Goal: Task Accomplishment & Management: Use online tool/utility

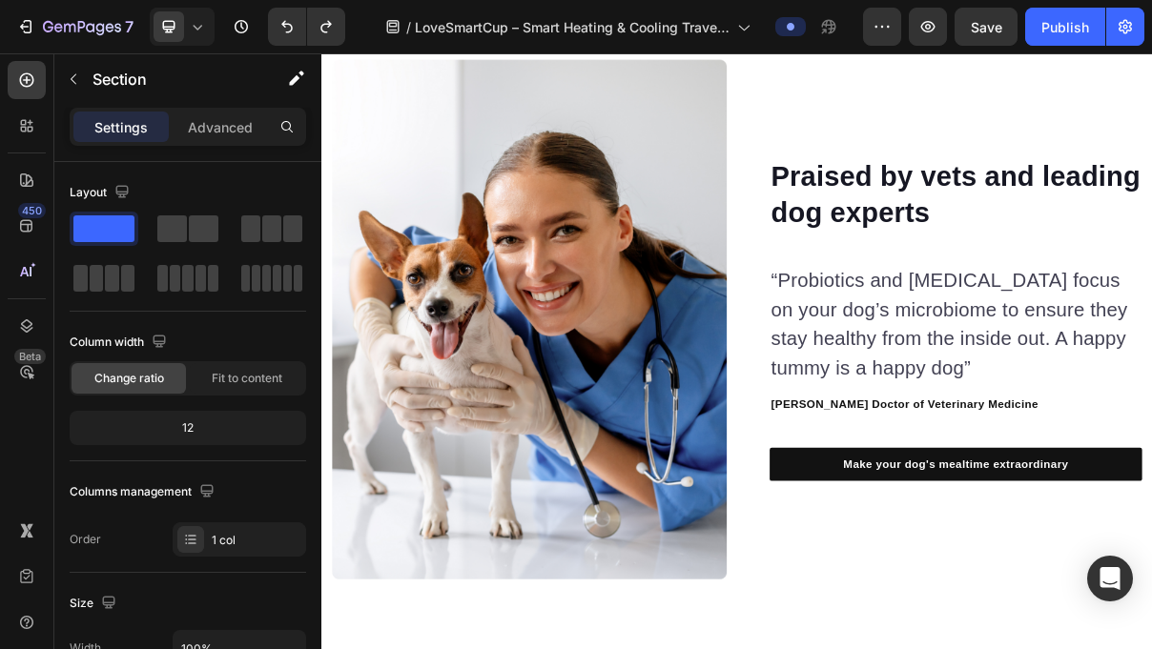
scroll to position [5360, 0]
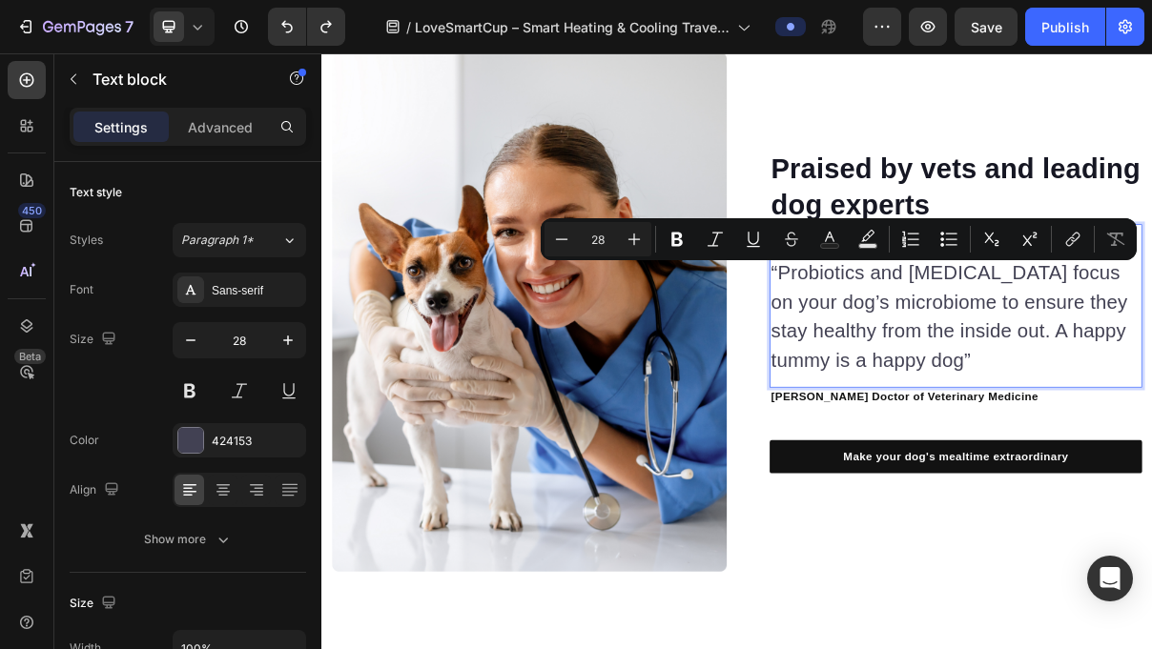
scroll to position [5300, 0]
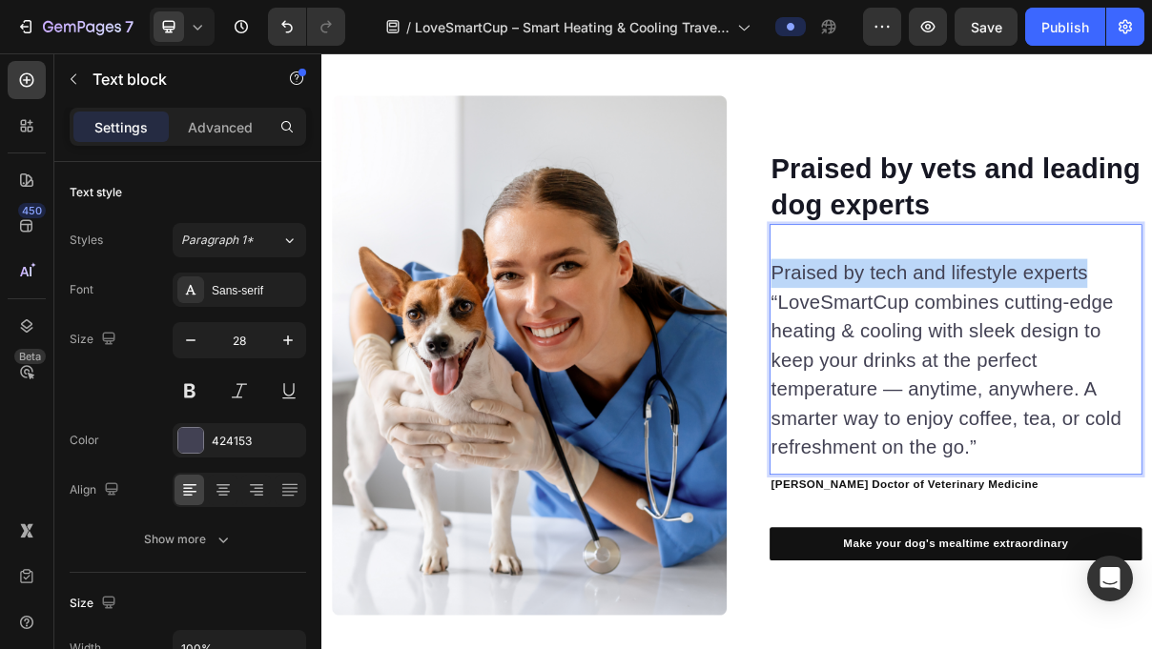
drag, startPoint x: 1378, startPoint y: 352, endPoint x: 944, endPoint y: 357, distance: 433.9
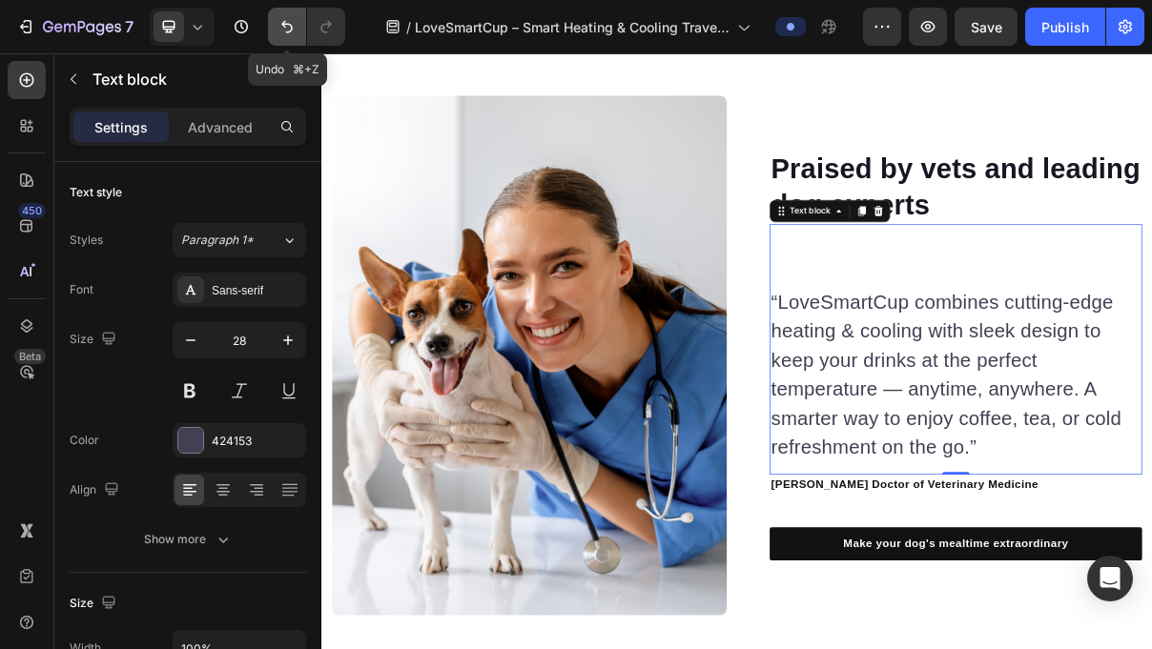
click at [298, 32] on button "Undo/Redo" at bounding box center [287, 27] width 38 height 38
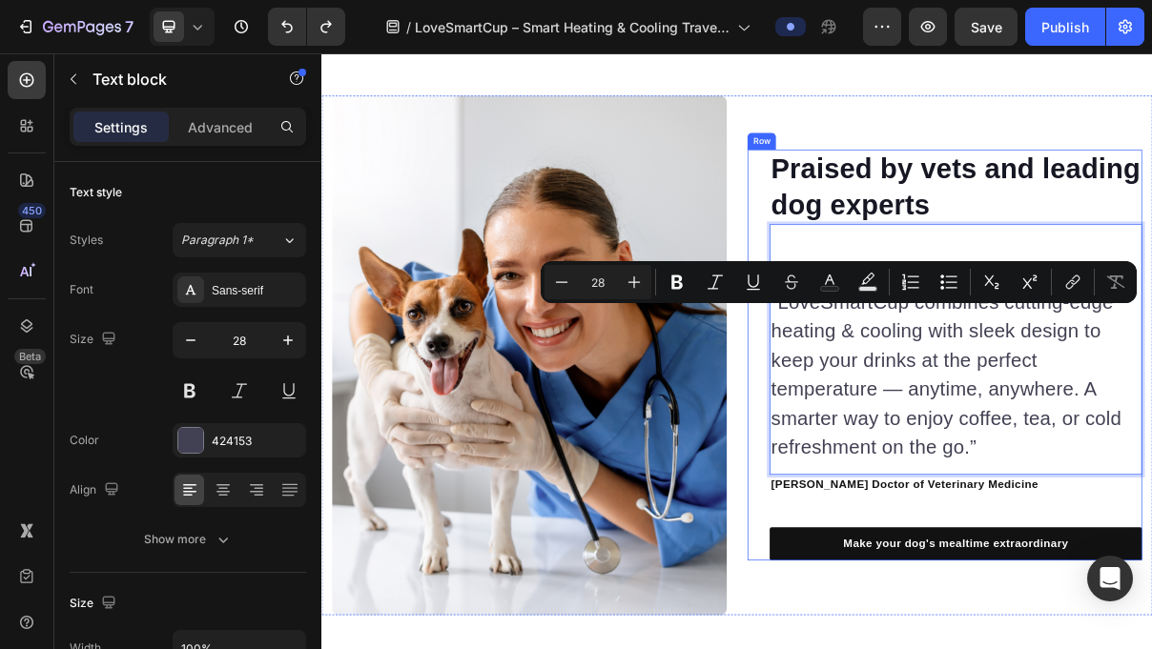
scroll to position [5240, 0]
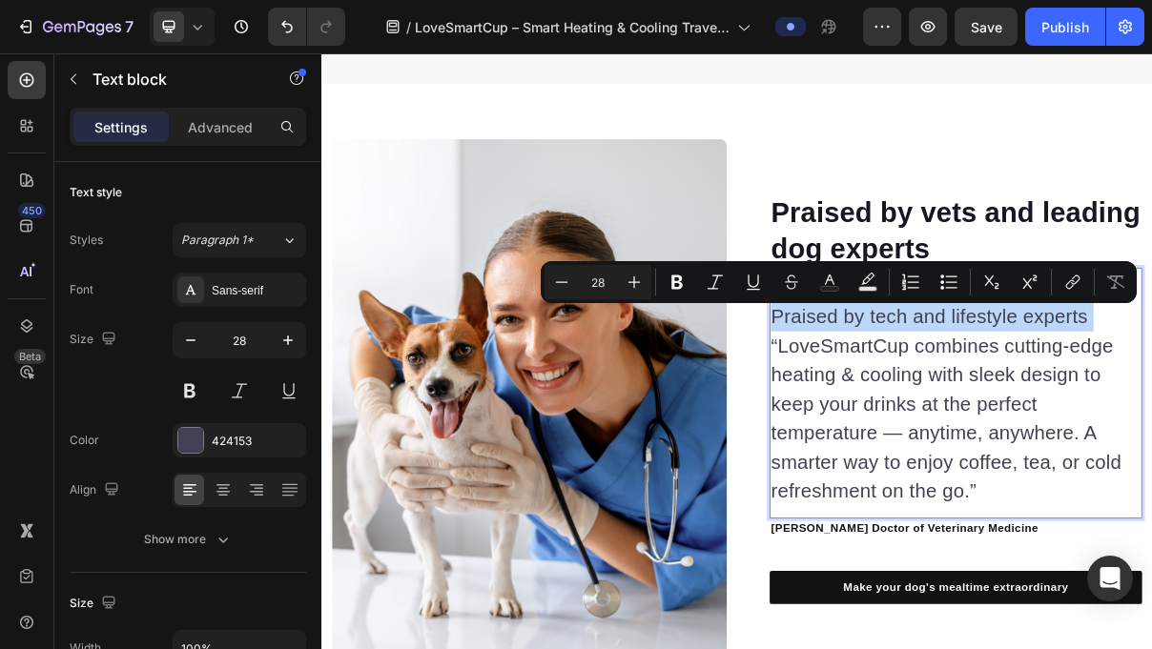
copy p "Praised by tech and lifestyle experts"
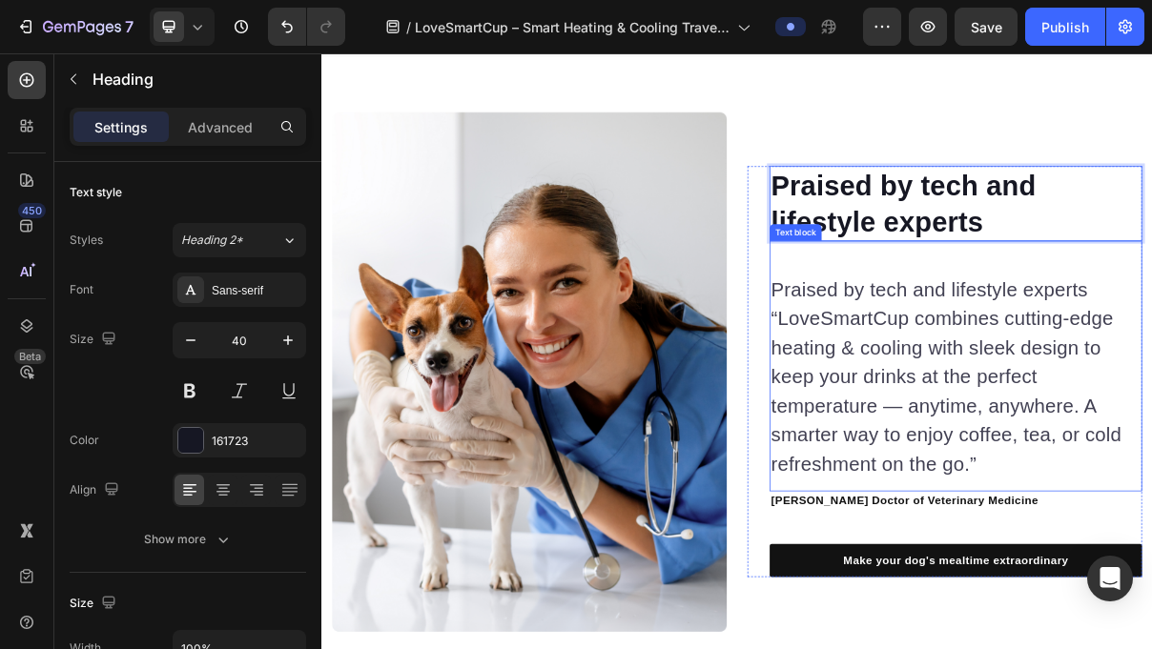
scroll to position [5281, 0]
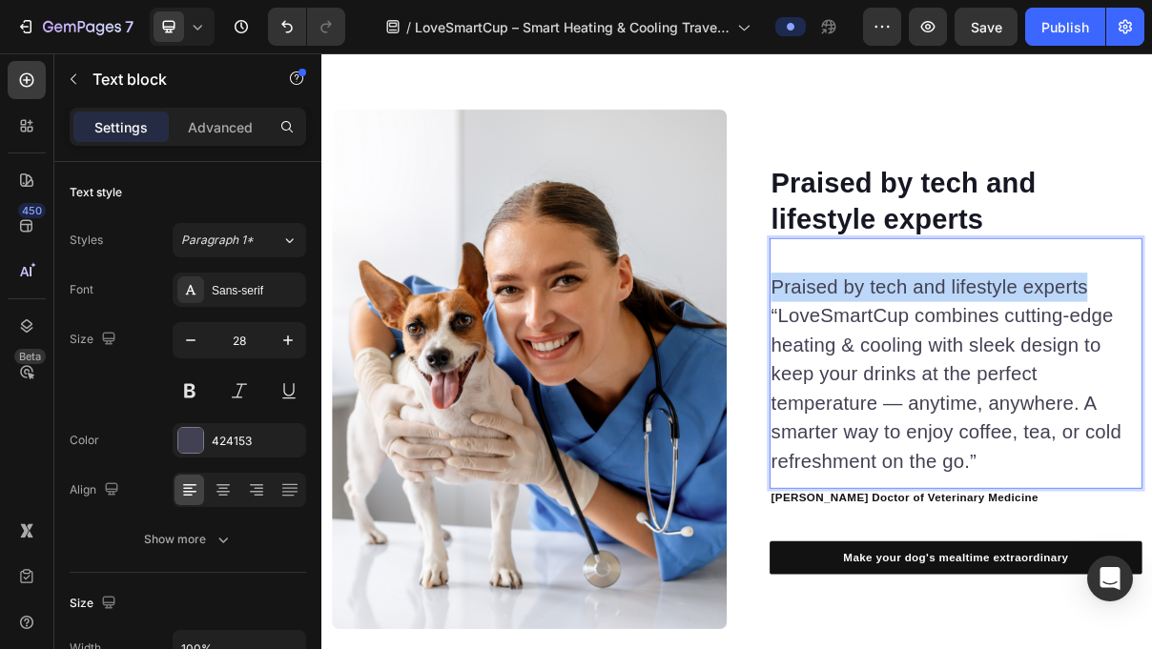
drag, startPoint x: 1383, startPoint y: 379, endPoint x: 938, endPoint y: 360, distance: 444.7
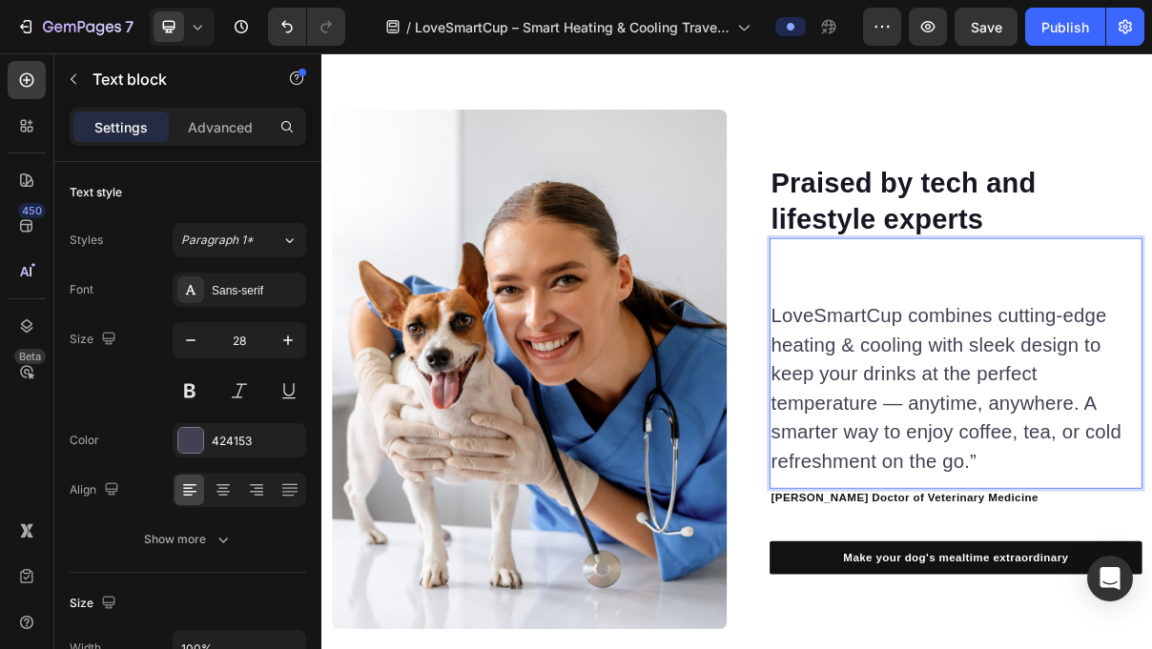
scroll to position [5301, 0]
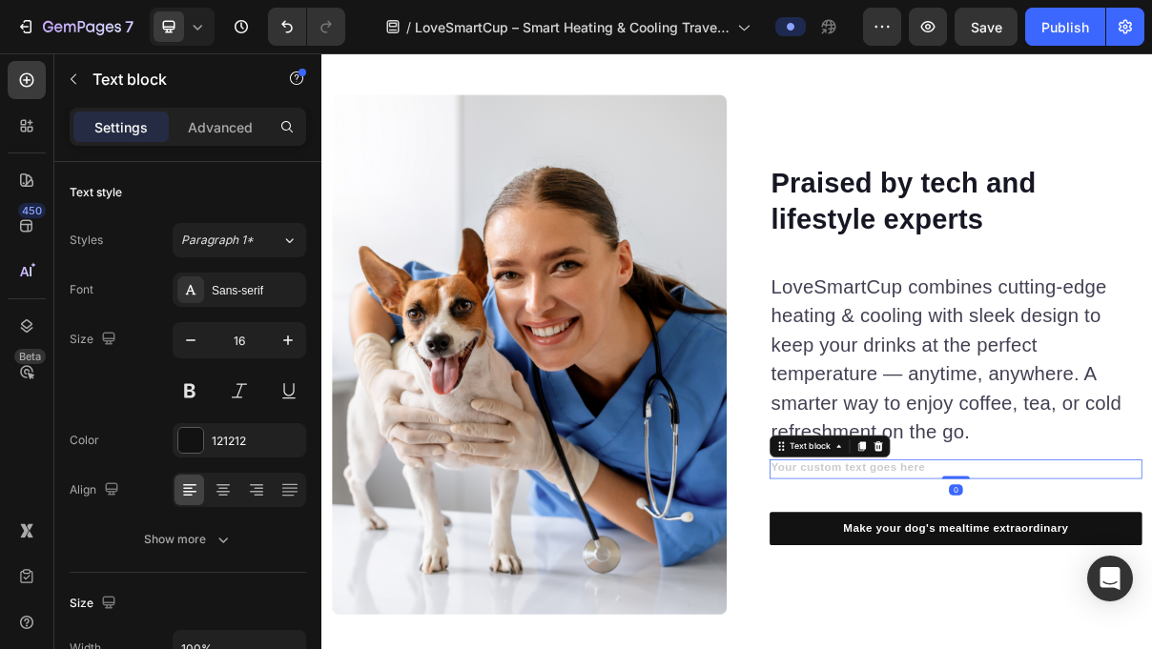
click at [1101, 586] on div "Text block" at bounding box center [1021, 595] width 166 height 31
click at [1091, 592] on icon at bounding box center [1088, 594] width 12 height 13
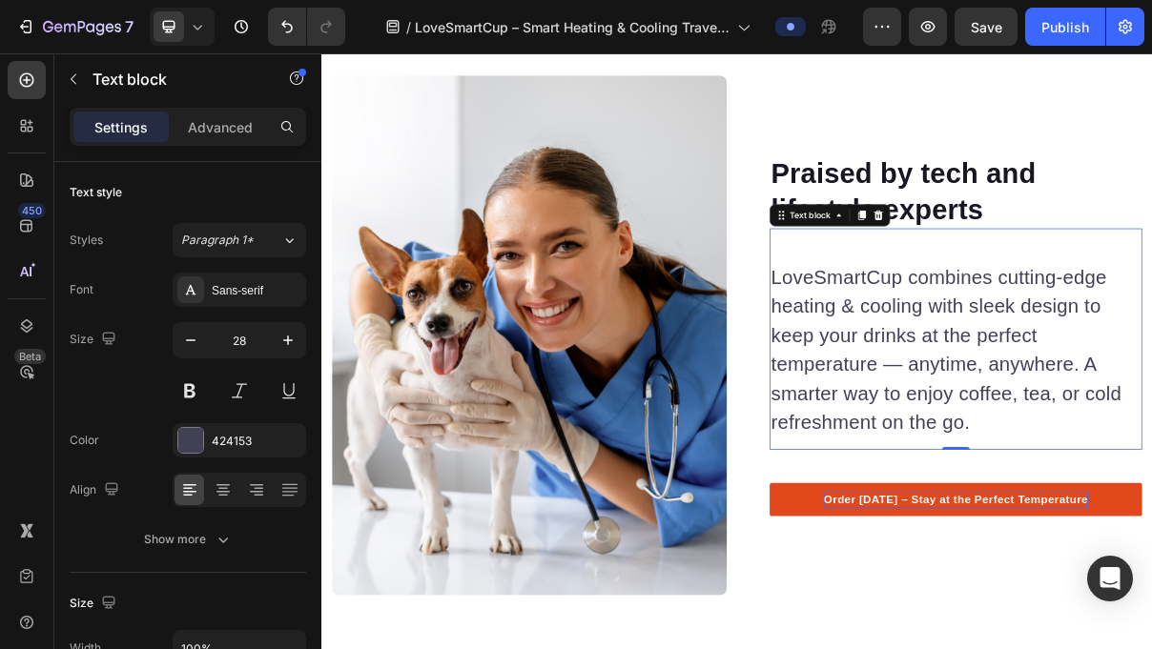
scroll to position [5305, 0]
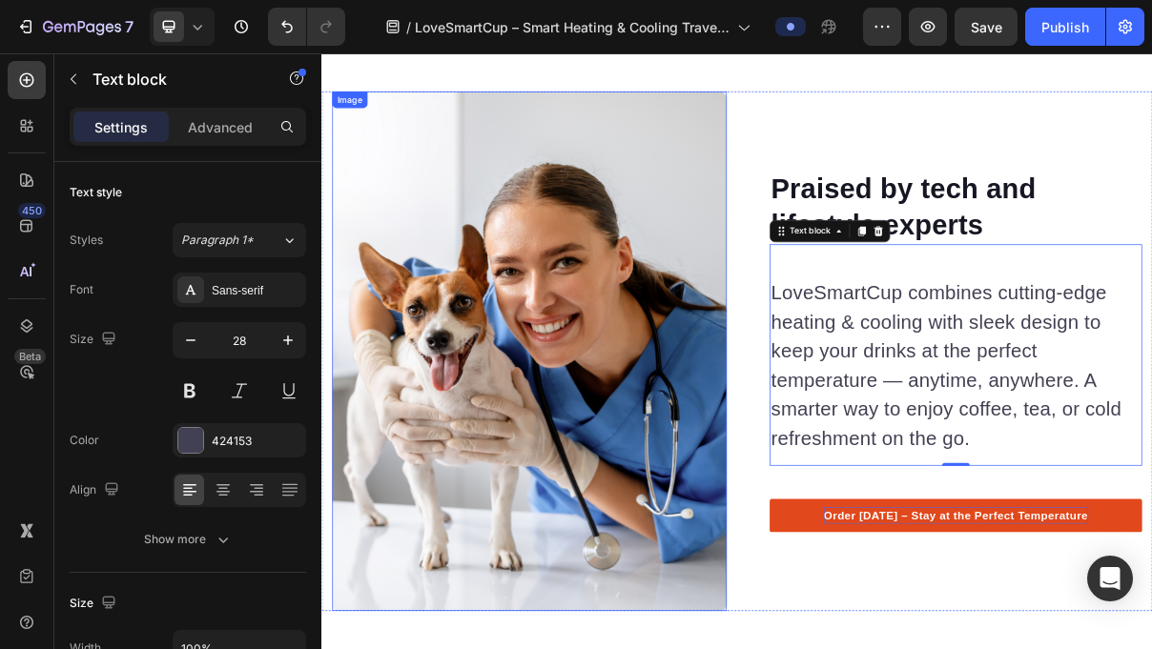
click at [661, 455] on img at bounding box center [608, 463] width 544 height 715
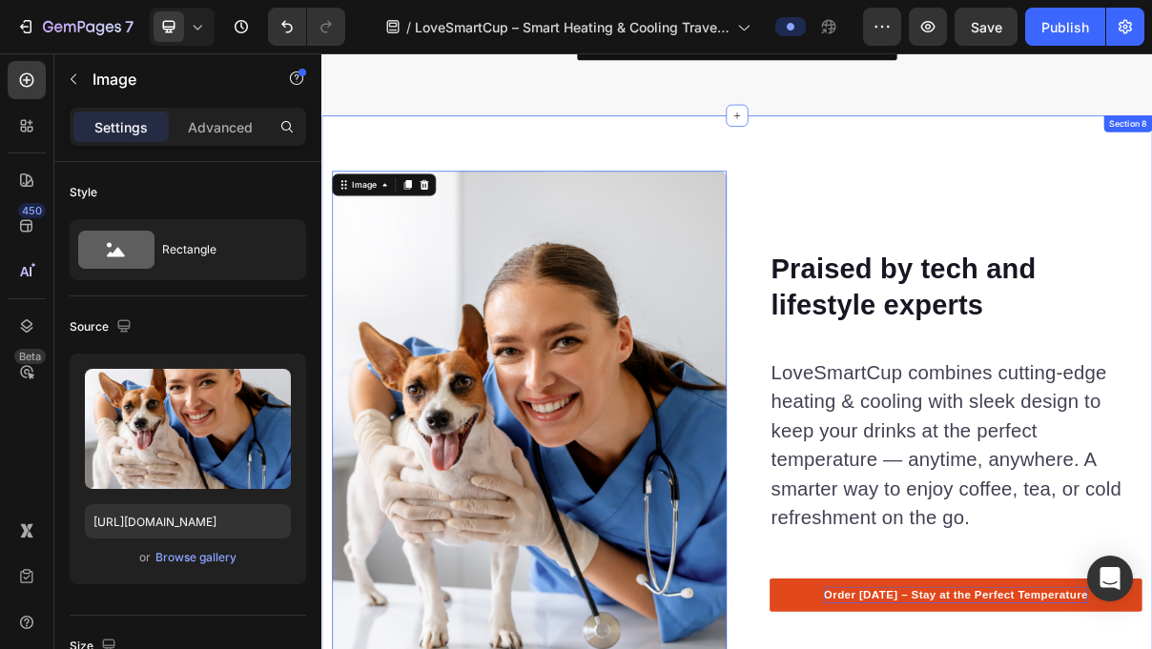
scroll to position [4678, 0]
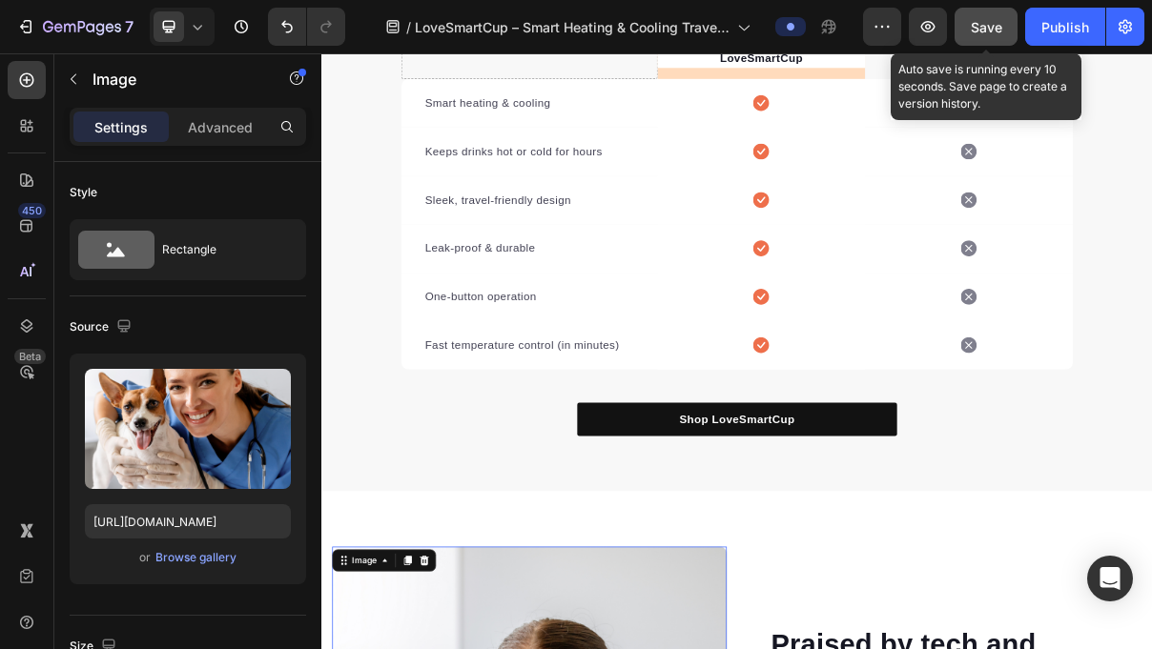
click at [973, 24] on span "Save" at bounding box center [986, 27] width 31 height 16
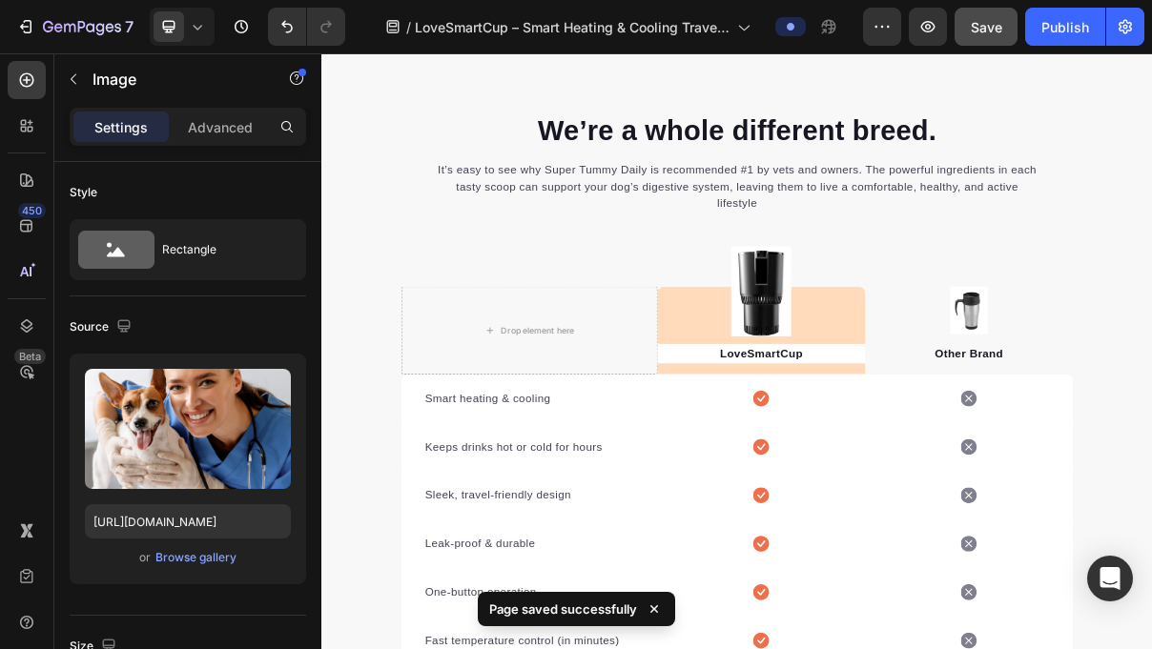
scroll to position [4270, 0]
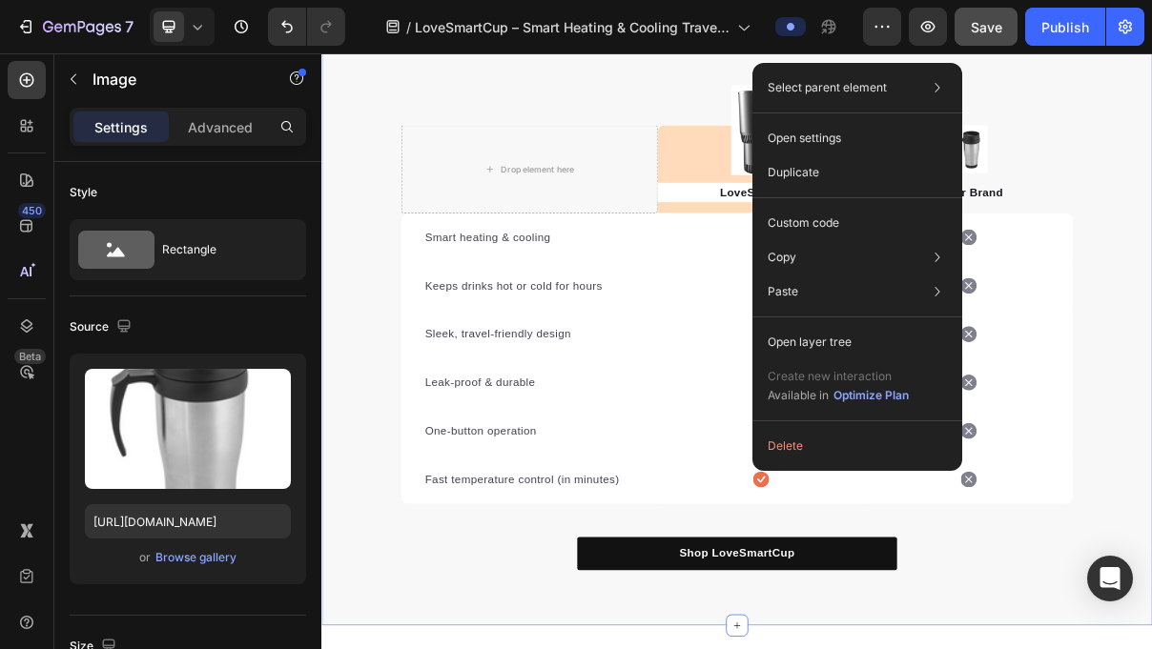
click at [1151, 177] on div "We’re a whole different breed. Heading It’s easy to see why Super Tummy Daily i…" at bounding box center [893, 337] width 1144 height 855
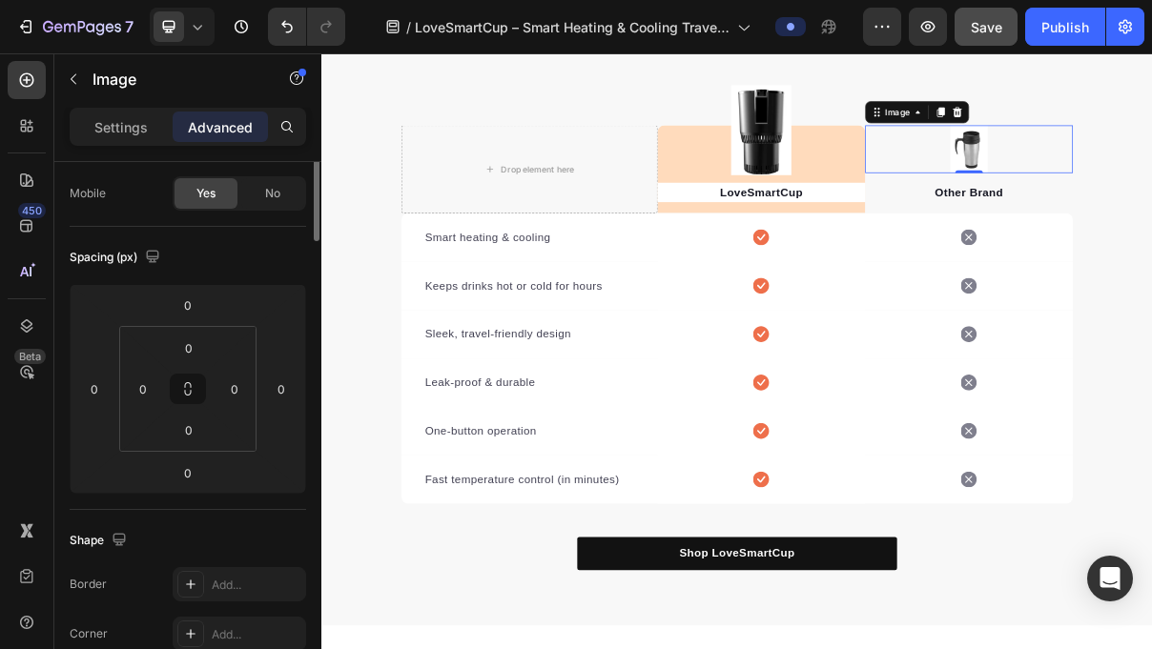
scroll to position [0, 0]
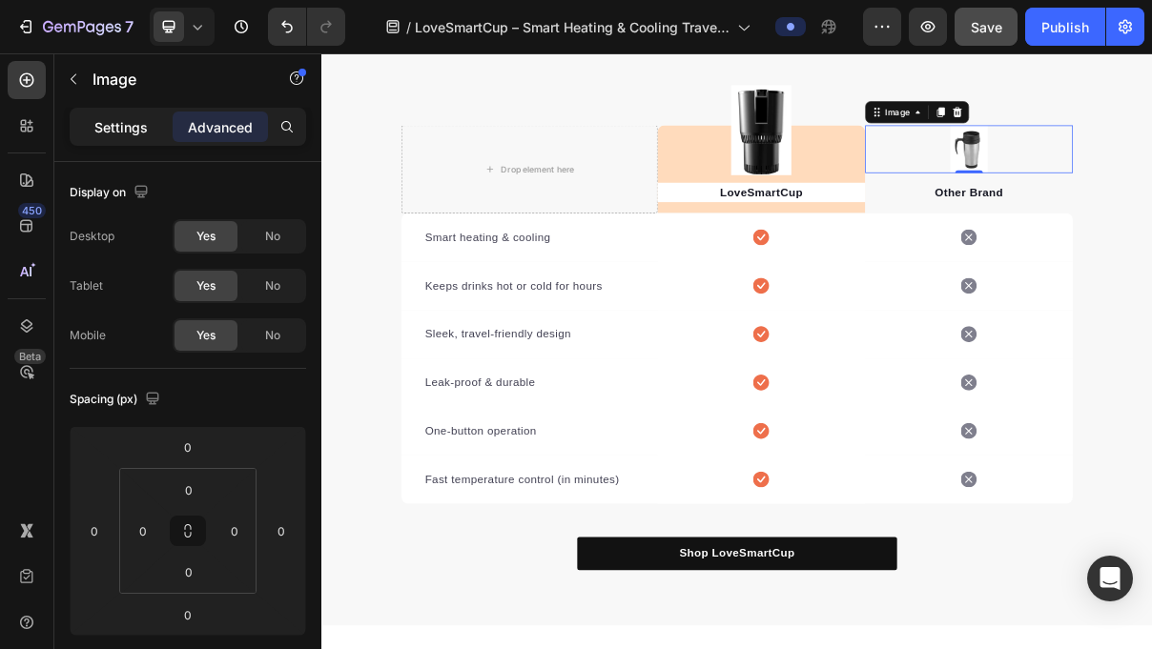
click at [138, 136] on p "Settings" at bounding box center [120, 127] width 53 height 20
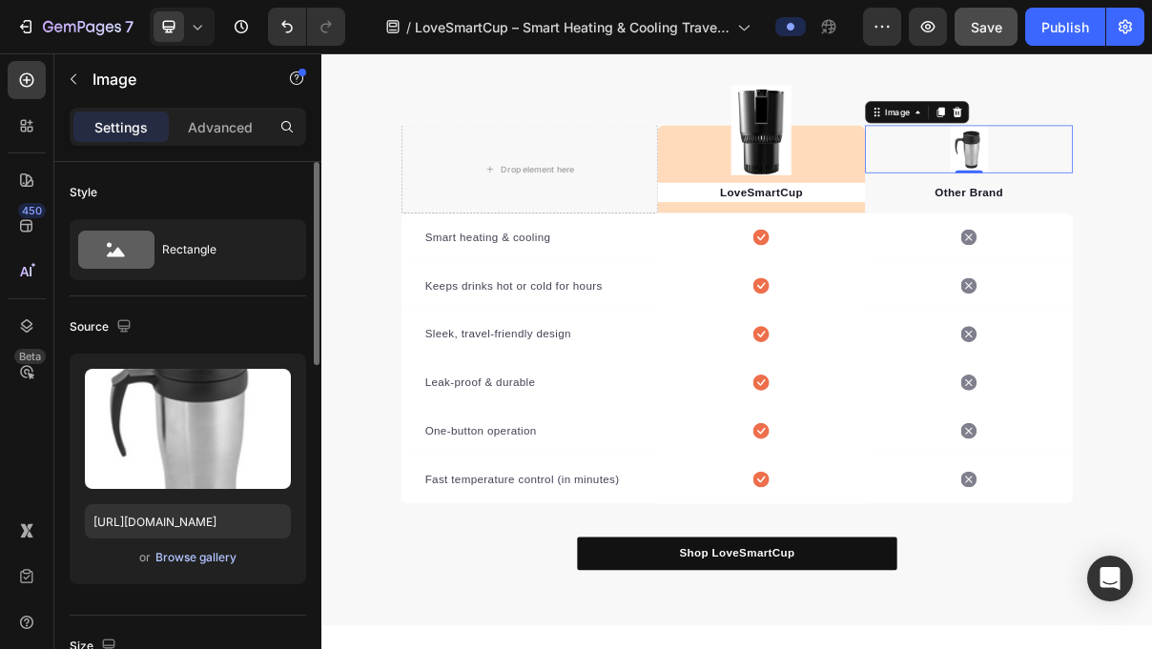
click at [213, 555] on div "Browse gallery" at bounding box center [195, 557] width 81 height 17
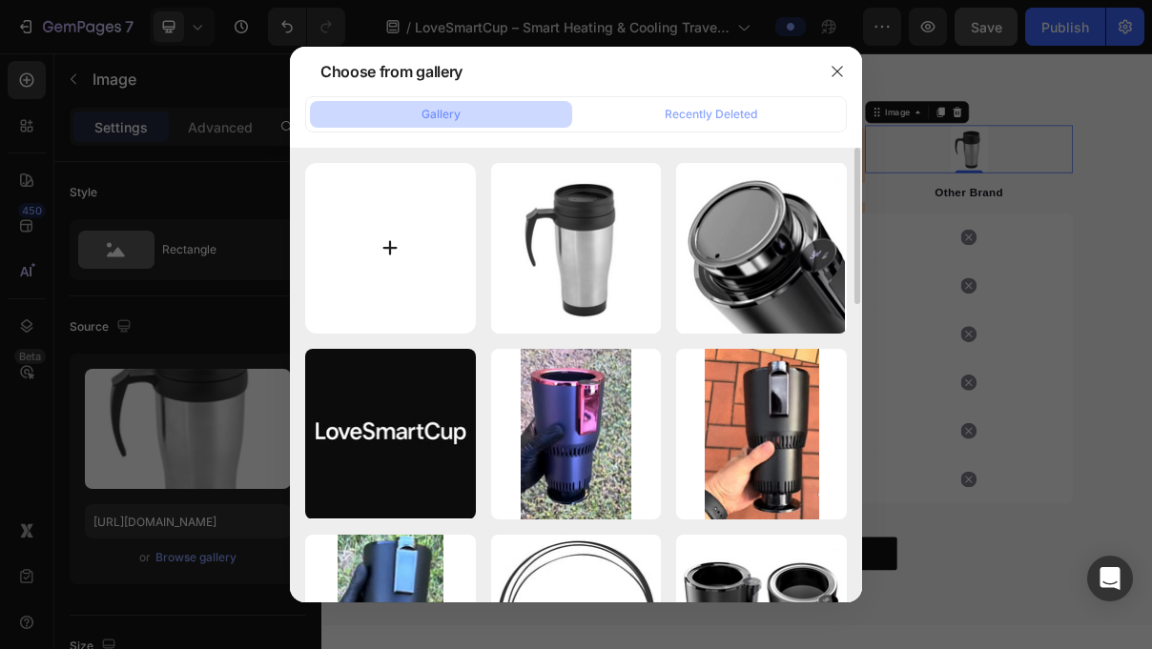
click at [411, 261] on input "file" at bounding box center [390, 248] width 171 height 171
type input "C:\fakepath\Bildschirmfoto [DATE] um 14.19.14.png"
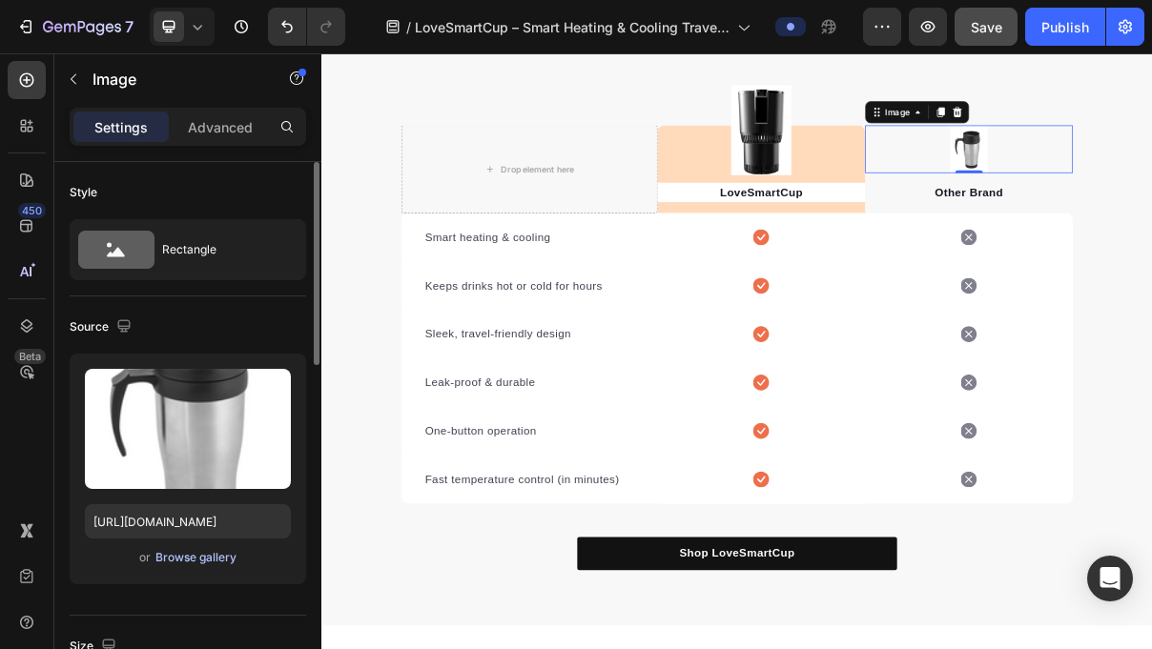
click at [217, 548] on button "Browse gallery" at bounding box center [195, 557] width 83 height 19
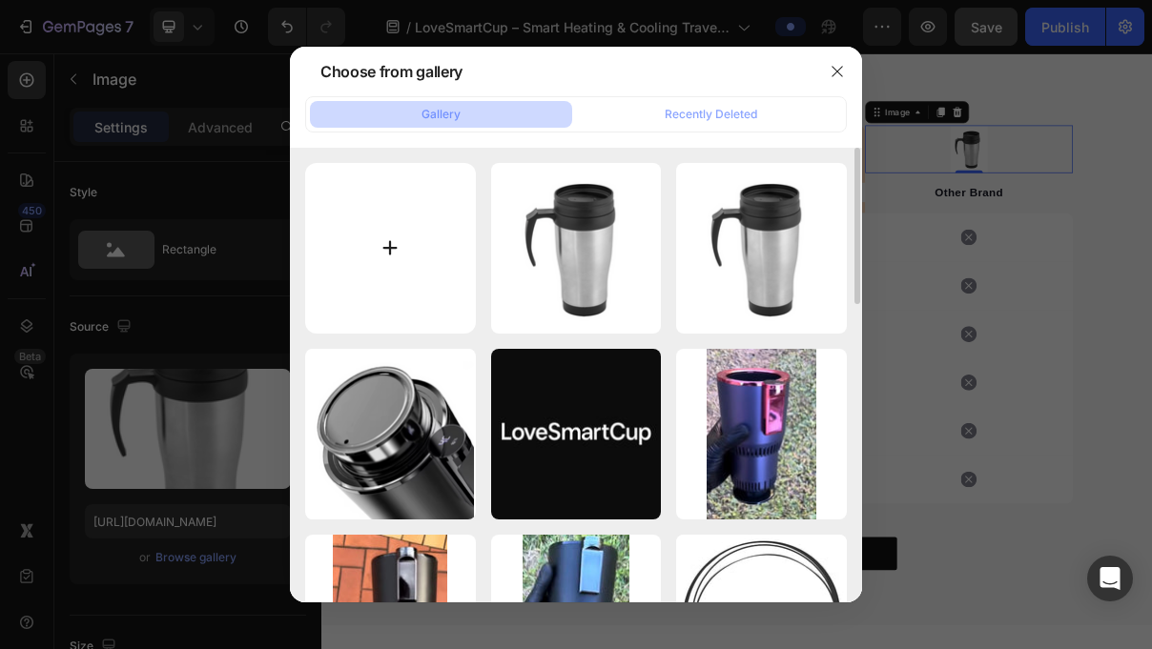
click at [443, 212] on input "file" at bounding box center [390, 248] width 171 height 171
type input "C:\fakepath\Bildschirmfoto_[DATE]_um_14.19.14-removebg-preview.png"
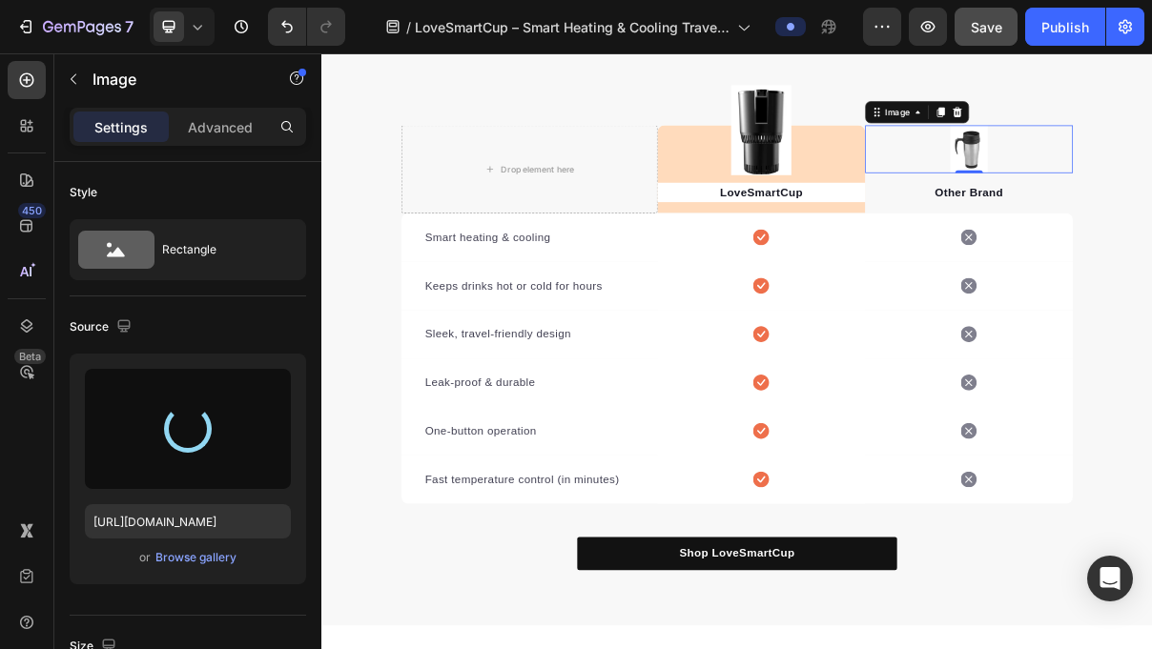
type input "[URL][DOMAIN_NAME]"
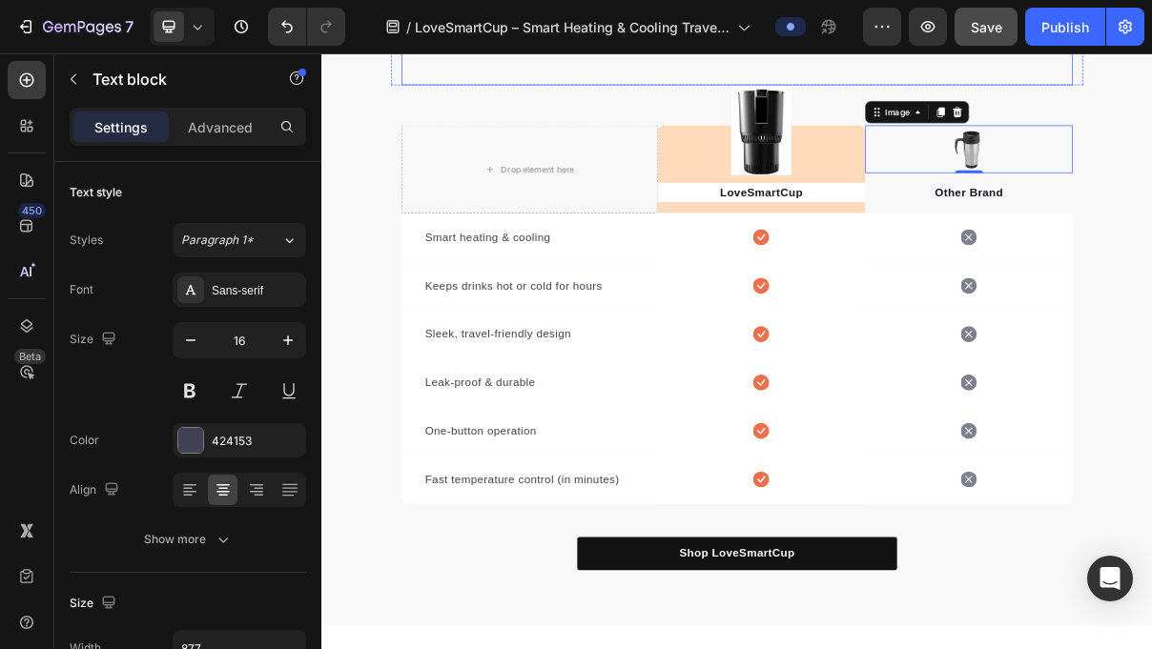
click at [1151, 97] on div "It’s easy to see why Super Tummy Daily is recommended #1 by vets and owners. Th…" at bounding box center [893, 30] width 925 height 133
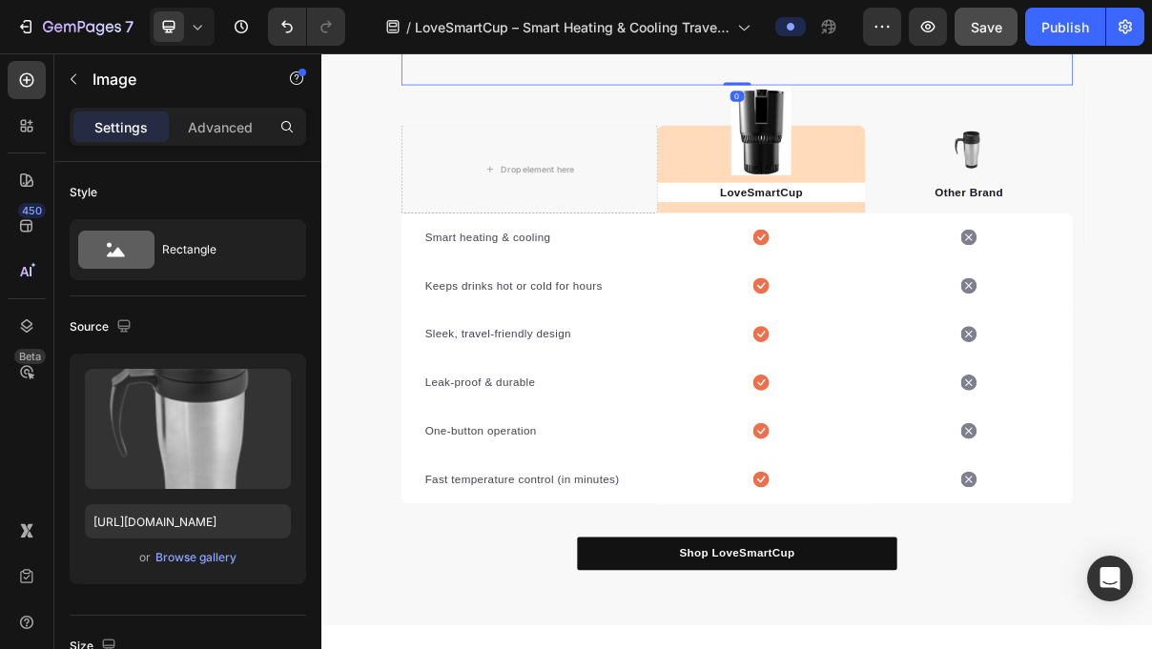
click at [1151, 97] on div "It’s easy to see why Super Tummy Daily is recommended #1 by vets and owners. Th…" at bounding box center [893, 30] width 925 height 133
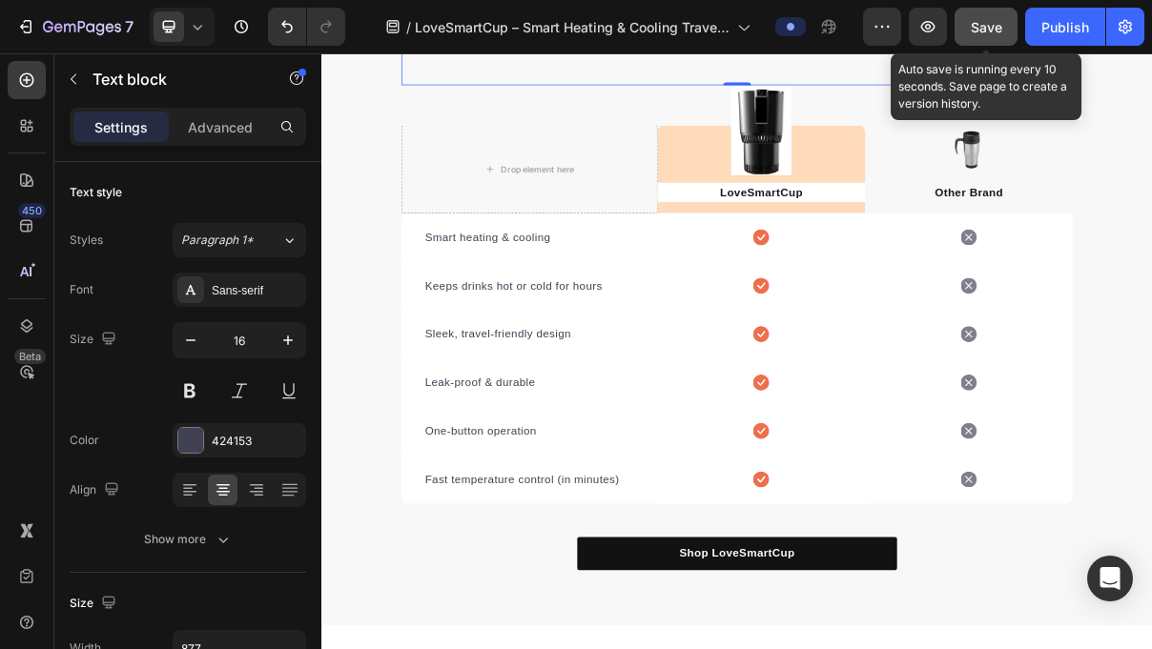
click at [995, 31] on span "Save" at bounding box center [986, 27] width 31 height 16
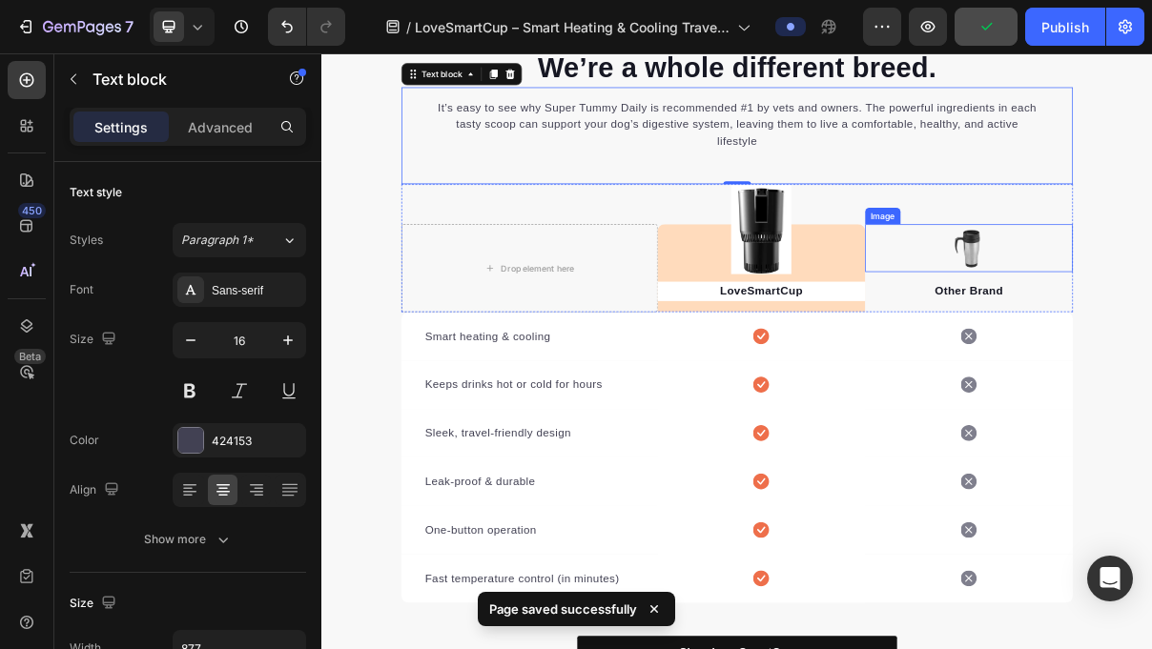
scroll to position [4359, 0]
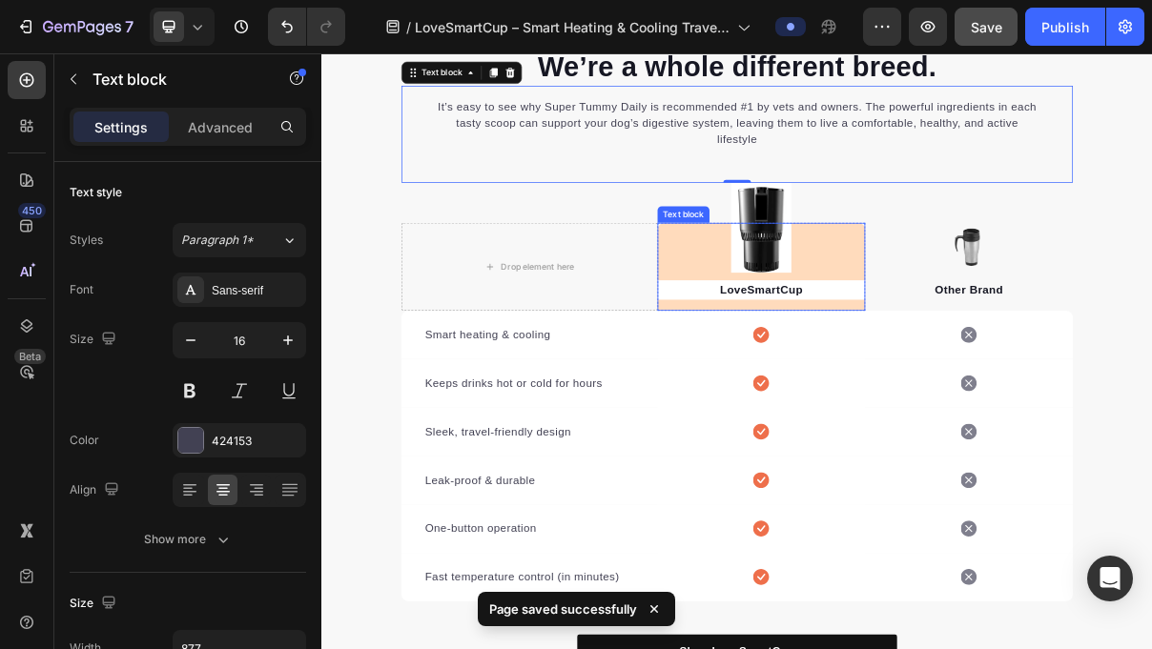
click at [1013, 316] on div "LoveSmartCup Text block" at bounding box center [927, 347] width 286 height 121
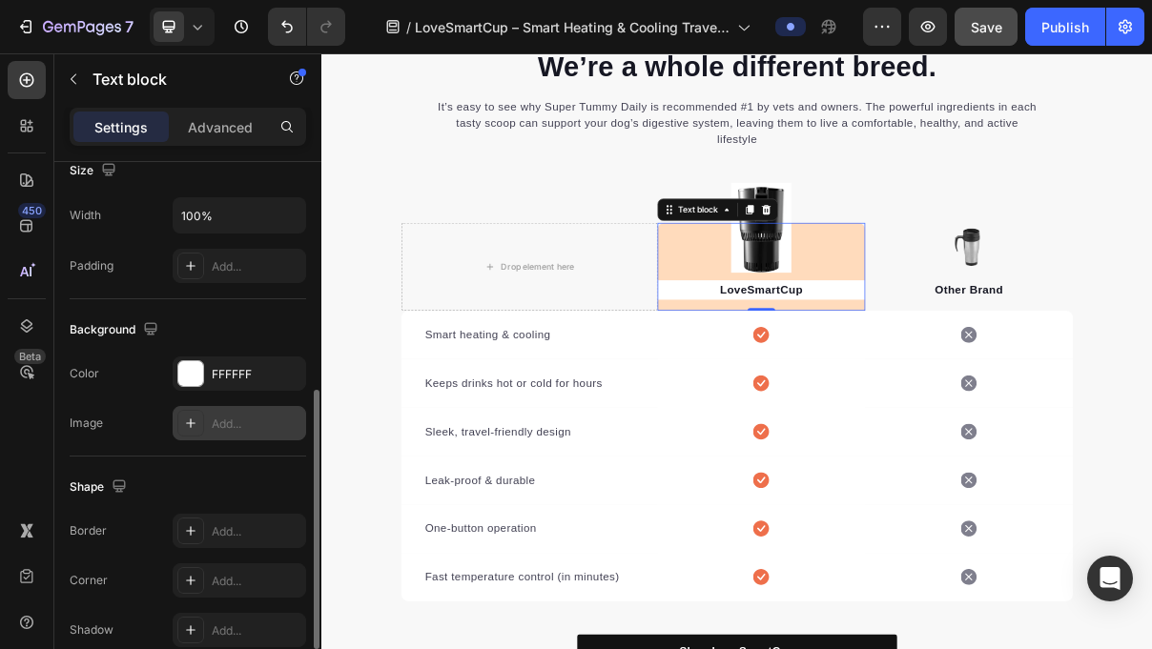
scroll to position [588, 0]
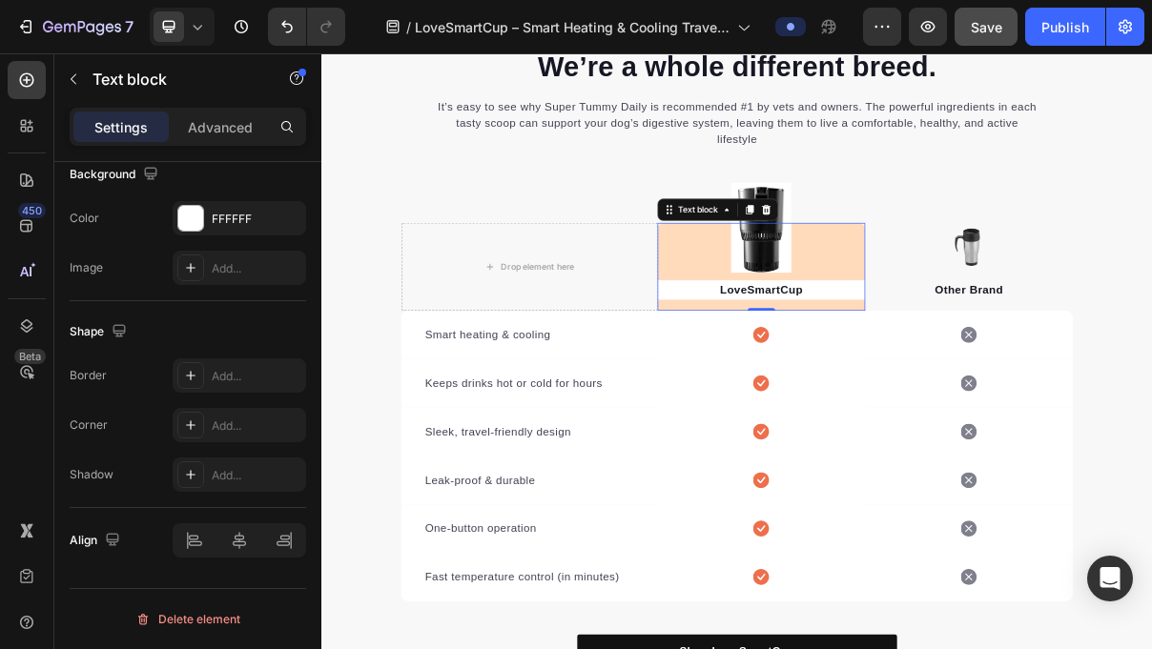
click at [831, 387] on p "LoveSmartCup" at bounding box center [927, 379] width 282 height 23
click at [832, 319] on div "LoveSmartCup Text block 0" at bounding box center [927, 347] width 286 height 121
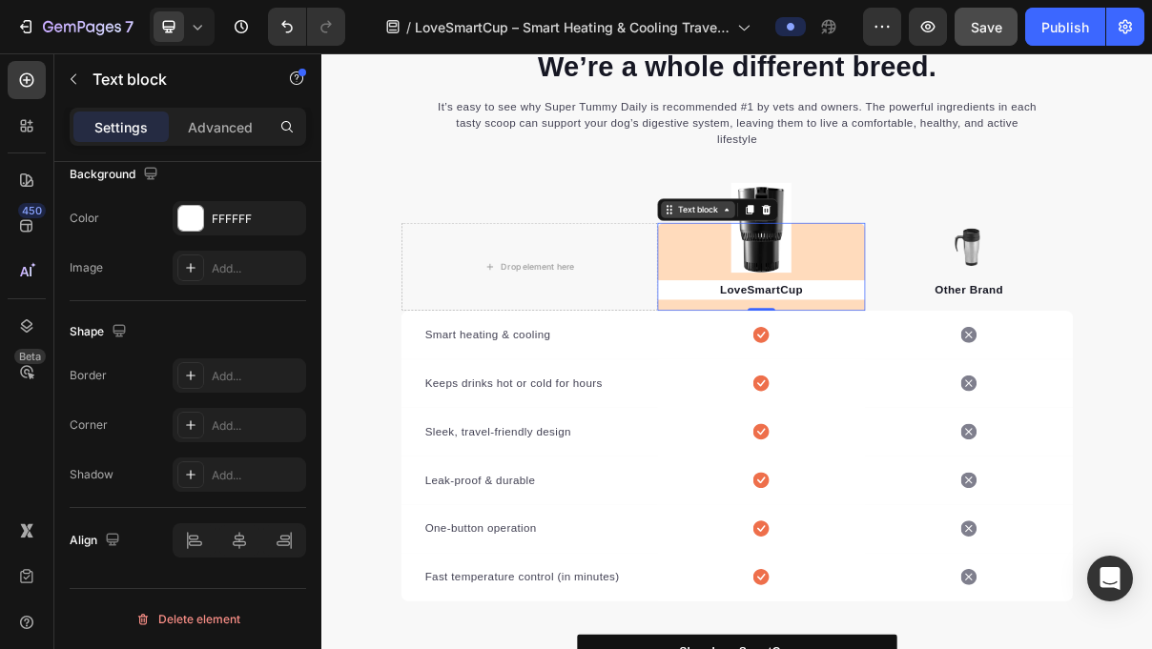
click at [867, 273] on div "Text block" at bounding box center [840, 268] width 64 height 17
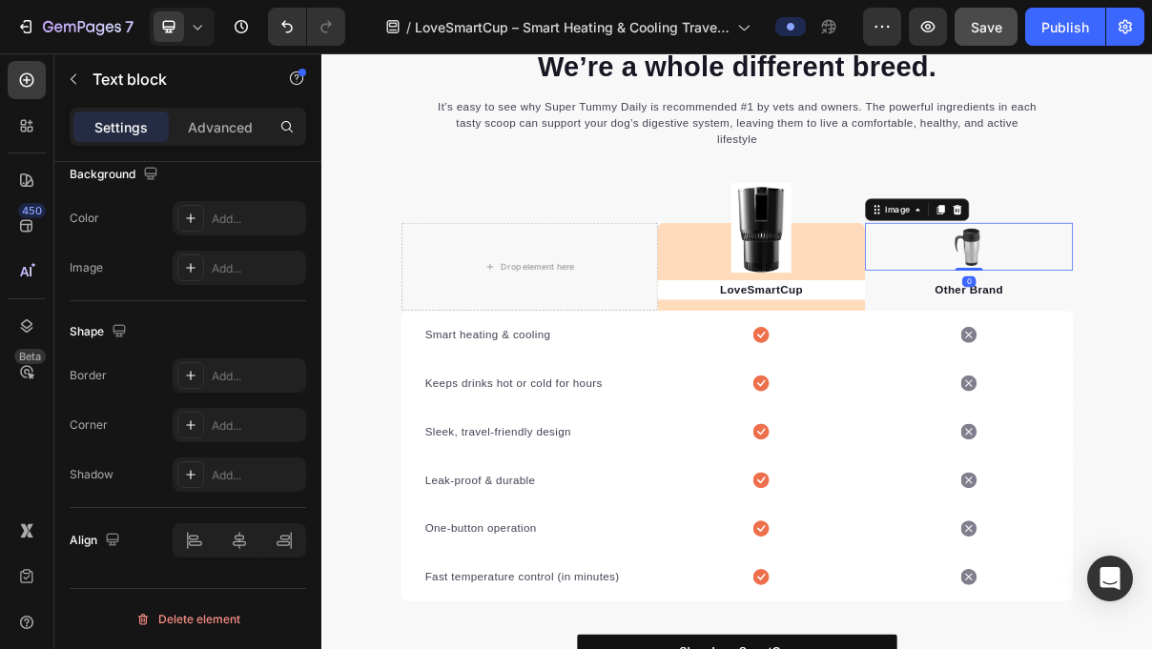
scroll to position [0, 0]
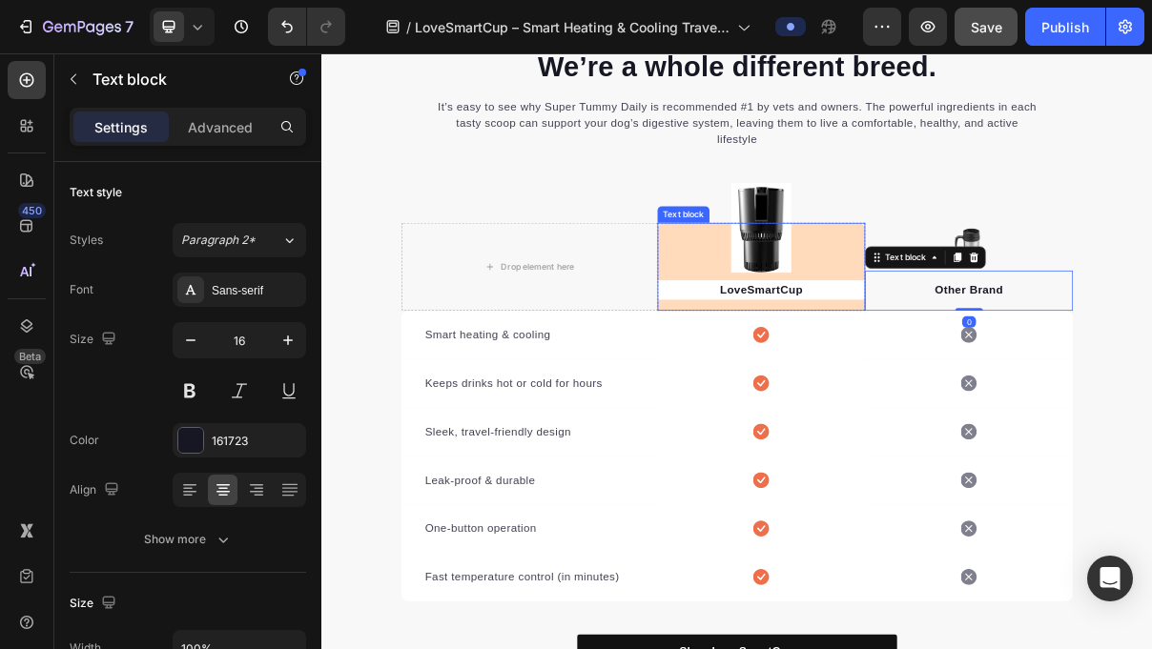
click at [1036, 314] on div "LoveSmartCup Text block" at bounding box center [927, 347] width 286 height 121
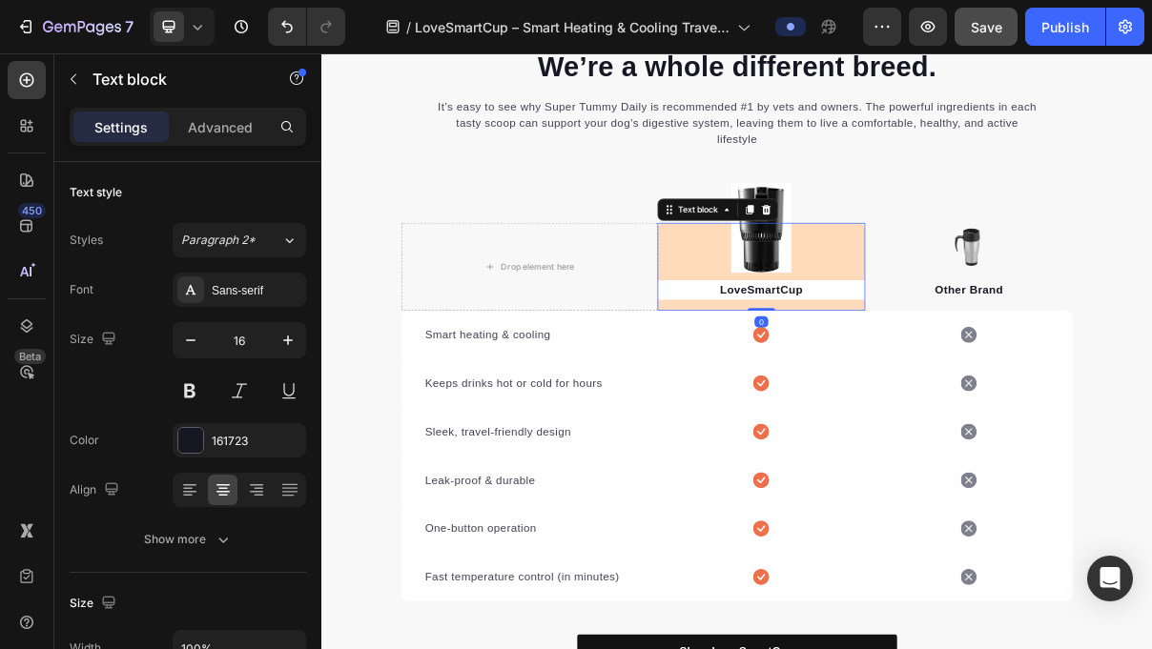
click at [1015, 327] on div "LoveSmartCup Text block 0" at bounding box center [927, 347] width 286 height 121
click at [996, 396] on div "LoveSmartCup Text block 0" at bounding box center [927, 347] width 286 height 121
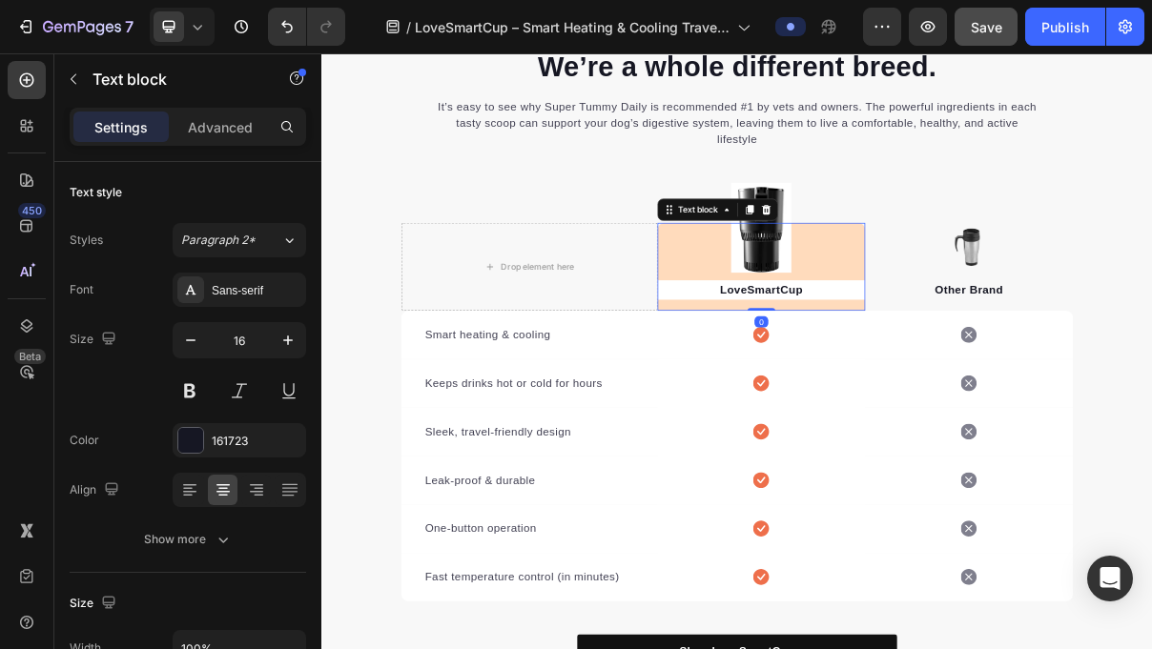
drag, startPoint x: 934, startPoint y: 406, endPoint x: 937, endPoint y: 382, distance: 24.0
click at [937, 382] on div "LoveSmartCup Text block 0" at bounding box center [927, 347] width 286 height 121
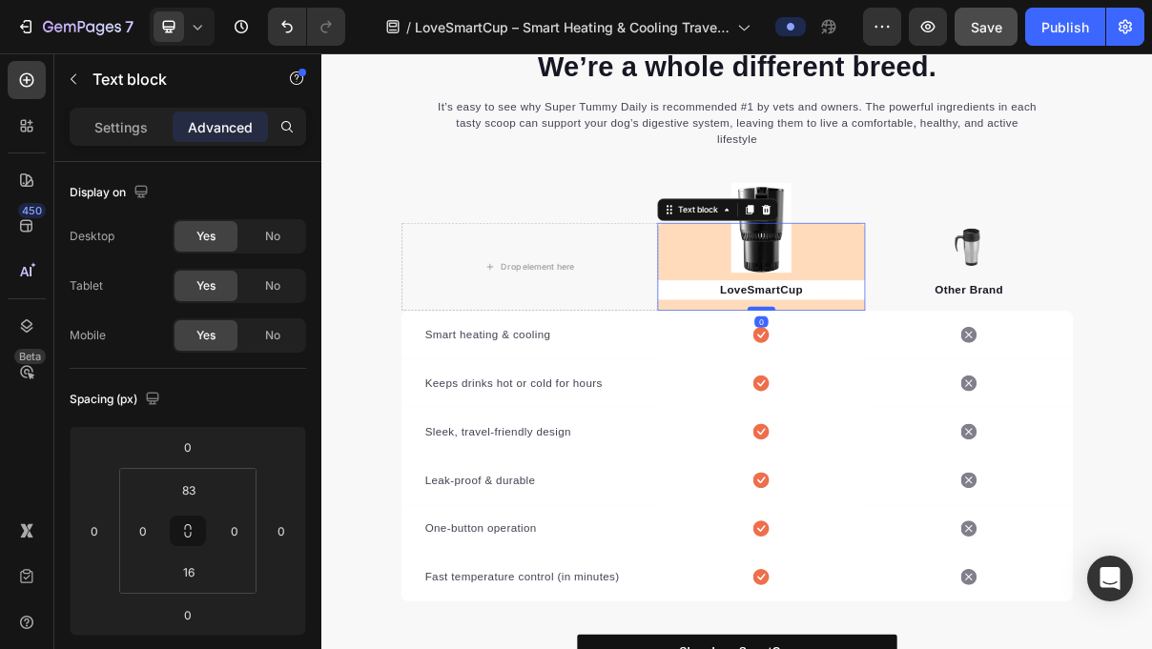
click at [923, 406] on div at bounding box center [927, 405] width 38 height 6
drag, startPoint x: 923, startPoint y: 406, endPoint x: 925, endPoint y: 378, distance: 28.7
click at [925, 378] on div "LoveSmartCup Text block 0" at bounding box center [927, 347] width 286 height 121
click at [1030, 328] on div "LoveSmartCup Text block 0" at bounding box center [927, 347] width 286 height 121
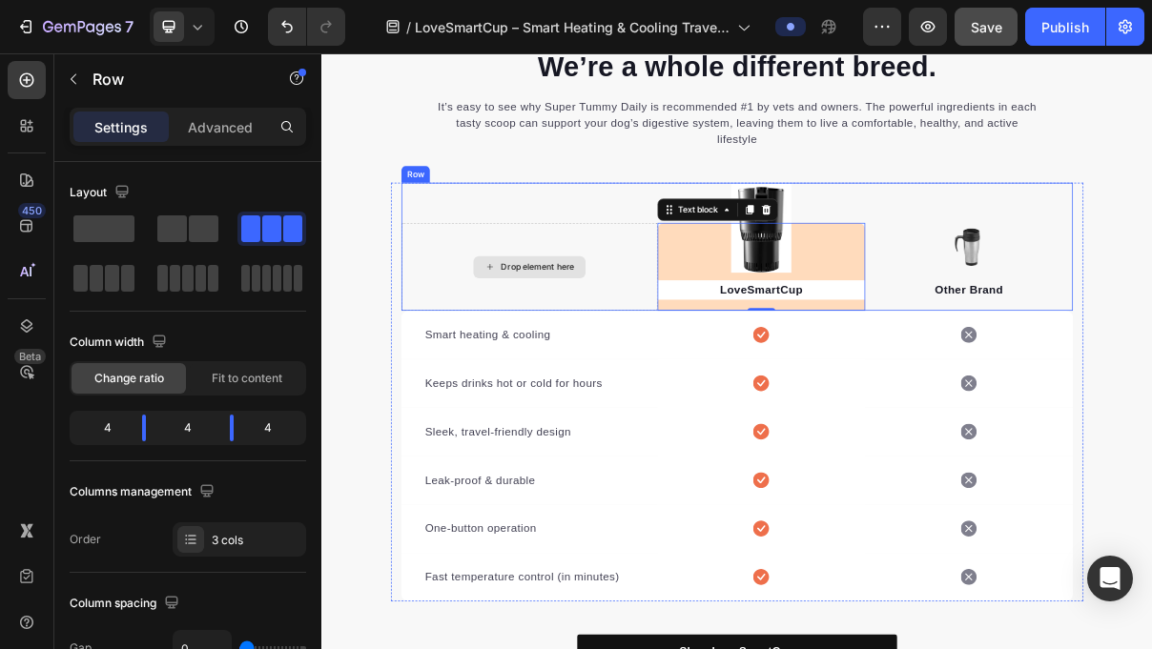
click at [761, 358] on div "Drop element here" at bounding box center [607, 347] width 353 height 121
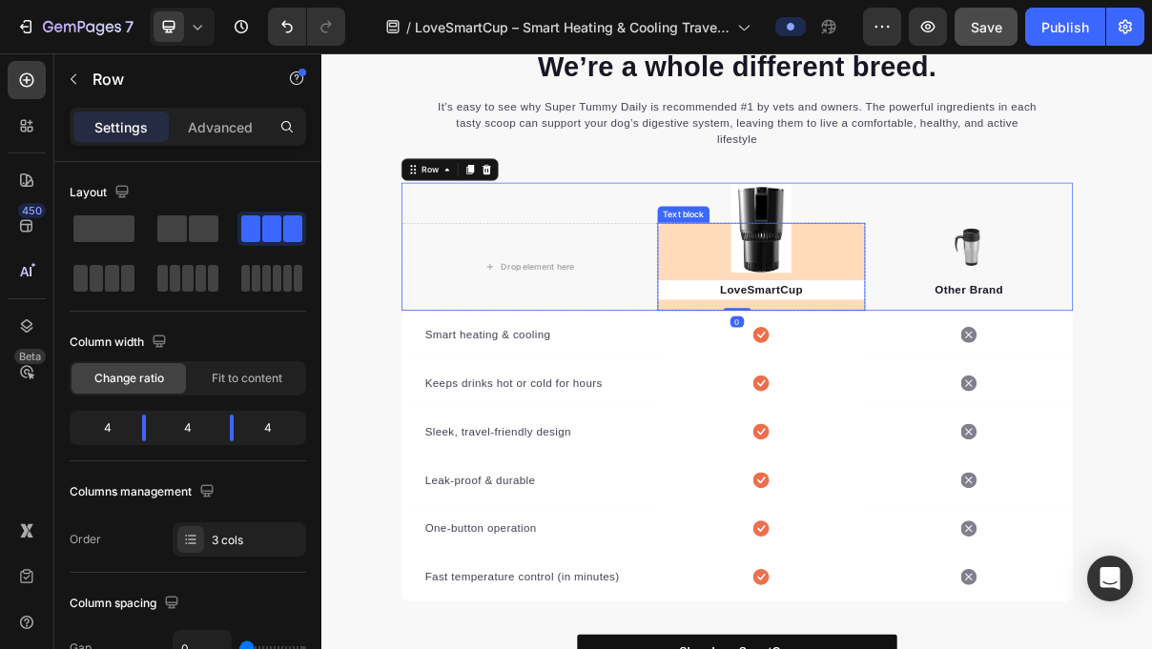
click at [848, 340] on div "LoveSmartCup Text block" at bounding box center [927, 347] width 286 height 121
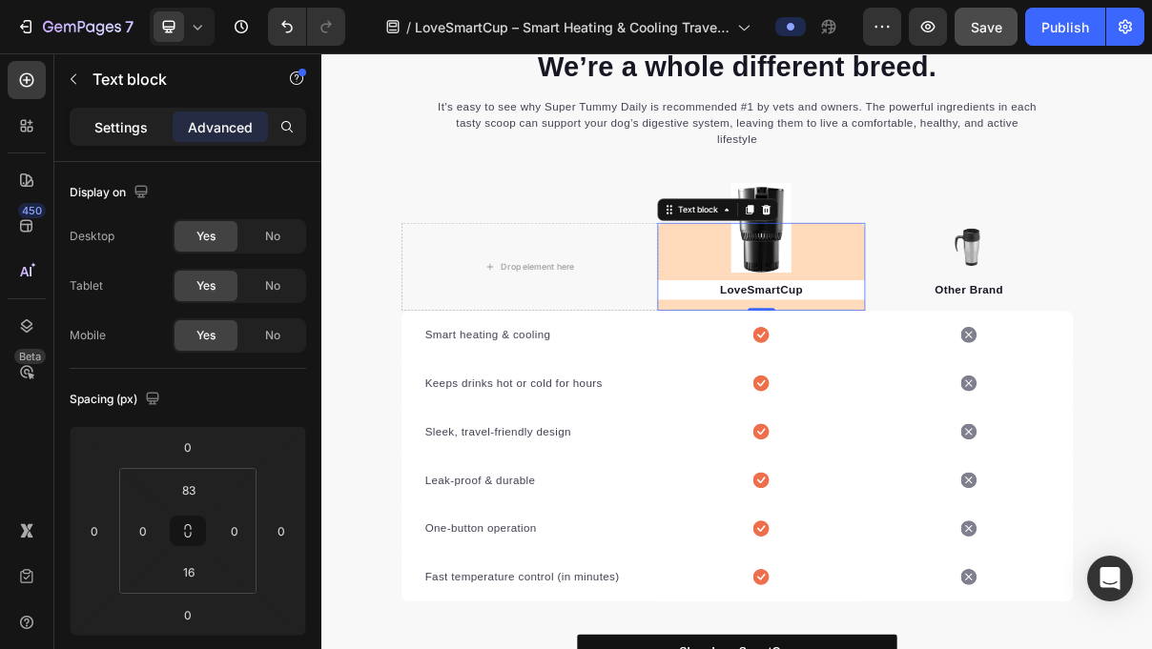
click at [150, 121] on div "Settings" at bounding box center [120, 127] width 95 height 31
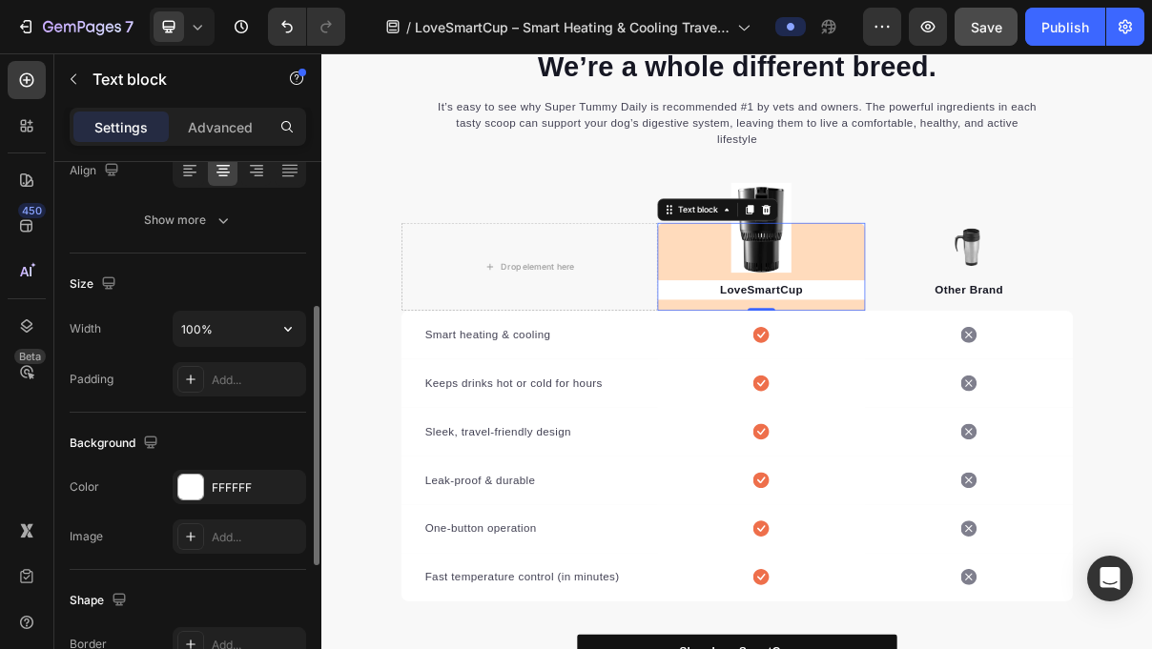
scroll to position [320, 0]
click at [221, 496] on div "FFFFFF" at bounding box center [239, 486] width 133 height 34
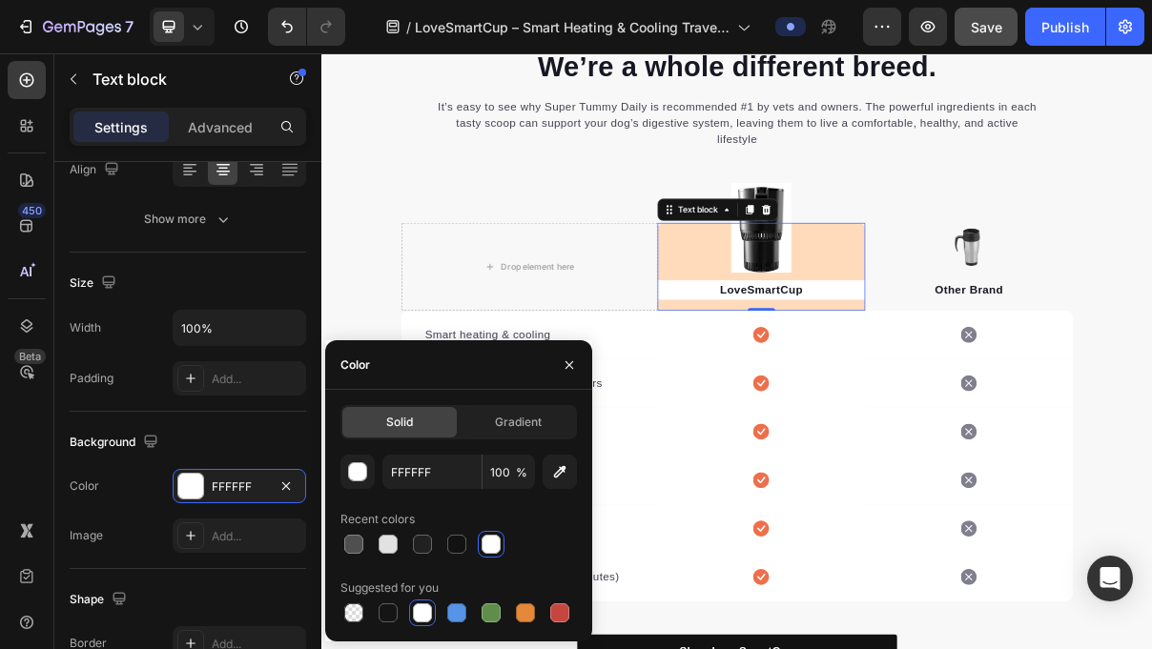
click at [496, 552] on div at bounding box center [491, 544] width 19 height 19
click at [528, 420] on span "Gradient" at bounding box center [518, 422] width 47 height 17
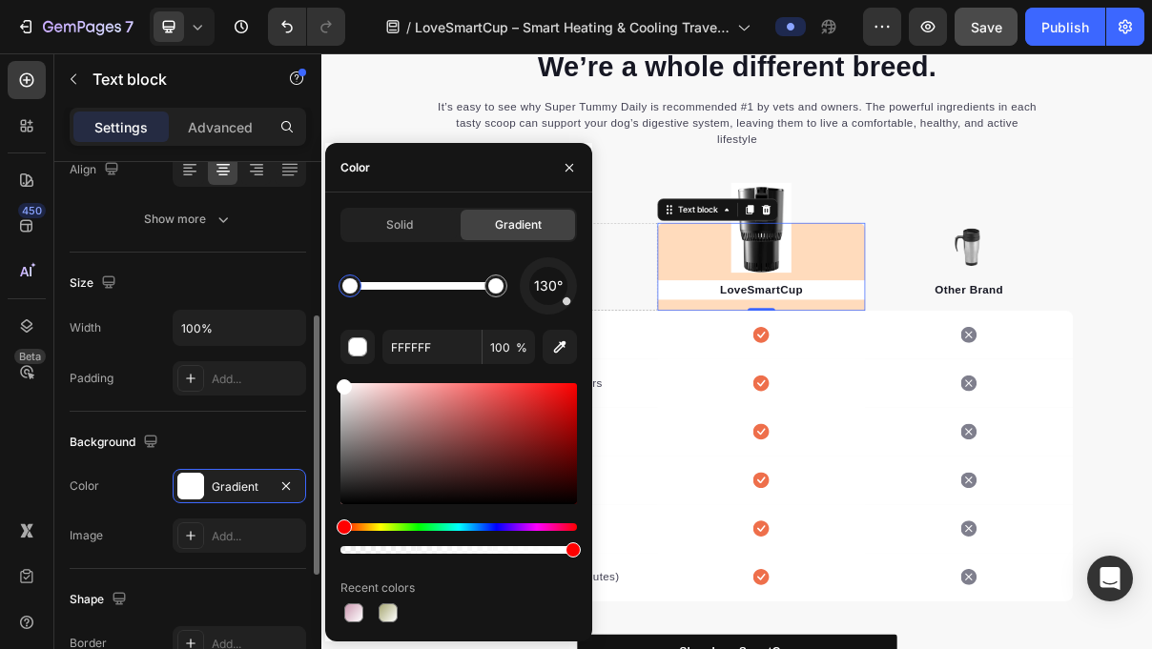
click at [237, 429] on div "Background" at bounding box center [188, 442] width 236 height 31
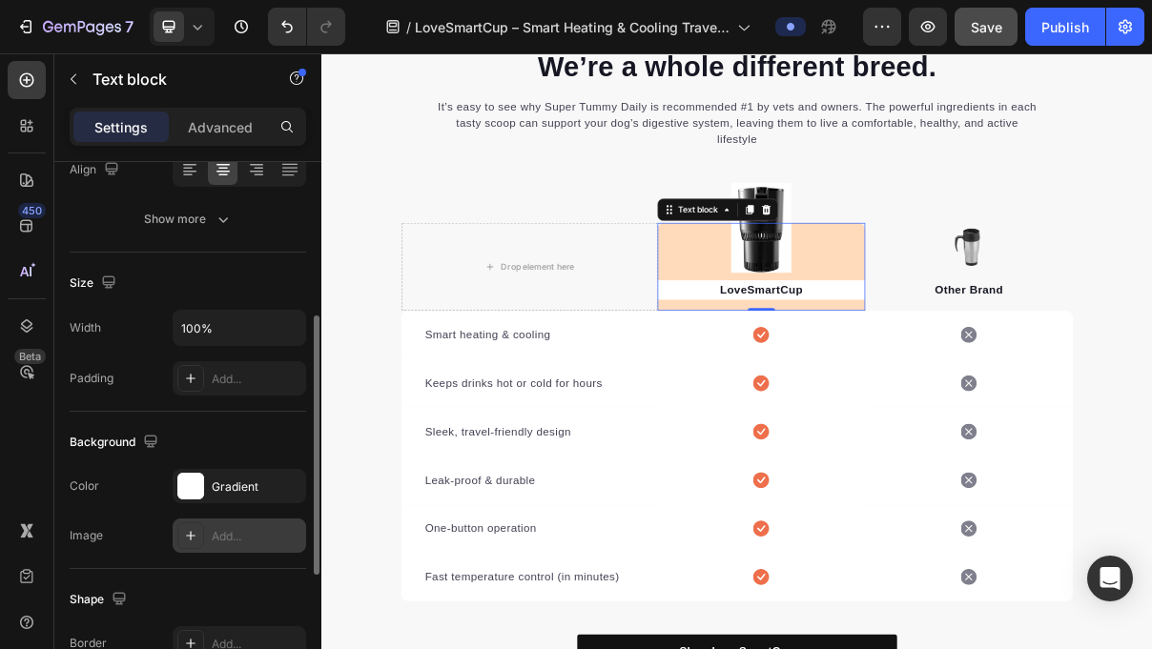
click at [222, 528] on div "Add..." at bounding box center [257, 536] width 90 height 17
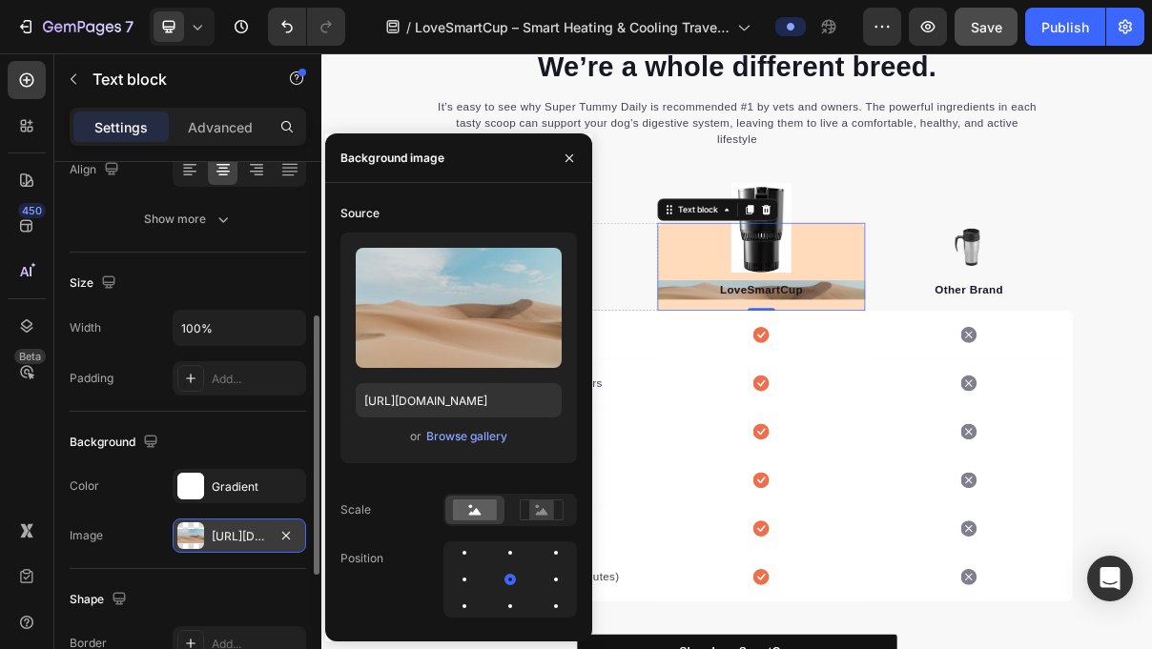
click at [223, 528] on div "[URL][DOMAIN_NAME]" at bounding box center [239, 536] width 55 height 17
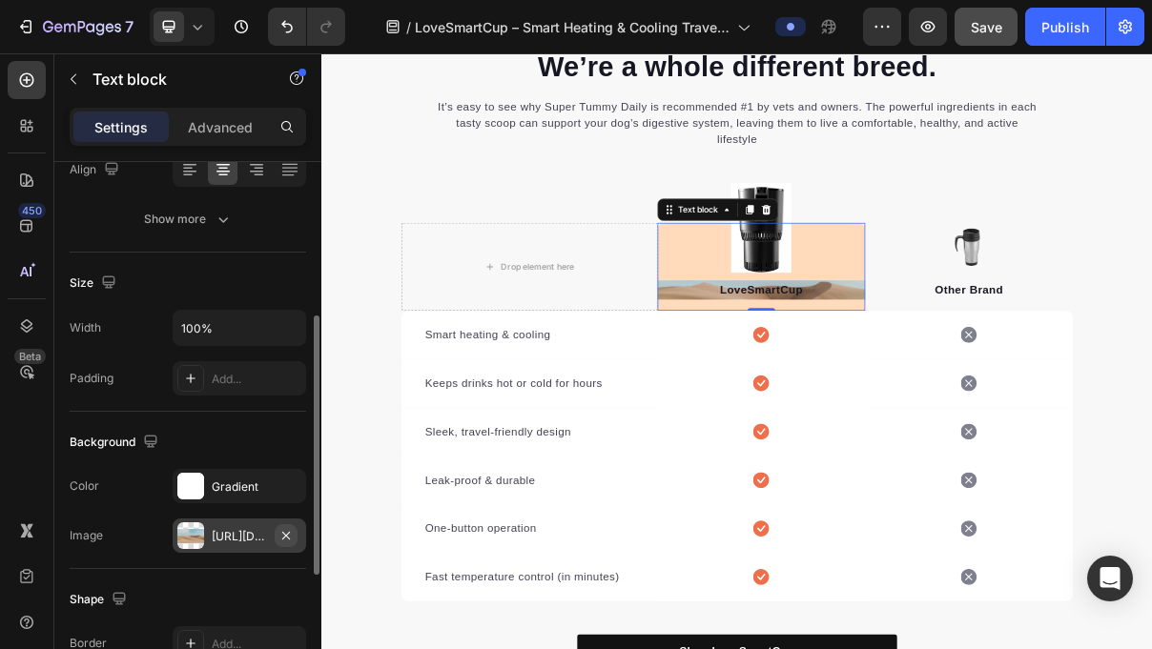
click at [278, 534] on icon "button" at bounding box center [285, 535] width 15 height 15
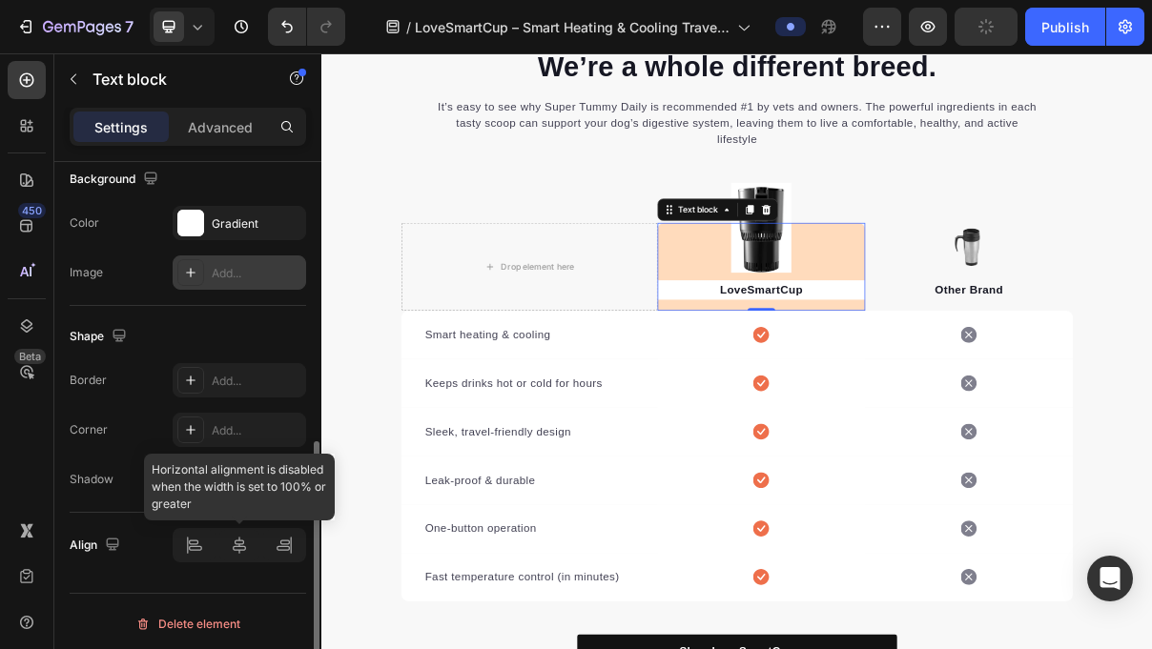
scroll to position [588, 0]
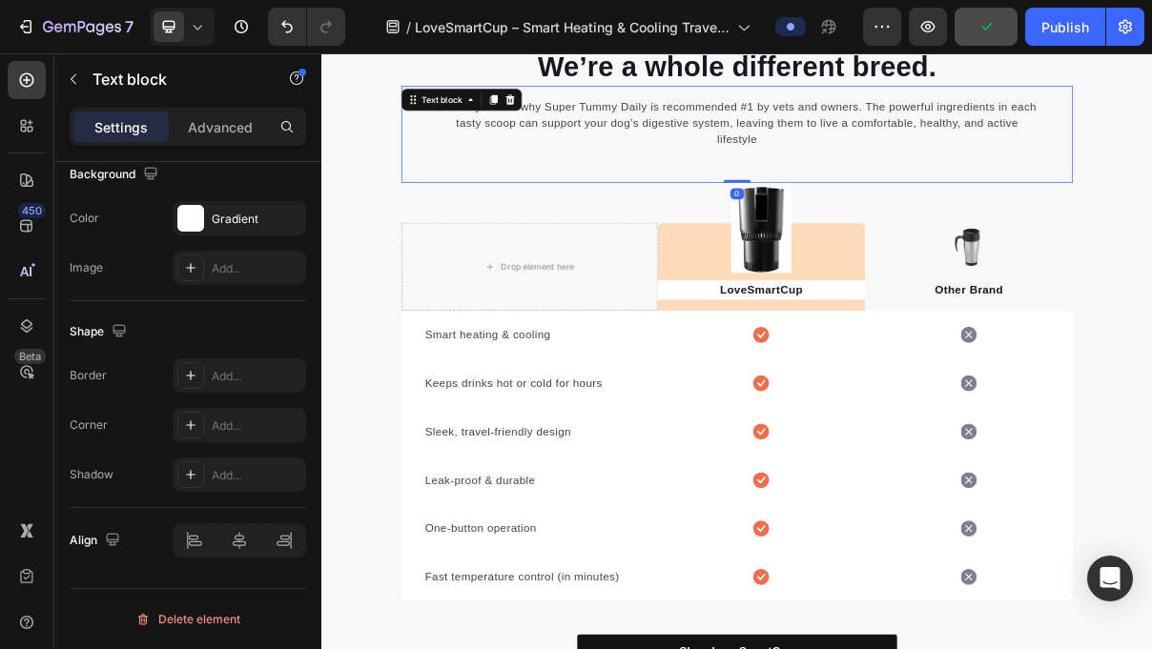
click at [1086, 200] on div "It’s easy to see why Super Tummy Daily is recommended #1 by vets and owners. Th…" at bounding box center [893, 164] width 925 height 133
click at [938, 277] on img at bounding box center [926, 294] width 83 height 124
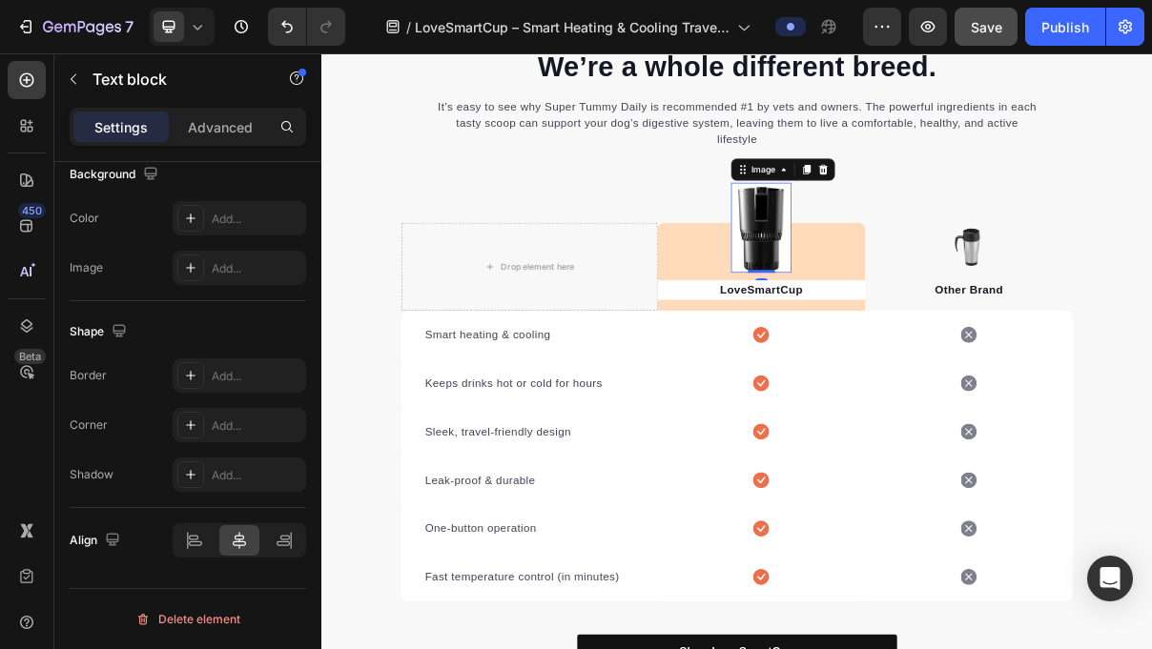
scroll to position [0, 0]
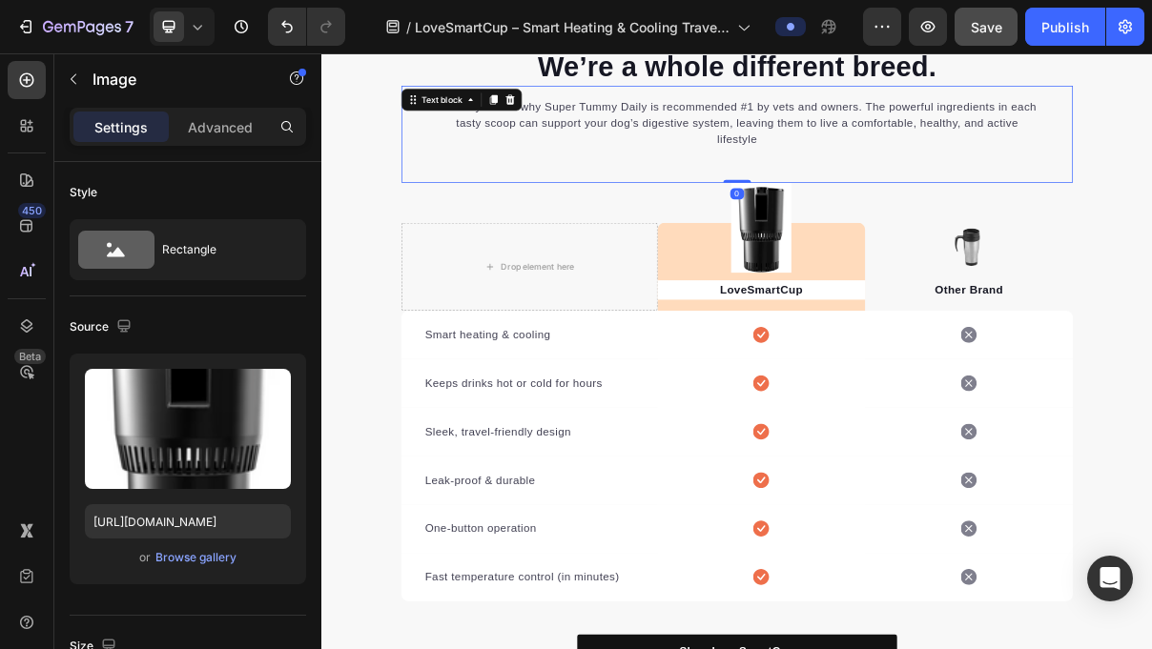
click at [1044, 229] on div "It’s easy to see why Super Tummy Daily is recommended #1 by vets and owners. Th…" at bounding box center [893, 164] width 925 height 133
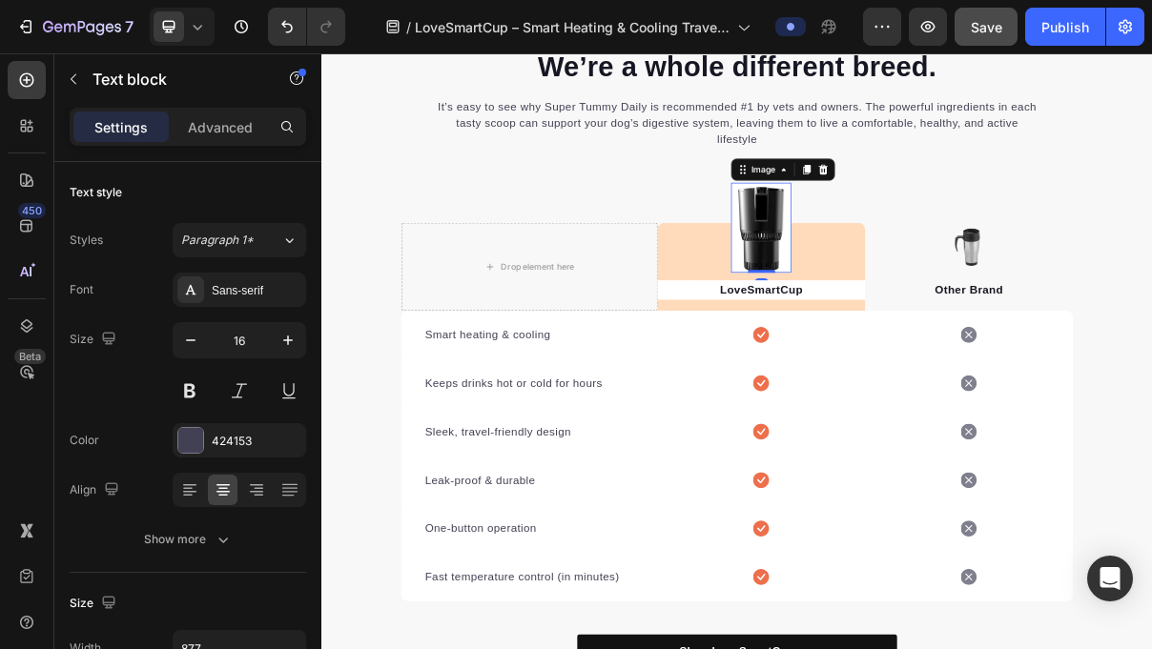
click at [958, 273] on img at bounding box center [926, 294] width 83 height 124
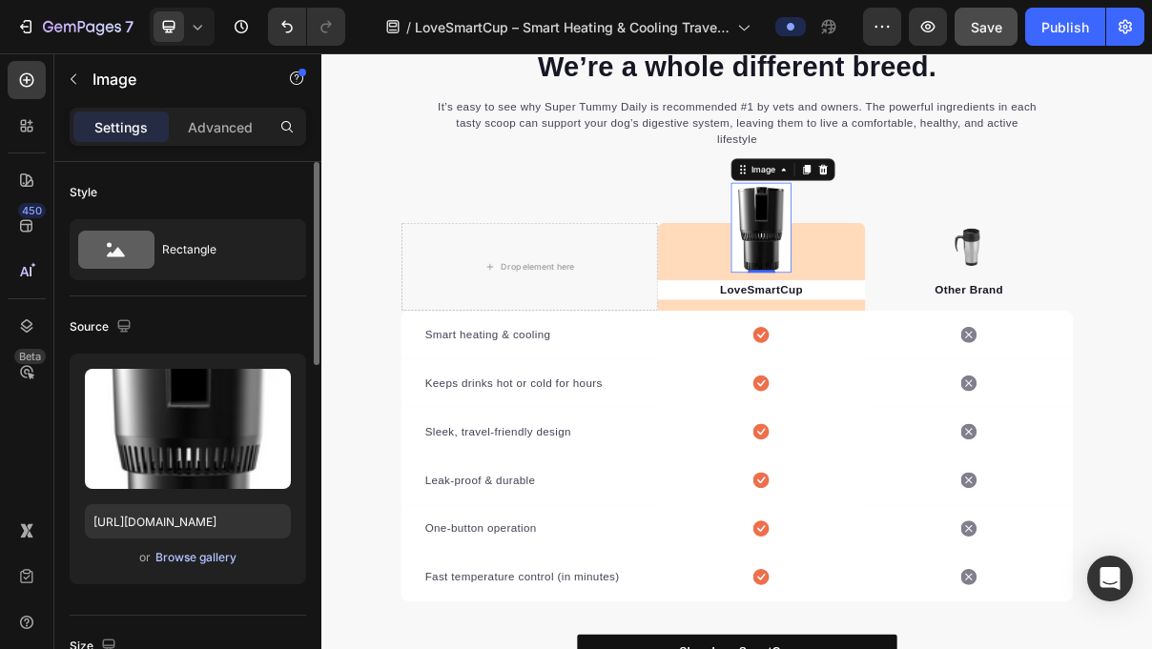
click at [224, 562] on div "Browse gallery" at bounding box center [195, 557] width 81 height 17
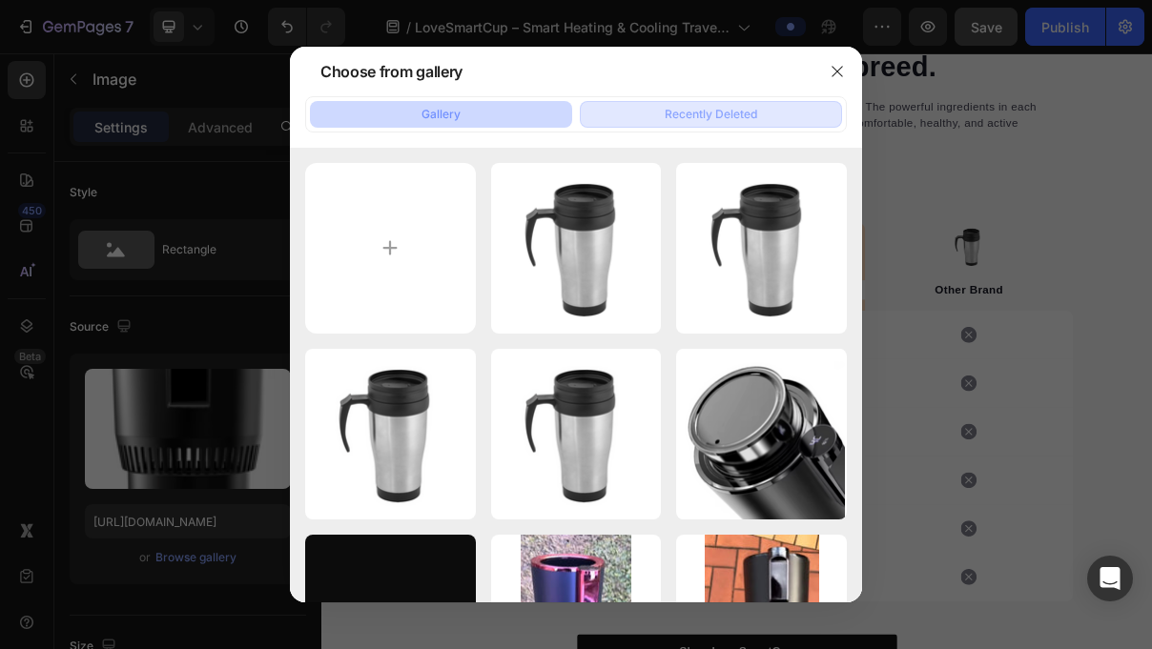
click at [713, 120] on div "Recently Deleted" at bounding box center [711, 114] width 92 height 17
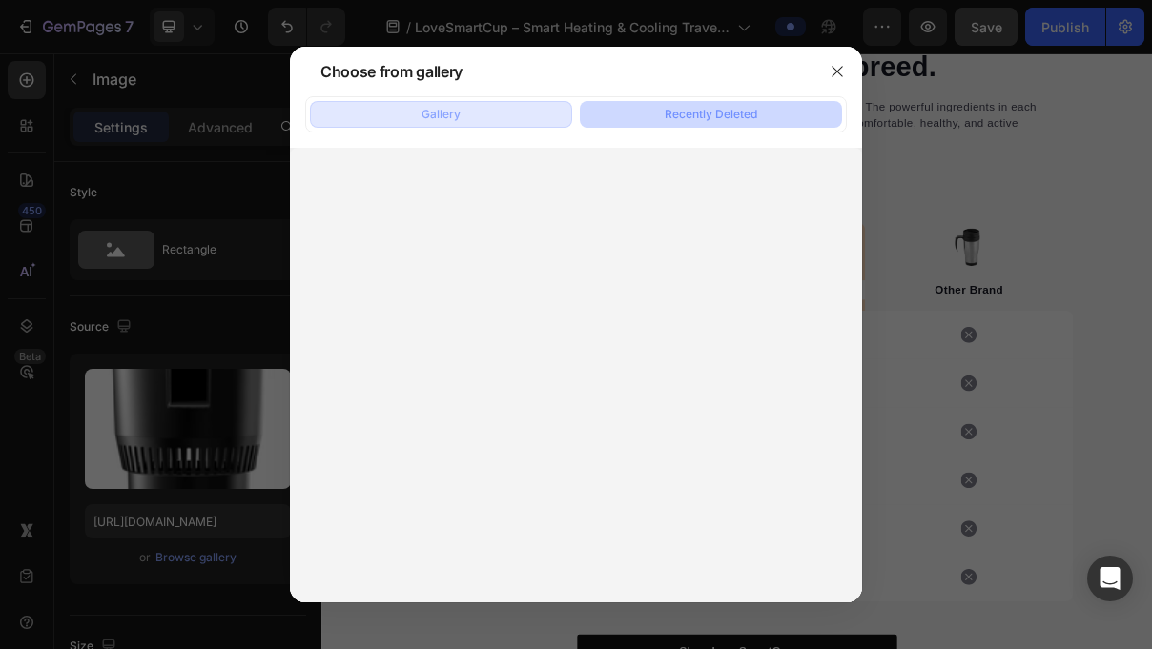
click at [508, 107] on button "Gallery" at bounding box center [441, 114] width 262 height 27
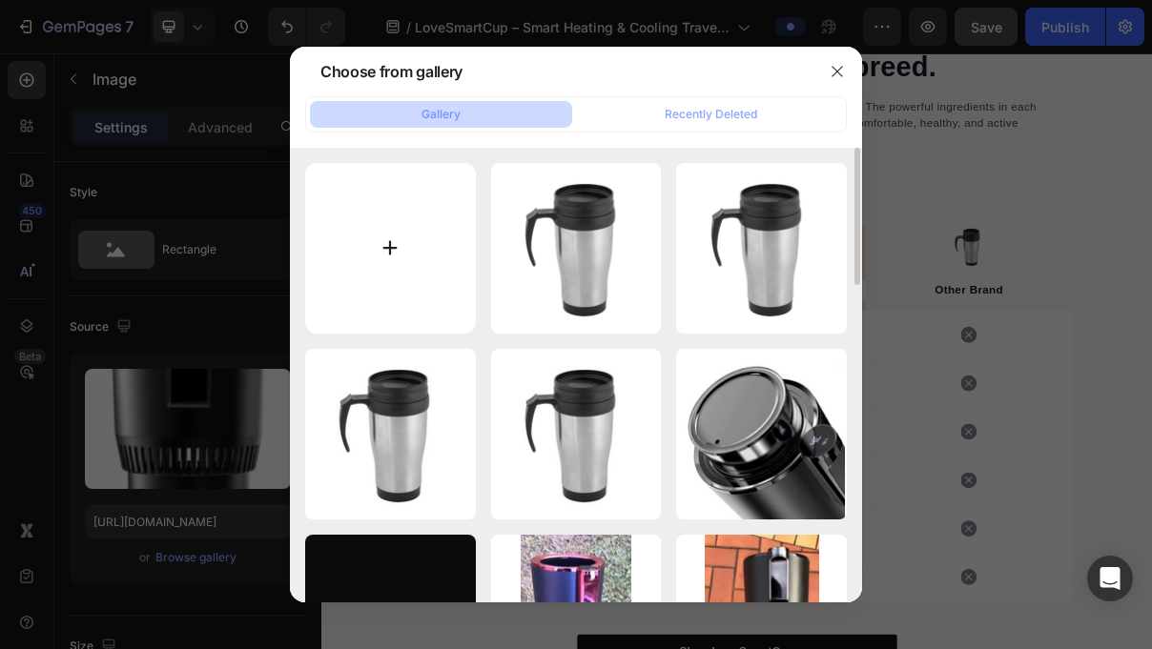
click at [395, 236] on input "file" at bounding box center [390, 248] width 171 height 171
type input "C:\fakepath\Bildschirmfoto_[DATE]_um_14.14.43-removebg-preview.png"
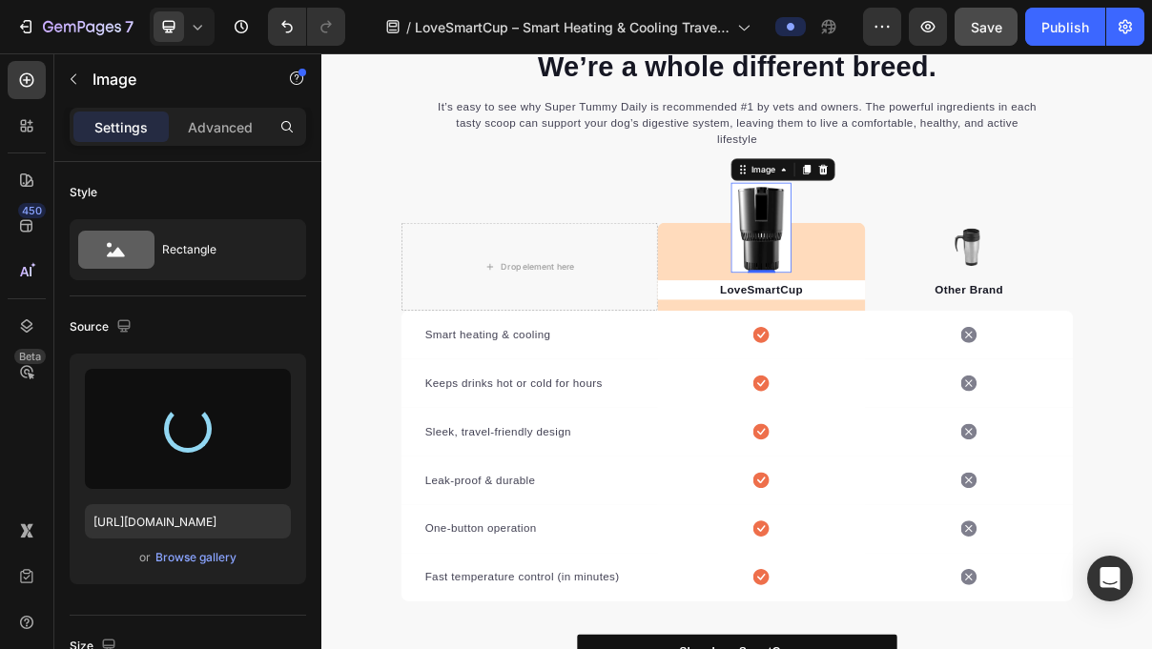
type input "[URL][DOMAIN_NAME]"
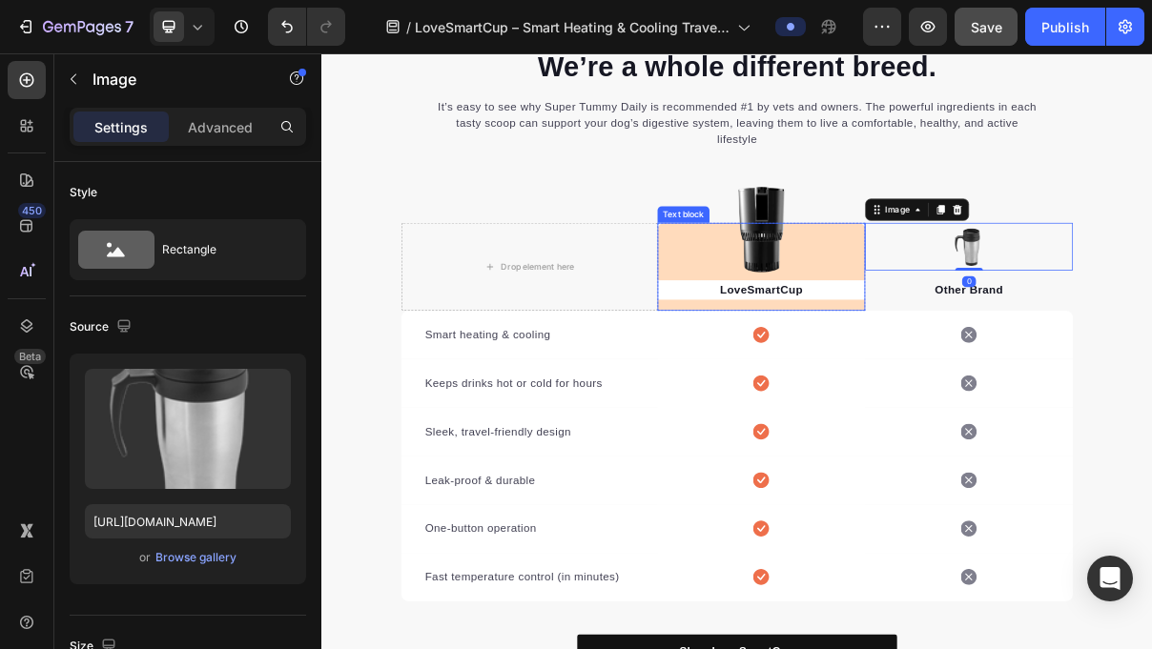
click at [1026, 320] on div "LoveSmartCup Text block" at bounding box center [927, 347] width 286 height 121
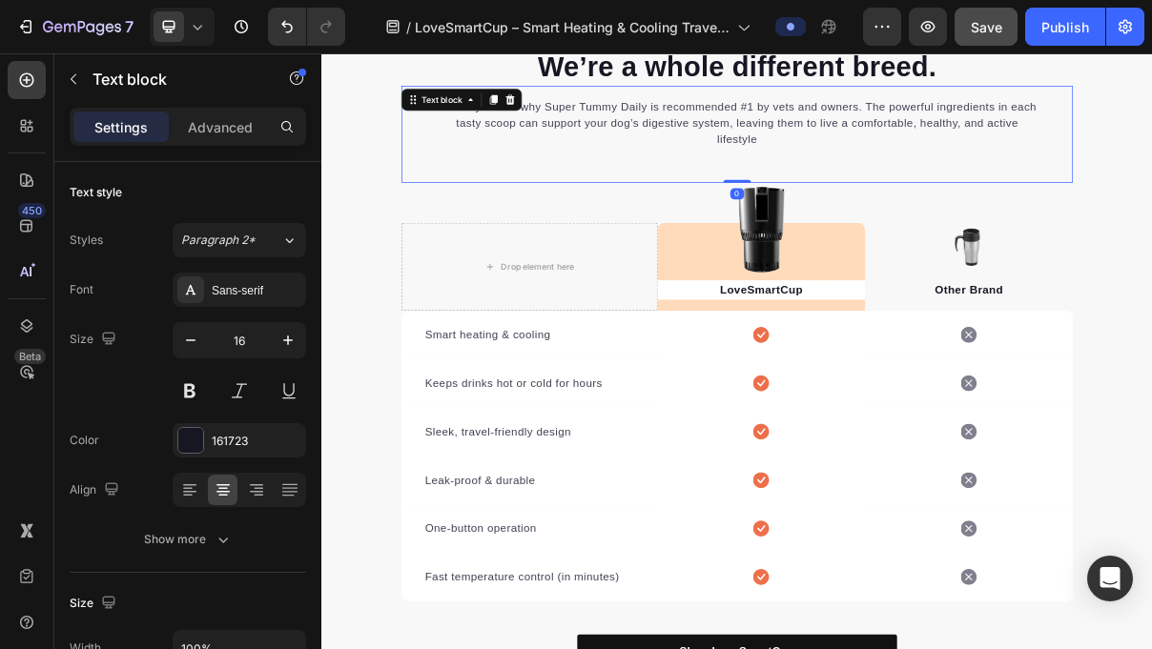
click at [1151, 200] on div "It’s easy to see why Super Tummy Daily is recommended #1 by vets and owners. Th…" at bounding box center [893, 164] width 925 height 133
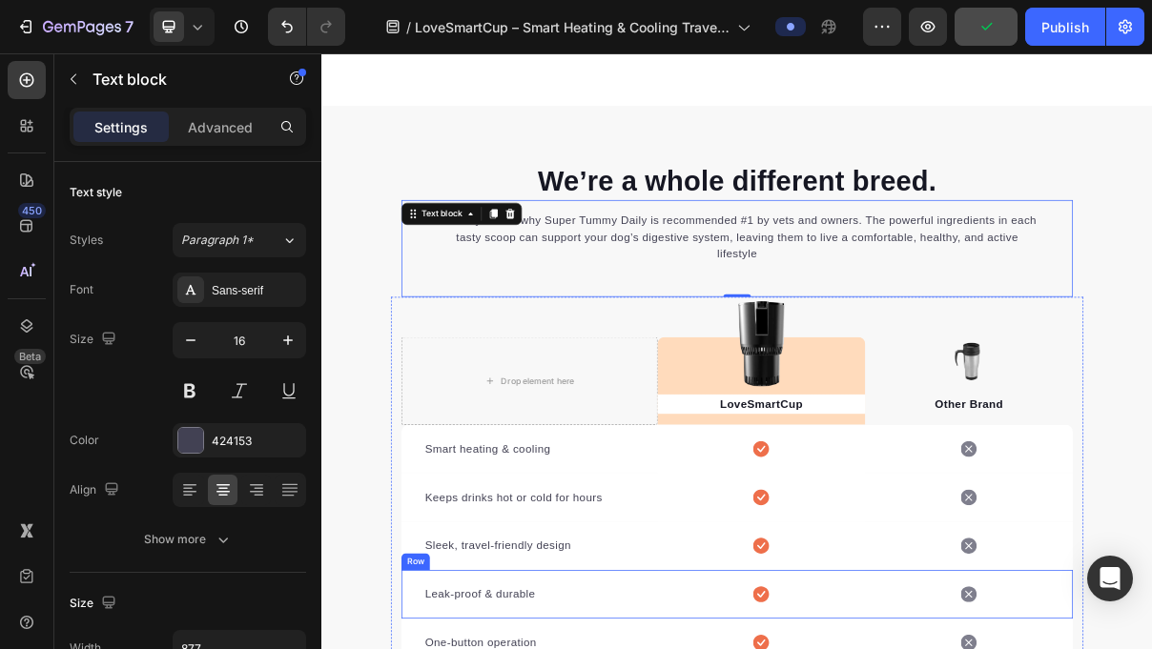
scroll to position [4200, 0]
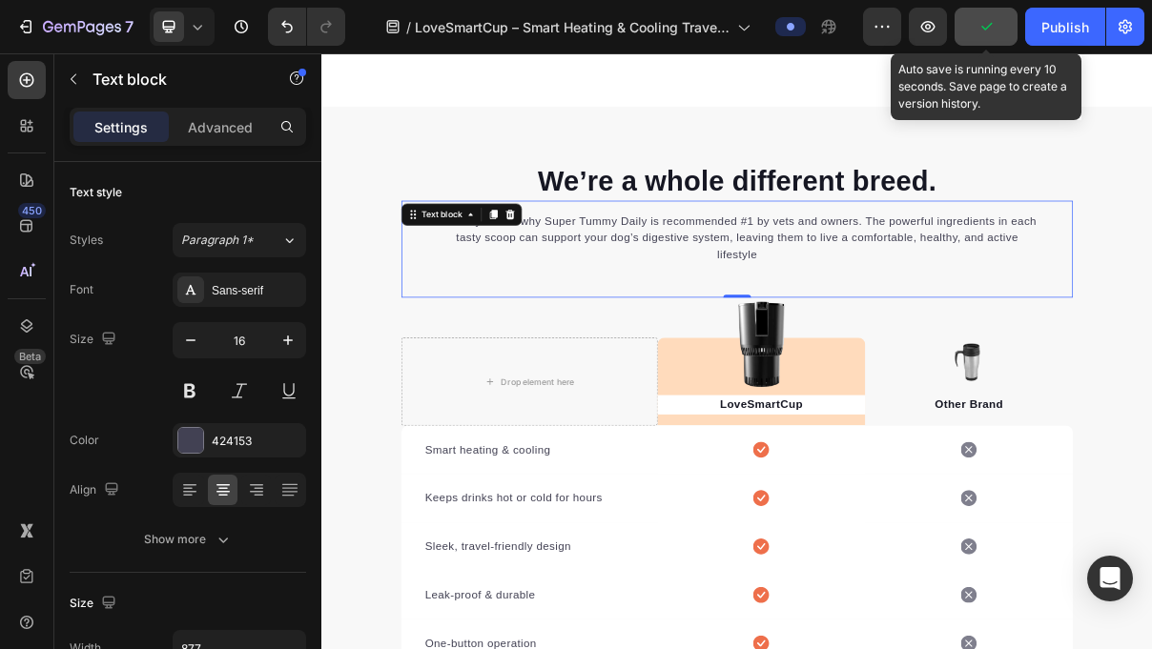
click at [991, 33] on icon "button" at bounding box center [985, 26] width 19 height 19
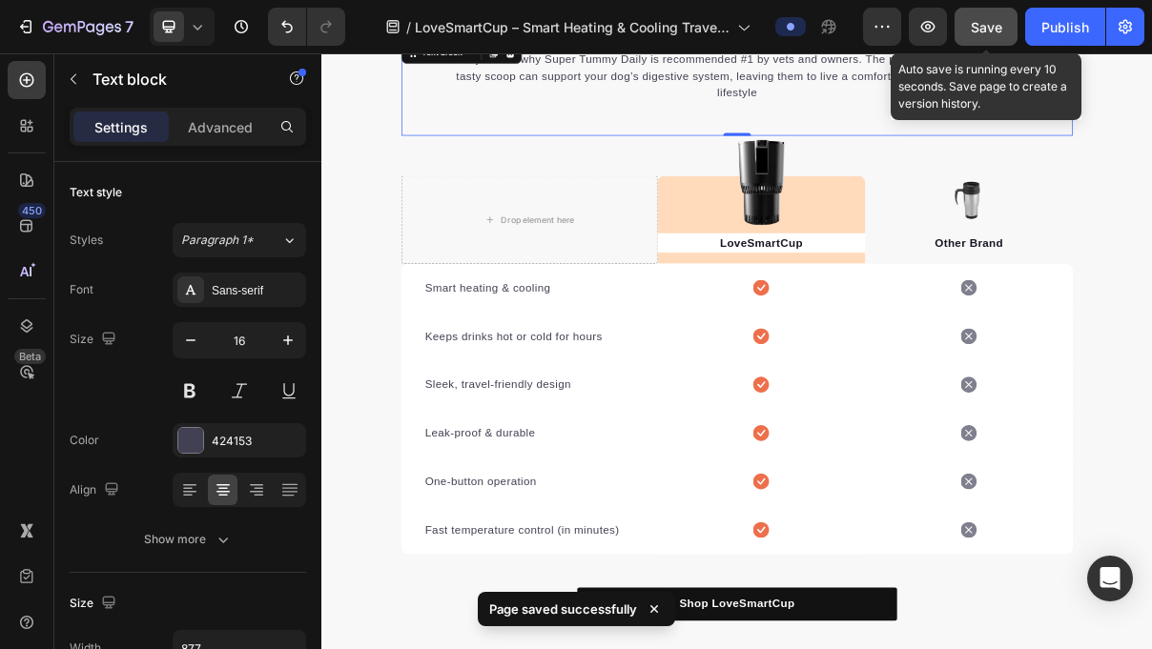
click at [1000, 37] on button "Save" at bounding box center [985, 27] width 63 height 38
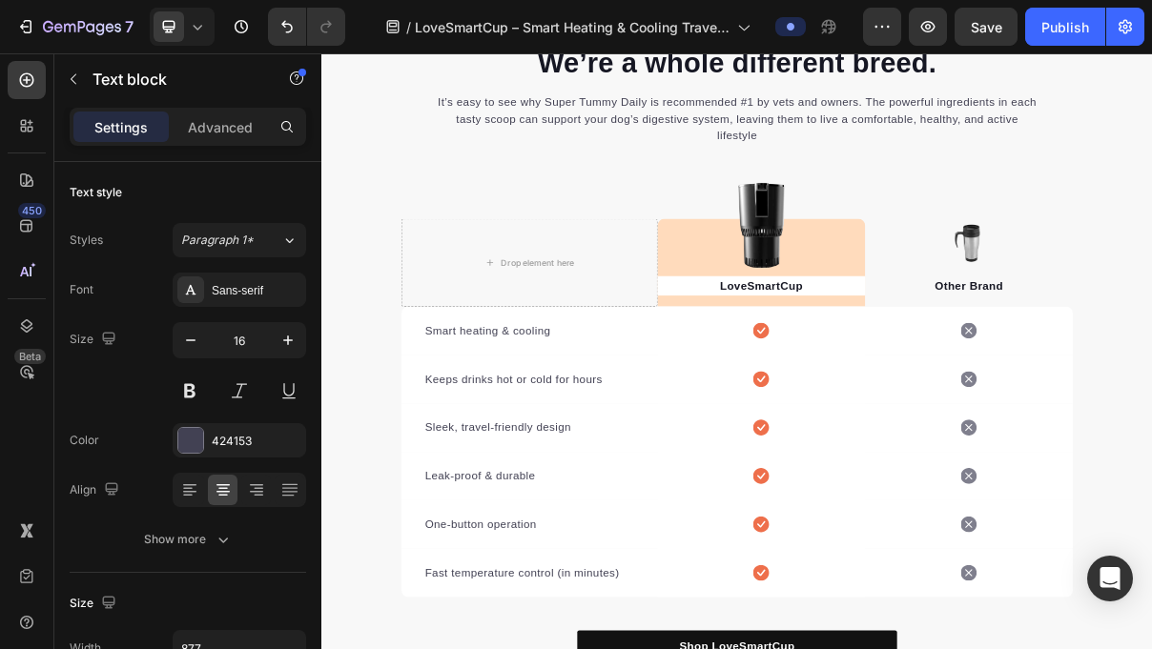
scroll to position [4393, 0]
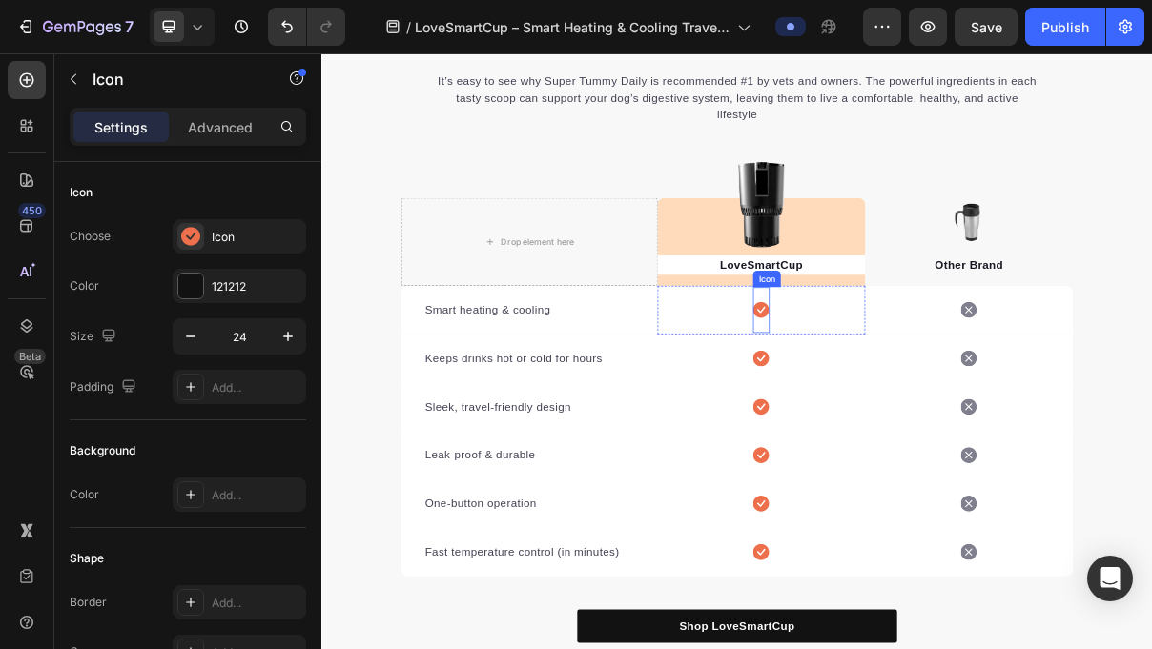
click at [928, 405] on icon at bounding box center [926, 408] width 22 height 22
click at [959, 358] on div "Icon" at bounding box center [954, 358] width 31 height 0
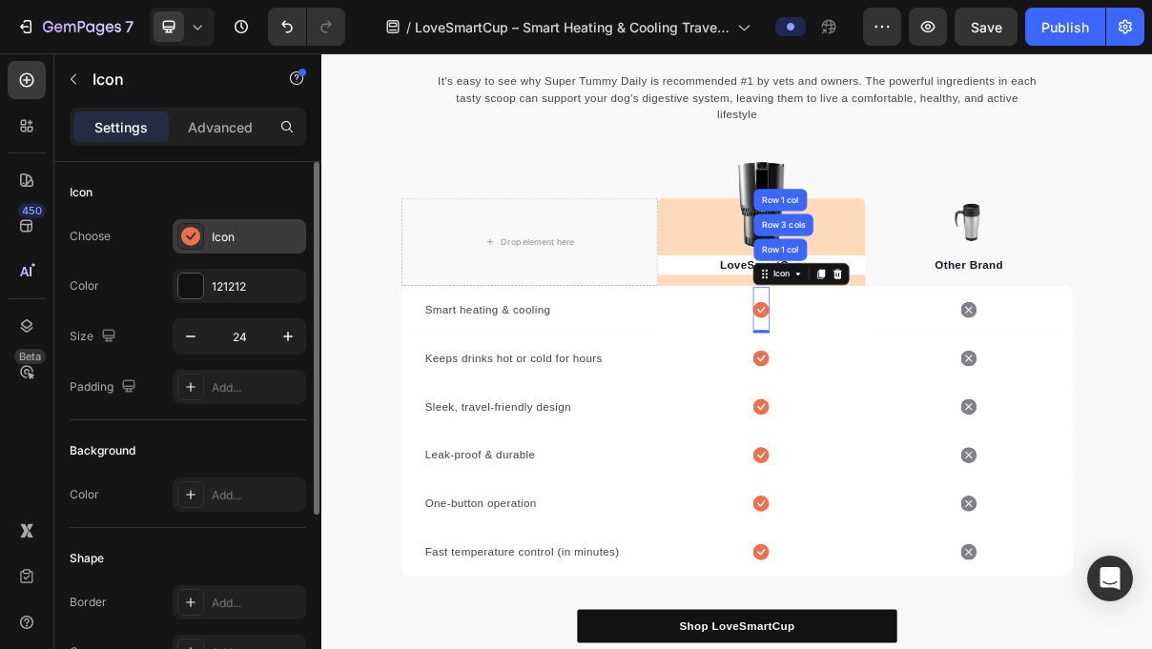
click at [243, 253] on div "Icon" at bounding box center [239, 236] width 133 height 34
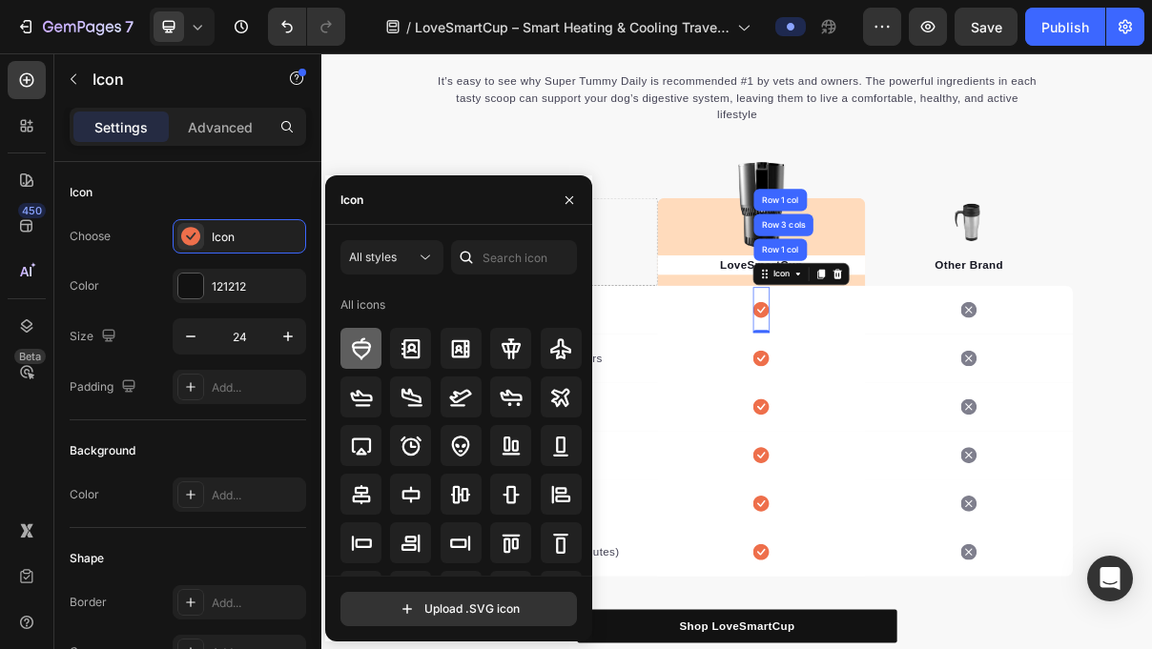
click at [380, 354] on div at bounding box center [360, 348] width 41 height 41
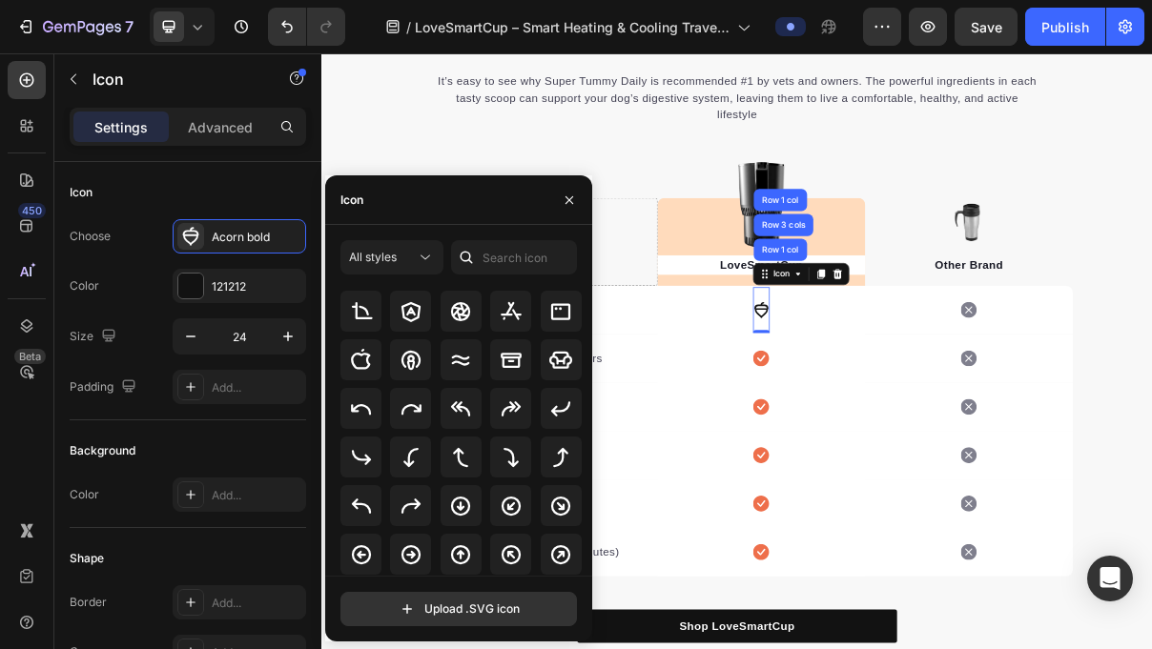
scroll to position [309, 0]
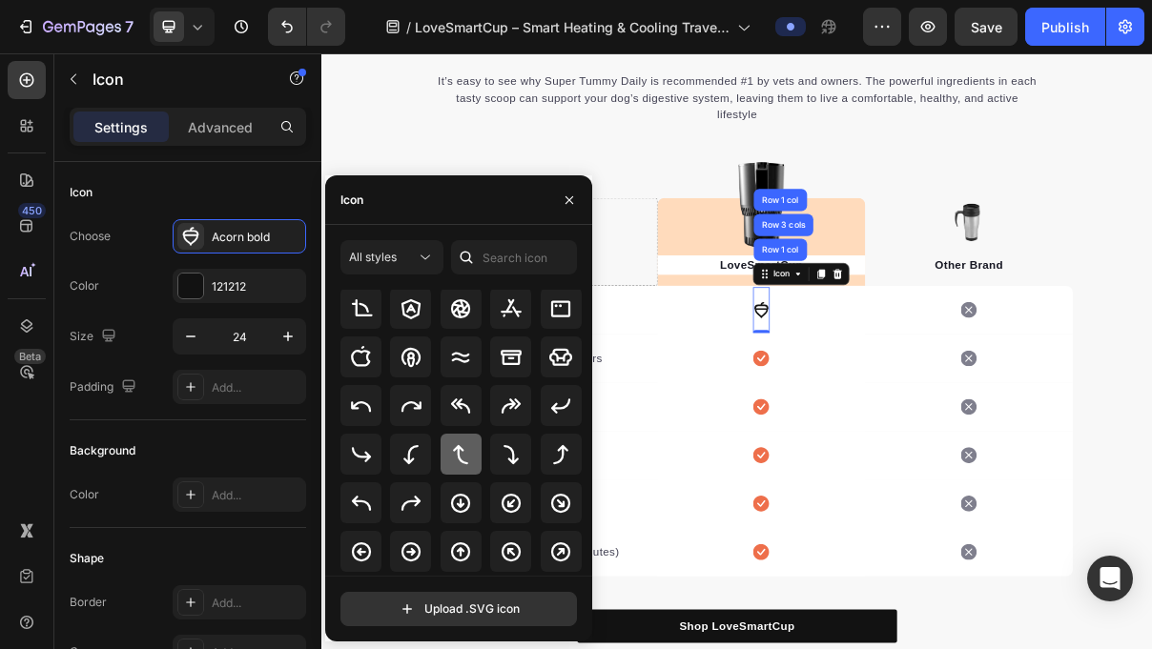
click at [472, 454] on div at bounding box center [461, 454] width 41 height 41
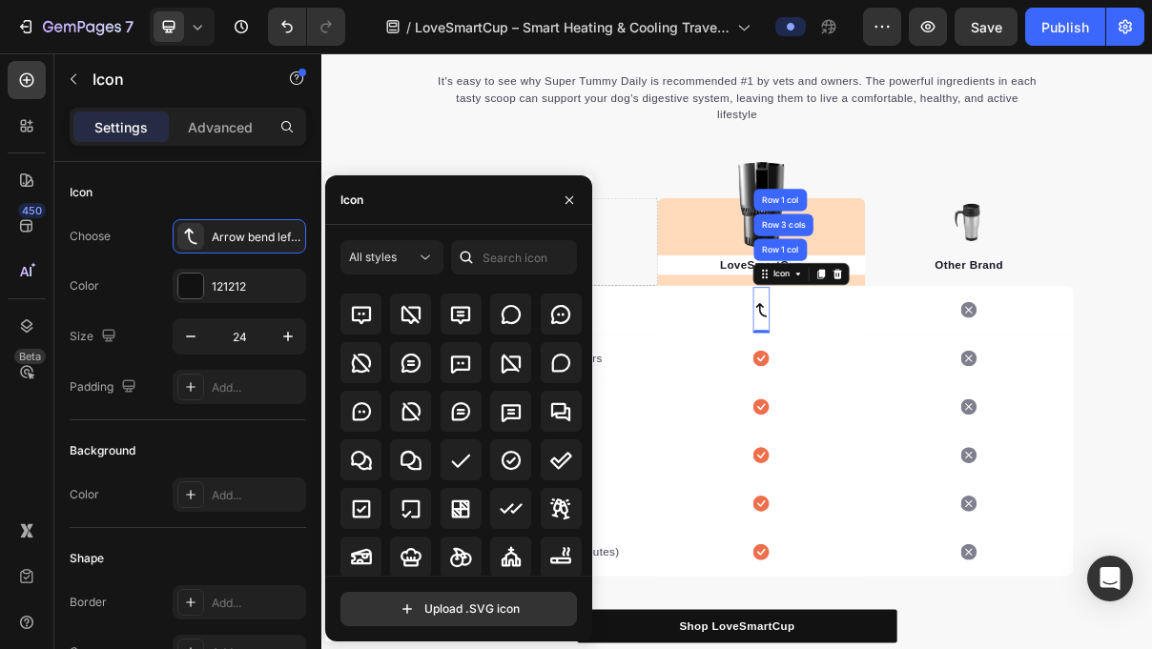
scroll to position [2795, 0]
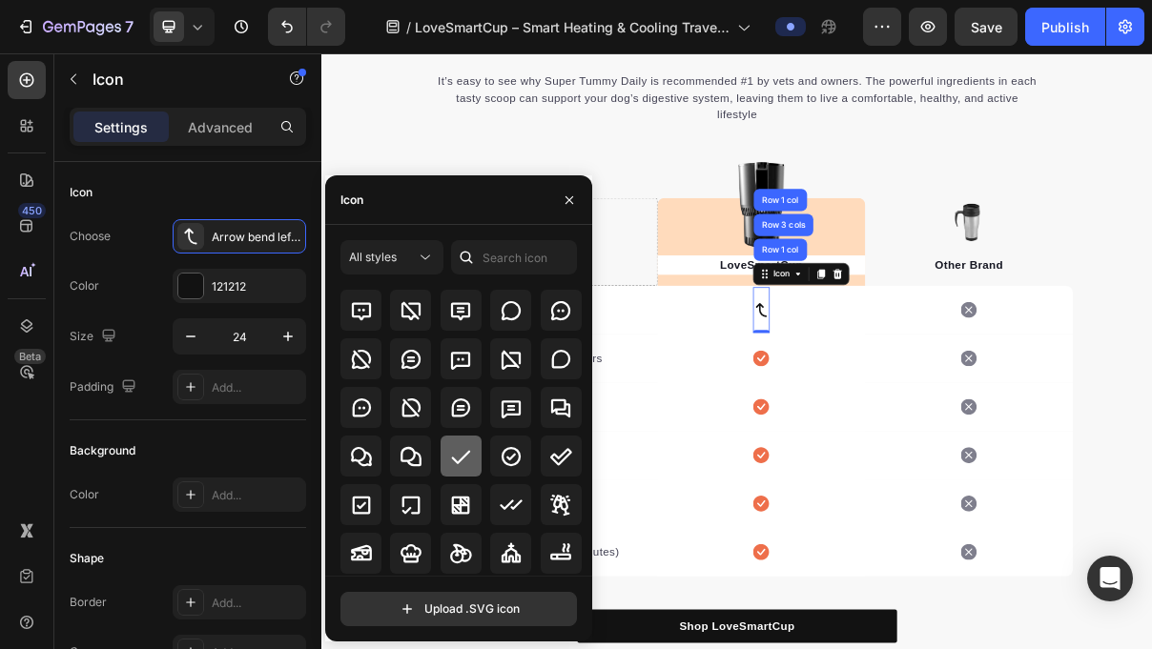
click at [448, 471] on div at bounding box center [461, 456] width 41 height 41
click at [523, 455] on div at bounding box center [510, 456] width 41 height 41
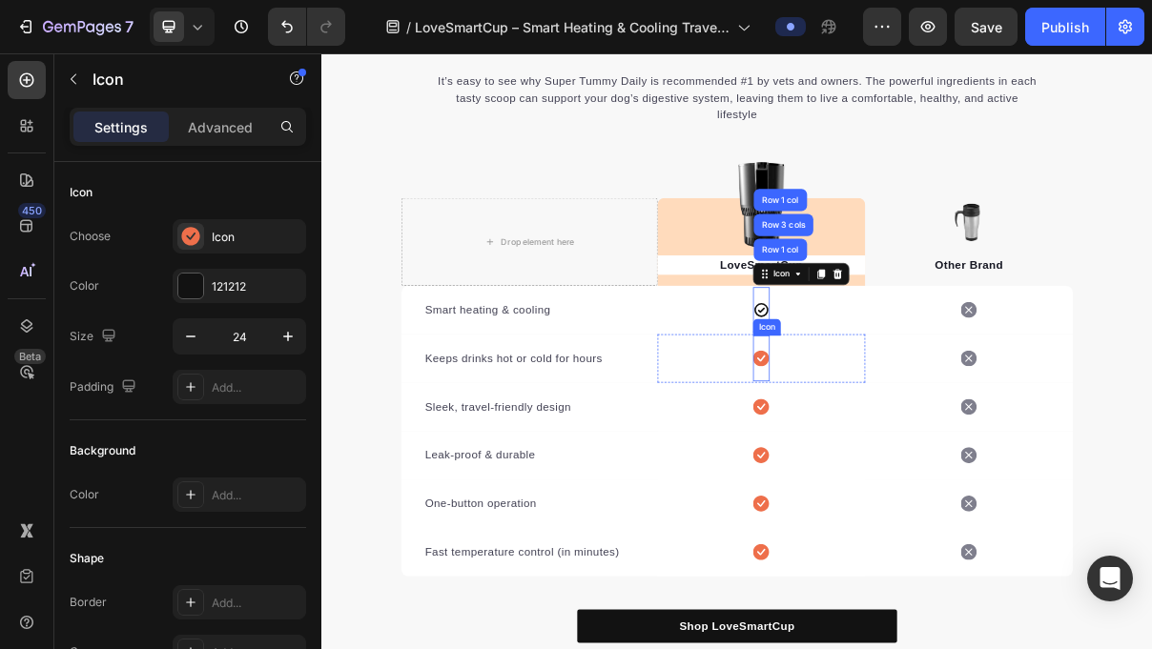
click at [931, 473] on icon at bounding box center [926, 474] width 22 height 22
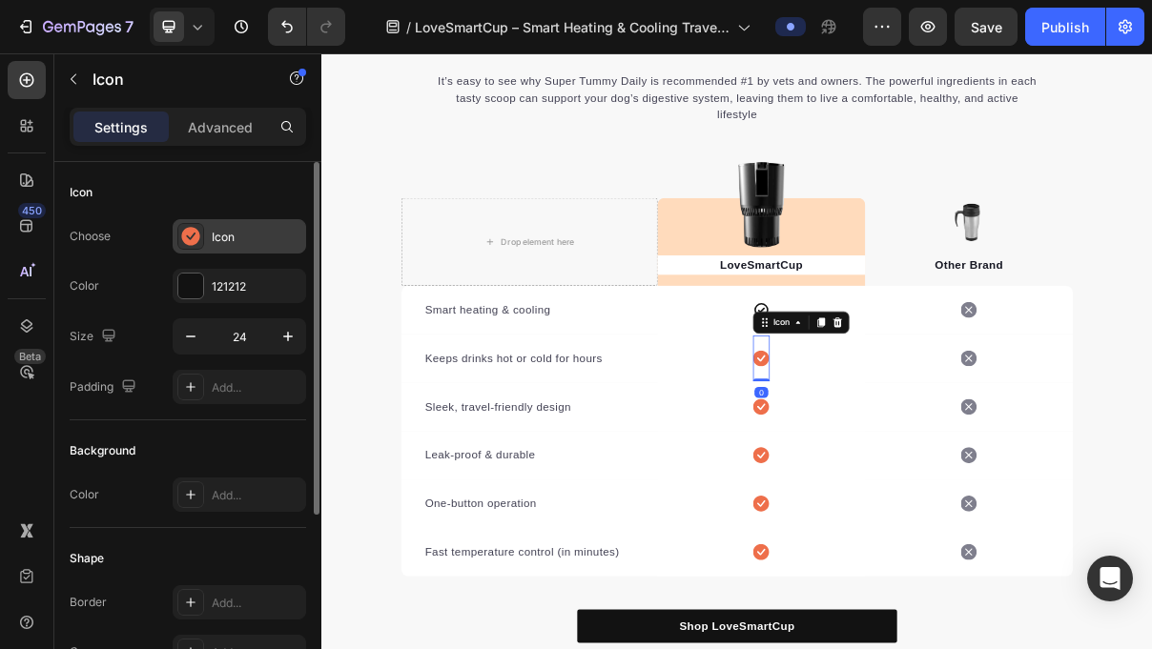
click at [263, 246] on div "Icon" at bounding box center [239, 236] width 133 height 34
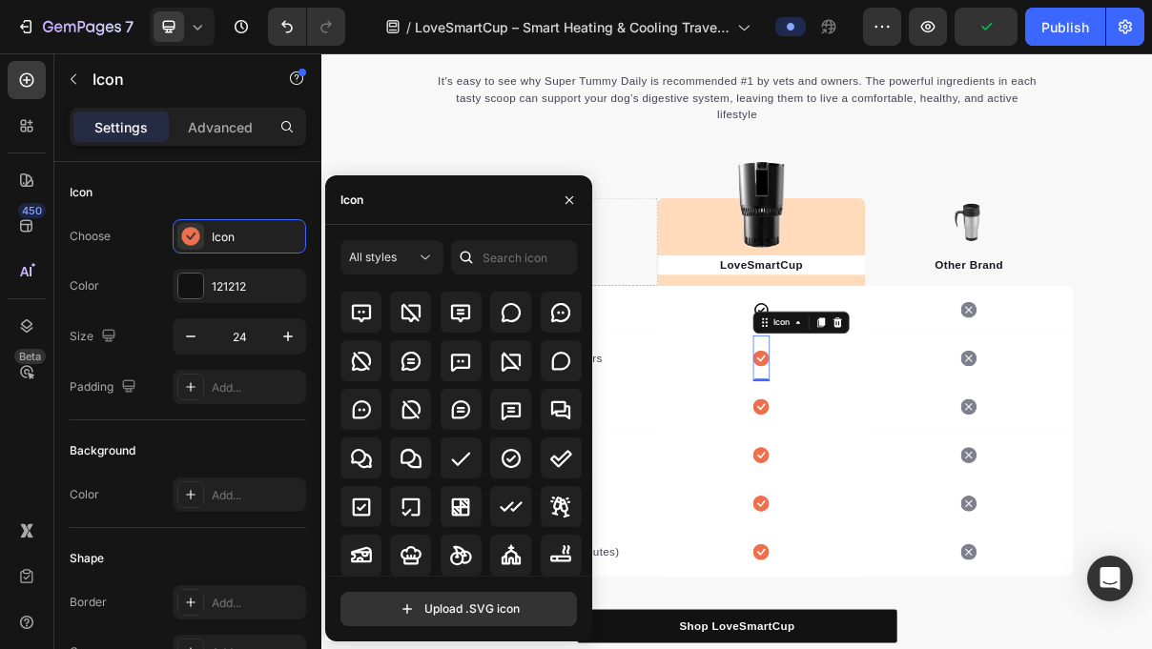
scroll to position [2805, 0]
click at [510, 465] on icon at bounding box center [511, 459] width 23 height 23
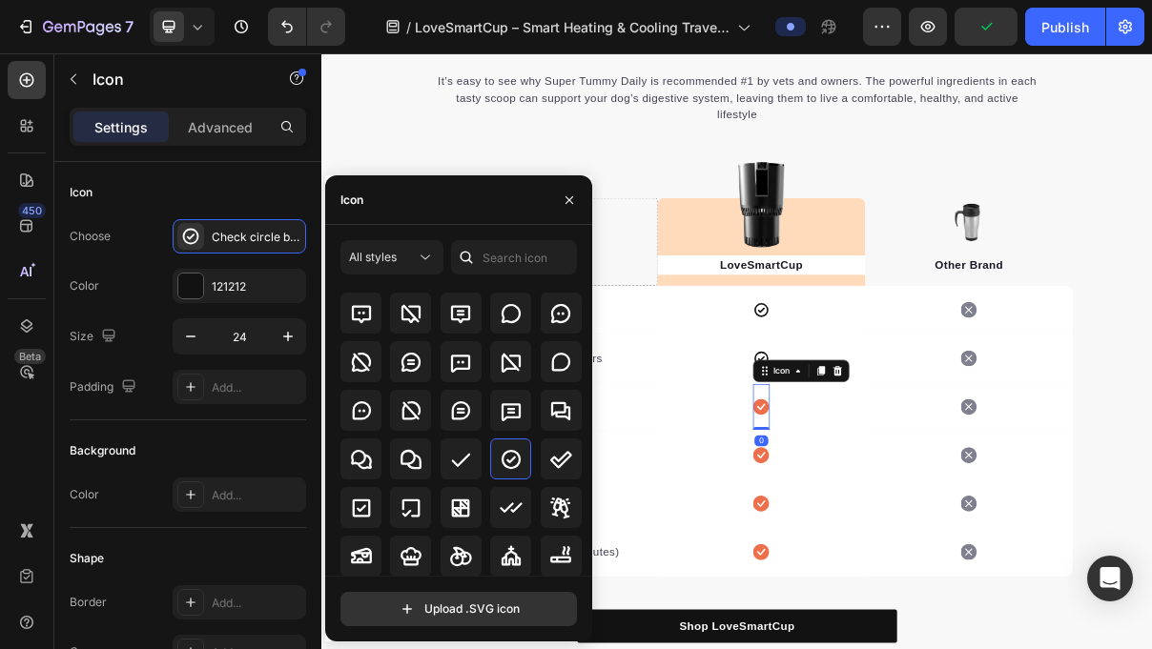
click at [917, 537] on icon at bounding box center [926, 541] width 22 height 22
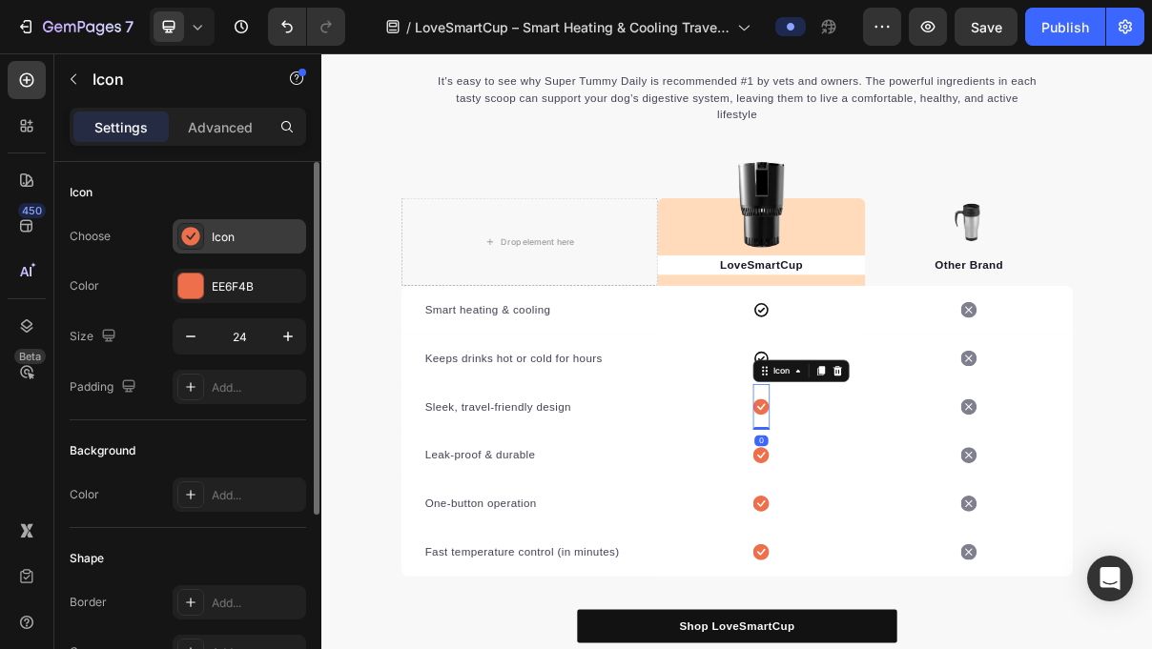
click at [267, 247] on div "Icon" at bounding box center [239, 236] width 133 height 34
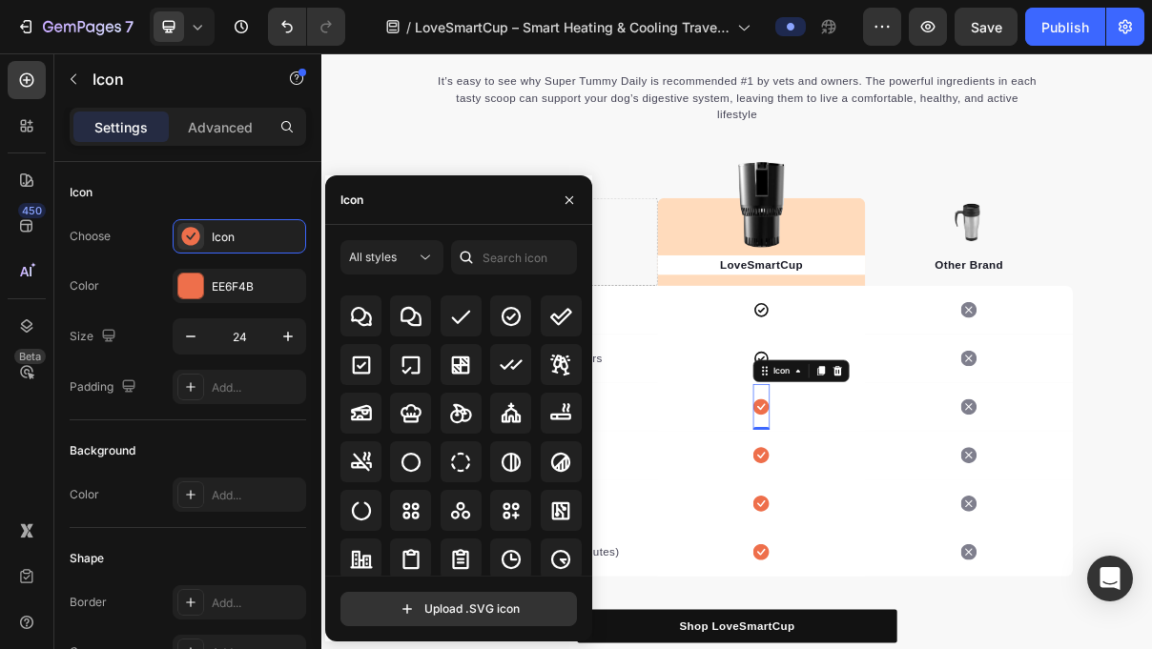
scroll to position [2920, 0]
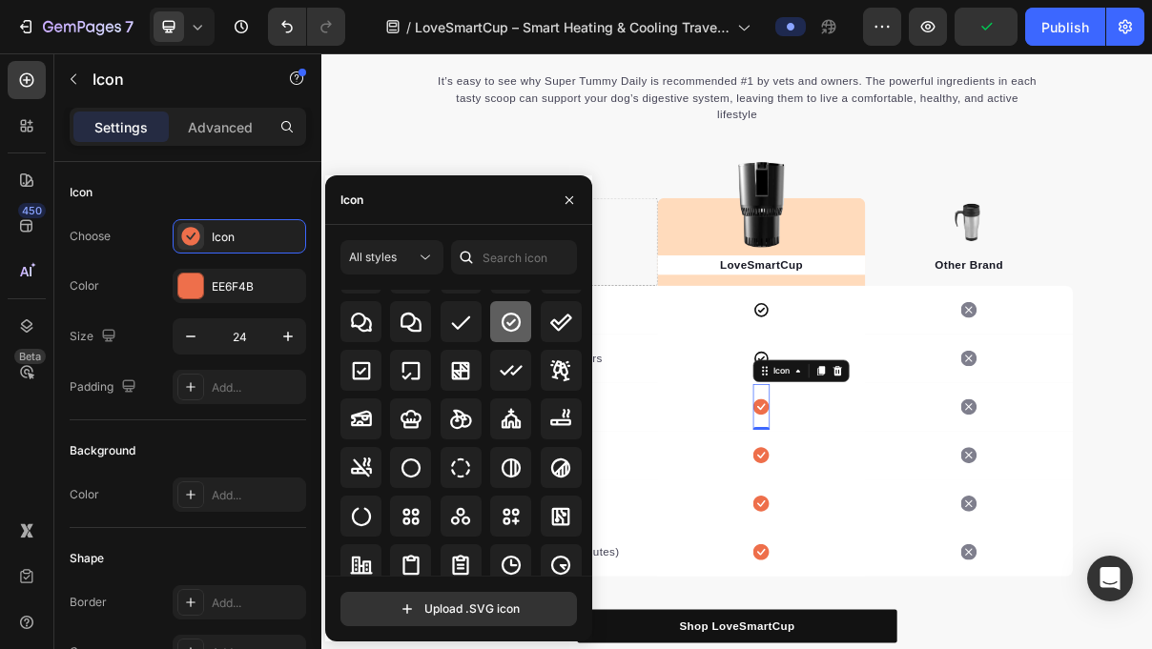
click at [503, 330] on icon at bounding box center [511, 321] width 19 height 19
click at [517, 359] on icon at bounding box center [511, 370] width 23 height 23
click at [552, 329] on icon at bounding box center [560, 322] width 23 height 23
click at [503, 321] on icon at bounding box center [511, 321] width 19 height 19
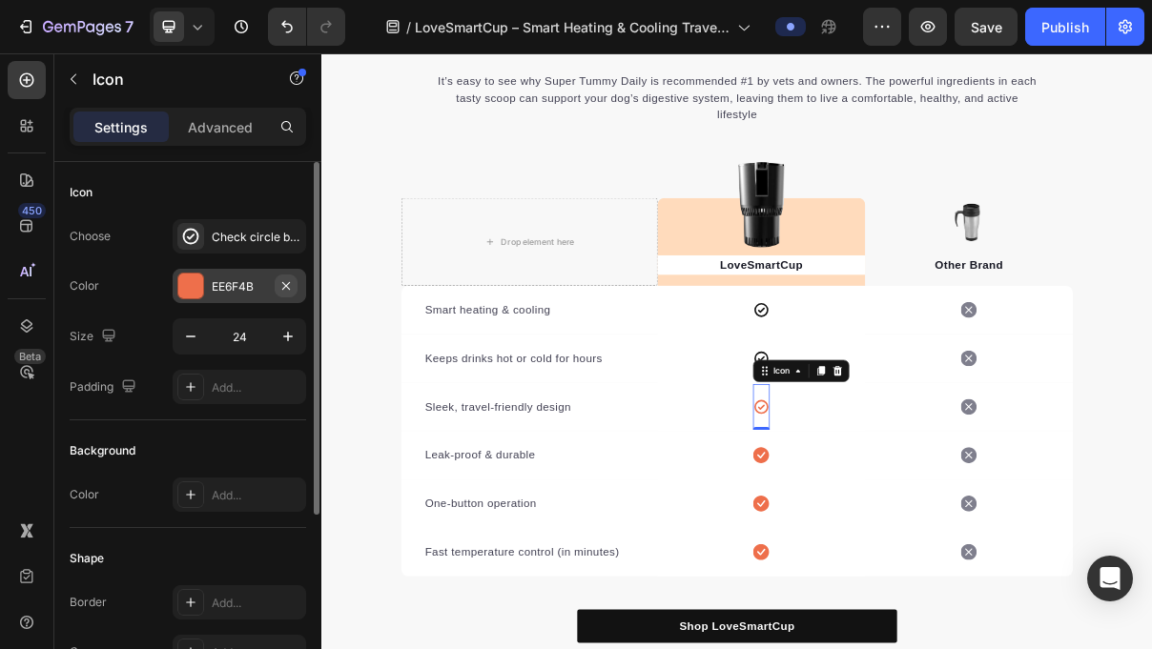
click at [295, 291] on button "button" at bounding box center [286, 286] width 23 height 23
click at [241, 280] on div "Add..." at bounding box center [257, 286] width 90 height 17
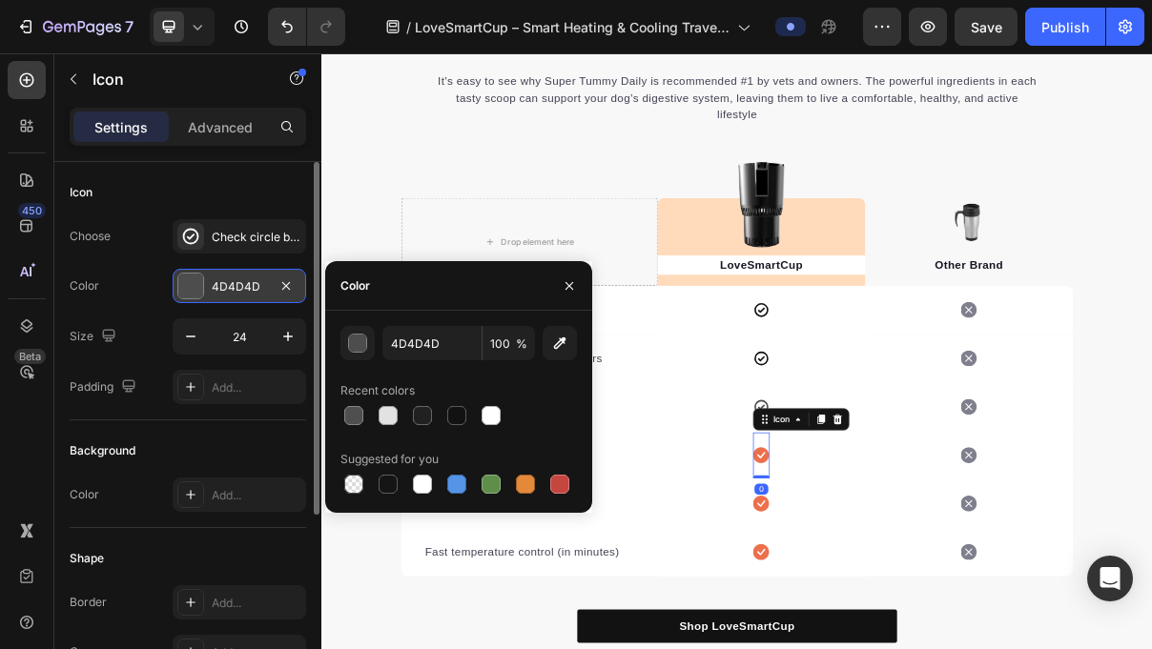
click at [925, 613] on icon at bounding box center [926, 608] width 22 height 22
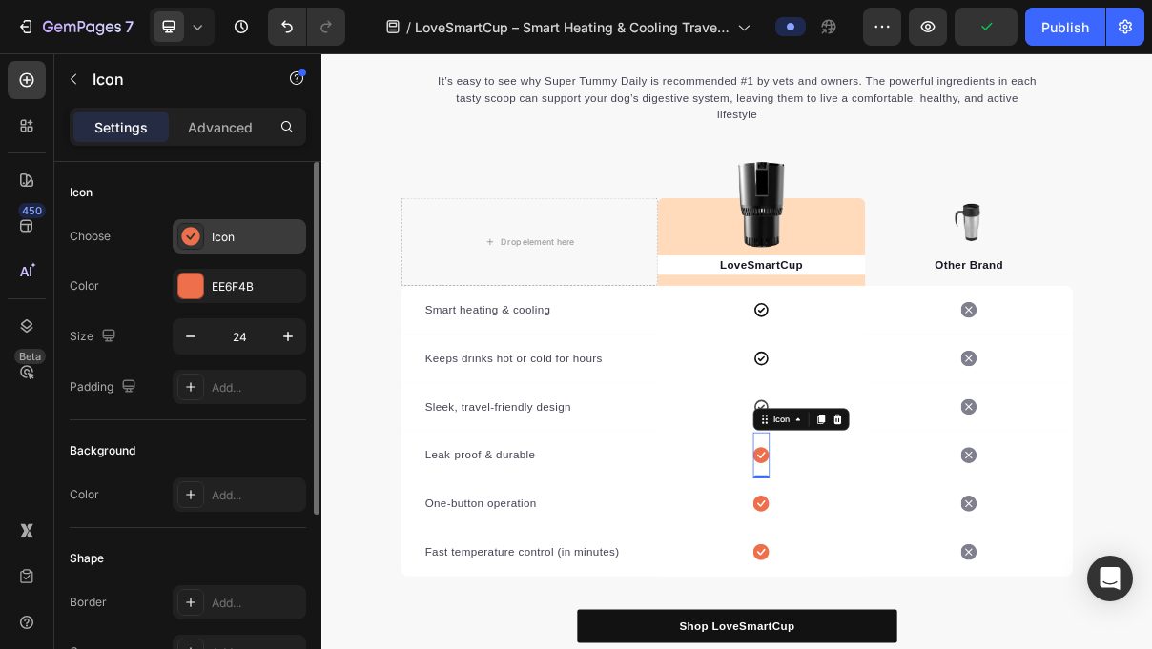
click at [227, 247] on div "Icon" at bounding box center [239, 236] width 133 height 34
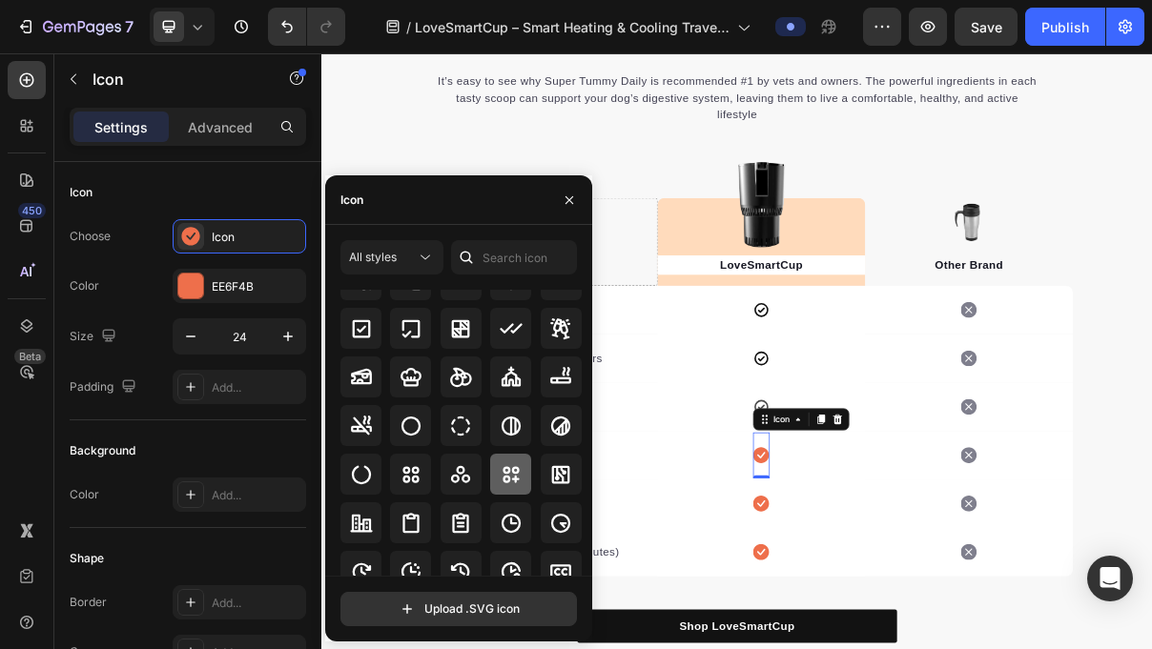
scroll to position [2923, 0]
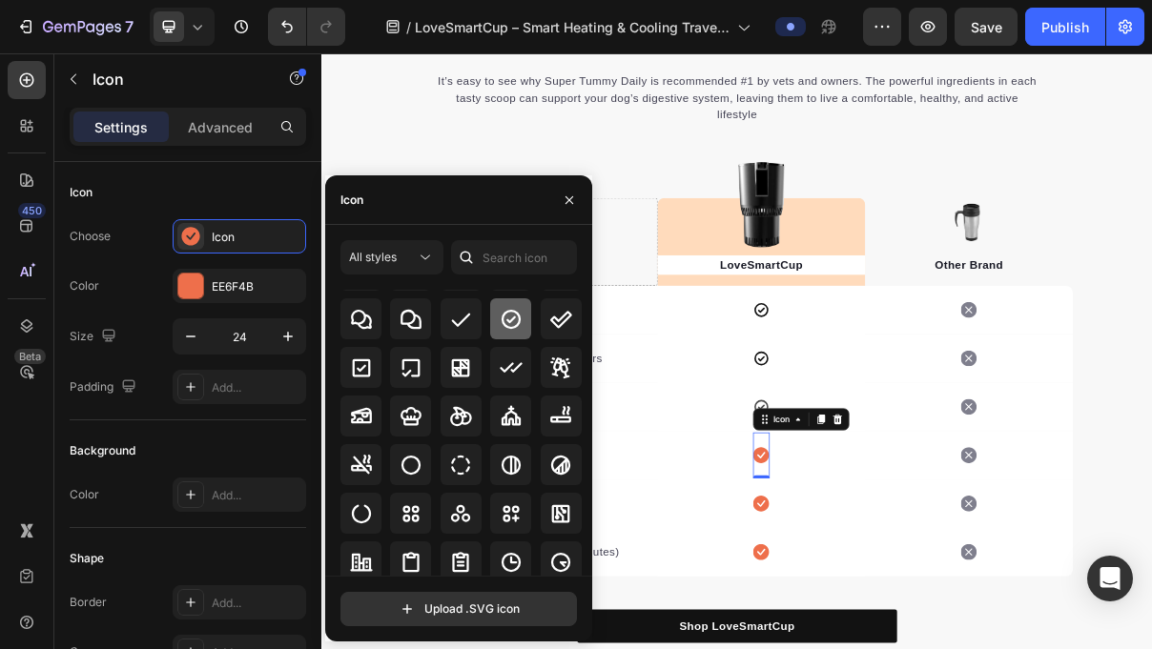
click at [509, 329] on icon at bounding box center [511, 319] width 23 height 23
click at [270, 295] on div "EE6F4B" at bounding box center [239, 286] width 133 height 34
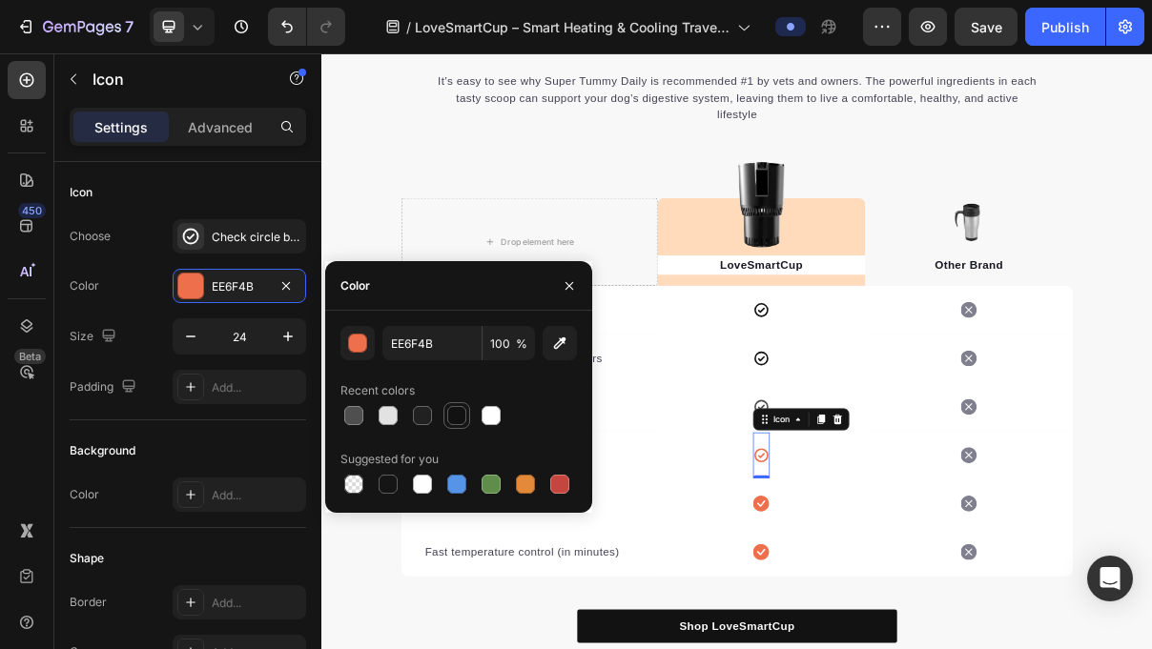
click at [462, 416] on div at bounding box center [456, 415] width 19 height 19
type input "121212"
click at [852, 625] on div "Icon 0 Row" at bounding box center [927, 607] width 286 height 67
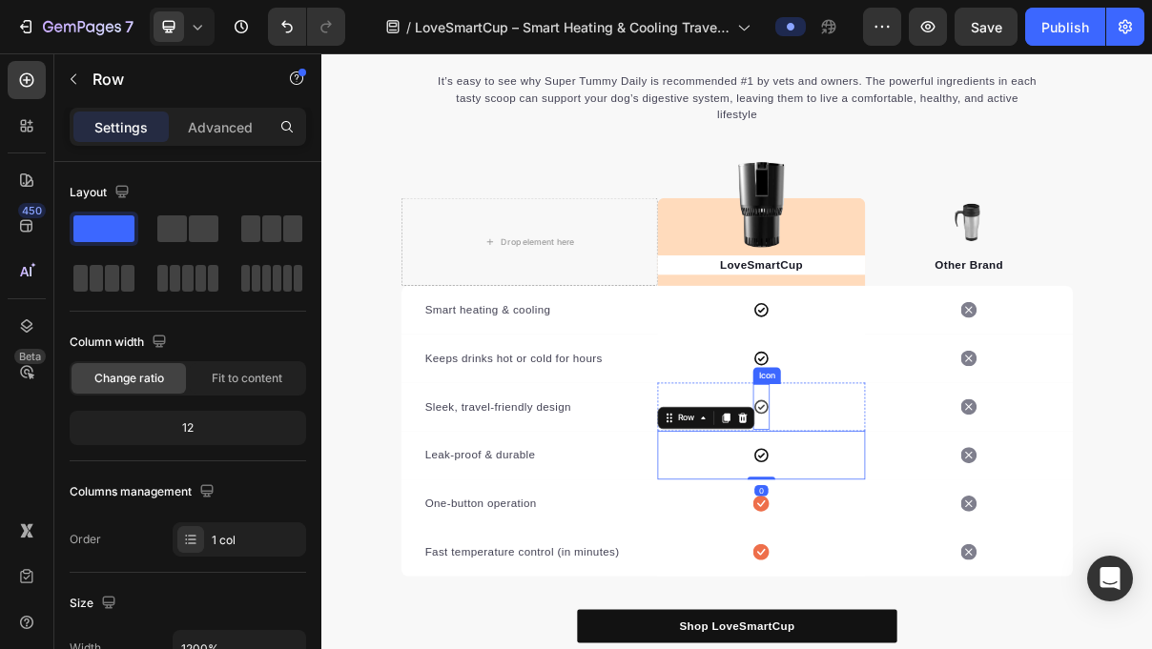
click at [934, 540] on icon at bounding box center [926, 540] width 19 height 19
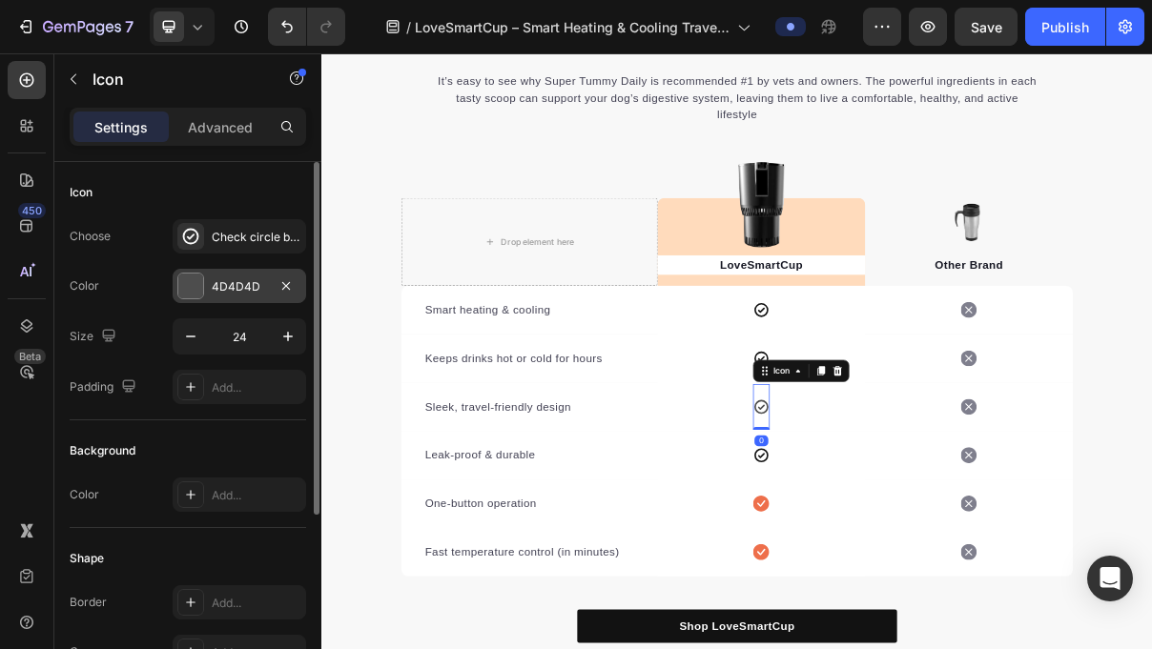
click at [258, 273] on div "4D4D4D" at bounding box center [239, 286] width 133 height 34
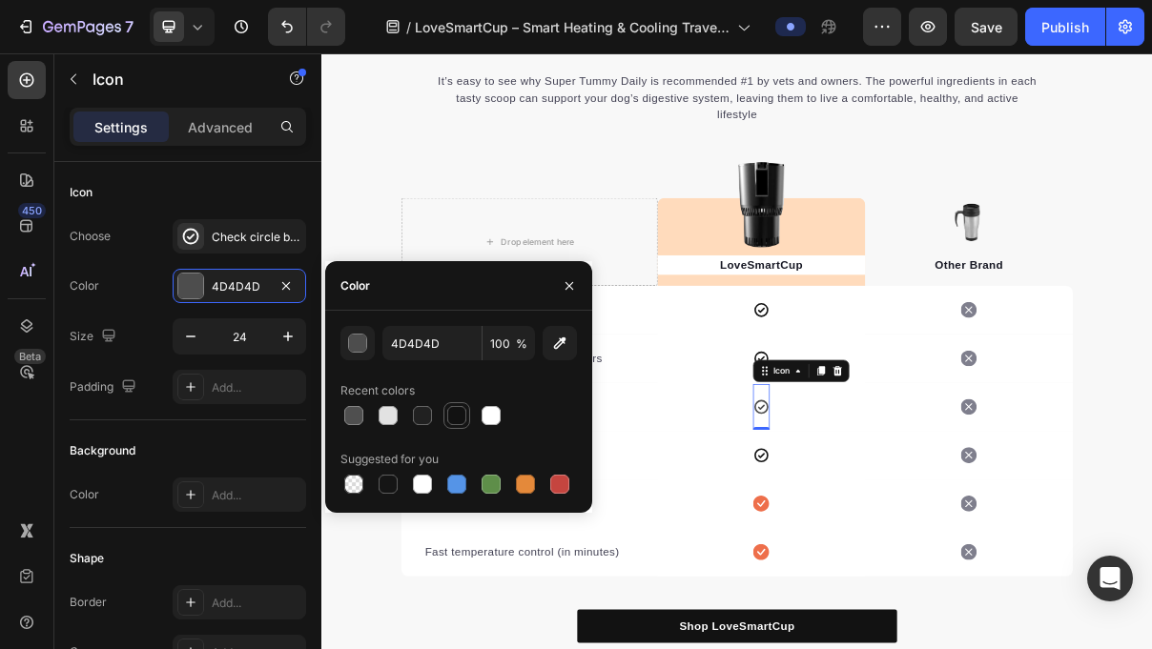
click at [458, 418] on div at bounding box center [456, 415] width 19 height 19
type input "121212"
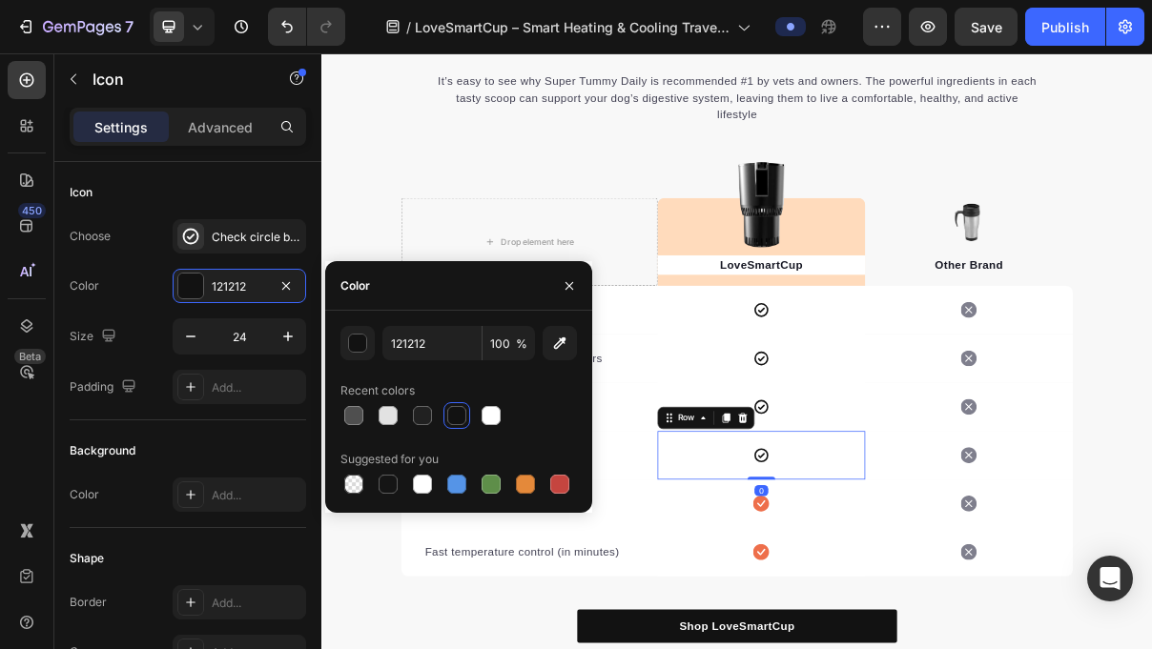
click at [825, 585] on div "Icon Row 0" at bounding box center [927, 607] width 286 height 67
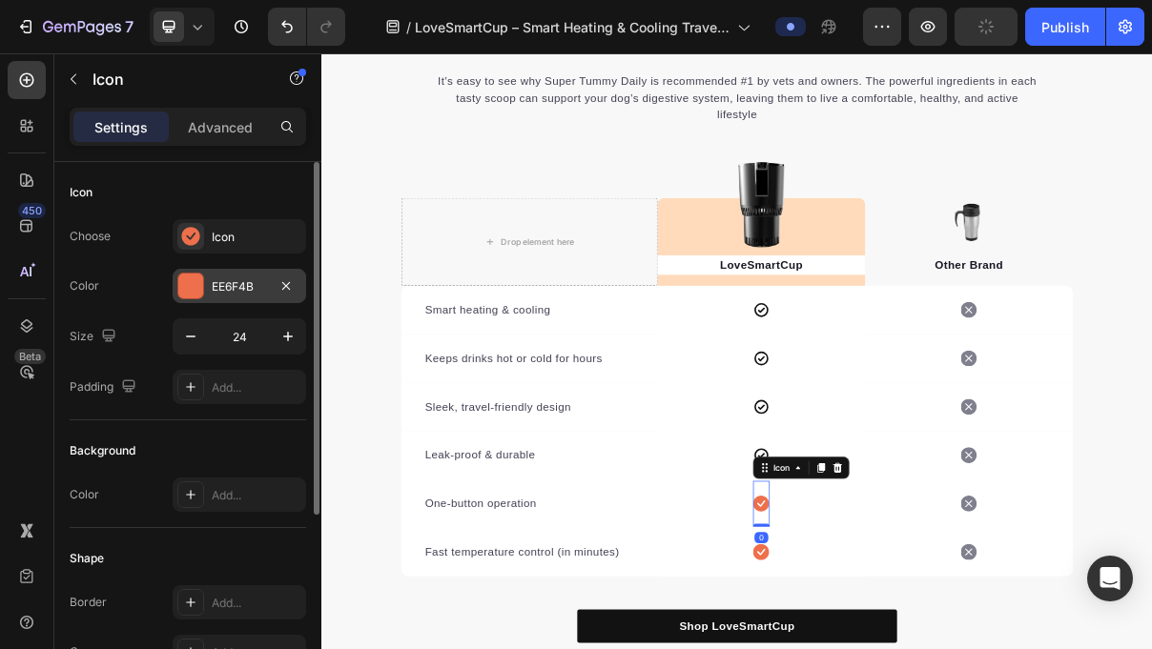
click at [244, 278] on div "EE6F4B" at bounding box center [239, 286] width 55 height 17
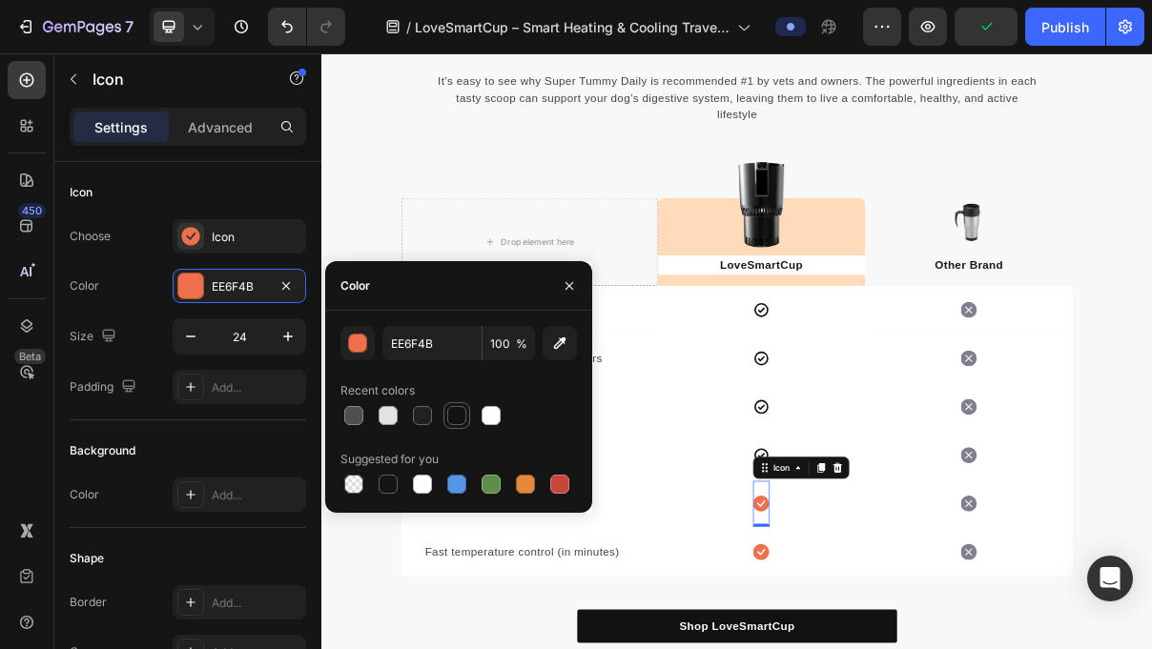
click at [464, 419] on div at bounding box center [456, 415] width 19 height 19
type input "121212"
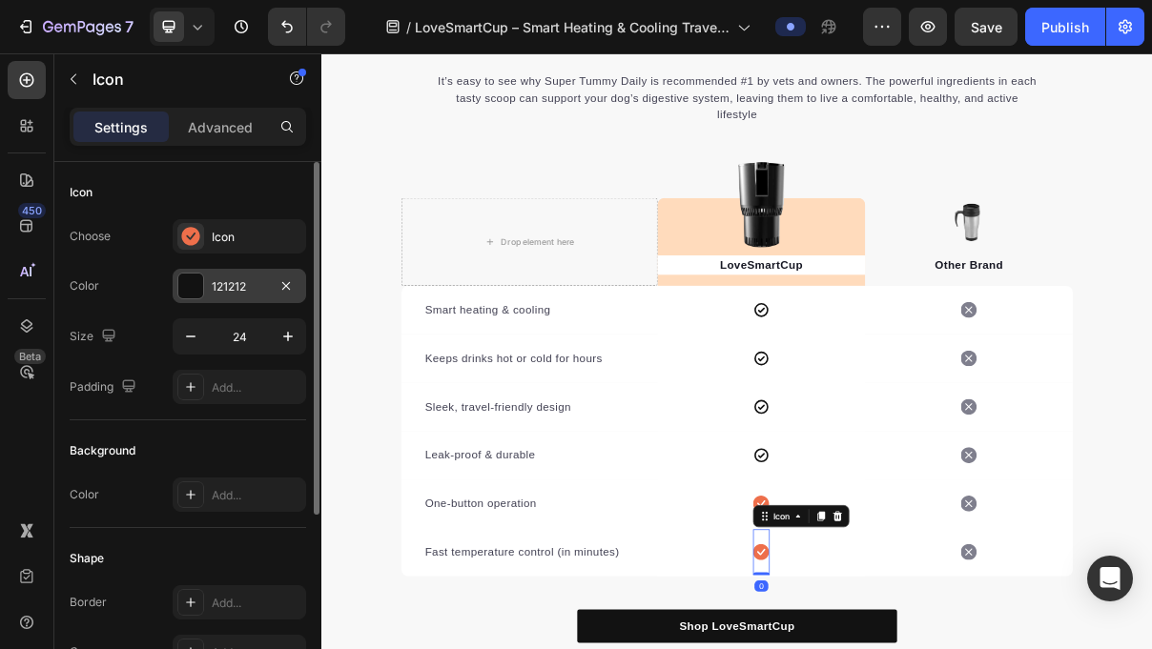
click at [239, 289] on div "121212" at bounding box center [239, 286] width 55 height 17
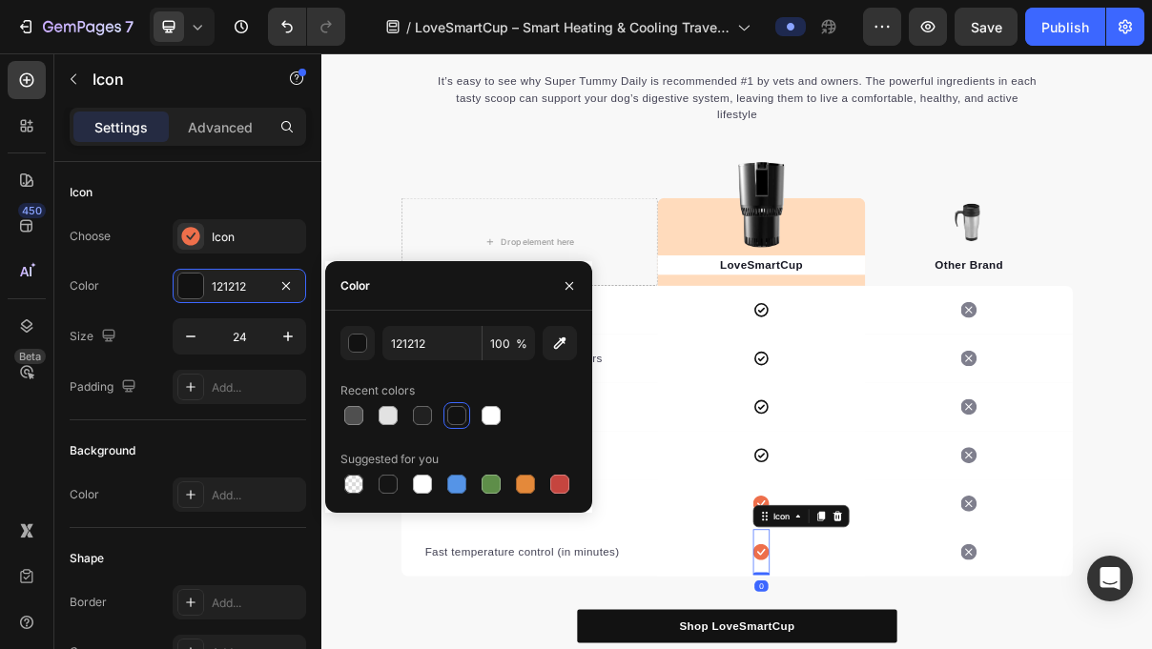
click at [463, 417] on div at bounding box center [456, 415] width 19 height 19
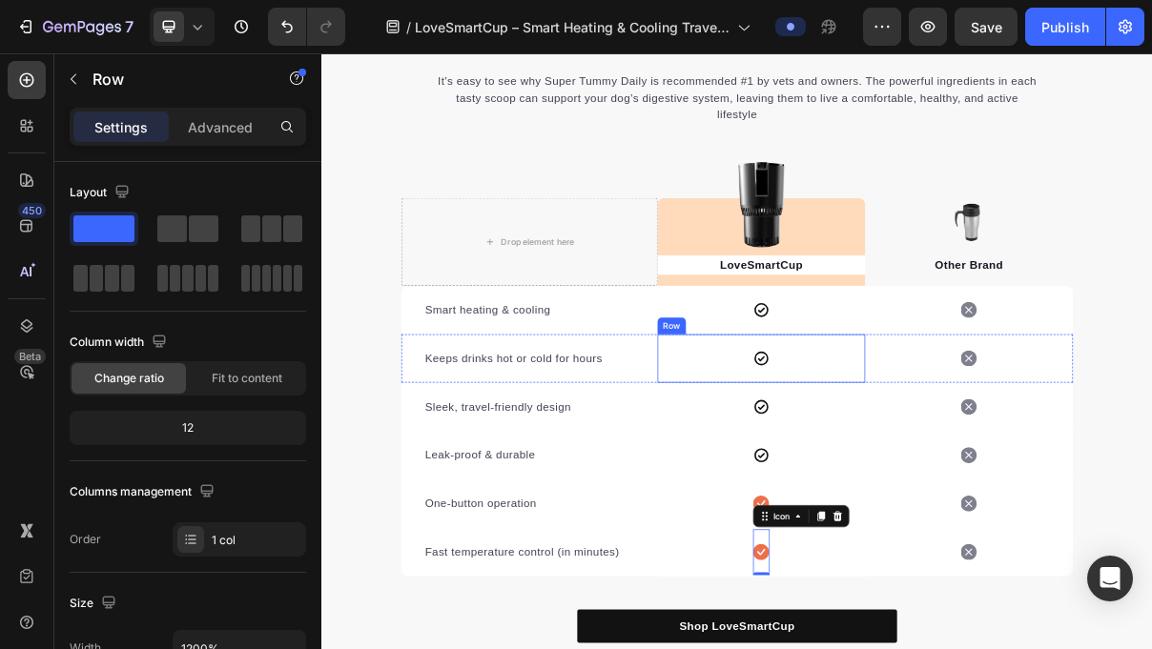
click at [878, 505] on div "Icon Row" at bounding box center [927, 474] width 286 height 67
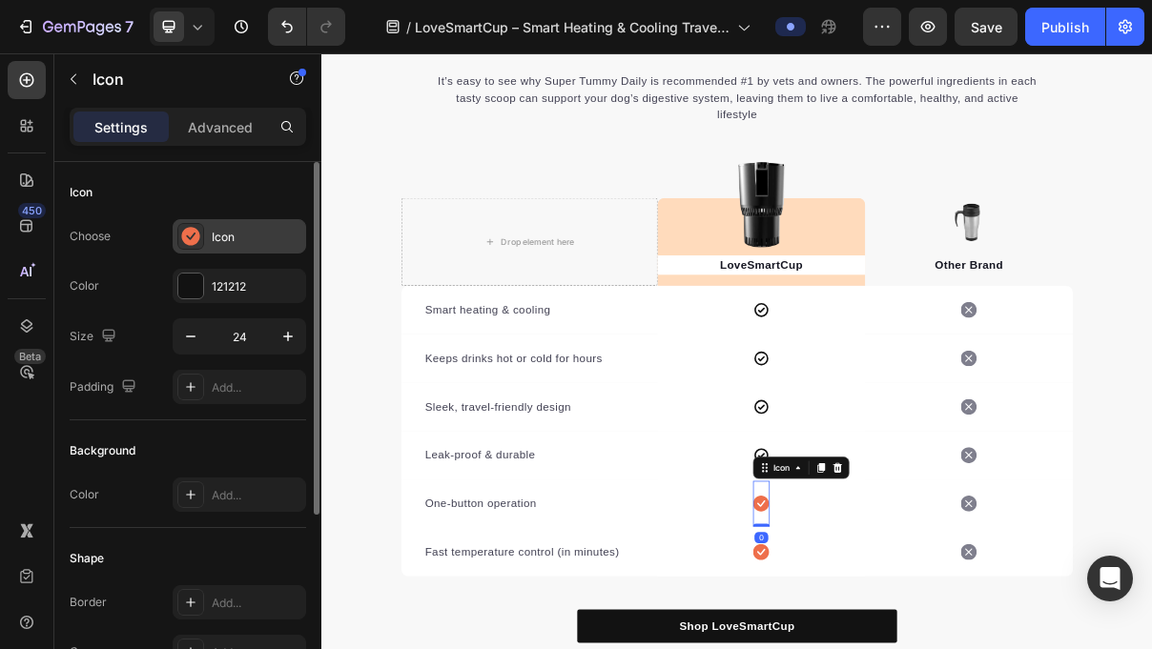
click at [240, 230] on div "Icon" at bounding box center [257, 237] width 90 height 17
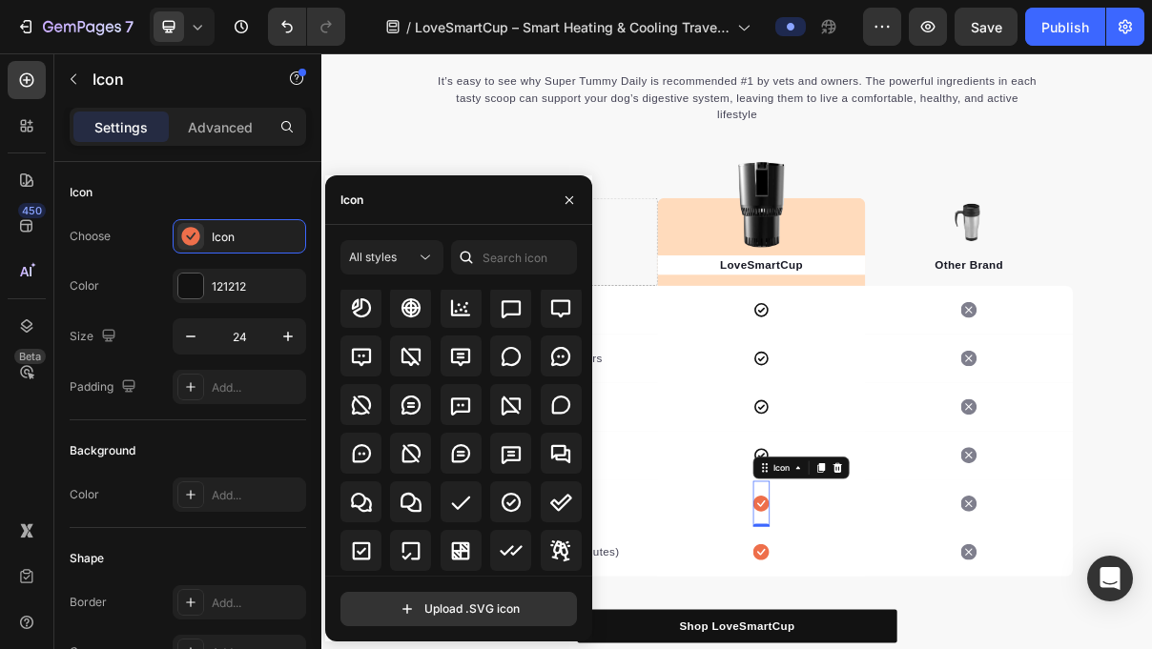
scroll to position [4310, 0]
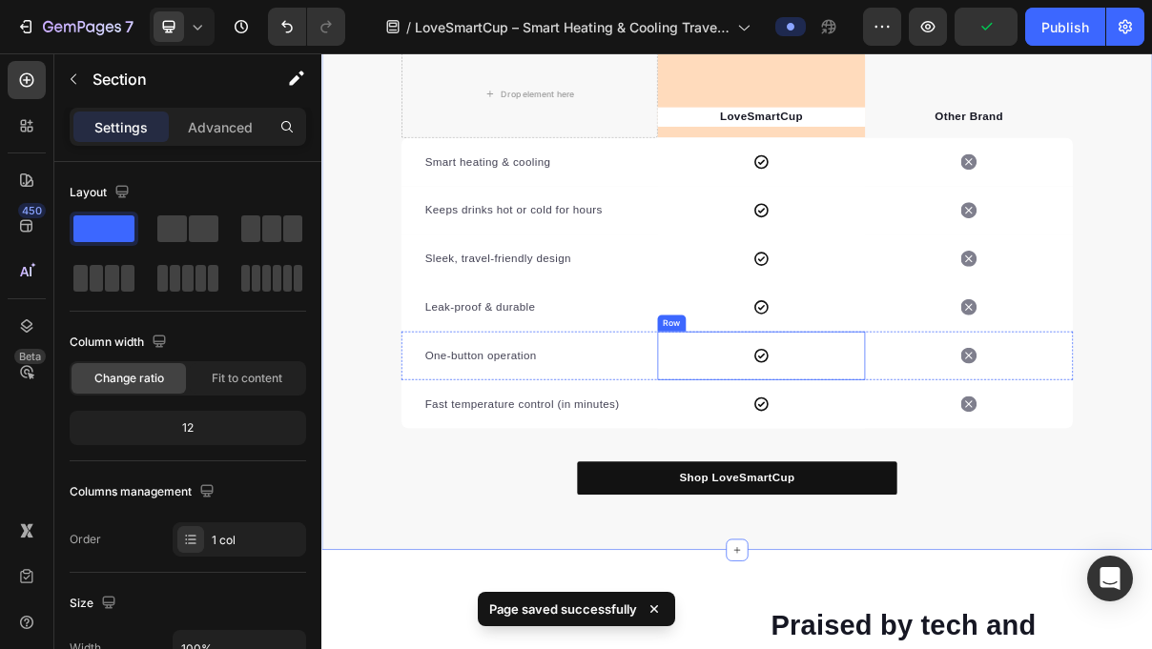
scroll to position [4614, 0]
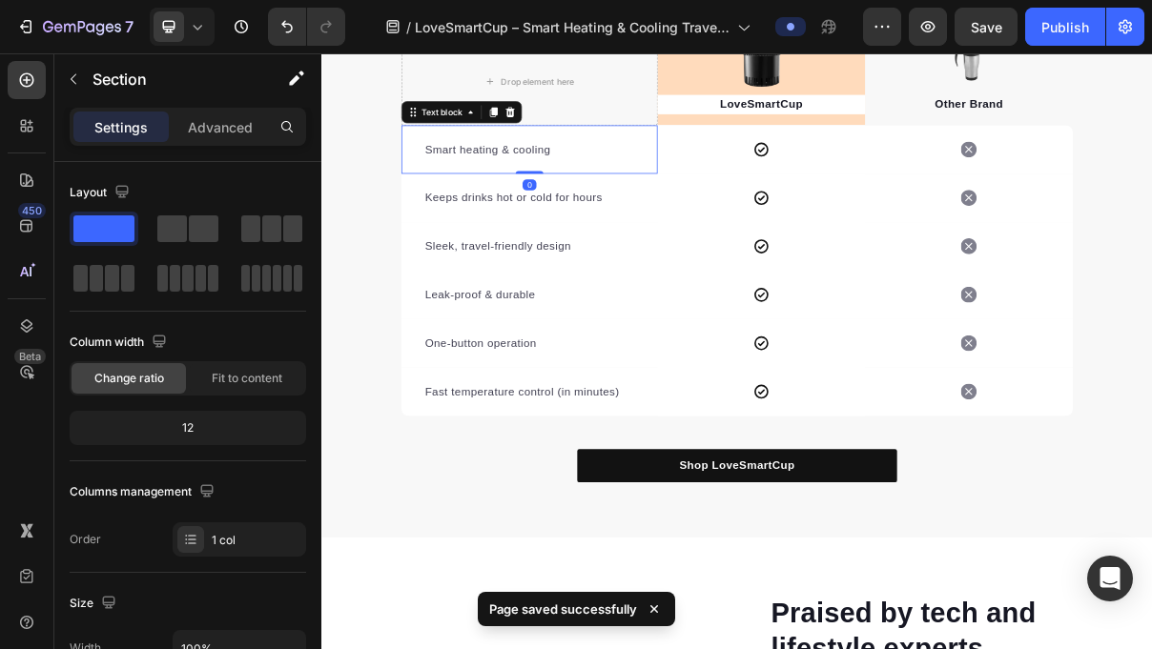
click at [606, 178] on p "Smart heating & cooling" at bounding box center [607, 185] width 288 height 23
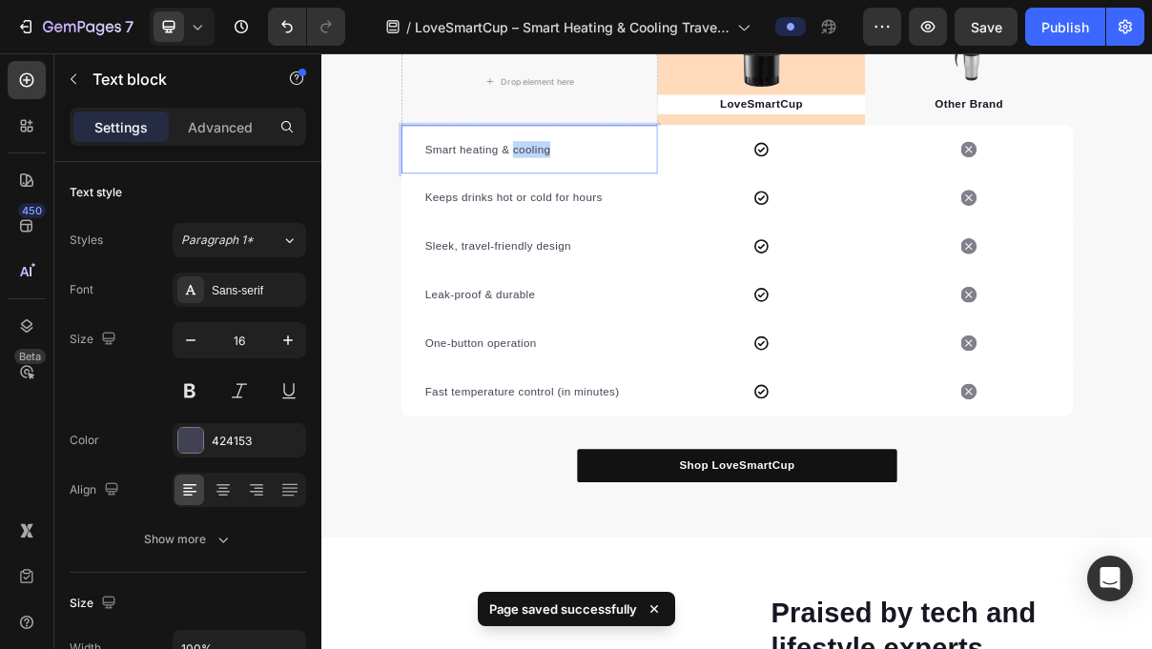
click at [606, 178] on p "Smart heating & cooling" at bounding box center [607, 185] width 288 height 23
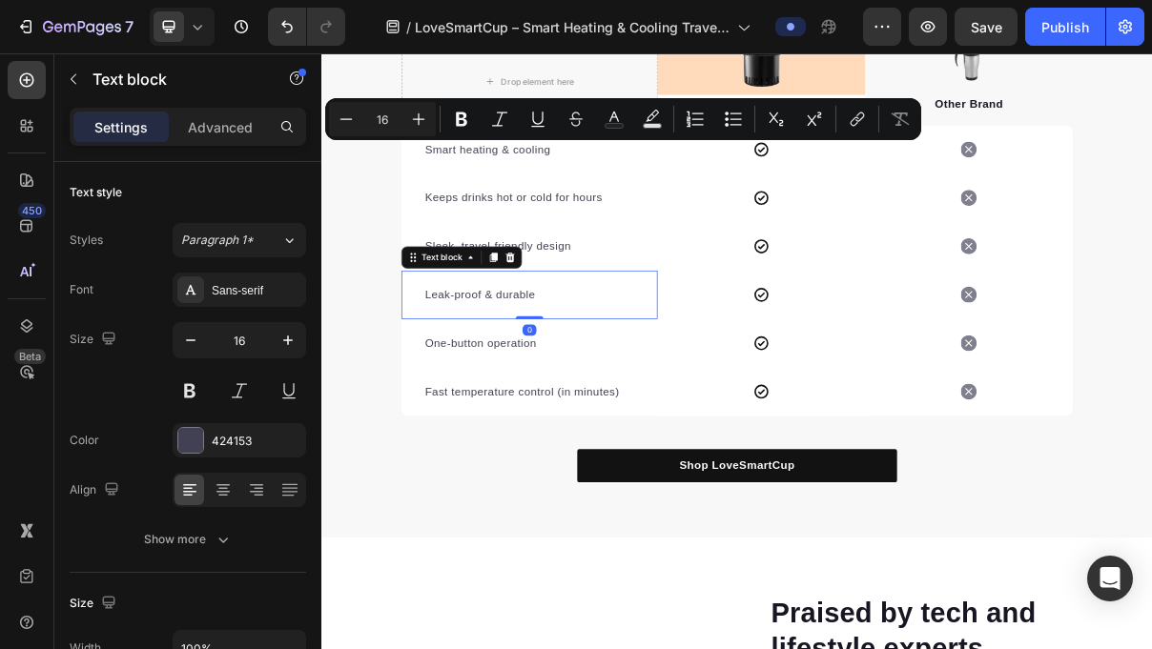
click at [751, 367] on div "Leak-proof & durable Text block 0" at bounding box center [607, 386] width 353 height 67
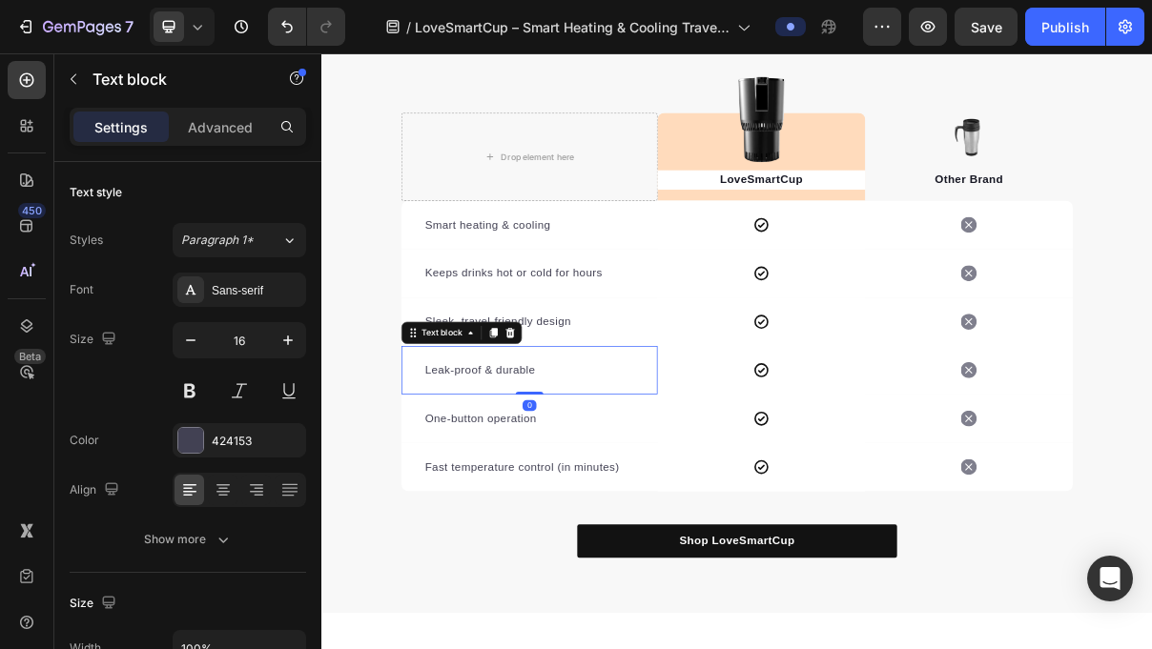
scroll to position [4505, 0]
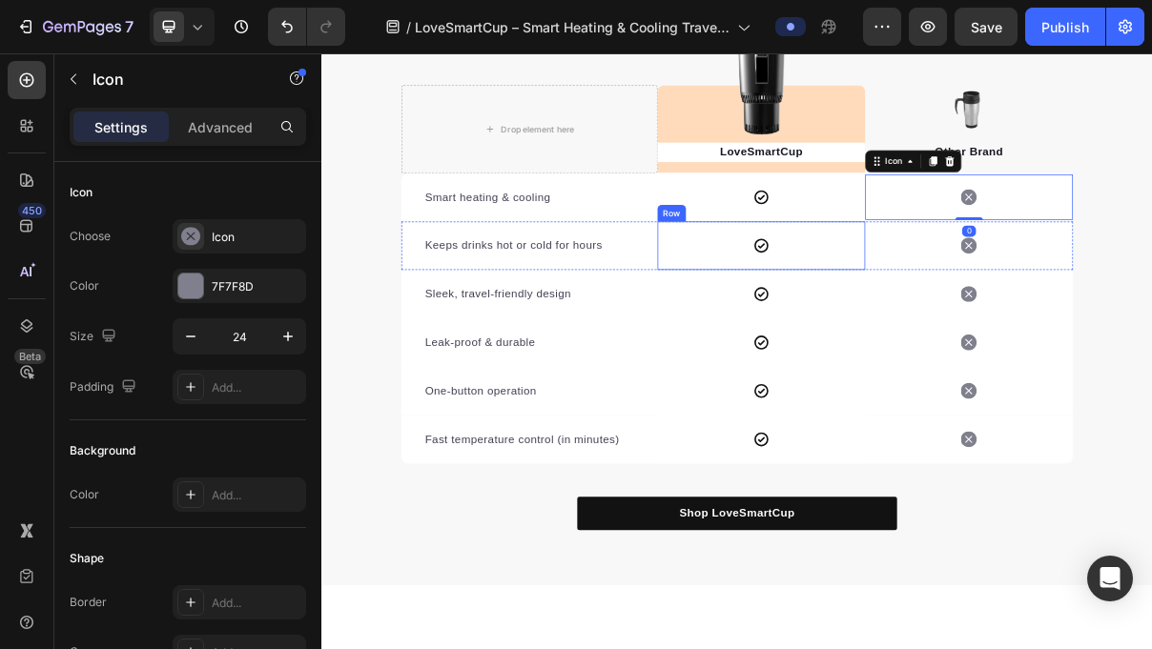
scroll to position [4550, 0]
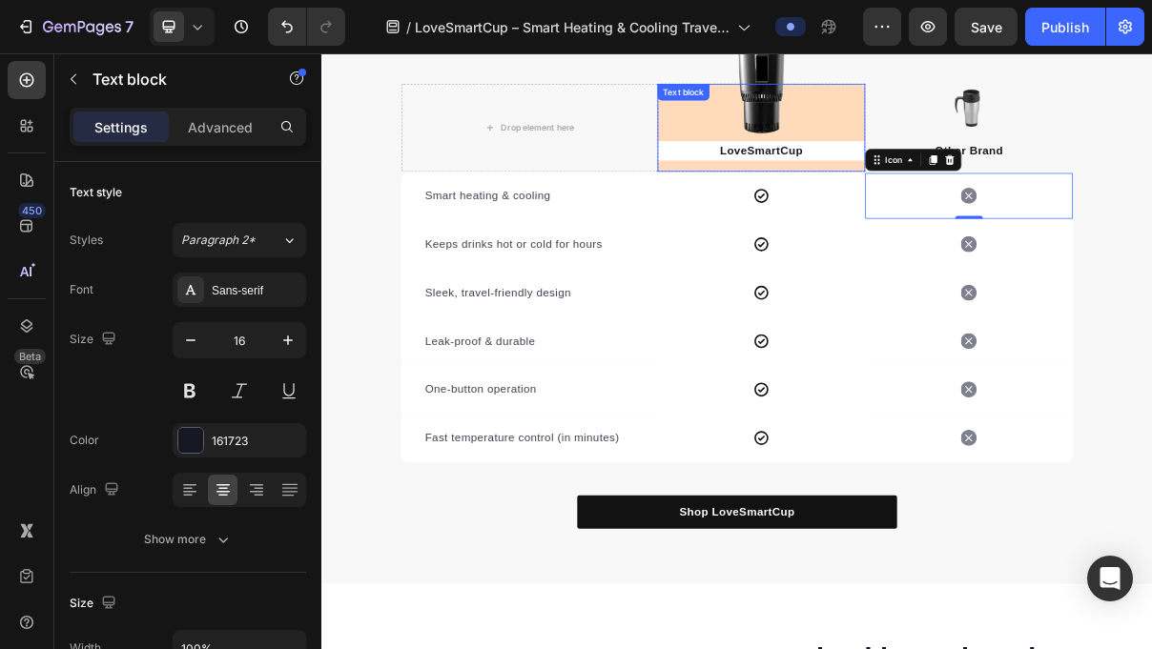
click at [969, 187] on p "LoveSmartCup" at bounding box center [927, 187] width 282 height 23
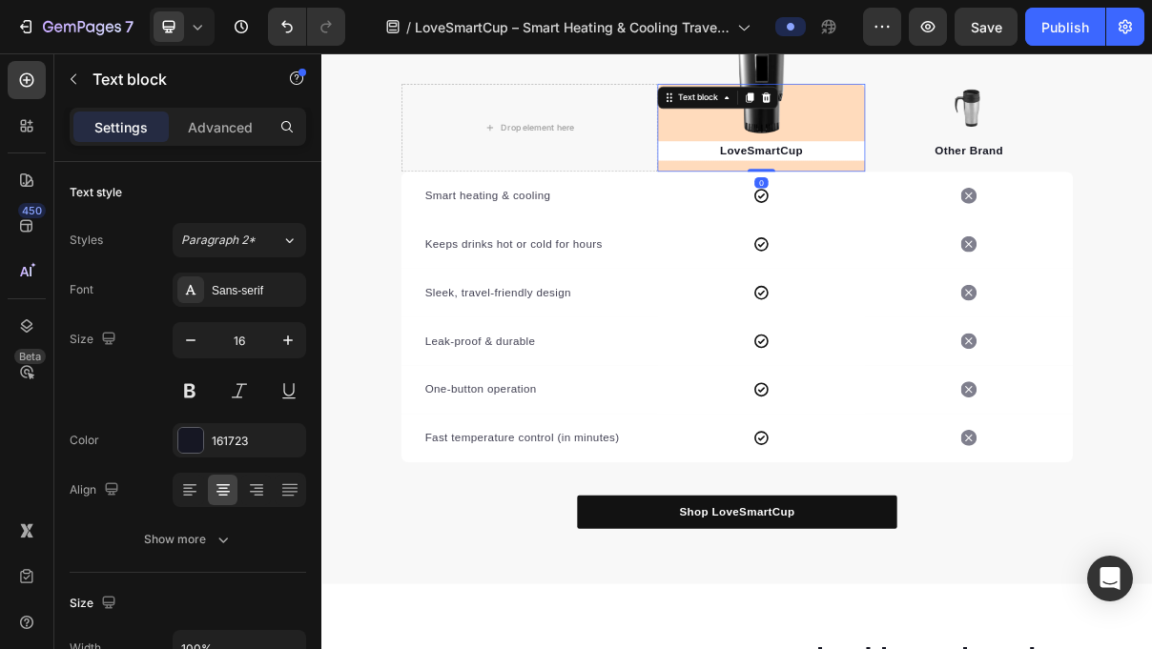
click at [970, 187] on p "LoveSmartCup" at bounding box center [927, 187] width 282 height 23
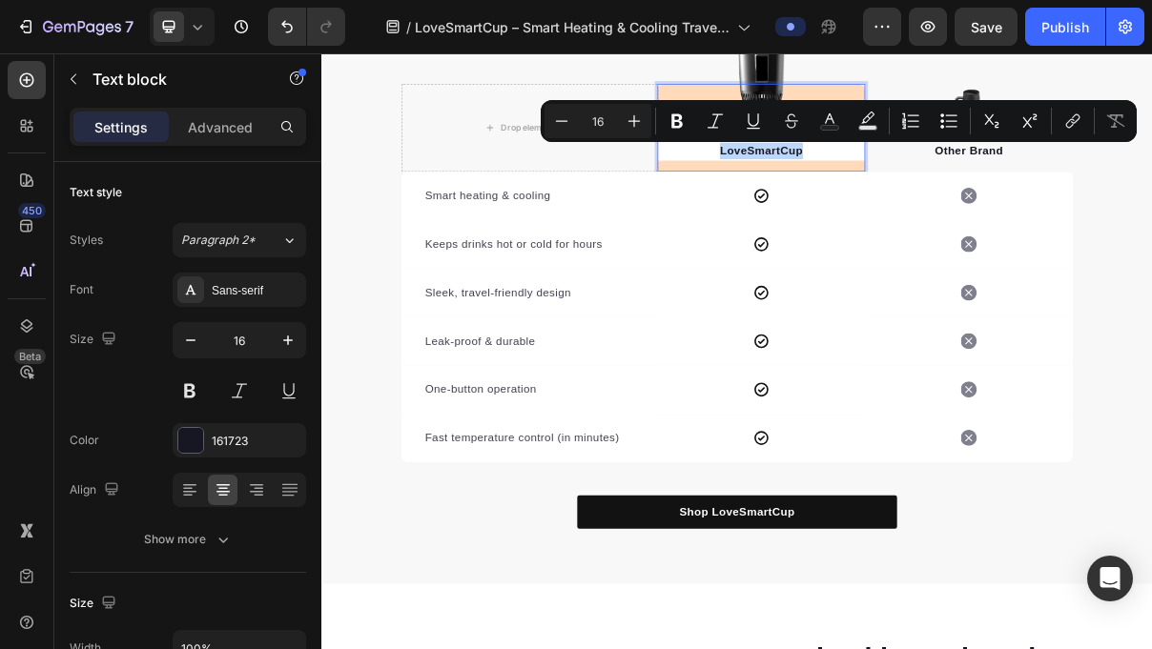
click at [1016, 187] on p "LoveSmartCup" at bounding box center [927, 187] width 282 height 23
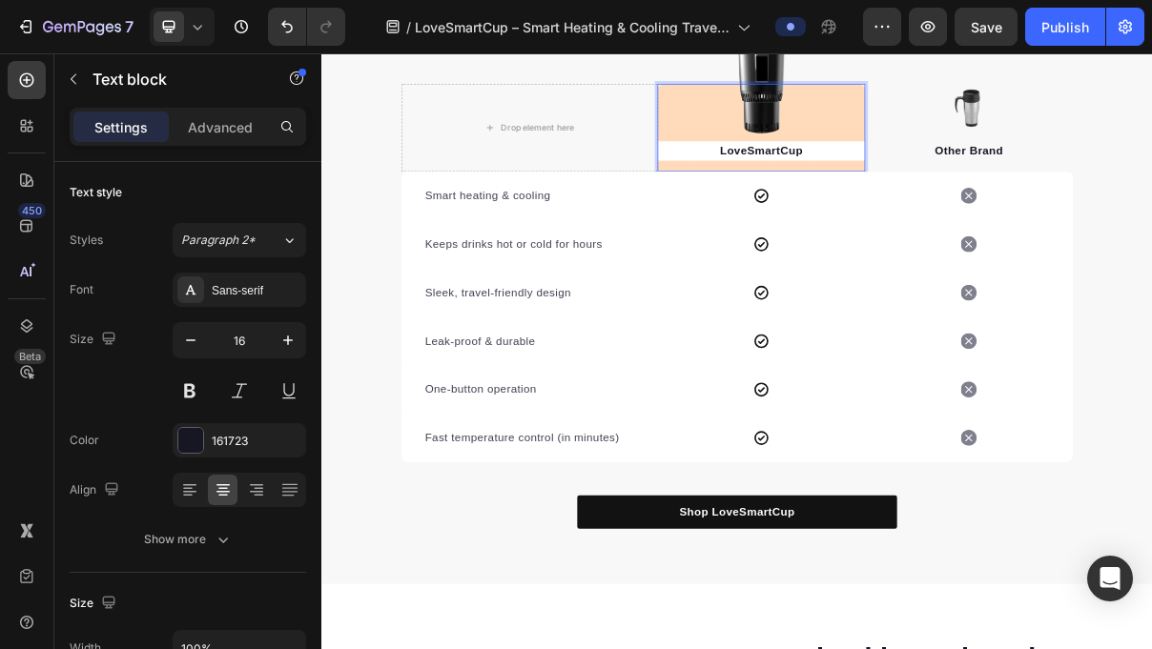
click at [1016, 187] on p "LoveSmartCup" at bounding box center [927, 187] width 282 height 23
click at [935, 186] on p "LoveSmartCup" at bounding box center [927, 187] width 282 height 23
click at [822, 174] on div "LoveSmartCup Text block 0" at bounding box center [927, 155] width 286 height 121
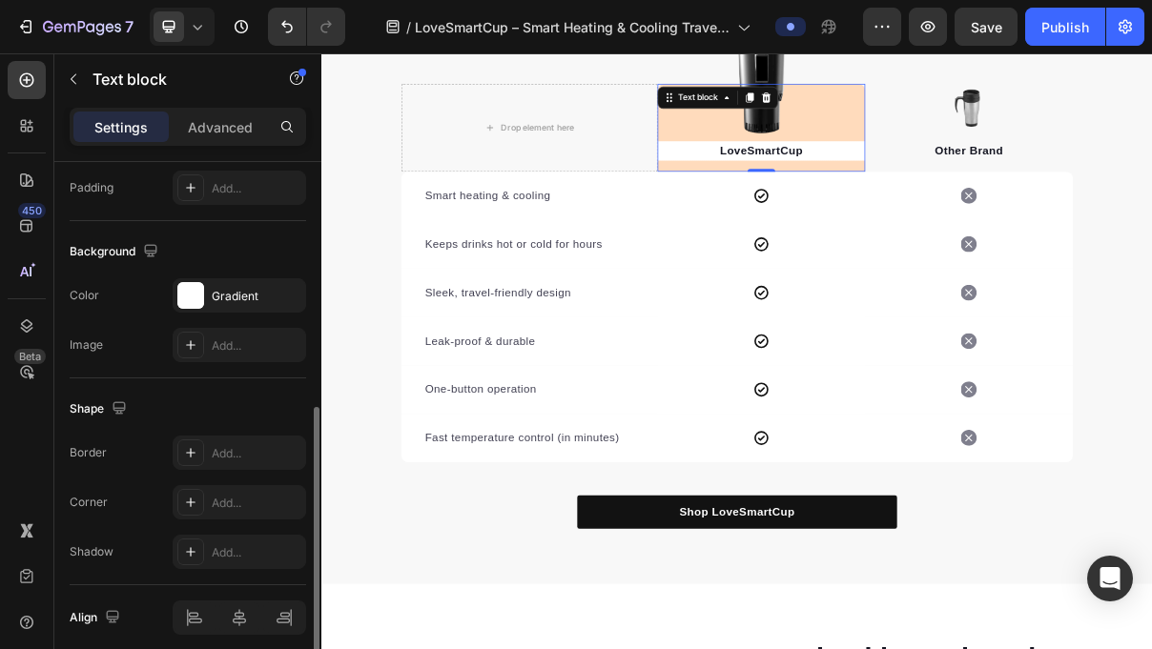
scroll to position [528, 0]
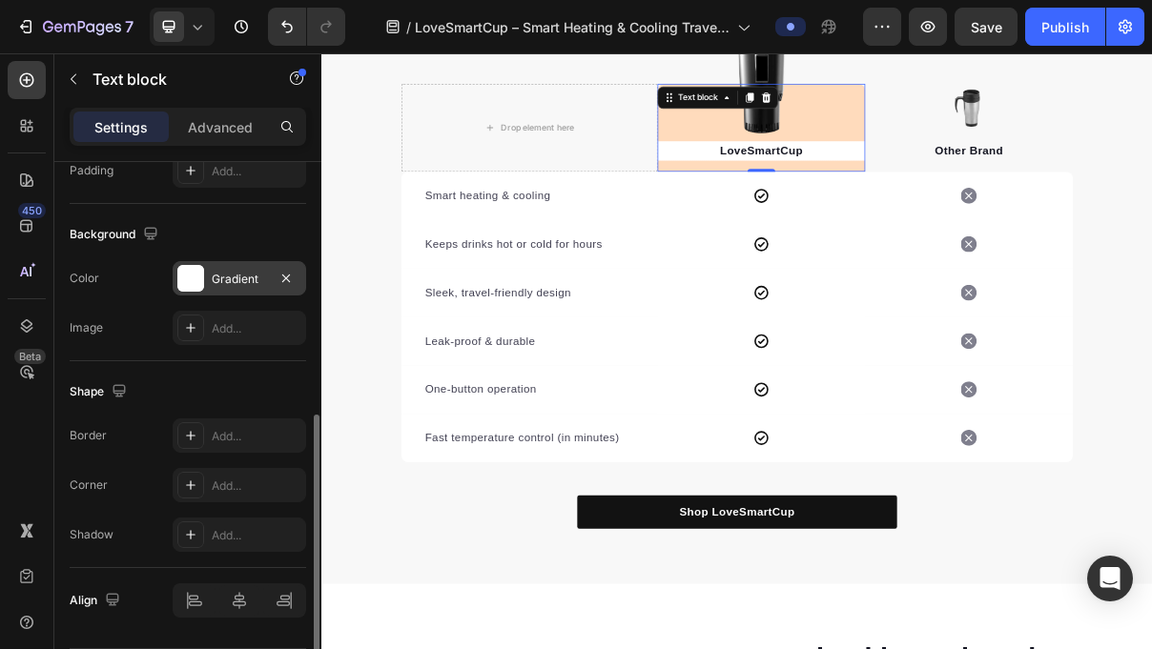
click at [234, 273] on div "Gradient" at bounding box center [239, 279] width 55 height 17
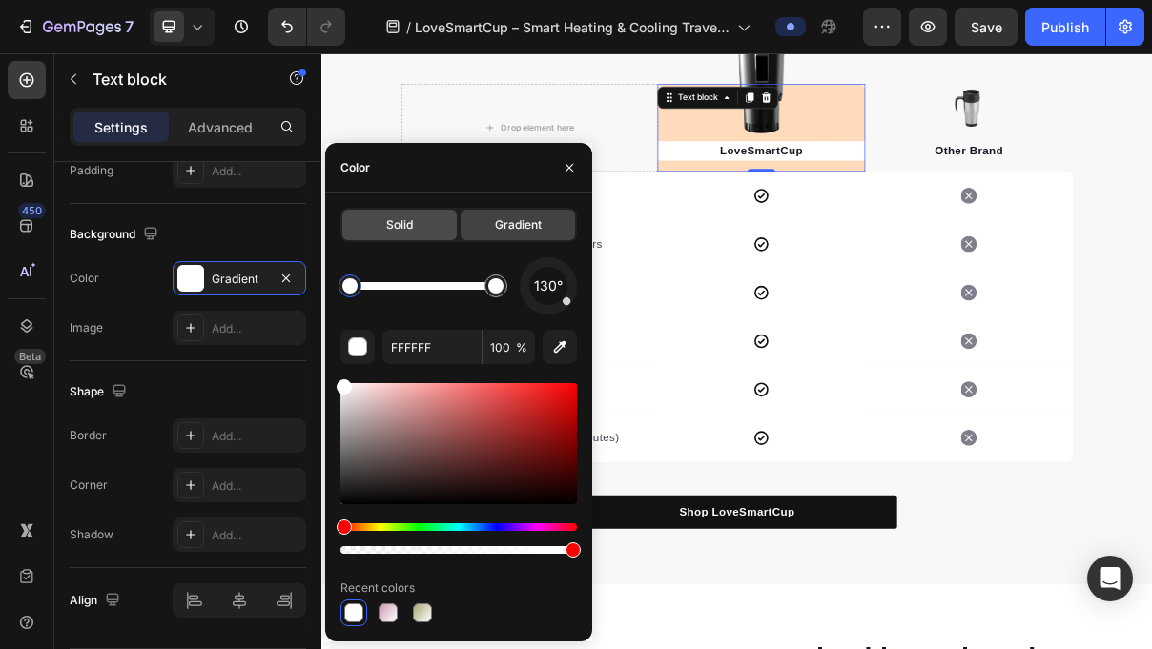
click at [414, 235] on div "Solid" at bounding box center [399, 225] width 114 height 31
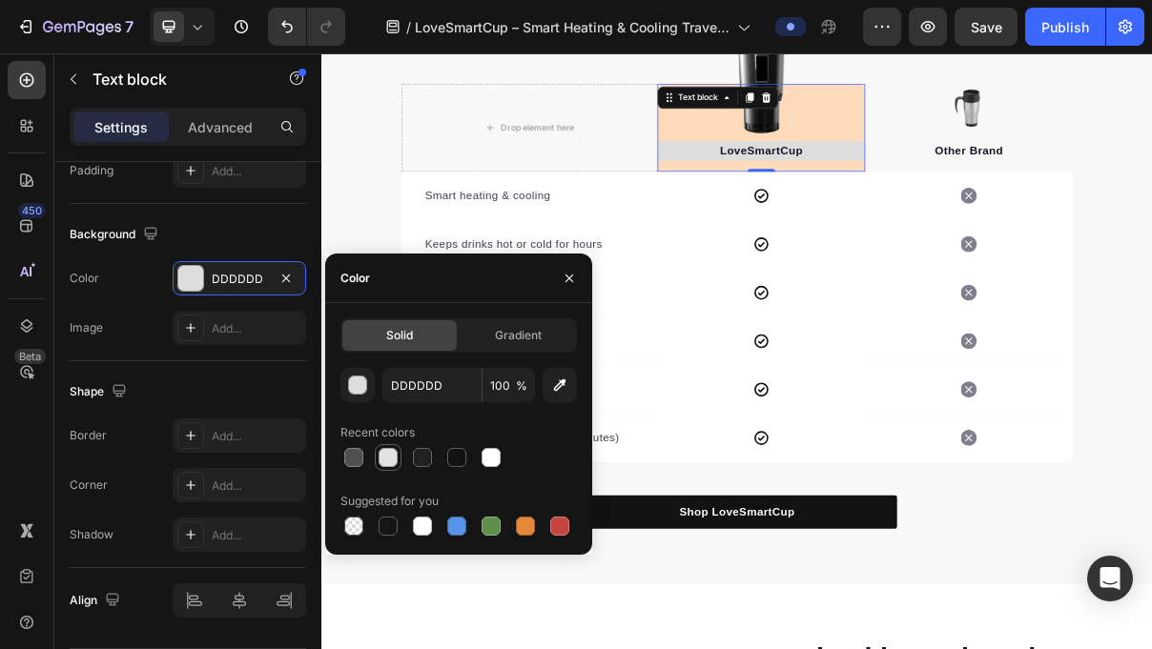
click at [388, 458] on div at bounding box center [388, 457] width 19 height 19
click at [483, 451] on div at bounding box center [491, 457] width 19 height 19
type input "FFFFFF"
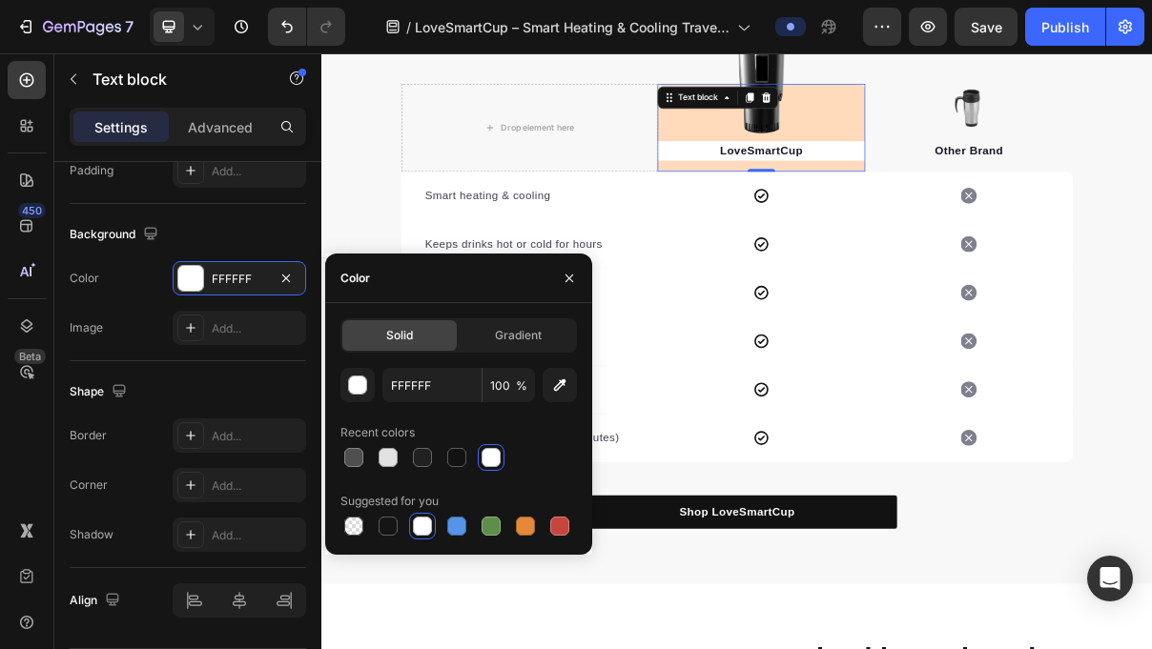
click at [1019, 128] on div "LoveSmartCup Text block 0" at bounding box center [927, 155] width 286 height 121
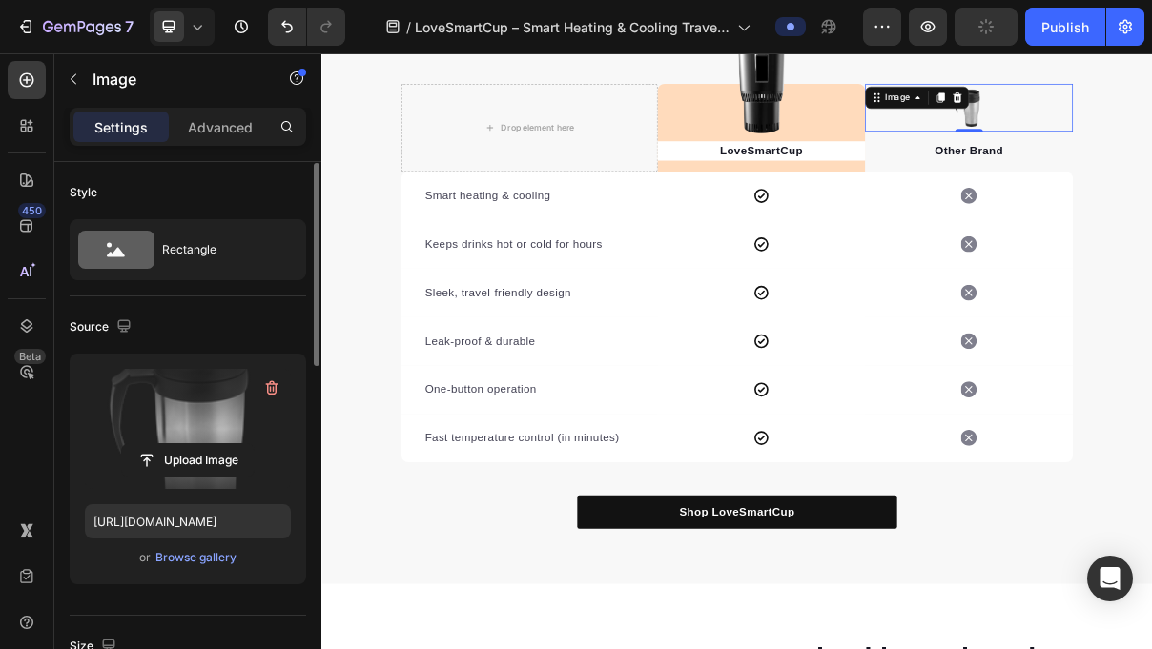
scroll to position [2, 0]
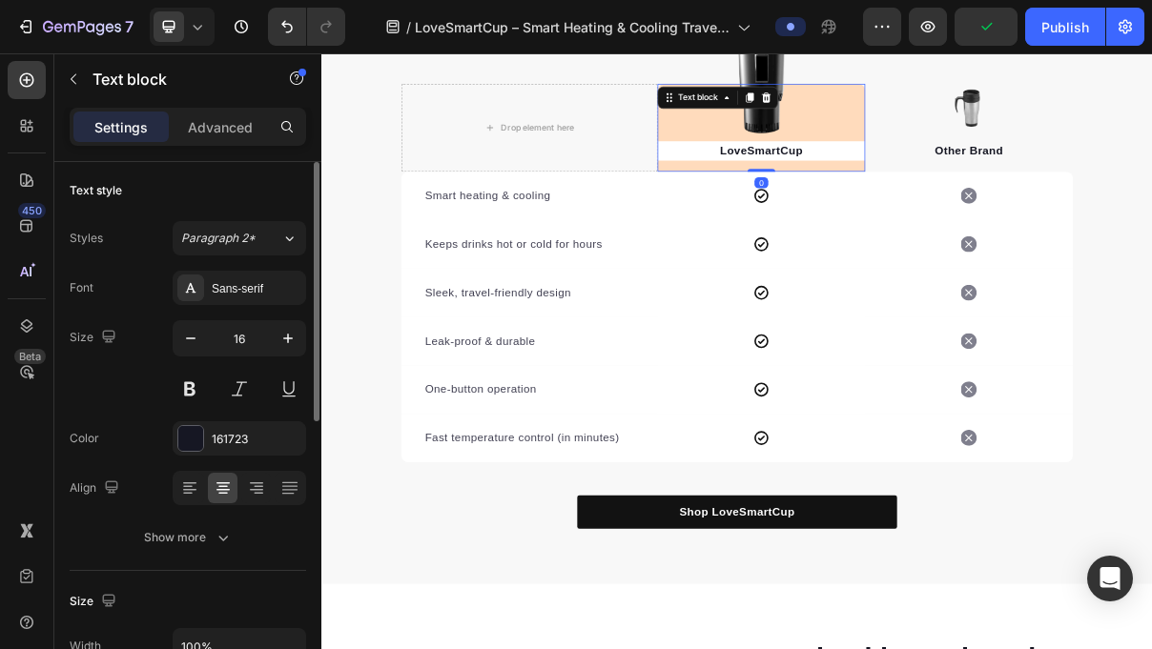
click at [814, 130] on div "LoveSmartCup Text block 0" at bounding box center [927, 155] width 286 height 121
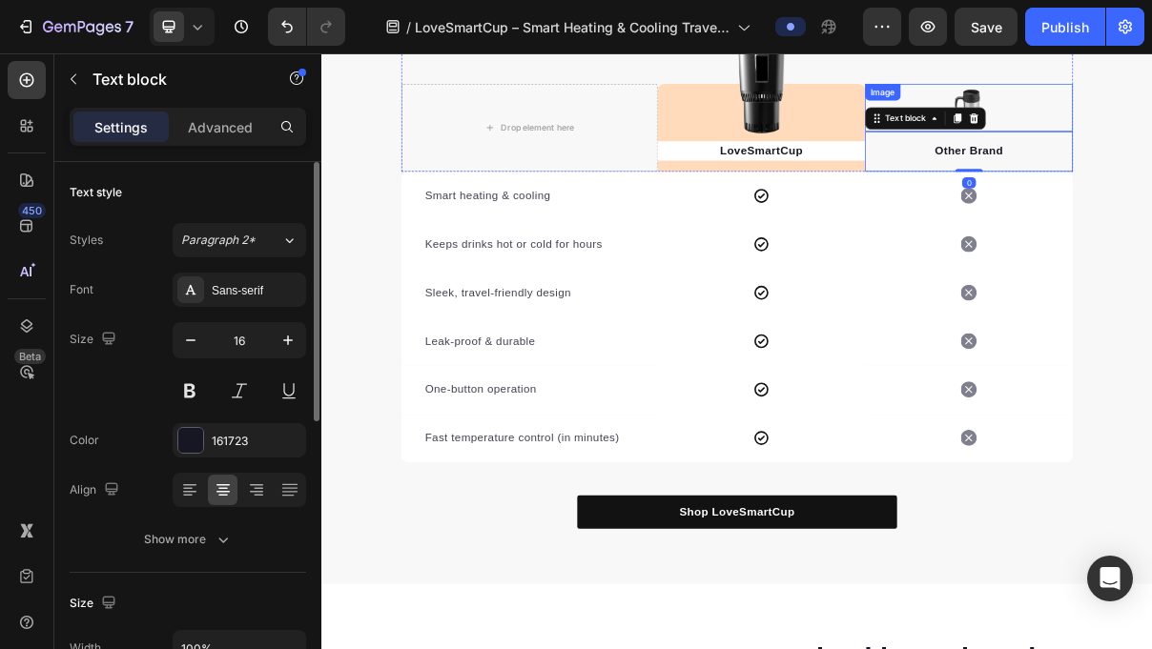
click at [1113, 110] on div "Image" at bounding box center [1094, 106] width 41 height 17
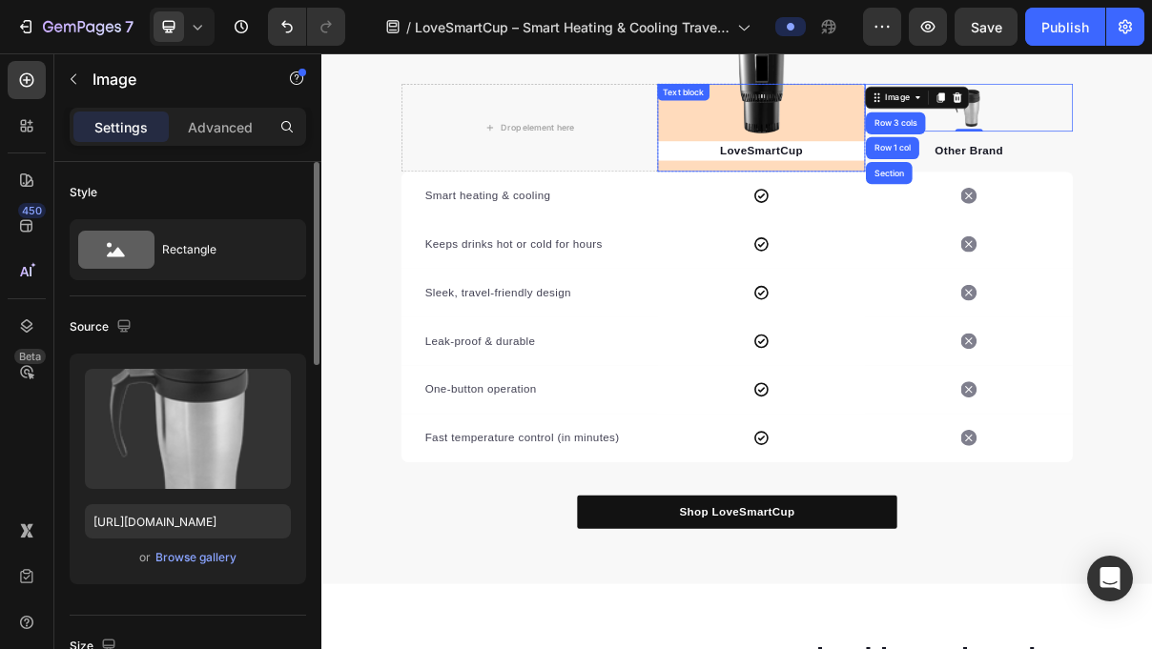
click at [804, 154] on div "LoveSmartCup Text block" at bounding box center [927, 155] width 286 height 121
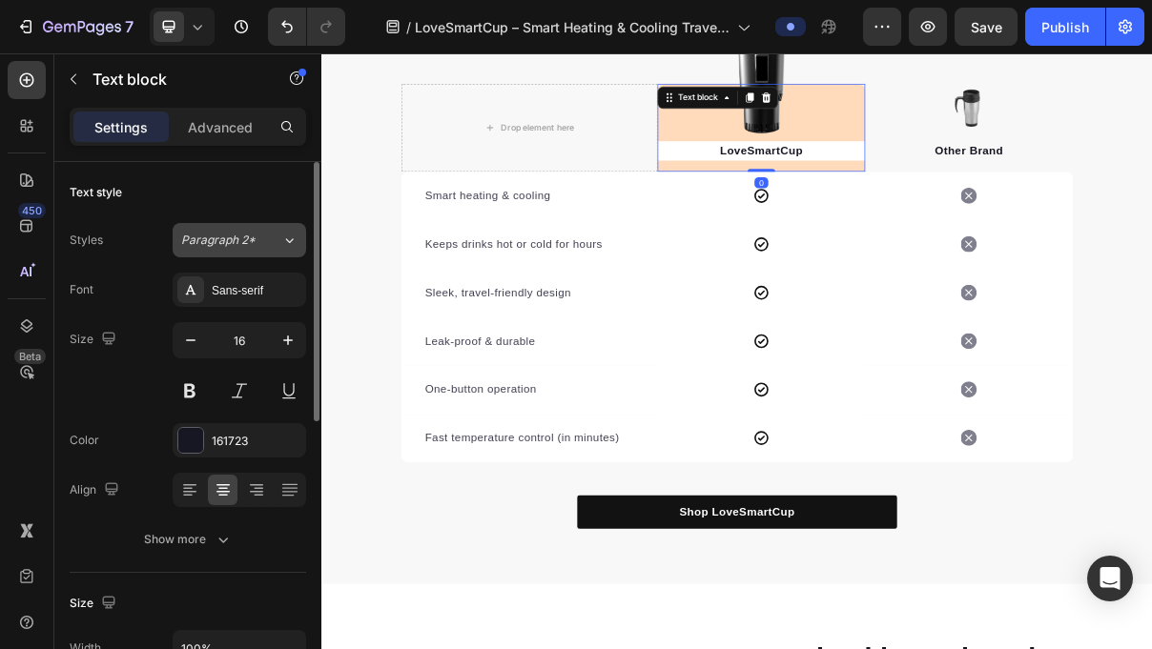
click at [257, 243] on div "Paragraph 2*" at bounding box center [219, 240] width 77 height 17
click at [257, 160] on div "Settings Advanced" at bounding box center [187, 135] width 267 height 54
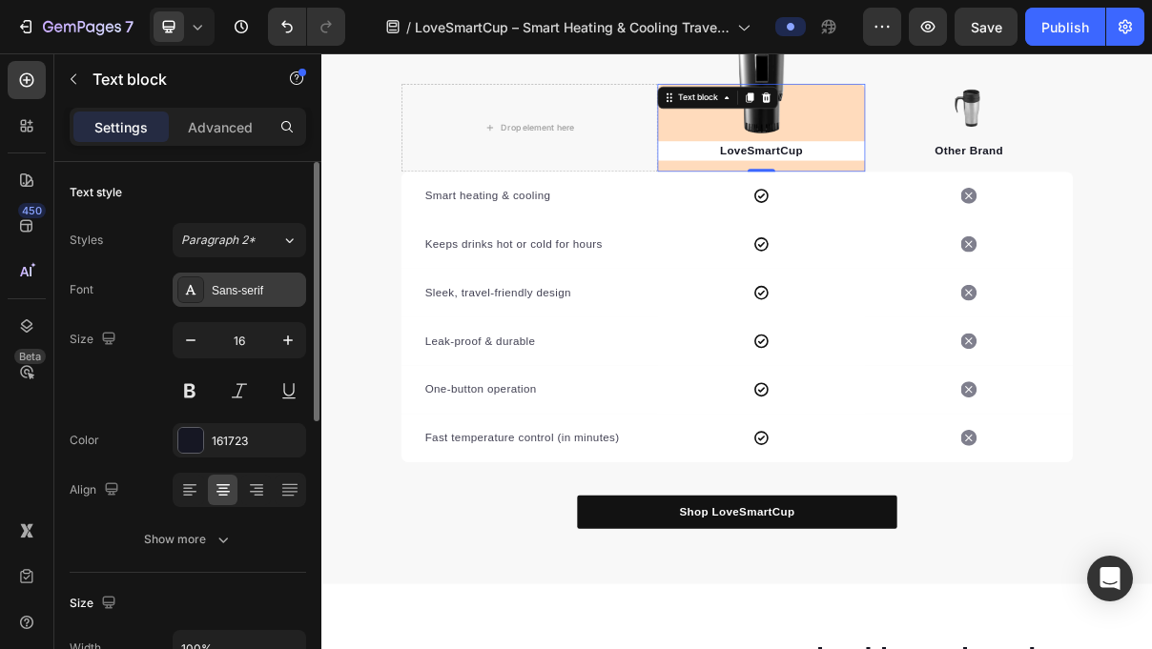
click at [246, 282] on div "Sans-serif" at bounding box center [257, 290] width 90 height 17
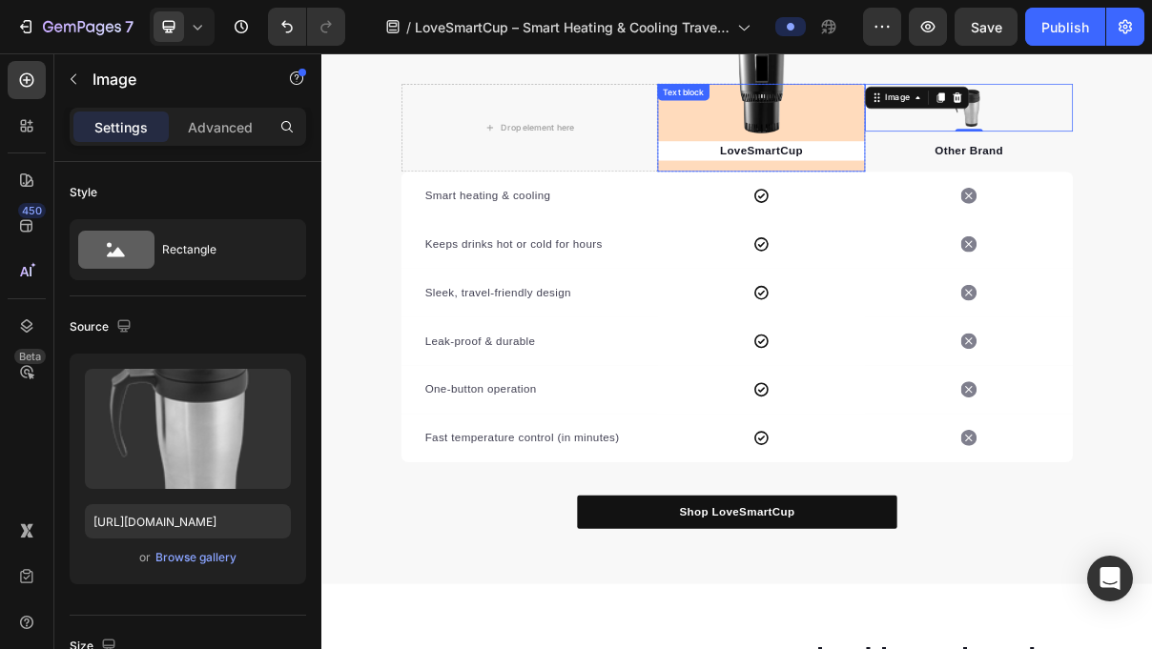
click at [858, 129] on div "LoveSmartCup Text block" at bounding box center [927, 155] width 286 height 121
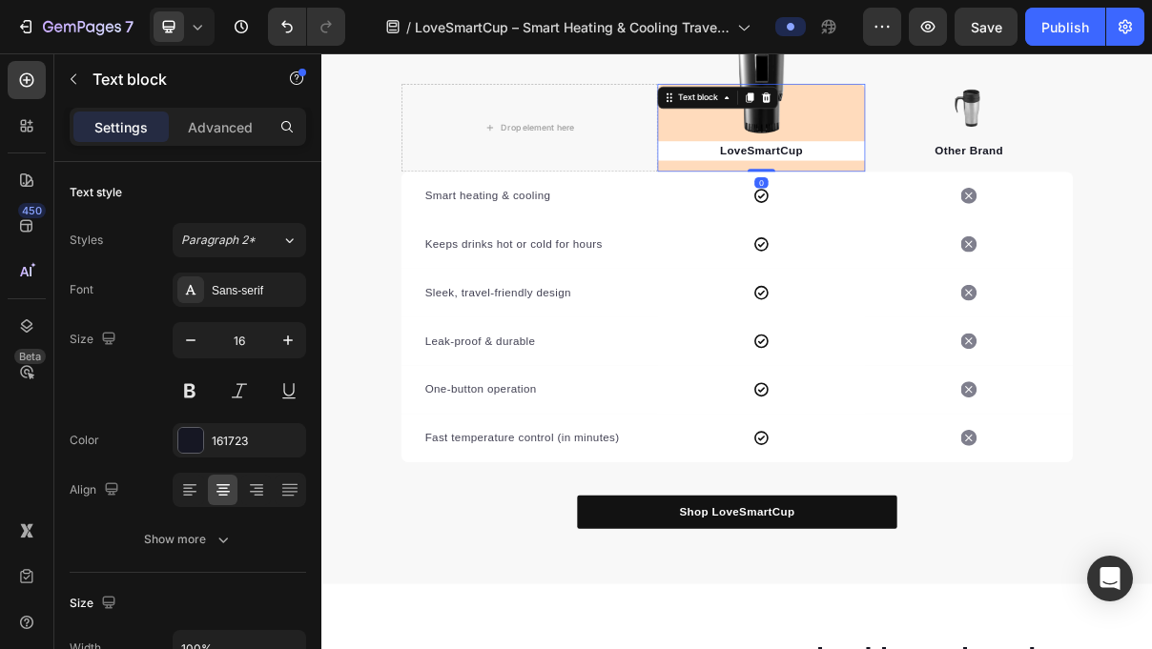
click at [831, 134] on div "LoveSmartCup Text block 0" at bounding box center [927, 155] width 286 height 121
click at [835, 146] on div "LoveSmartCup Text block 0" at bounding box center [927, 155] width 286 height 121
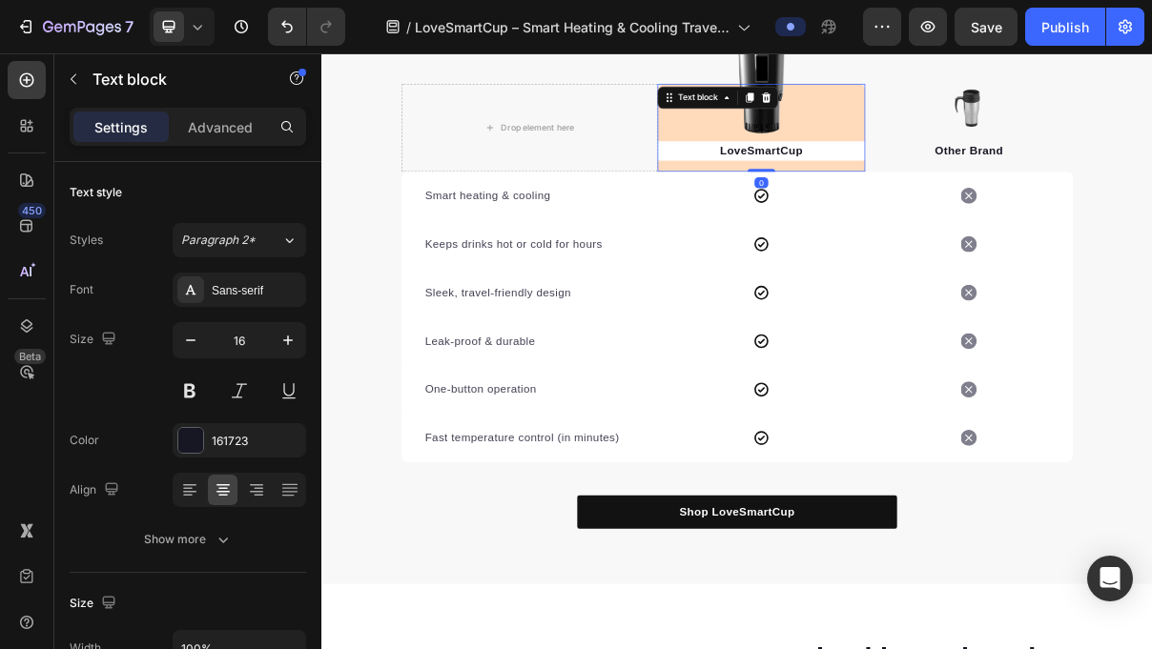
click at [904, 116] on div "LoveSmartCup Text block 0" at bounding box center [927, 155] width 286 height 121
click at [932, 145] on div "LoveSmartCup Text block 0" at bounding box center [927, 155] width 286 height 121
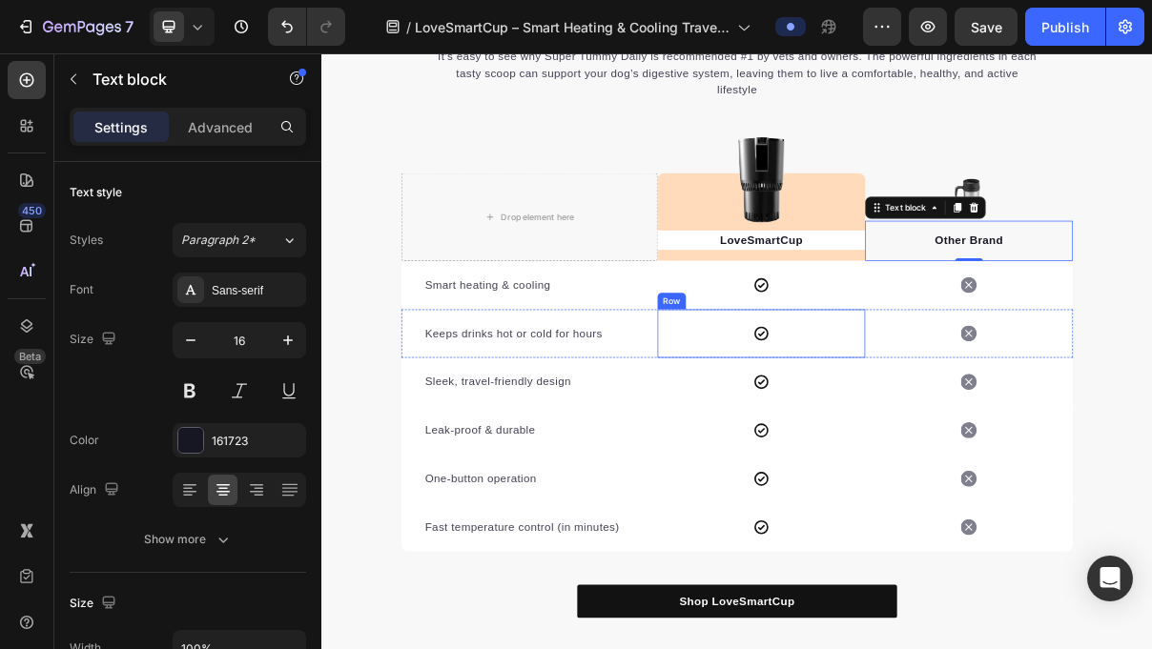
scroll to position [4422, 0]
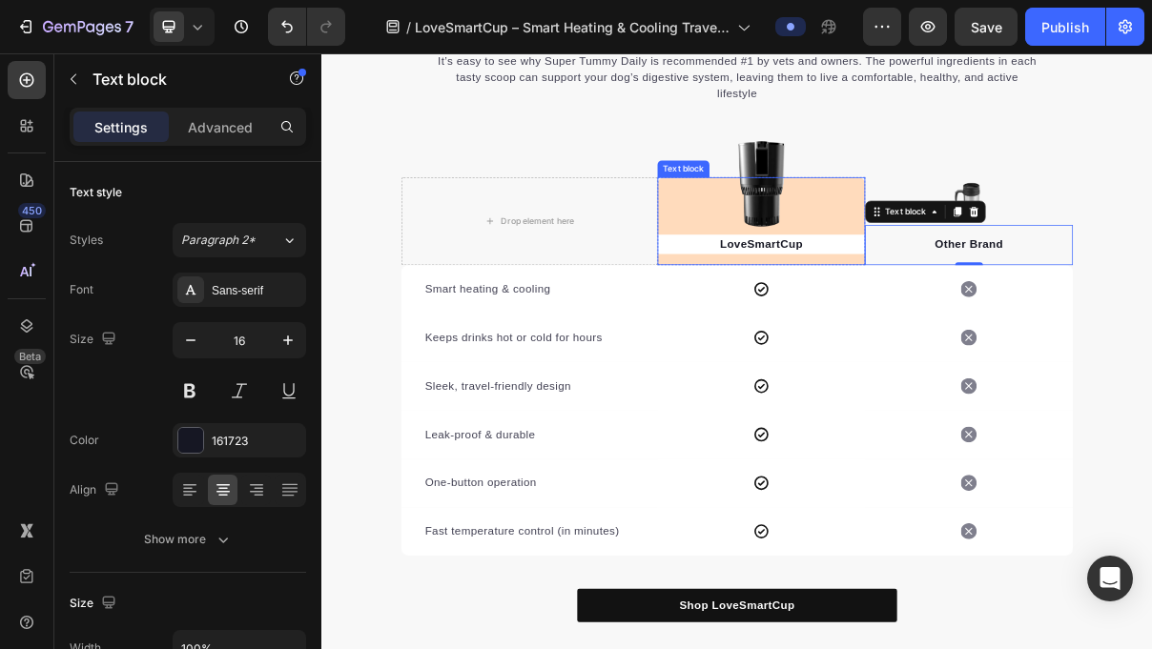
click at [828, 250] on div "LoveSmartCup Text block" at bounding box center [927, 284] width 286 height 121
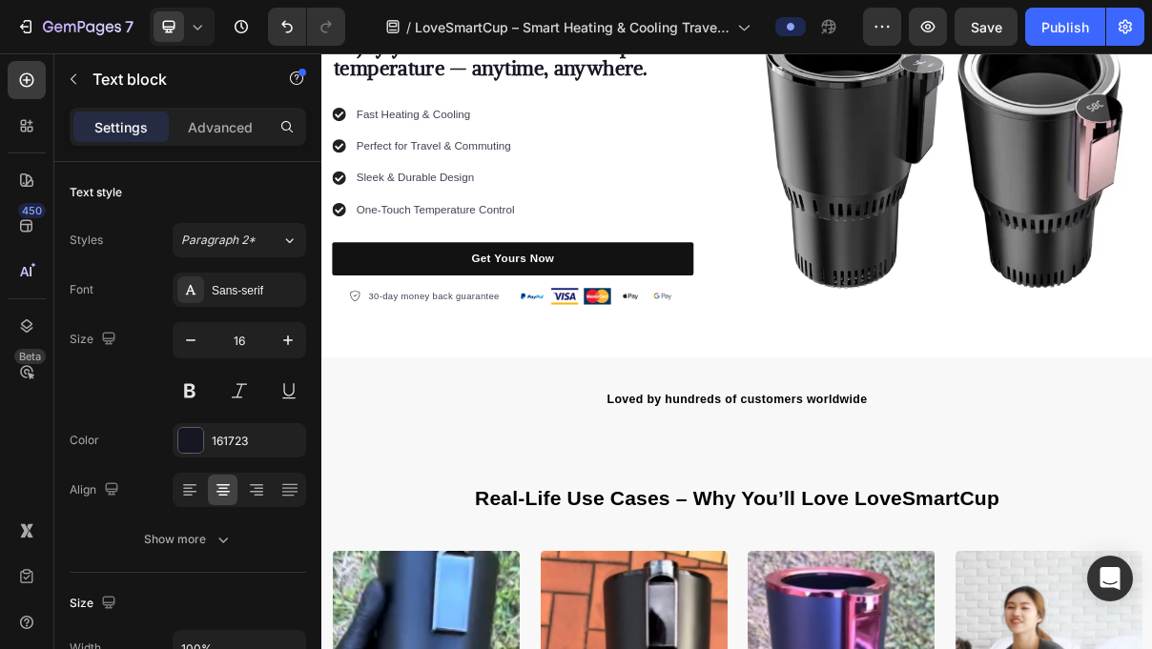
scroll to position [0, 0]
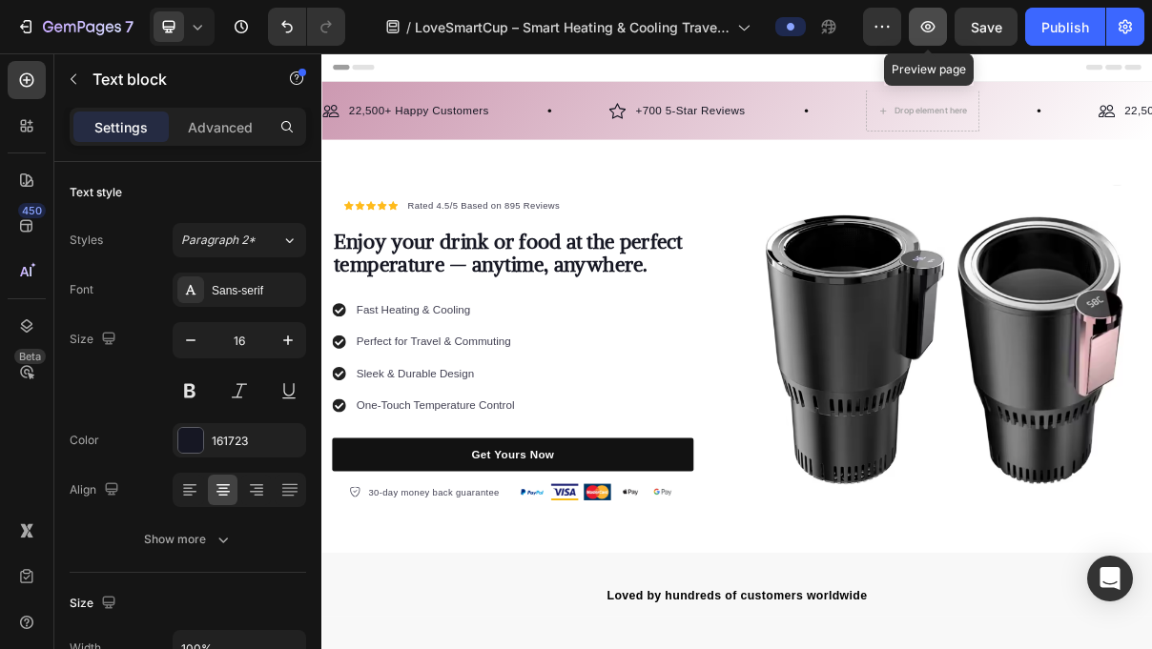
click at [928, 32] on icon "button" at bounding box center [927, 26] width 19 height 19
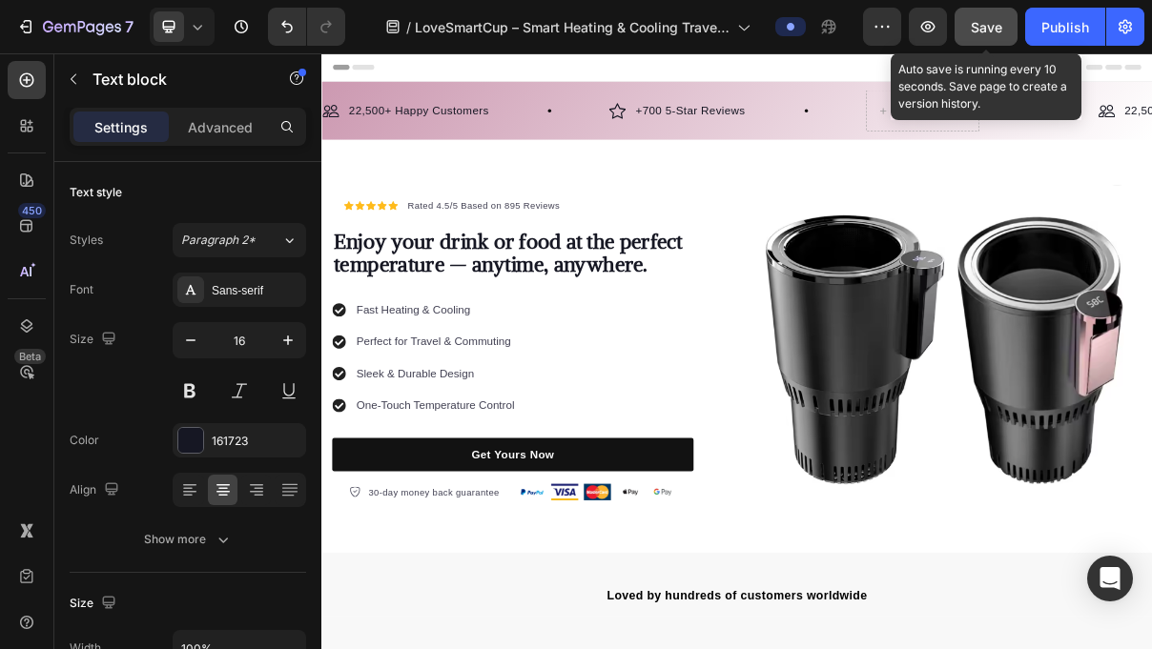
click at [1000, 32] on span "Save" at bounding box center [986, 27] width 31 height 16
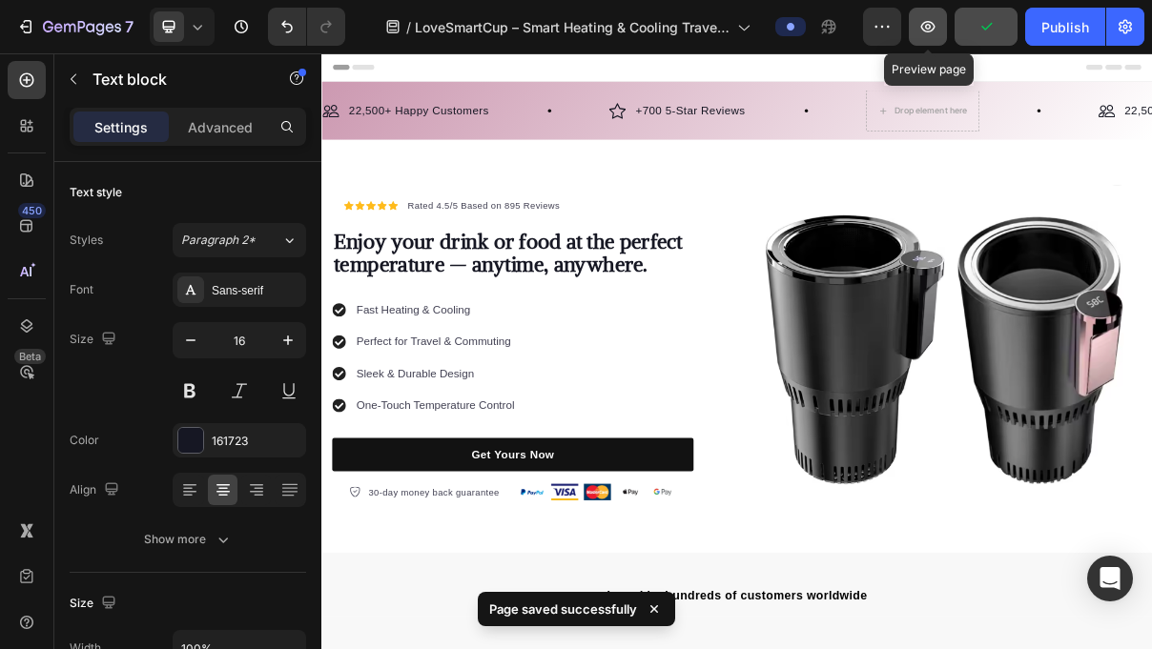
click at [934, 21] on icon "button" at bounding box center [927, 26] width 19 height 19
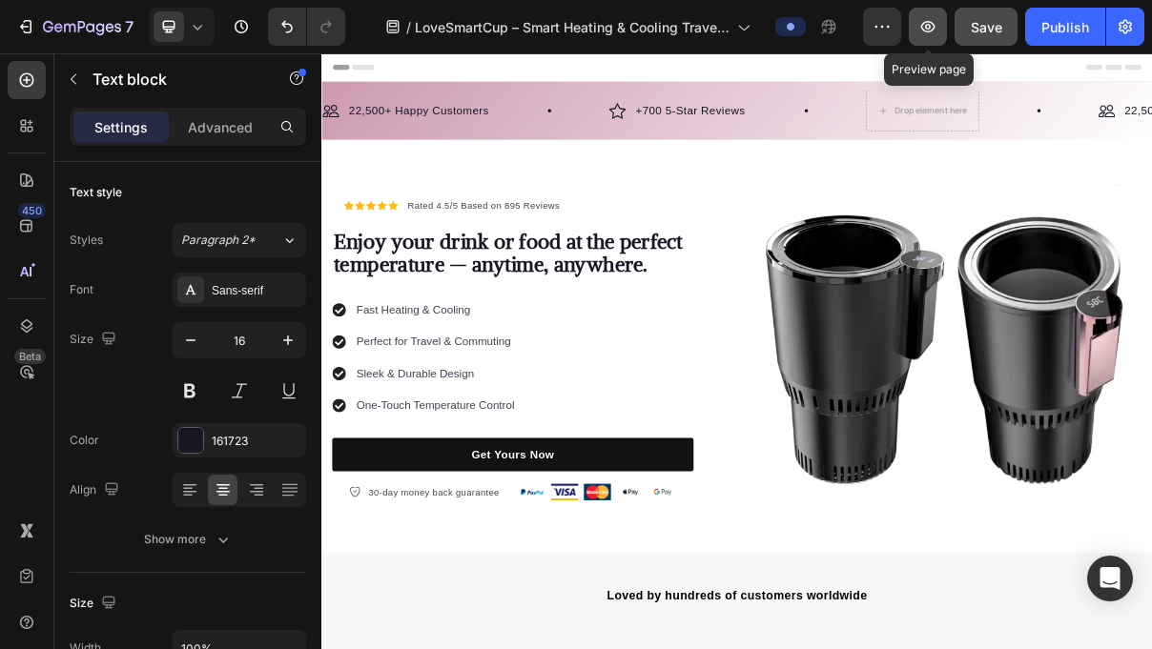
click at [940, 25] on button "button" at bounding box center [928, 27] width 38 height 38
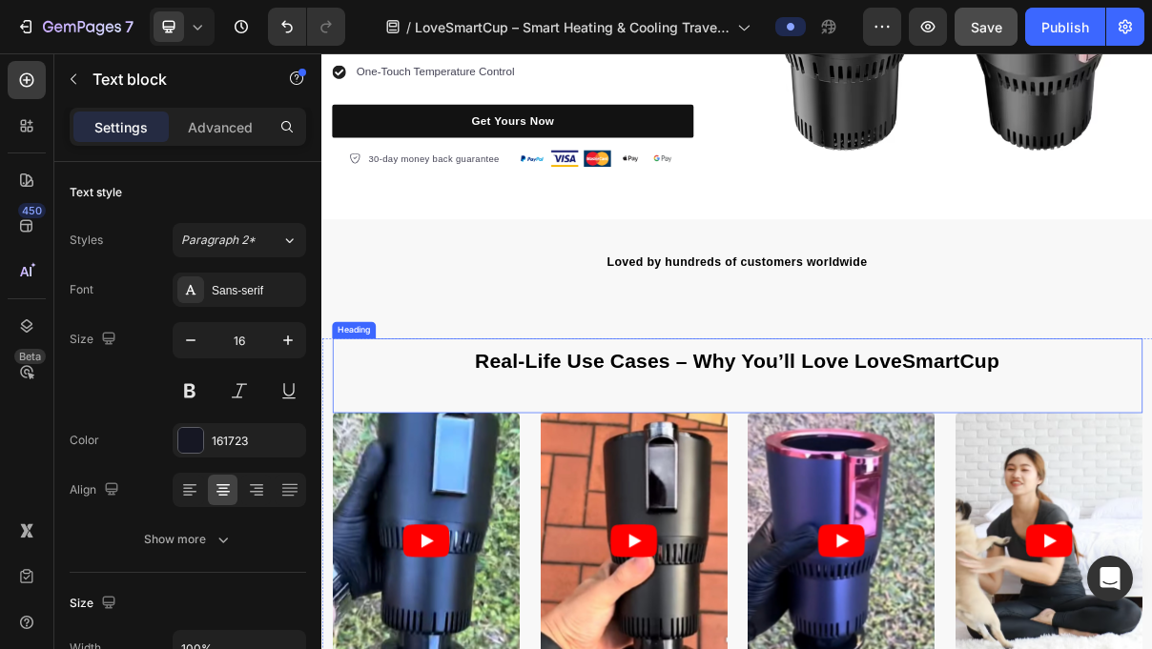
scroll to position [505, 0]
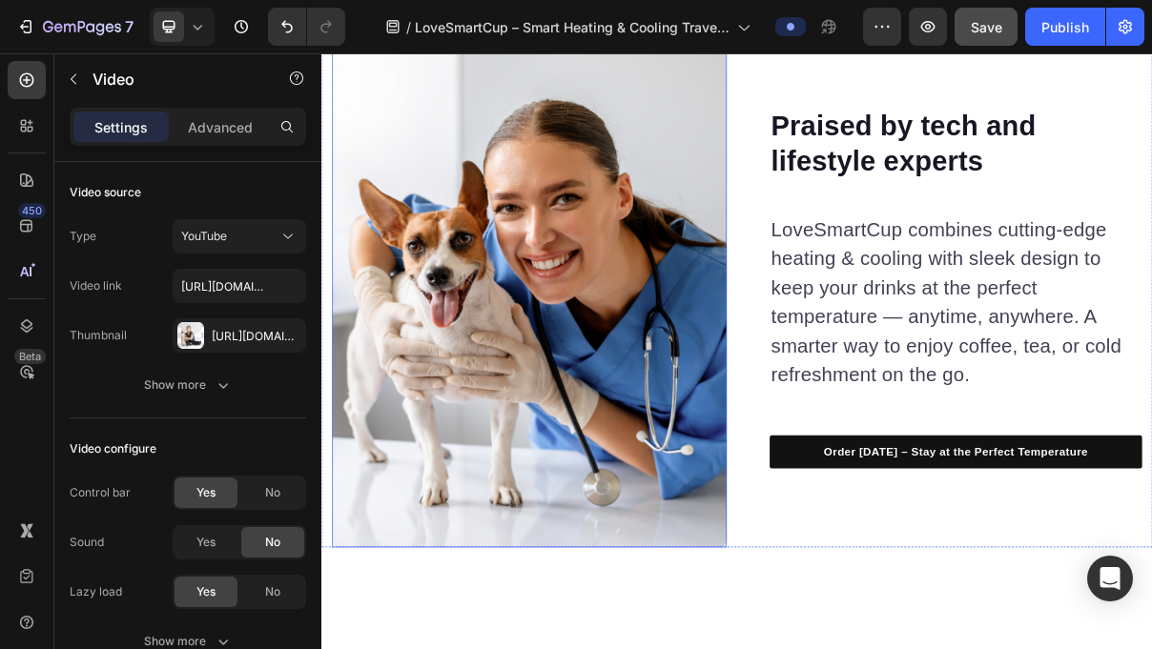
scroll to position [5323, 0]
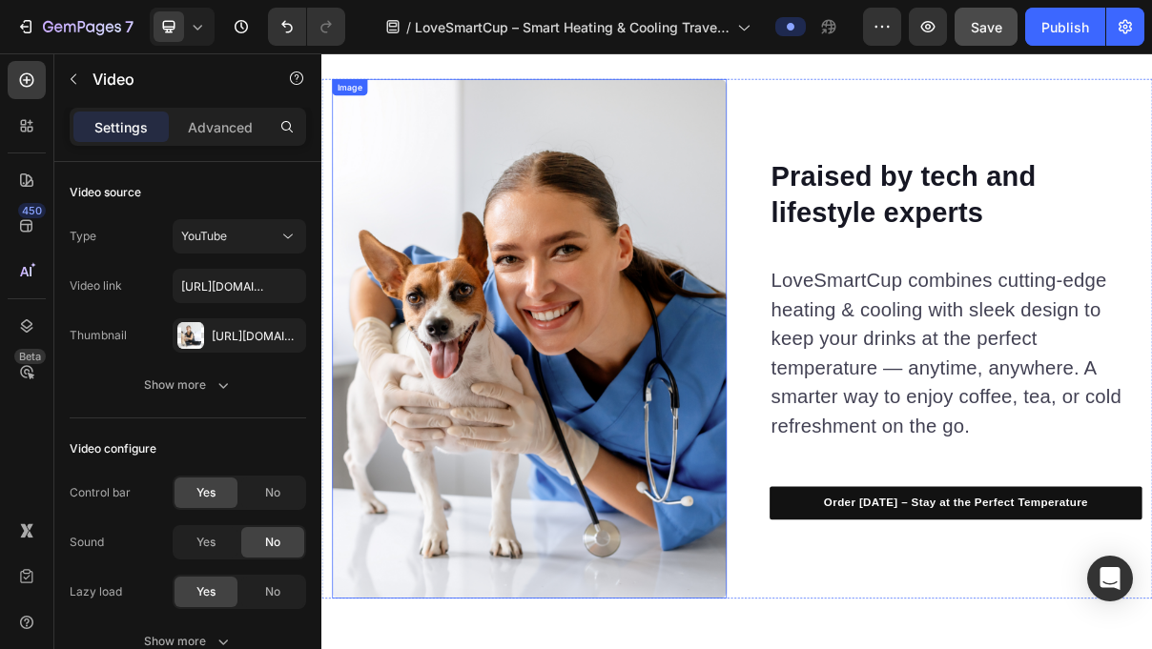
click at [658, 488] on img at bounding box center [608, 446] width 544 height 715
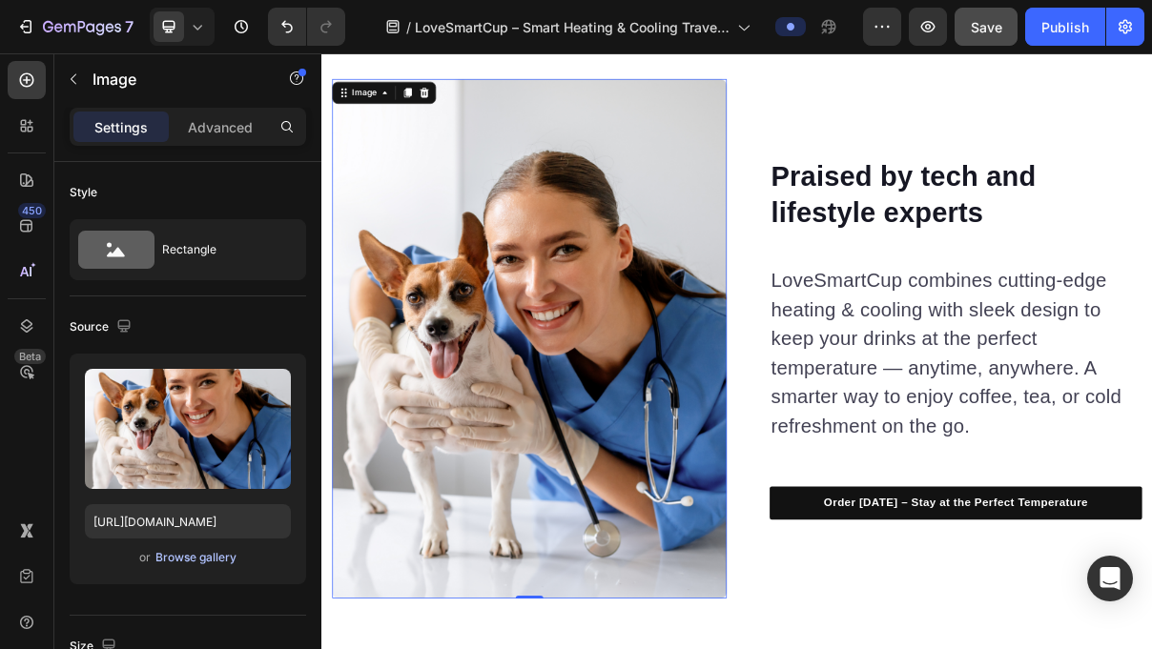
click at [225, 561] on div "Browse gallery" at bounding box center [195, 557] width 81 height 17
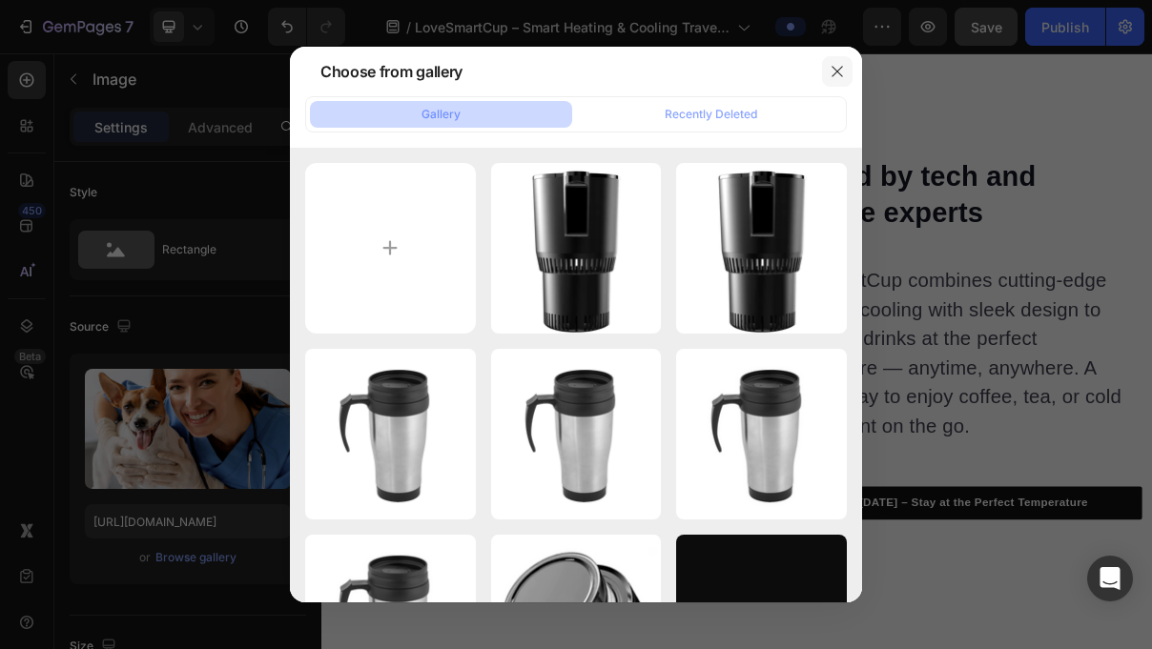
click at [829, 79] on button "button" at bounding box center [837, 71] width 31 height 31
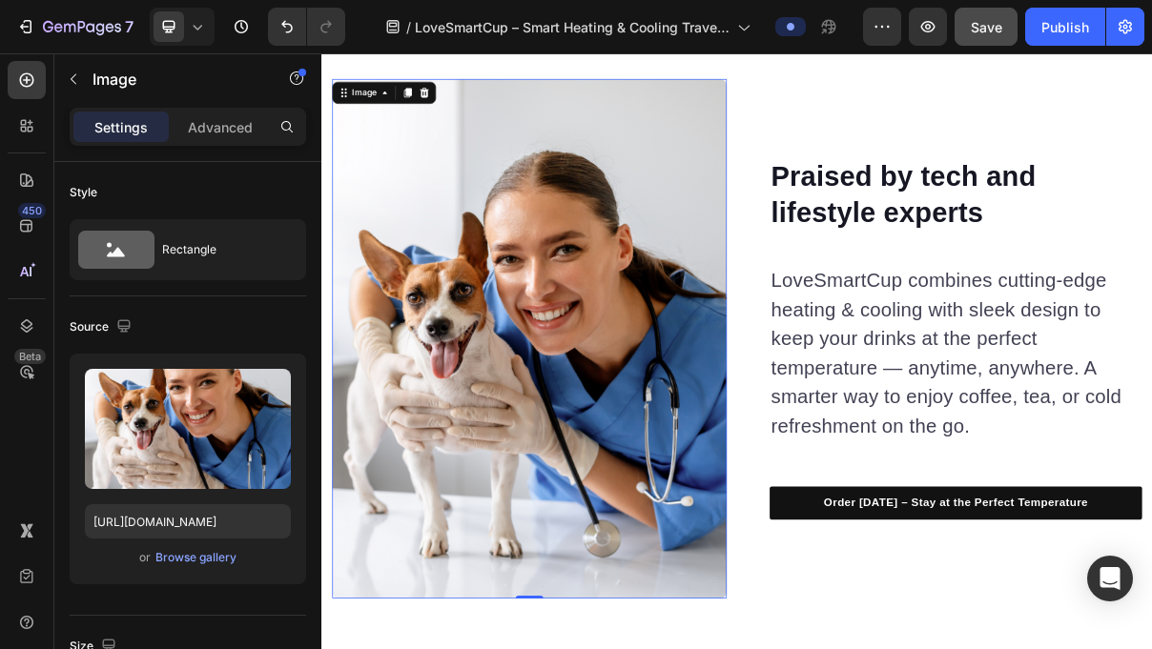
click at [746, 455] on img at bounding box center [608, 446] width 544 height 715
click at [169, 563] on div "Browse gallery" at bounding box center [195, 557] width 81 height 17
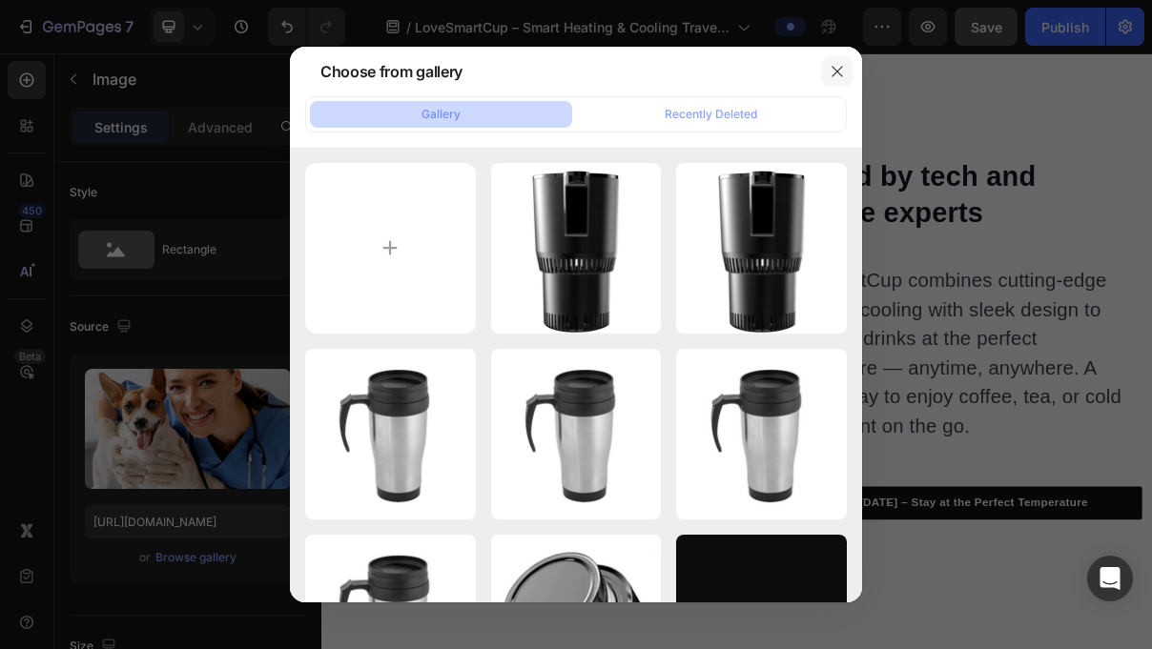
click at [850, 67] on button "button" at bounding box center [837, 71] width 31 height 31
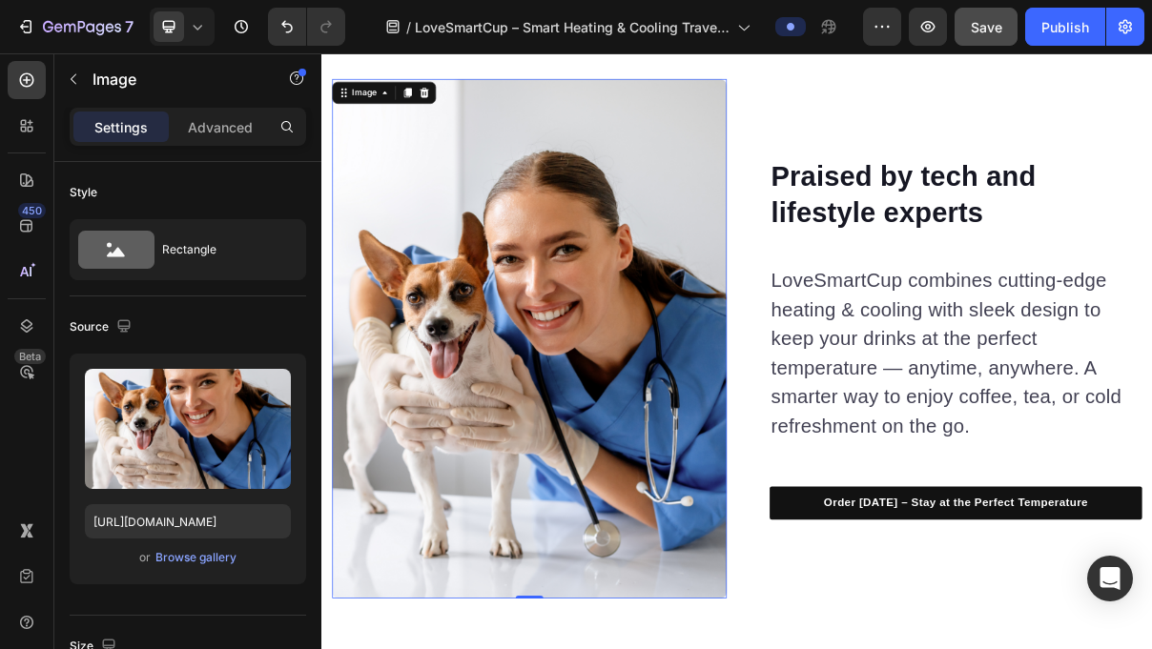
click at [831, 131] on img at bounding box center [608, 446] width 544 height 715
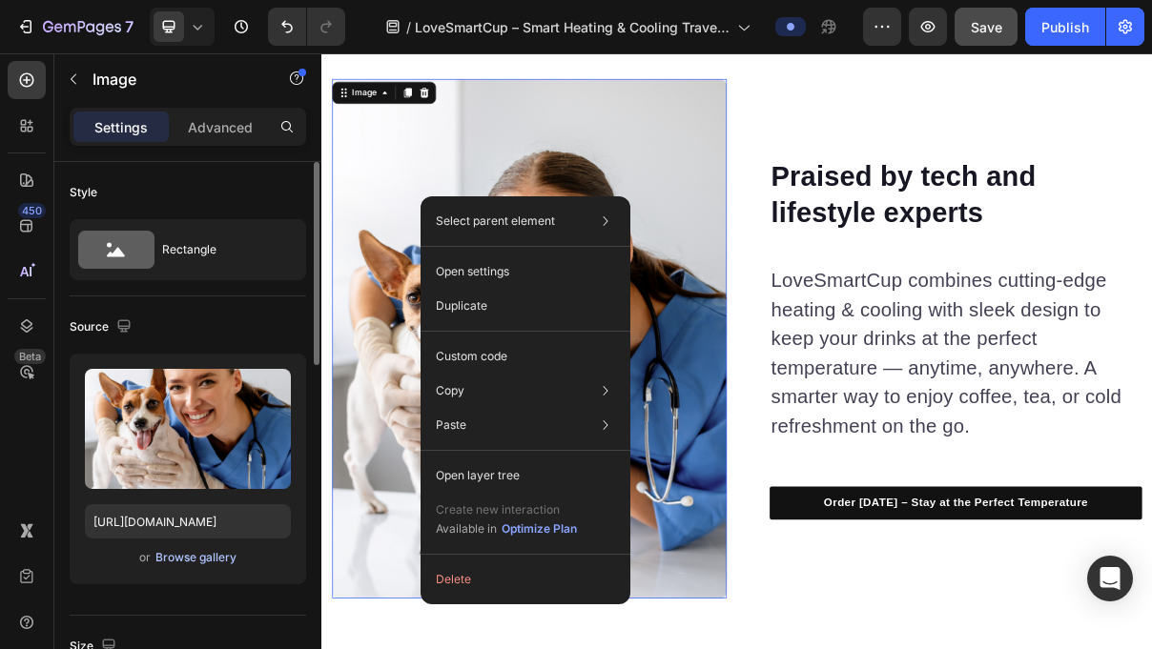
click at [217, 557] on div "Browse gallery" at bounding box center [195, 557] width 81 height 17
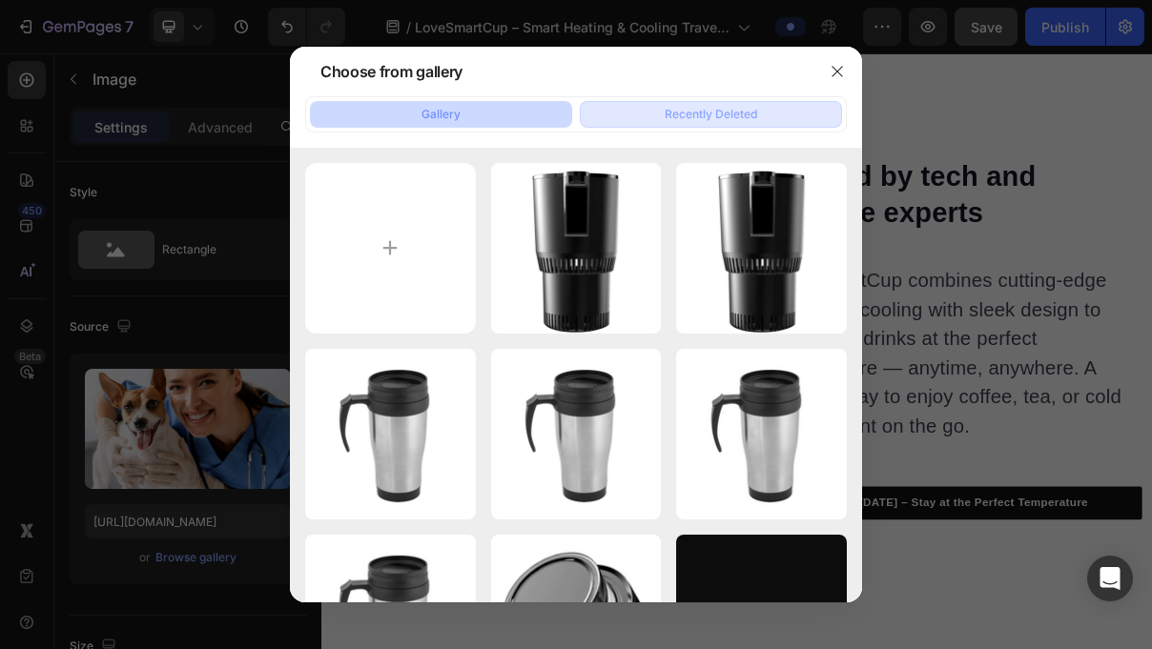
click at [675, 122] on div "Recently Deleted" at bounding box center [711, 114] width 92 height 17
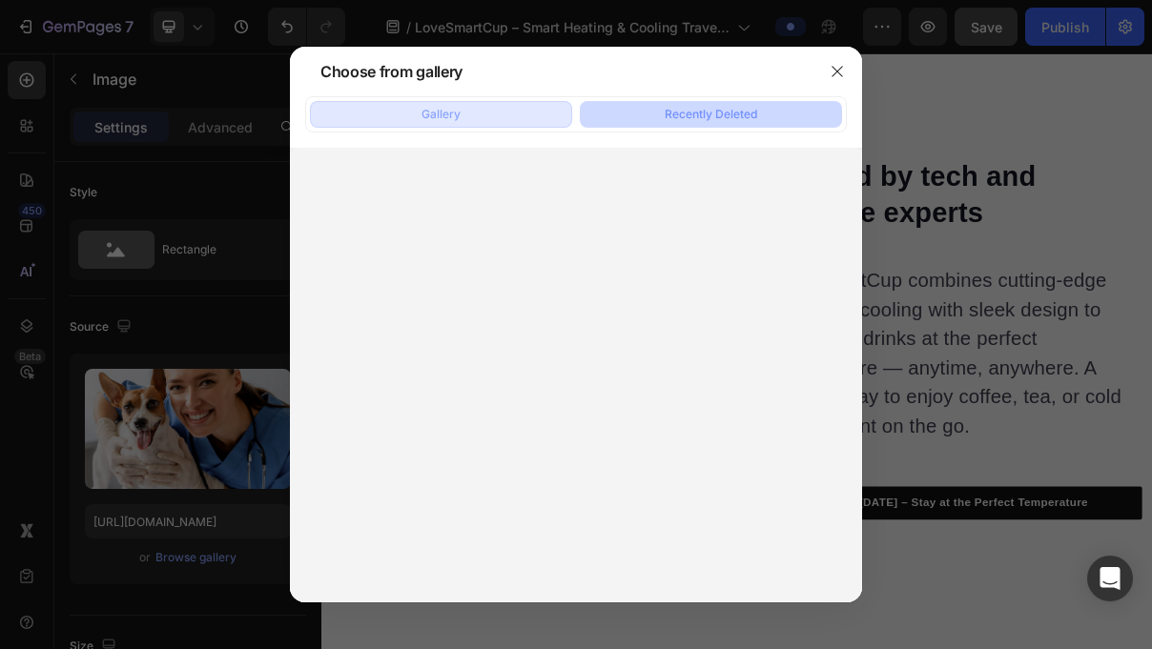
click at [508, 119] on button "Gallery" at bounding box center [441, 114] width 262 height 27
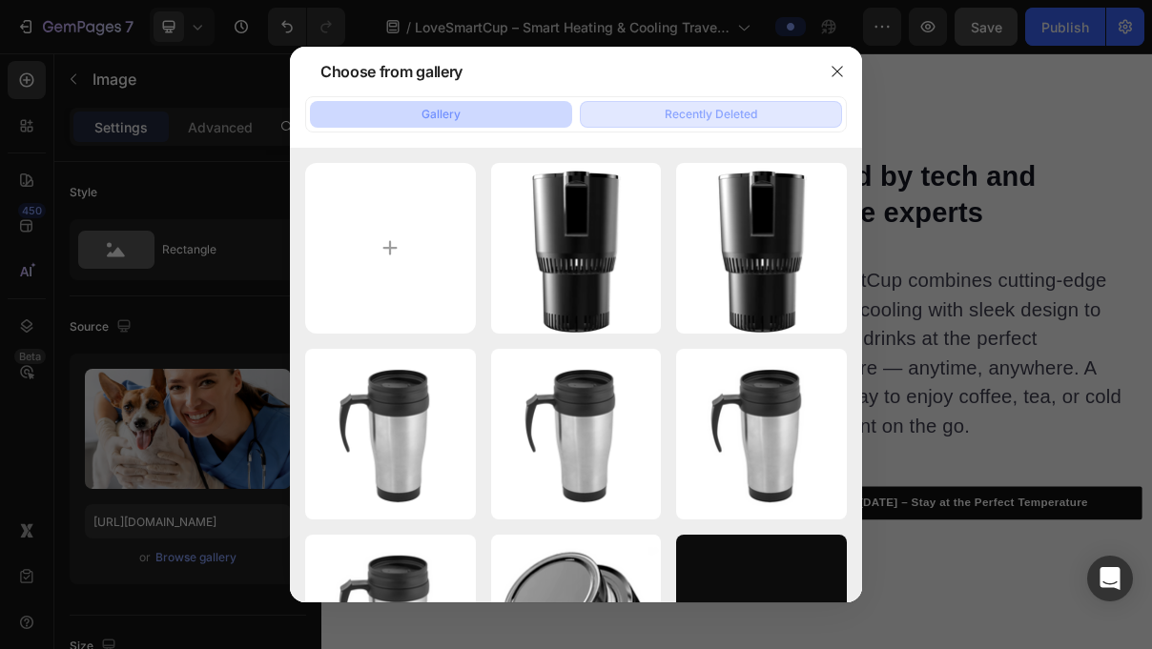
click at [701, 113] on div "Recently Deleted" at bounding box center [711, 114] width 92 height 17
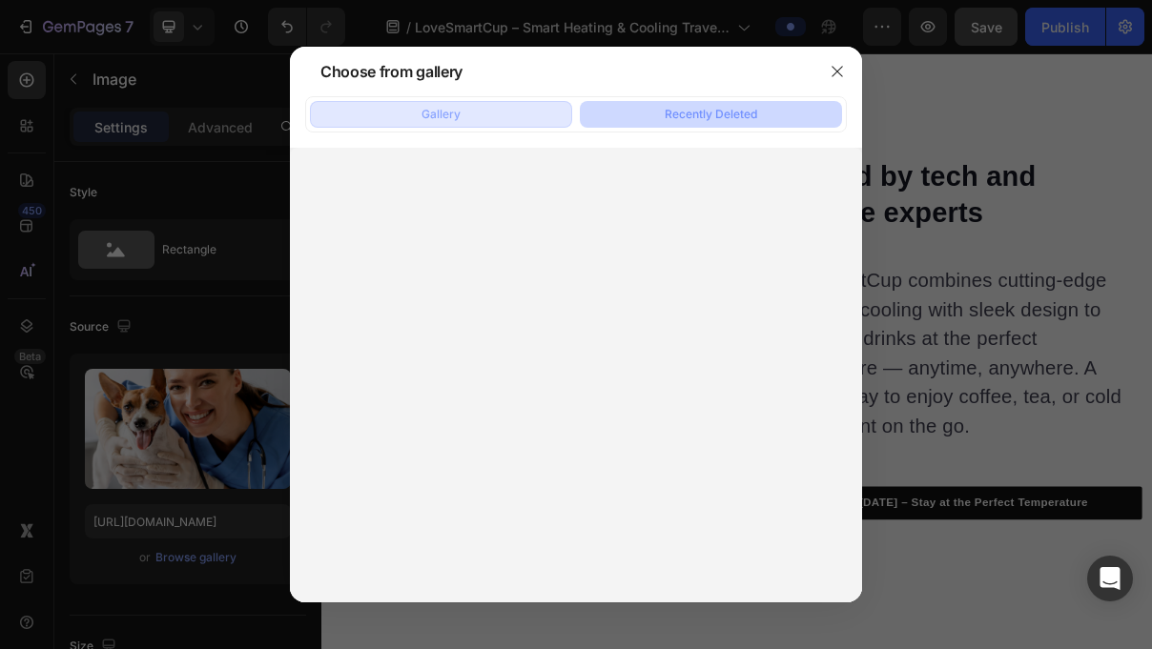
click at [491, 107] on button "Gallery" at bounding box center [441, 114] width 262 height 27
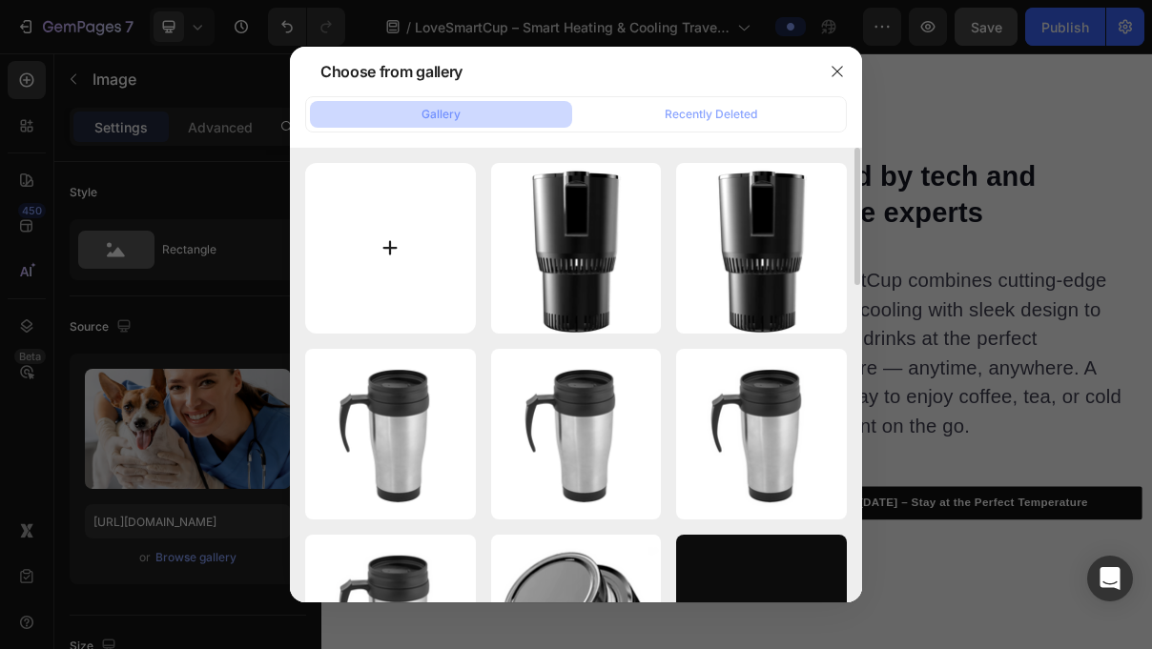
click at [404, 210] on input "file" at bounding box center [390, 248] width 171 height 171
click at [425, 158] on div "Bildschirmfoto_2025-0...ew.png 97.00 kb Bildschirmfoto_2025-0...ew.png 97.00 kb…" at bounding box center [576, 375] width 572 height 455
click at [665, 99] on div "Gallery Recently Deleted" at bounding box center [576, 114] width 542 height 36
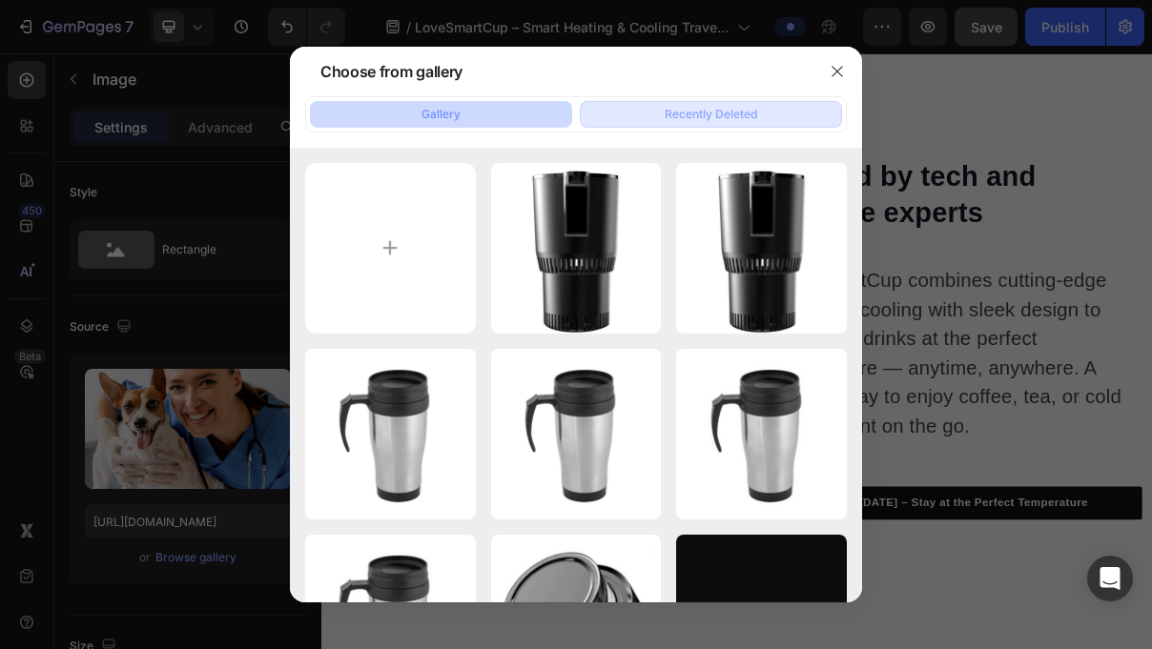
click at [656, 103] on button "Recently Deleted" at bounding box center [711, 114] width 262 height 27
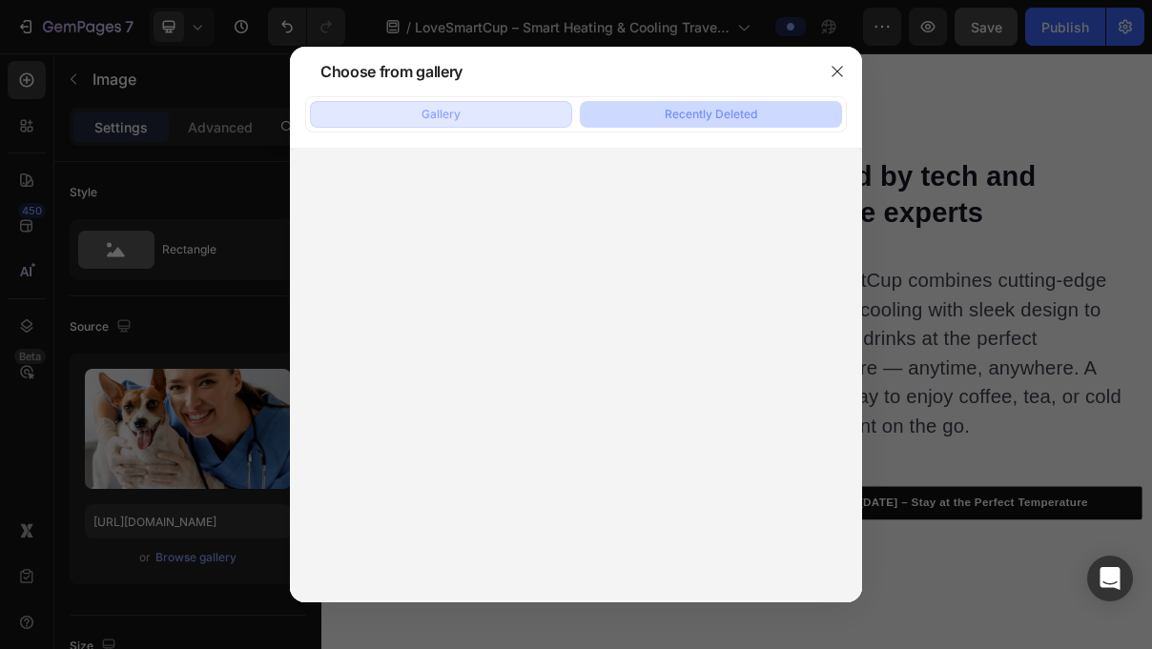
click at [559, 112] on button "Gallery" at bounding box center [441, 114] width 262 height 27
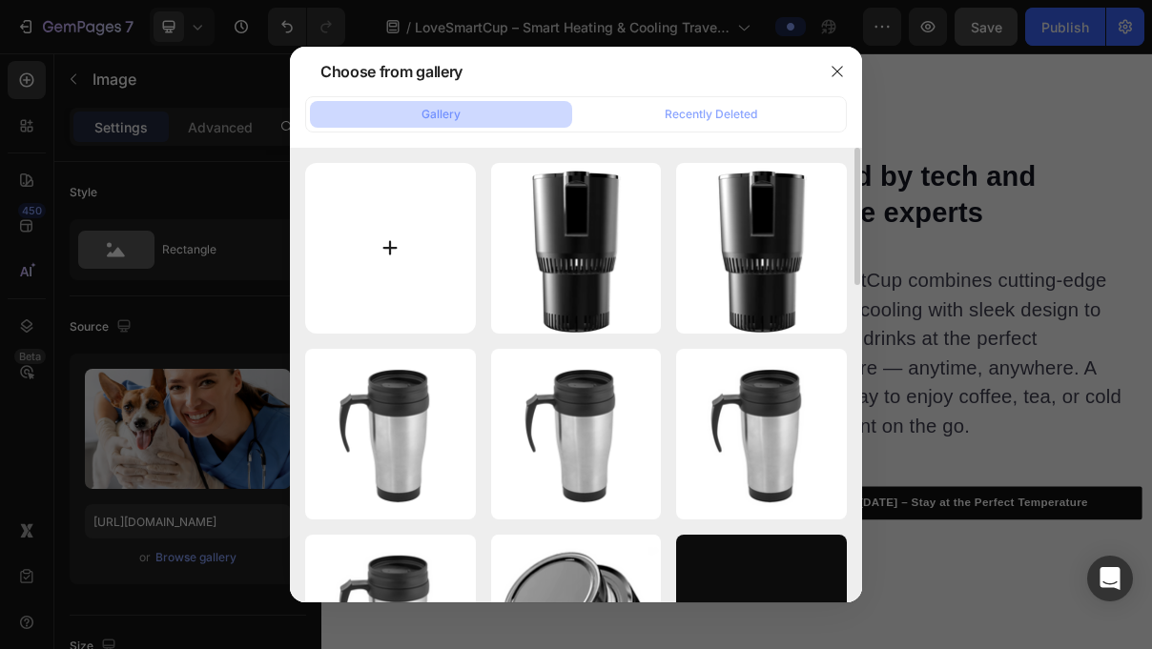
click at [413, 190] on input "file" at bounding box center [390, 248] width 171 height 171
click at [844, 62] on button "button" at bounding box center [837, 71] width 31 height 31
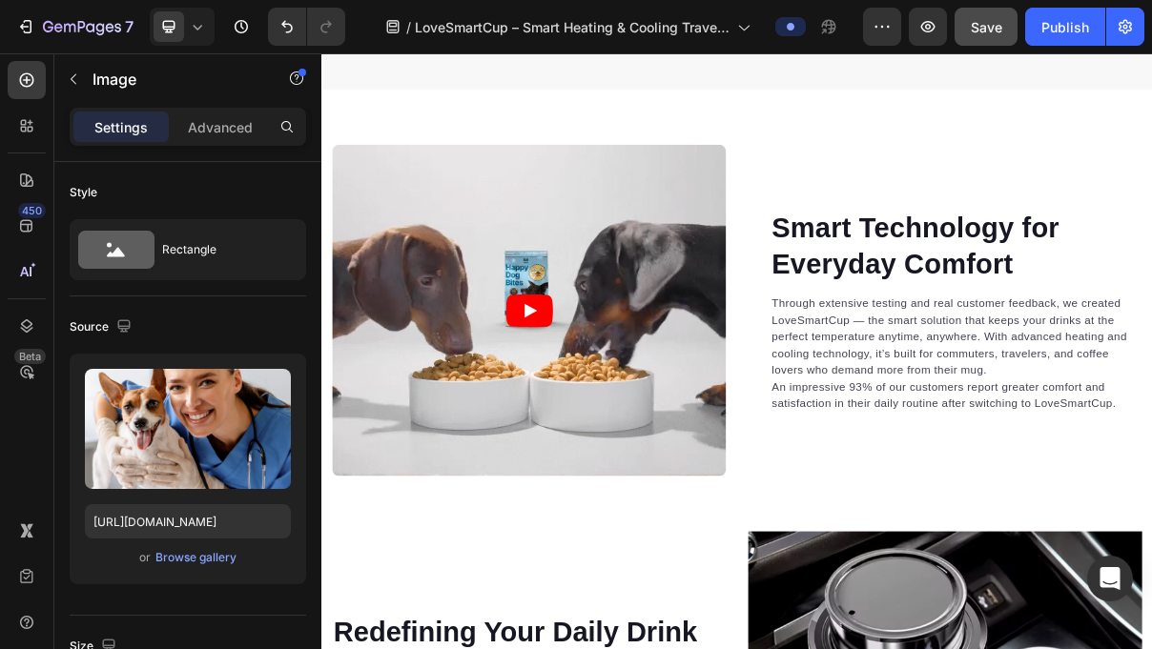
scroll to position [3030, 0]
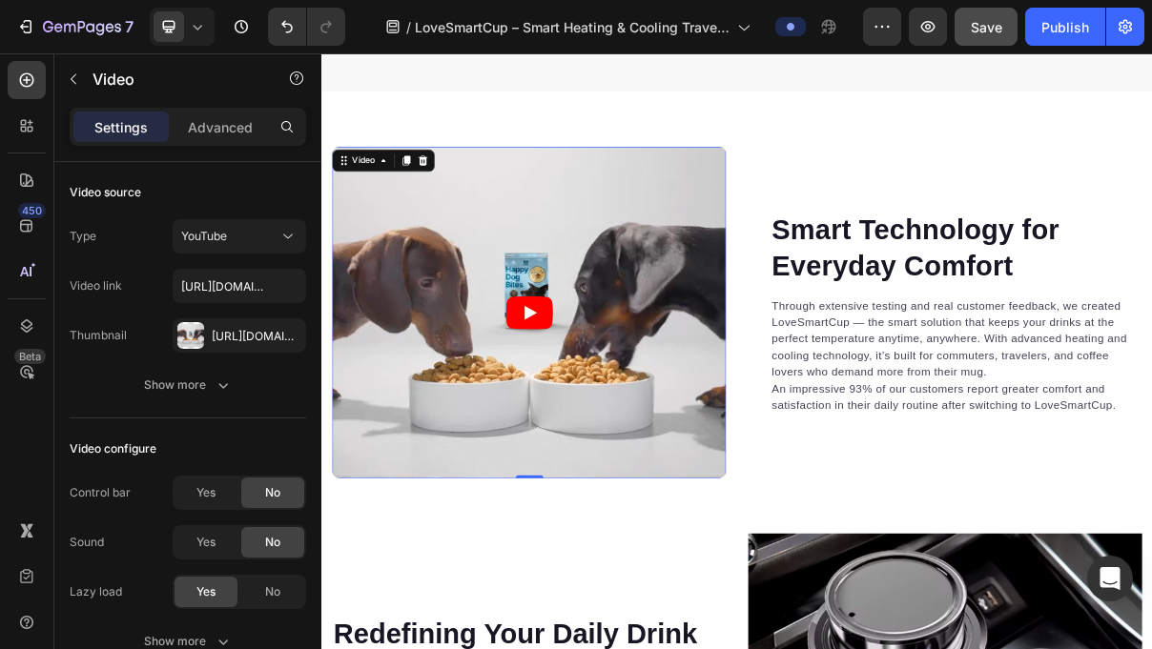
click at [824, 369] on article at bounding box center [607, 410] width 543 height 457
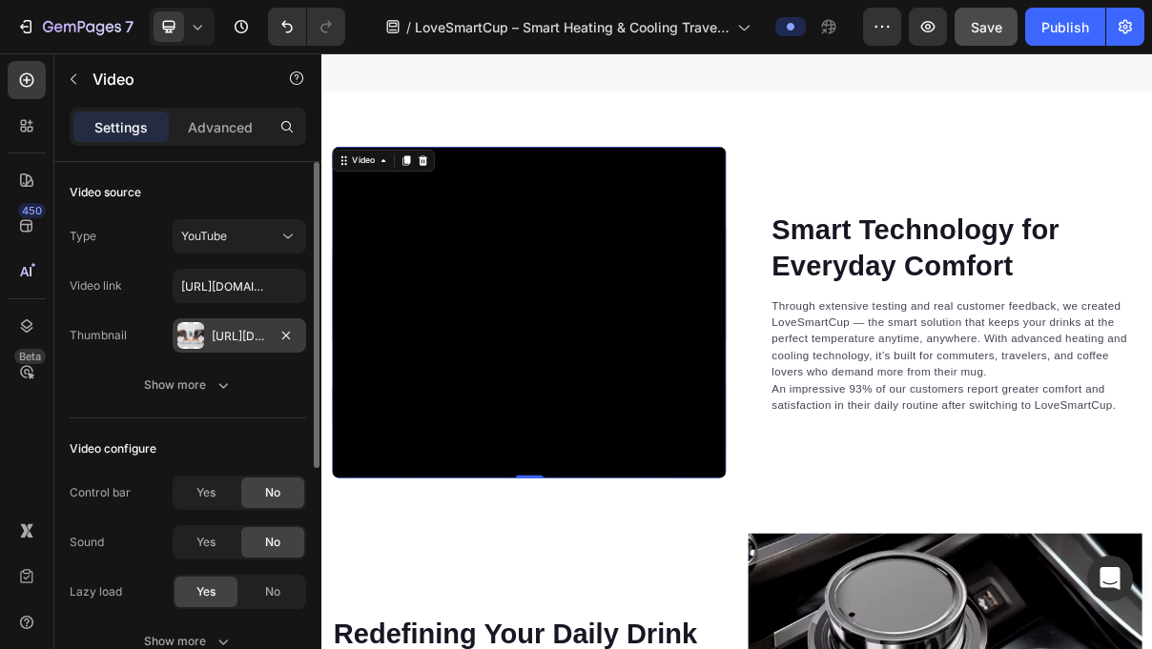
click at [267, 334] on div "Https://cdn.Shopify.Com/s/files/1/0329/7647/0151/files/9ff7fd42ffe94c5f95c104da…" at bounding box center [239, 335] width 133 height 34
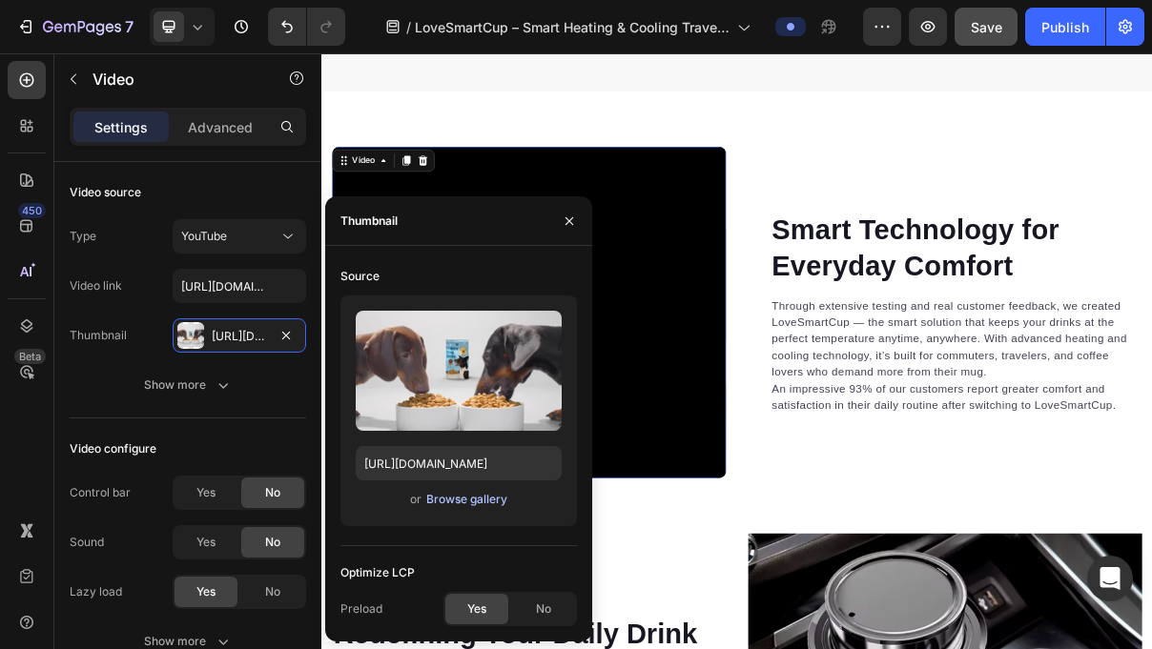
click at [489, 493] on div "Browse gallery" at bounding box center [466, 499] width 81 height 17
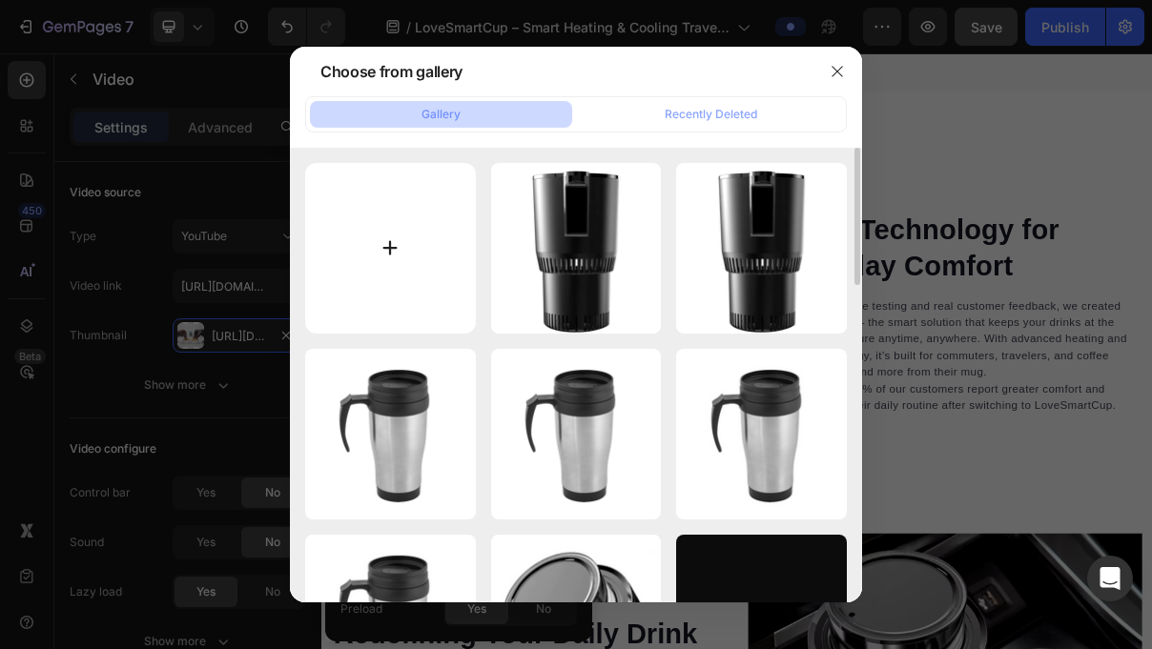
click at [450, 183] on input "file" at bounding box center [390, 248] width 171 height 171
type input "C:\fakepath\WhatsApp Image 2025-09-27 at 22.07.09.jpeg"
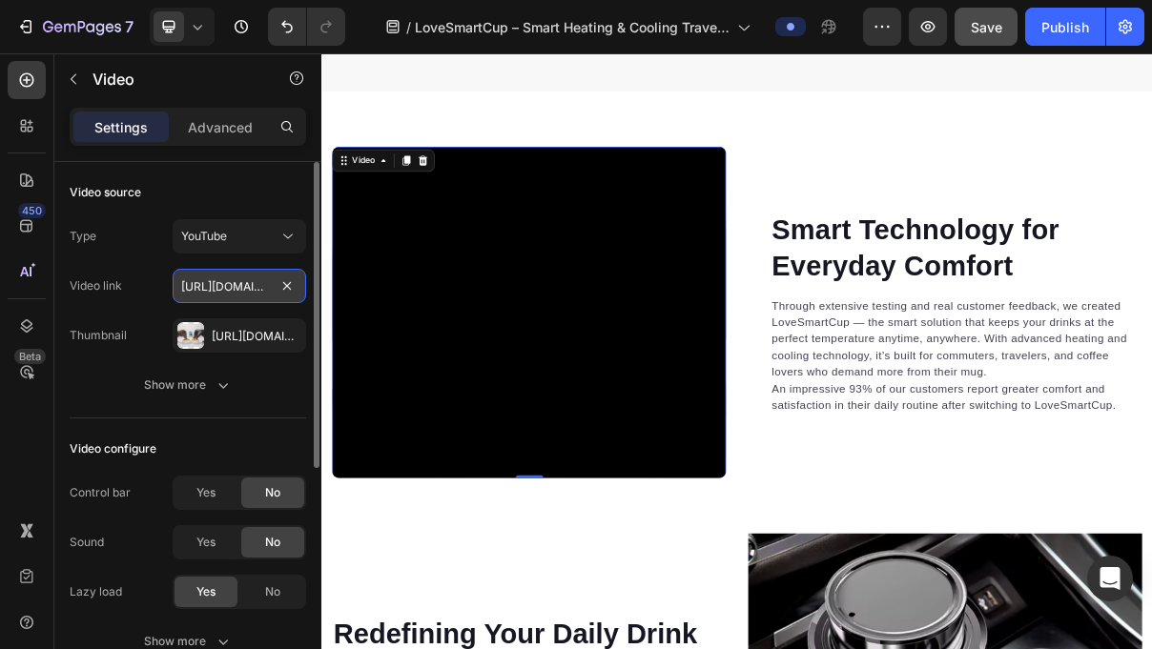
click at [291, 298] on input "https://www.youtube.com/watch?v=QzpC1qSfkfs" at bounding box center [239, 286] width 133 height 34
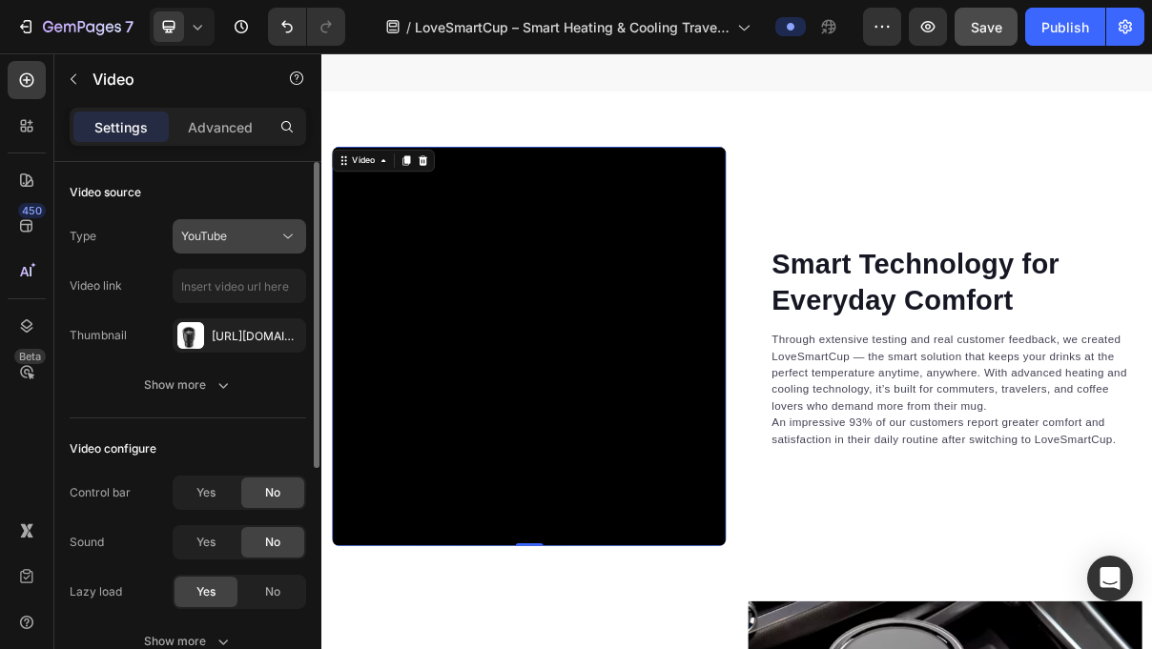
click at [260, 244] on div "YouTube" at bounding box center [229, 236] width 97 height 17
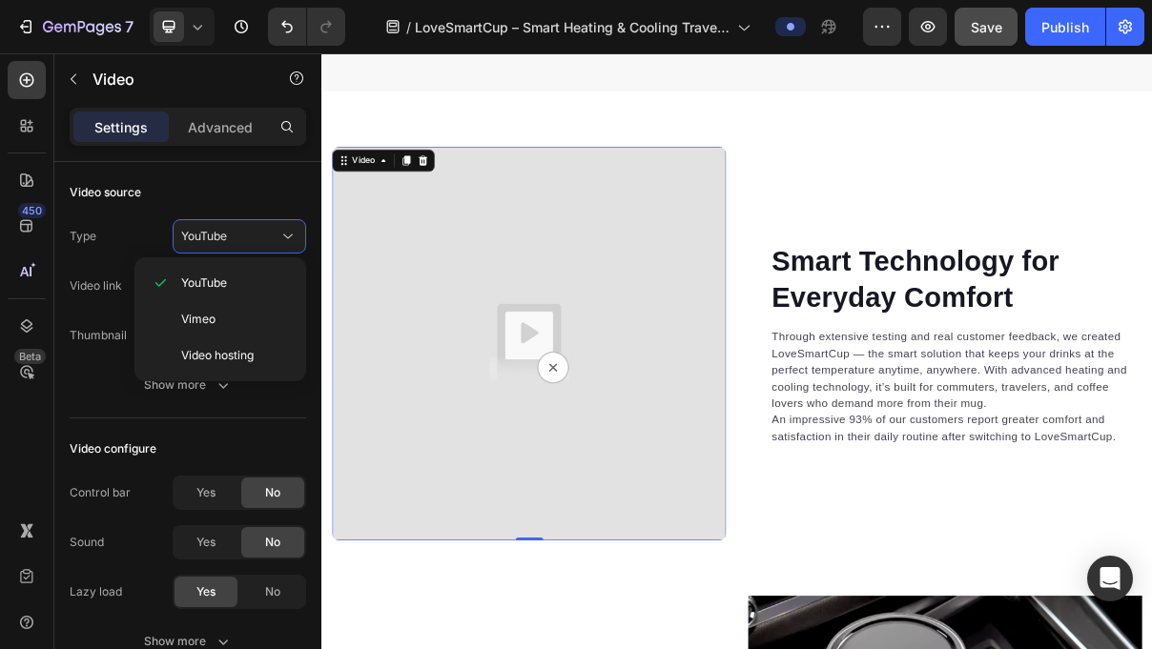
click at [556, 401] on img at bounding box center [607, 453] width 543 height 543
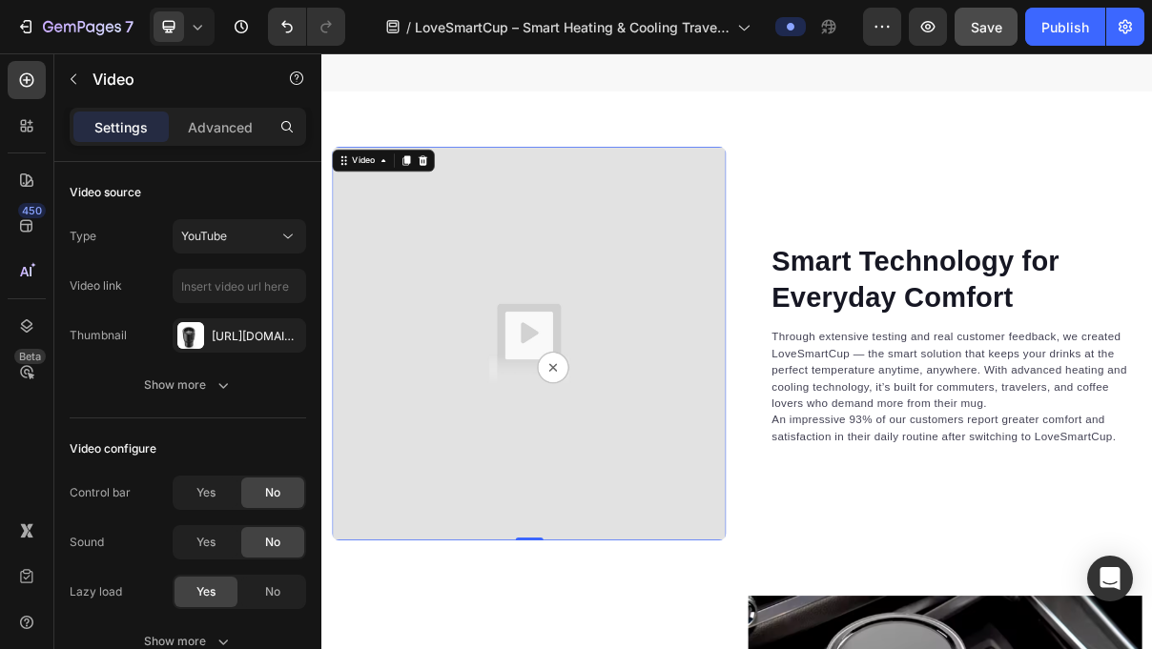
click at [639, 493] on img at bounding box center [607, 453] width 543 height 543
click at [446, 183] on img at bounding box center [607, 453] width 543 height 543
click at [462, 195] on icon at bounding box center [460, 201] width 15 height 15
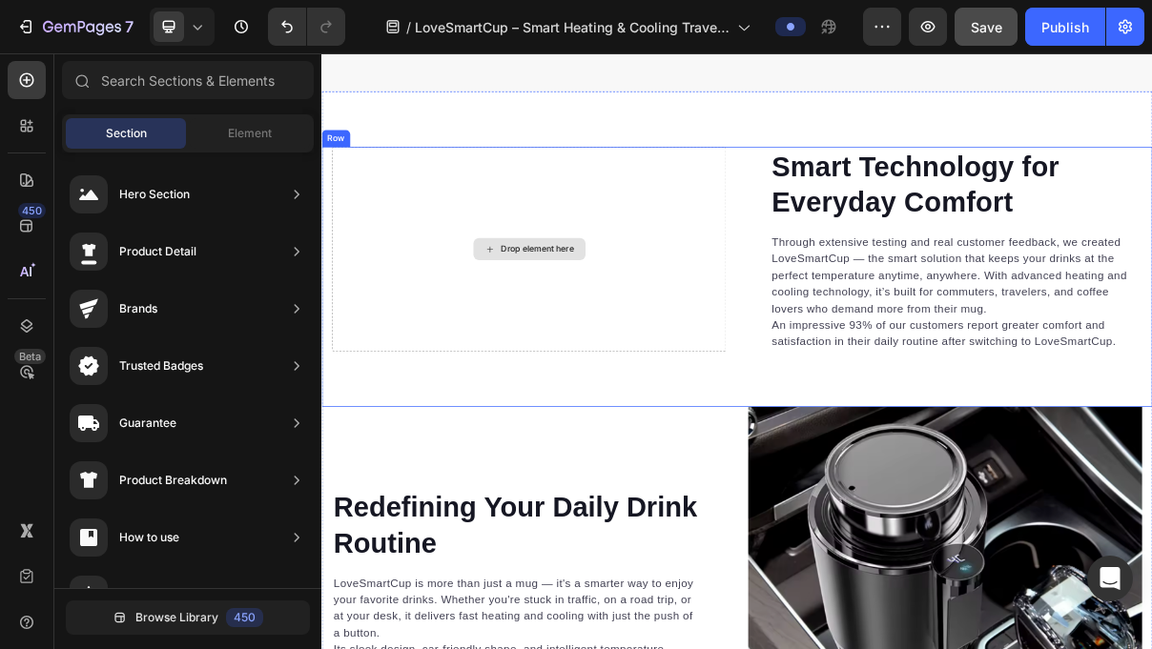
click at [670, 330] on div "Drop element here" at bounding box center [607, 323] width 154 height 31
click at [614, 321] on div "Drop element here" at bounding box center [618, 323] width 101 height 15
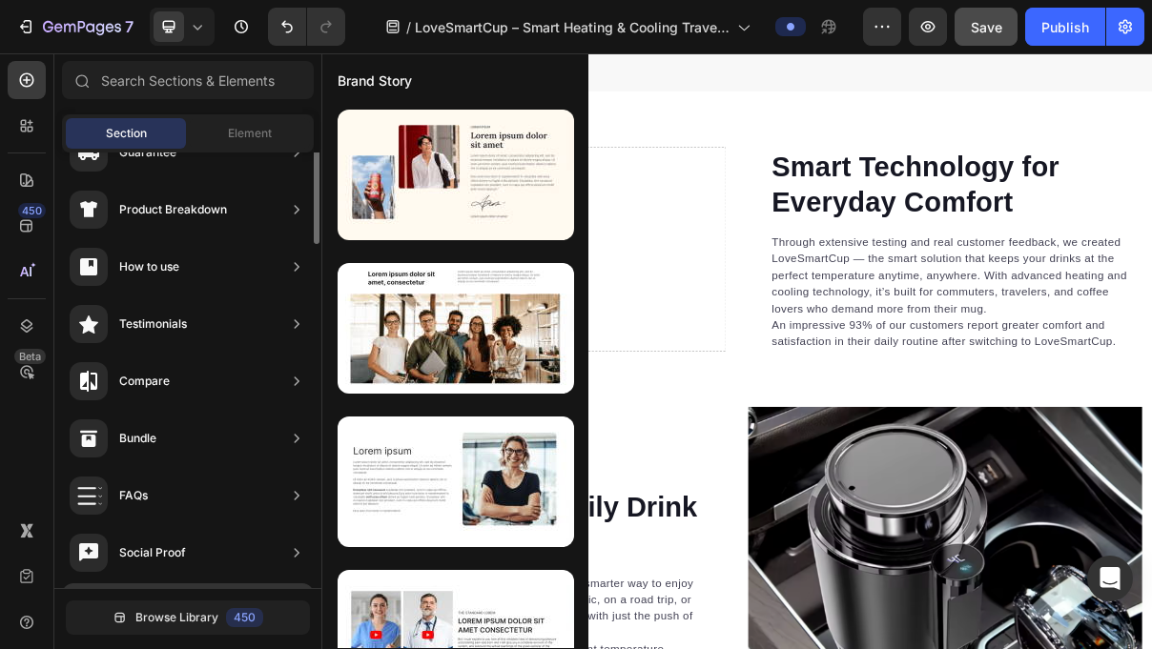
scroll to position [0, 0]
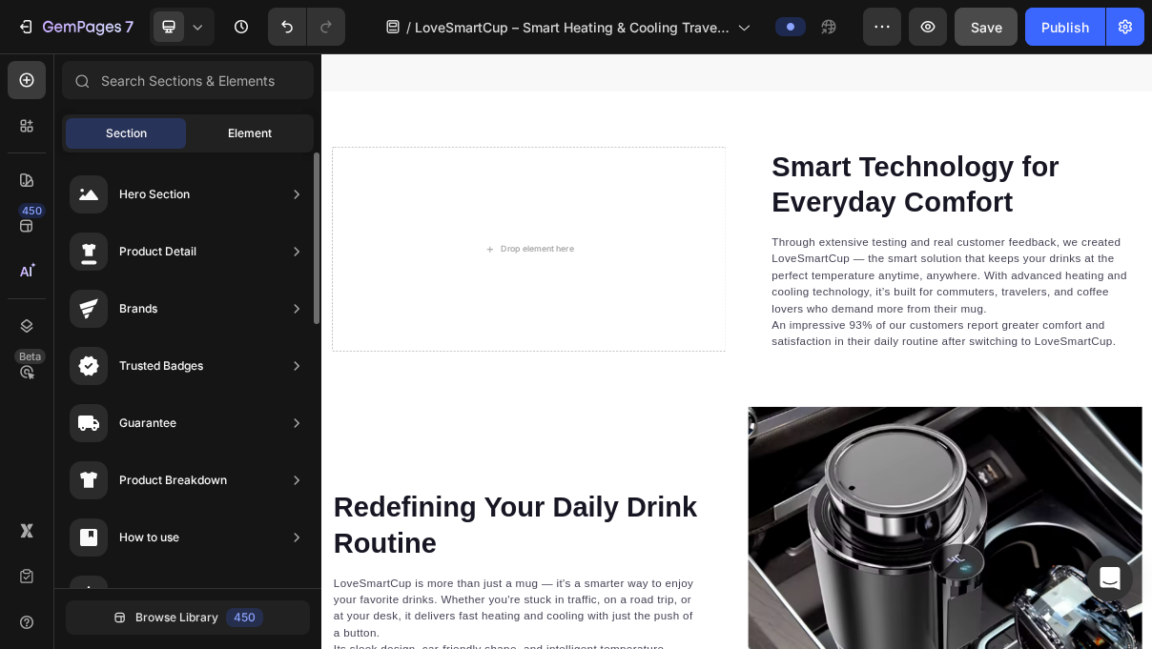
click at [236, 126] on span "Element" at bounding box center [250, 133] width 44 height 17
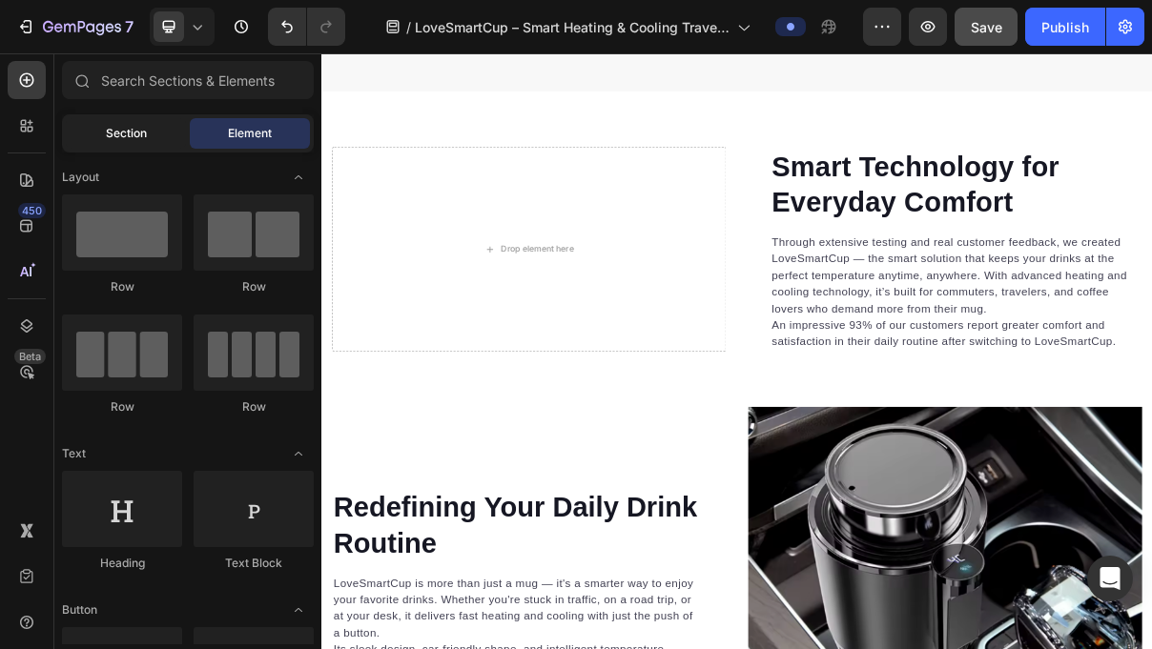
click at [153, 133] on div "Section" at bounding box center [126, 133] width 120 height 31
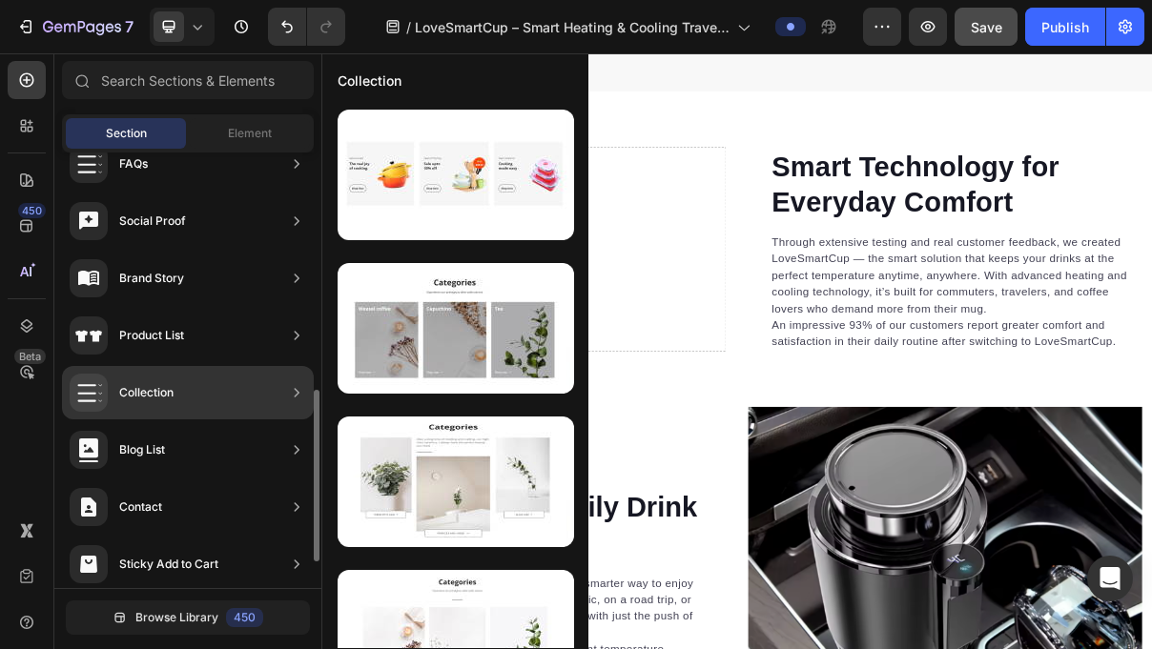
scroll to position [670, 0]
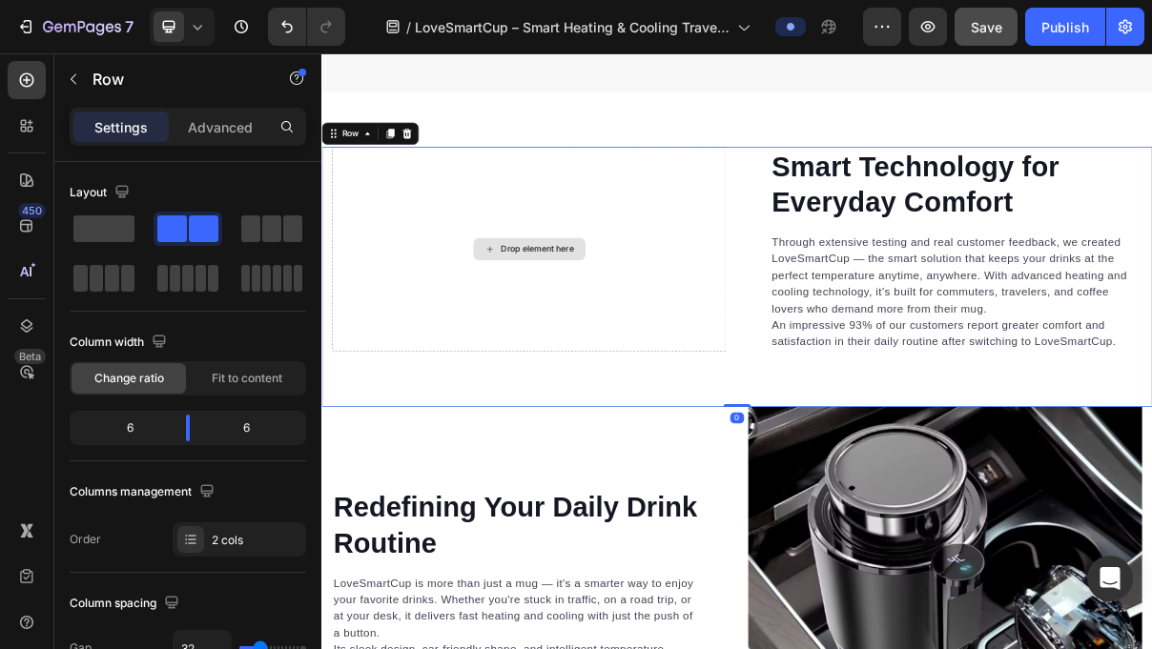
click at [756, 284] on div "Drop element here" at bounding box center [607, 323] width 543 height 282
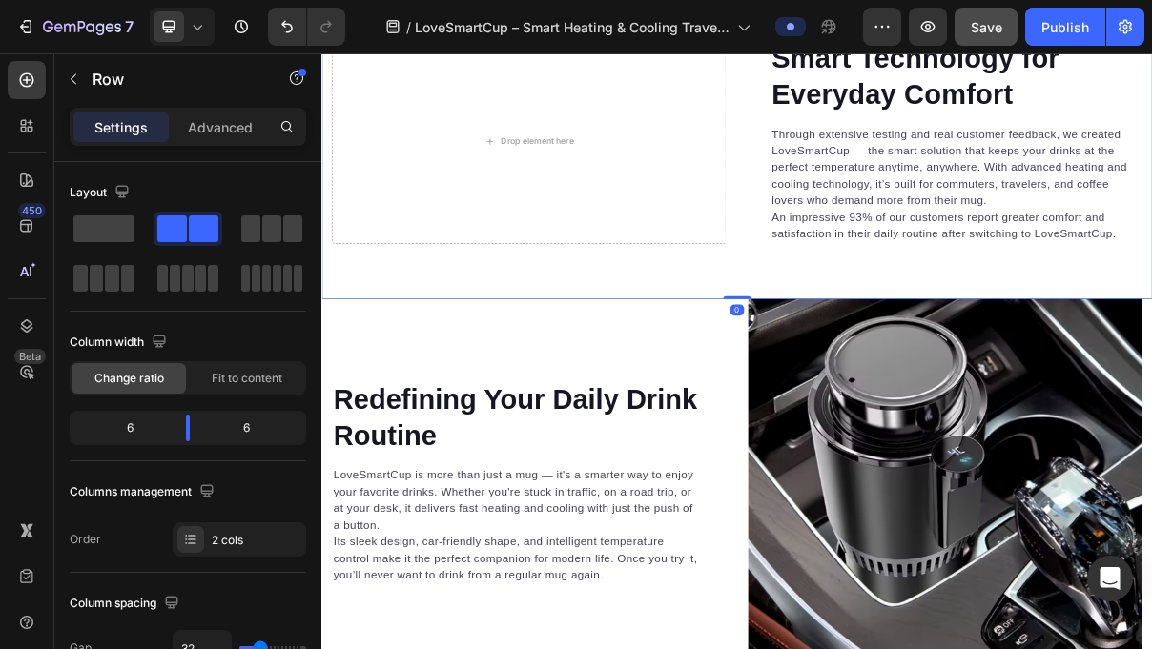
scroll to position [3192, 0]
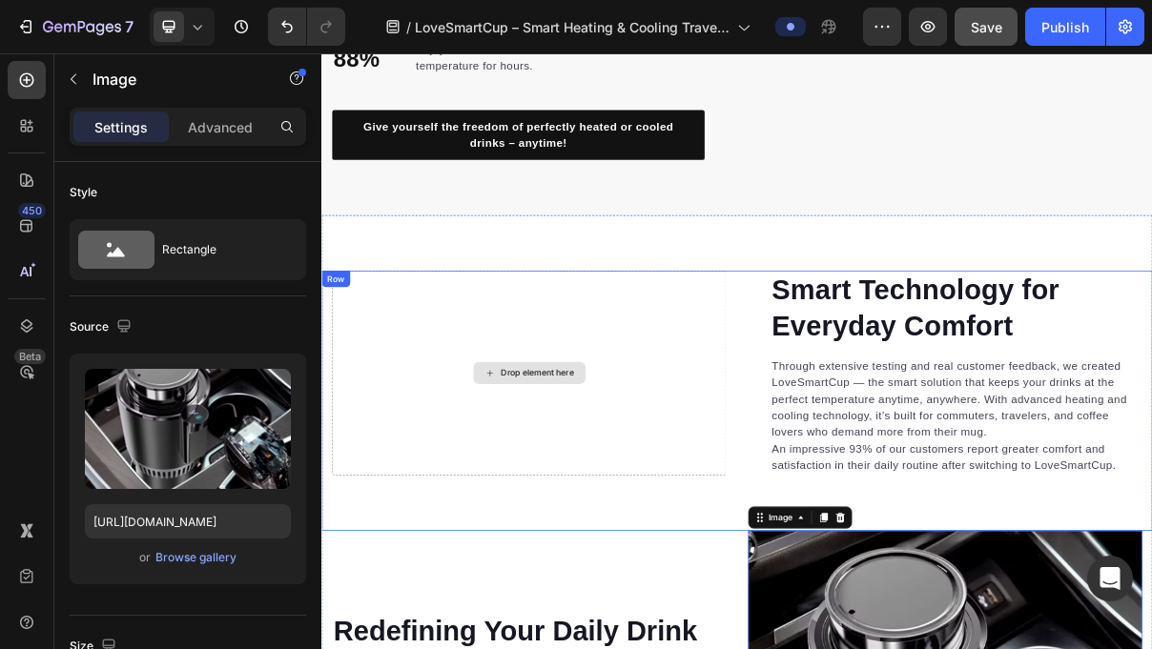
scroll to position [2850, 0]
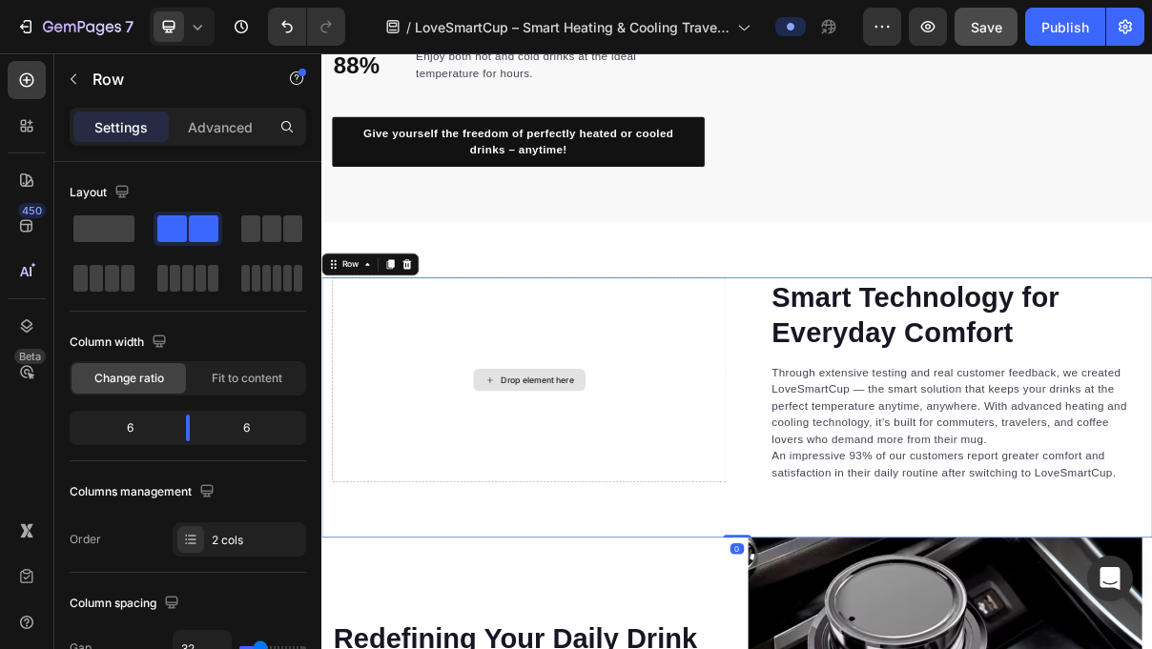
click at [614, 458] on div "Drop element here" at bounding box center [607, 503] width 543 height 282
click at [363, 342] on div "Row" at bounding box center [360, 344] width 31 height 17
click at [367, 346] on div "Row" at bounding box center [360, 344] width 31 height 17
click at [377, 346] on icon at bounding box center [384, 344] width 15 height 15
click at [298, 119] on div at bounding box center [287, 127] width 31 height 31
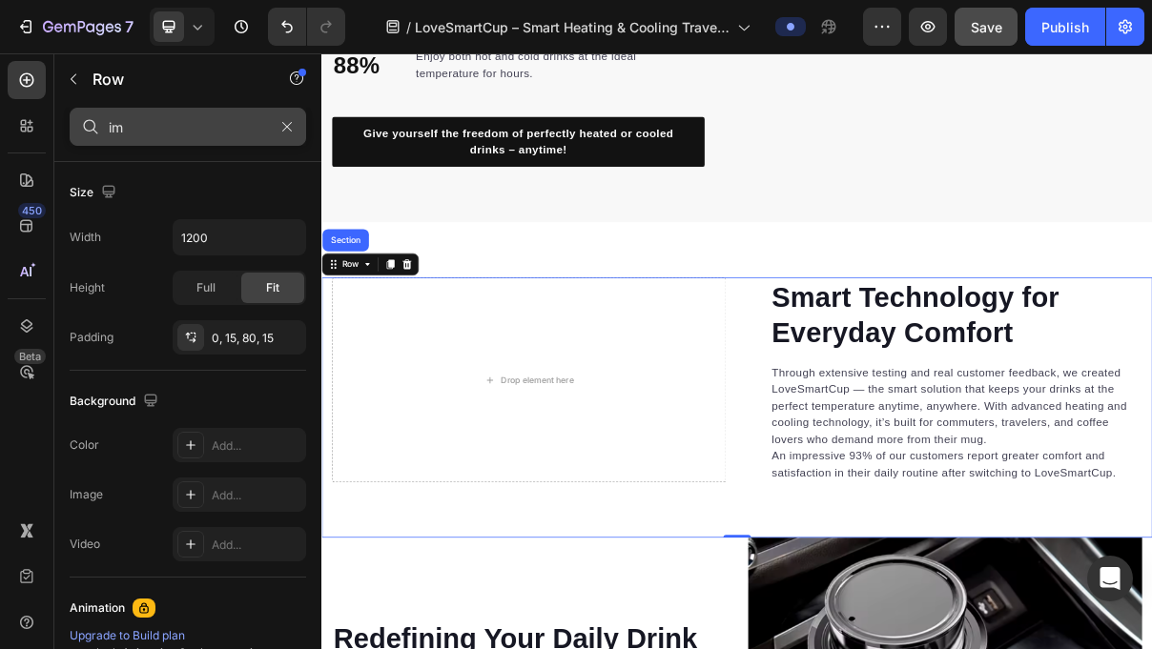
type input "i"
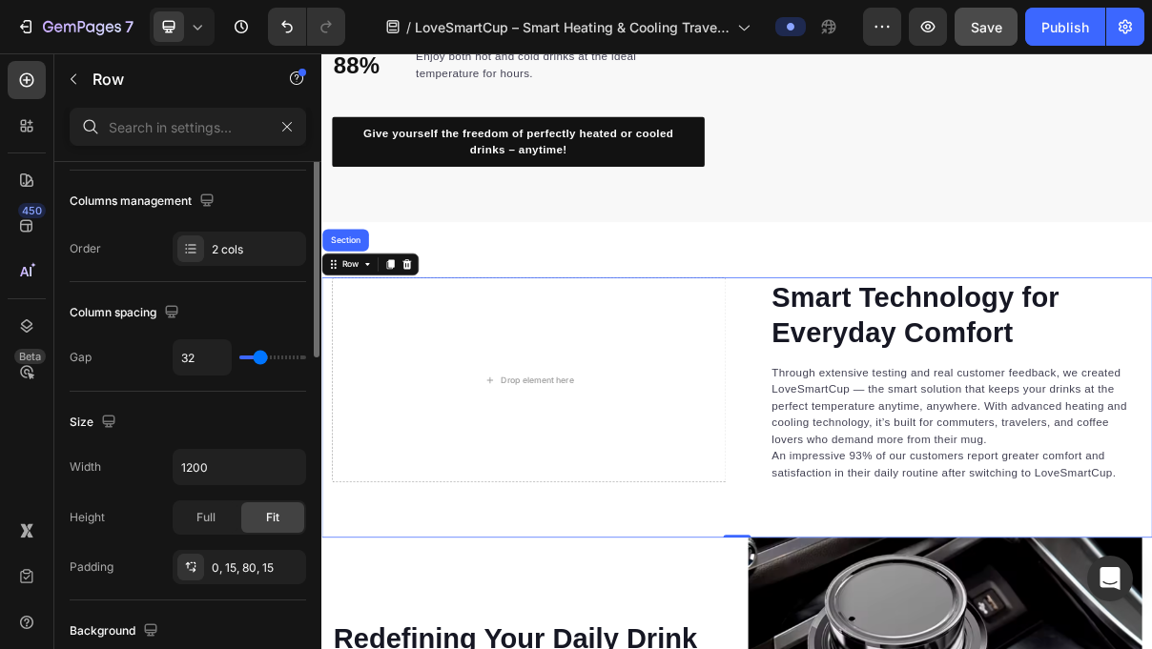
scroll to position [839, 0]
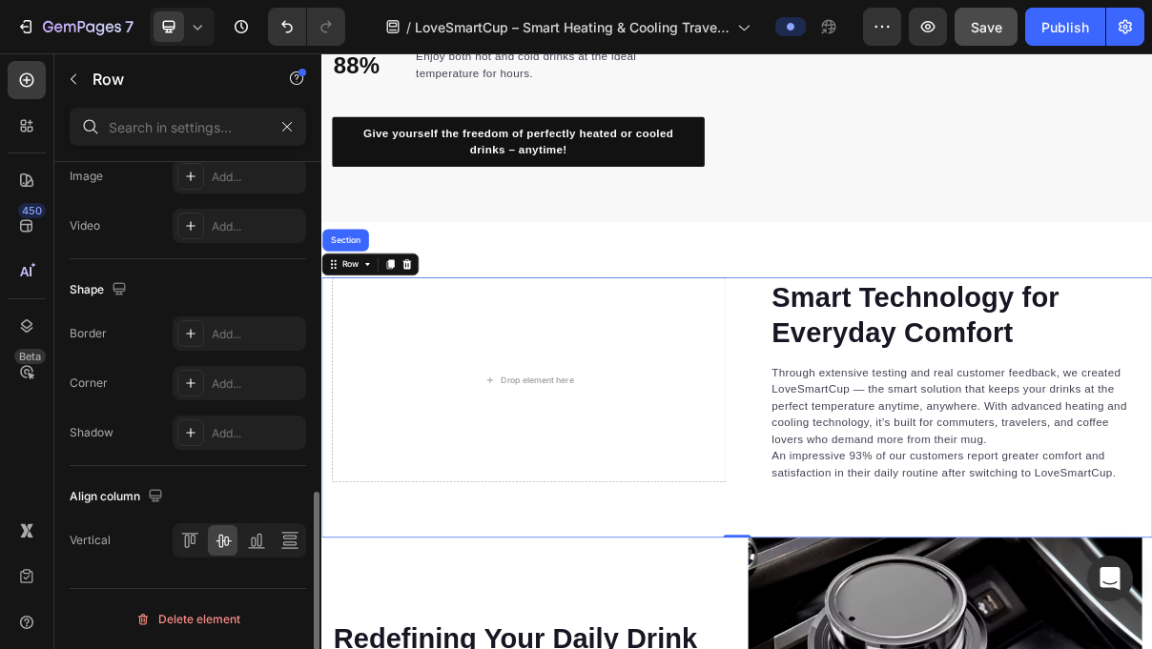
click at [190, 616] on div "Delete element" at bounding box center [187, 619] width 105 height 23
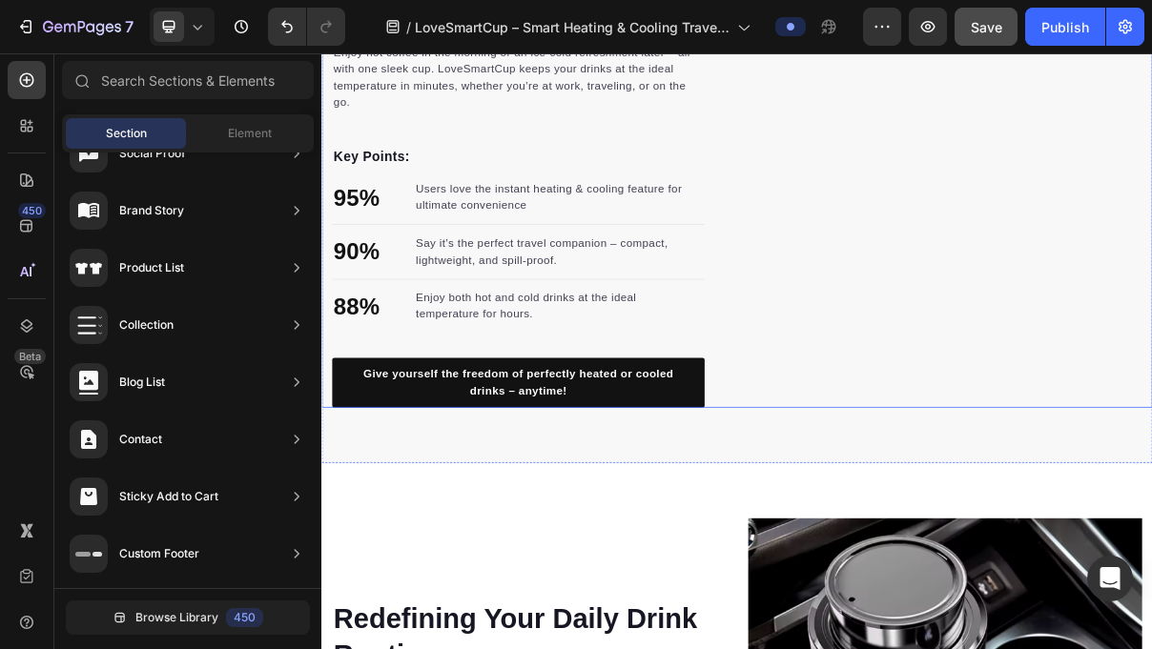
scroll to position [2523, 0]
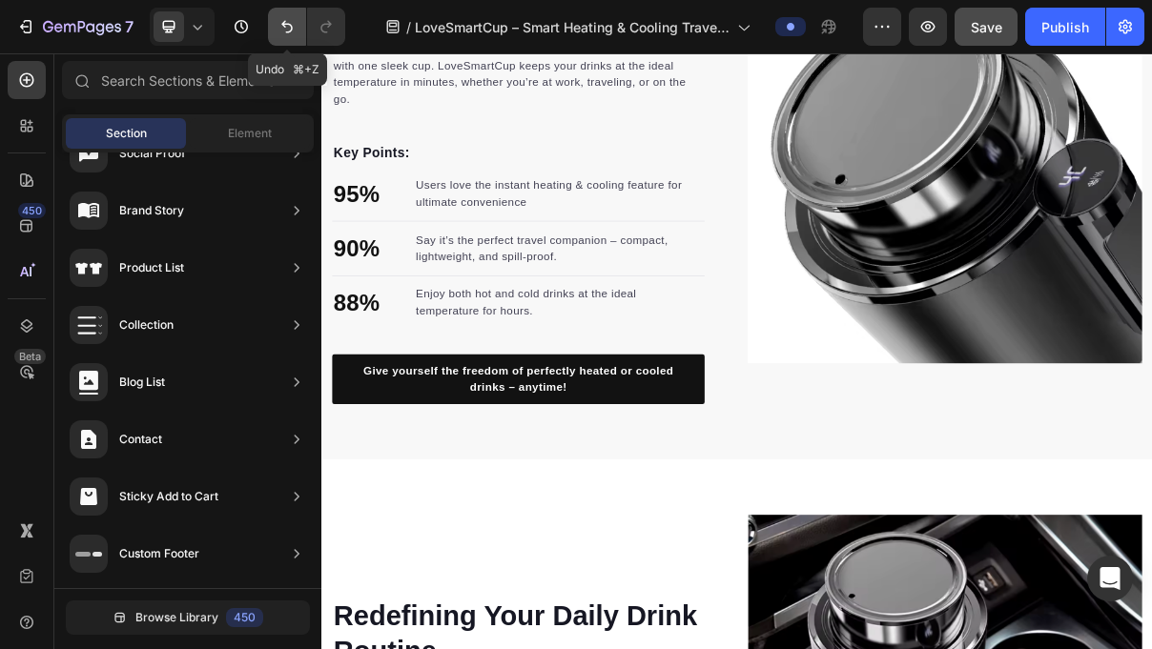
click at [291, 21] on icon "Undo/Redo" at bounding box center [286, 26] width 19 height 19
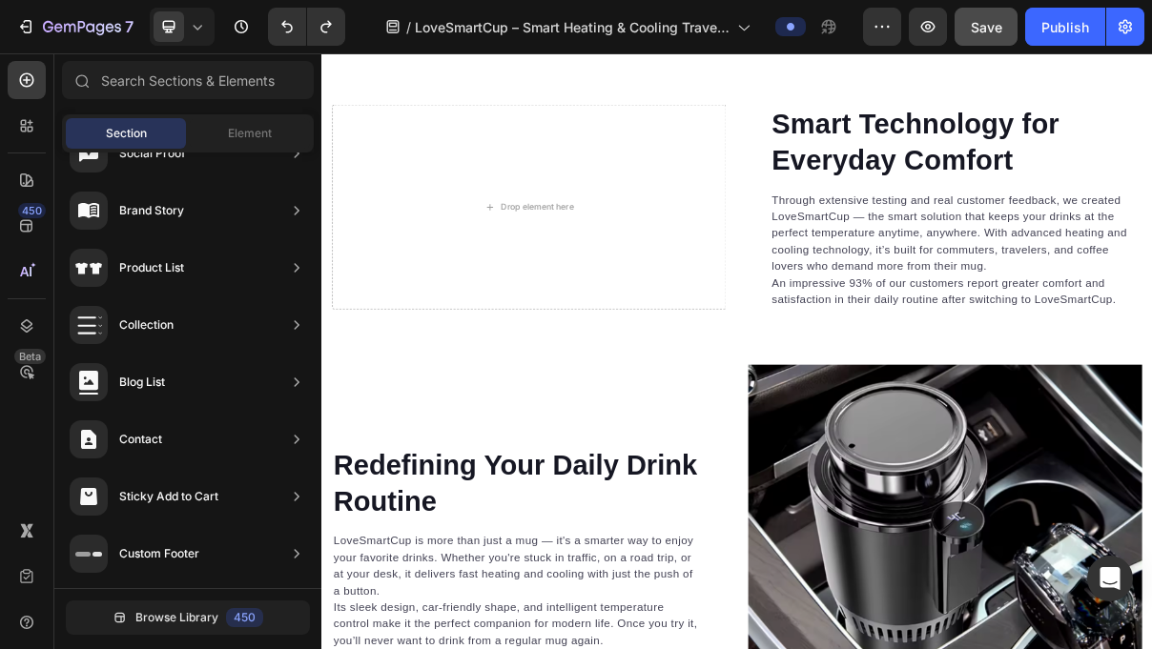
scroll to position [3090, 0]
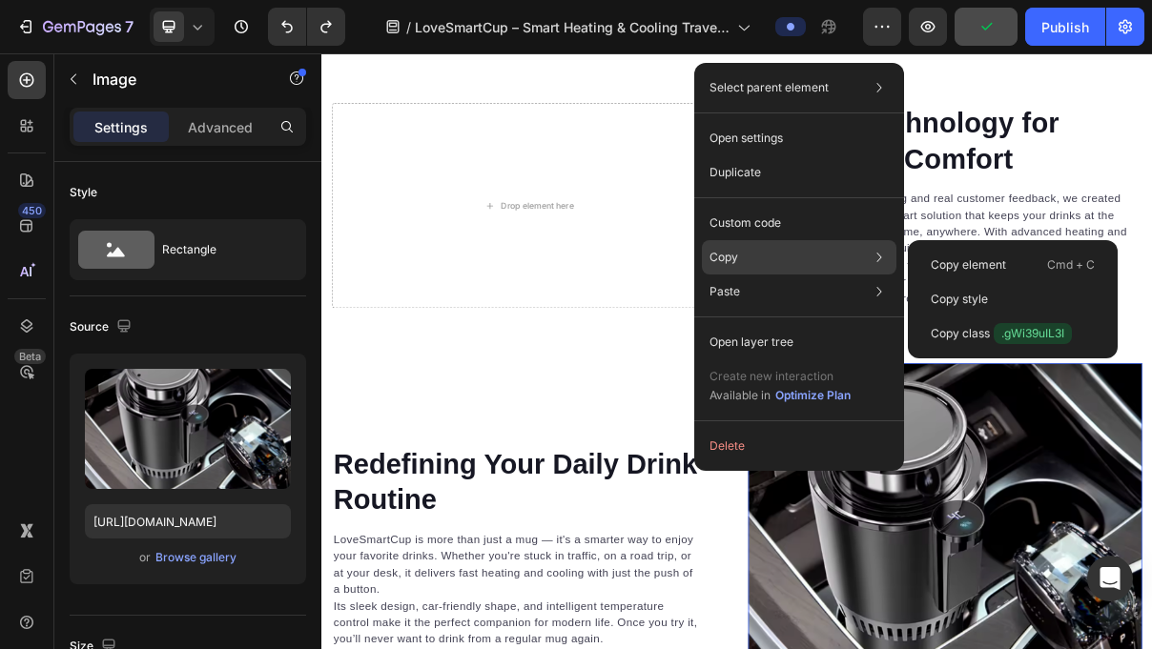
click at [830, 255] on div "Copy Copy element Cmd + C Copy style Copy class .gWi39uIL3I" at bounding box center [799, 257] width 195 height 34
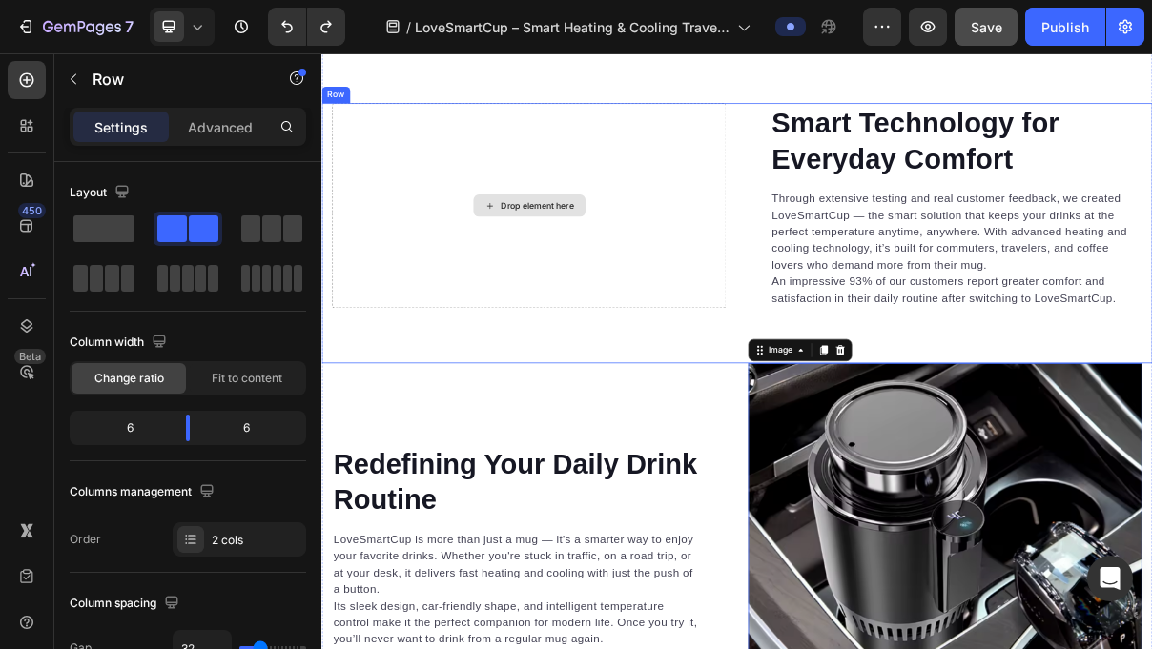
click at [752, 316] on div "Drop element here" at bounding box center [607, 263] width 543 height 282
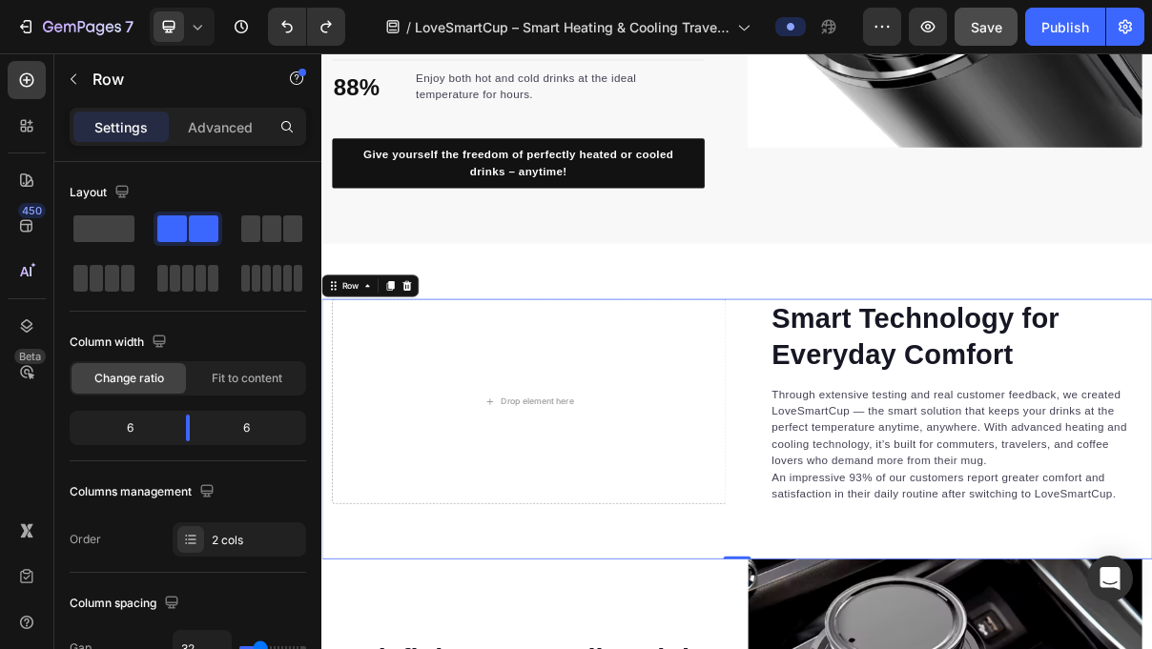
scroll to position [2814, 0]
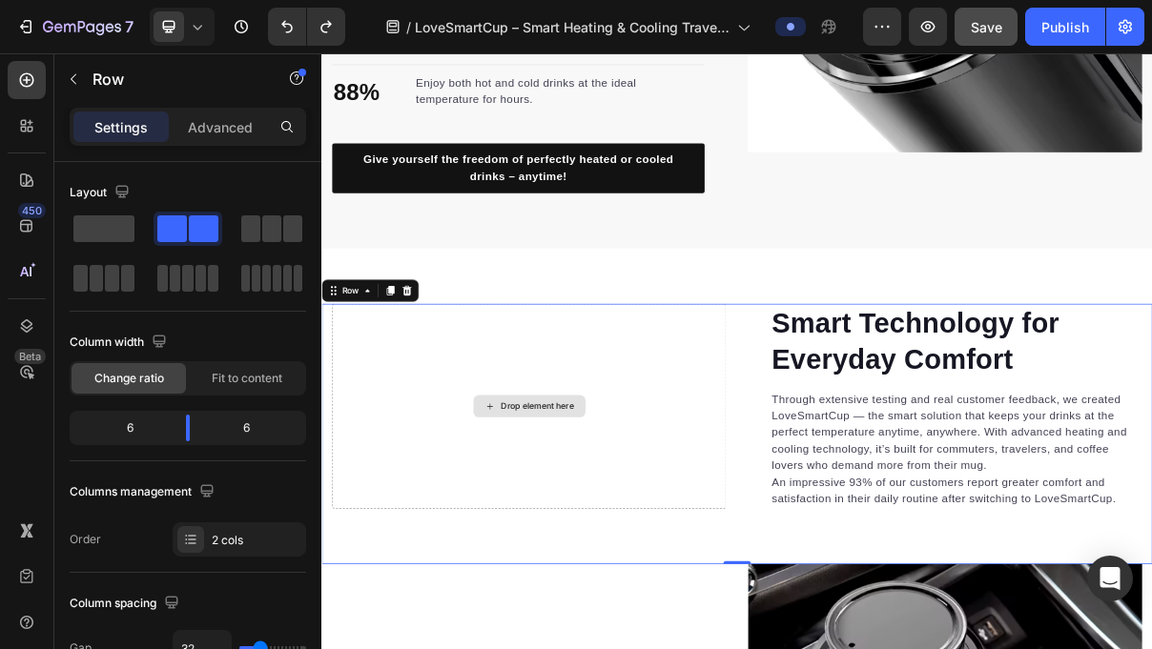
click at [645, 483] on div "Drop element here" at bounding box center [607, 540] width 543 height 282
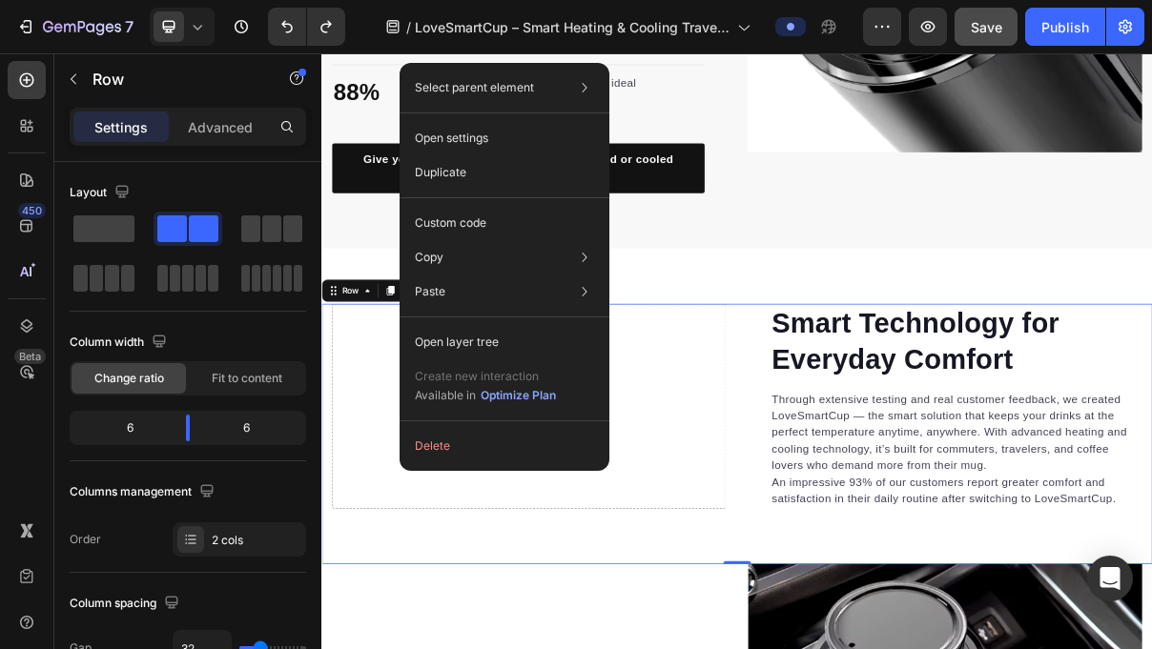
click at [802, 648] on div "Drop element here" at bounding box center [607, 540] width 543 height 282
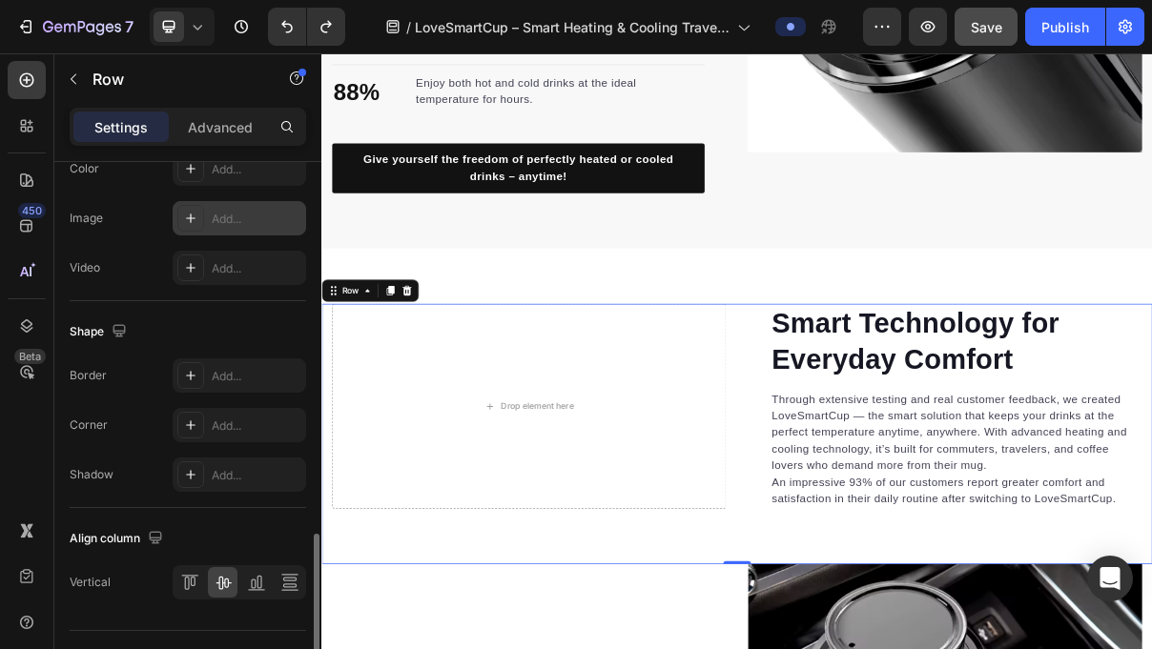
scroll to position [839, 0]
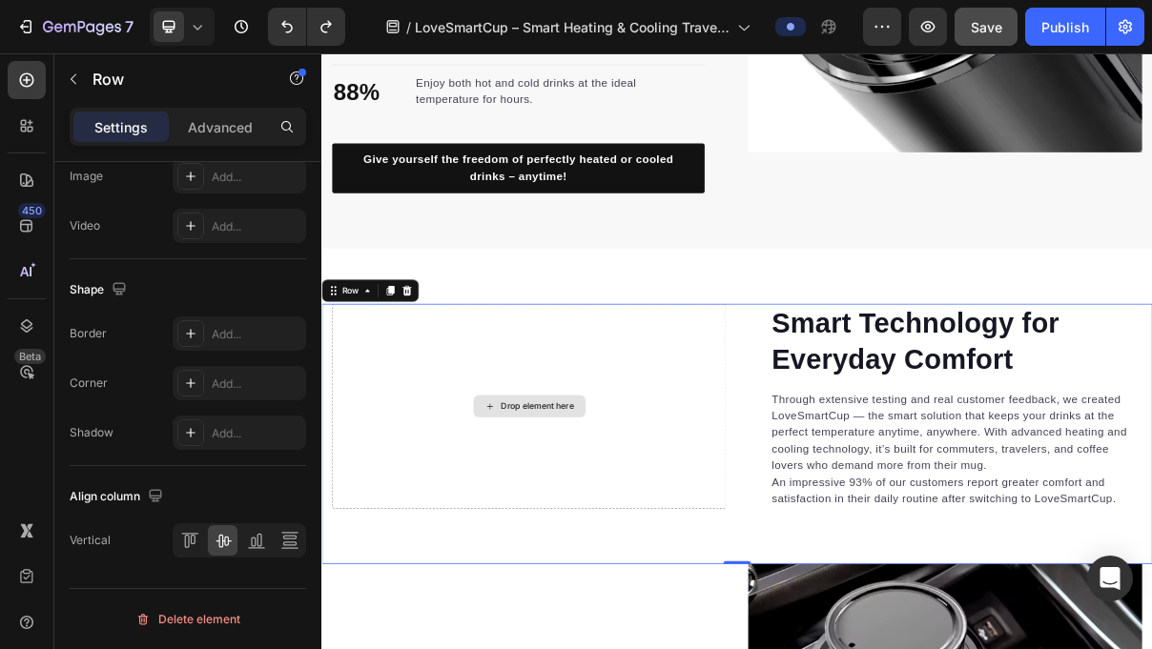
click at [545, 597] on div "Drop element here" at bounding box center [607, 540] width 543 height 282
click at [584, 545] on div "Drop element here" at bounding box center [618, 539] width 101 height 15
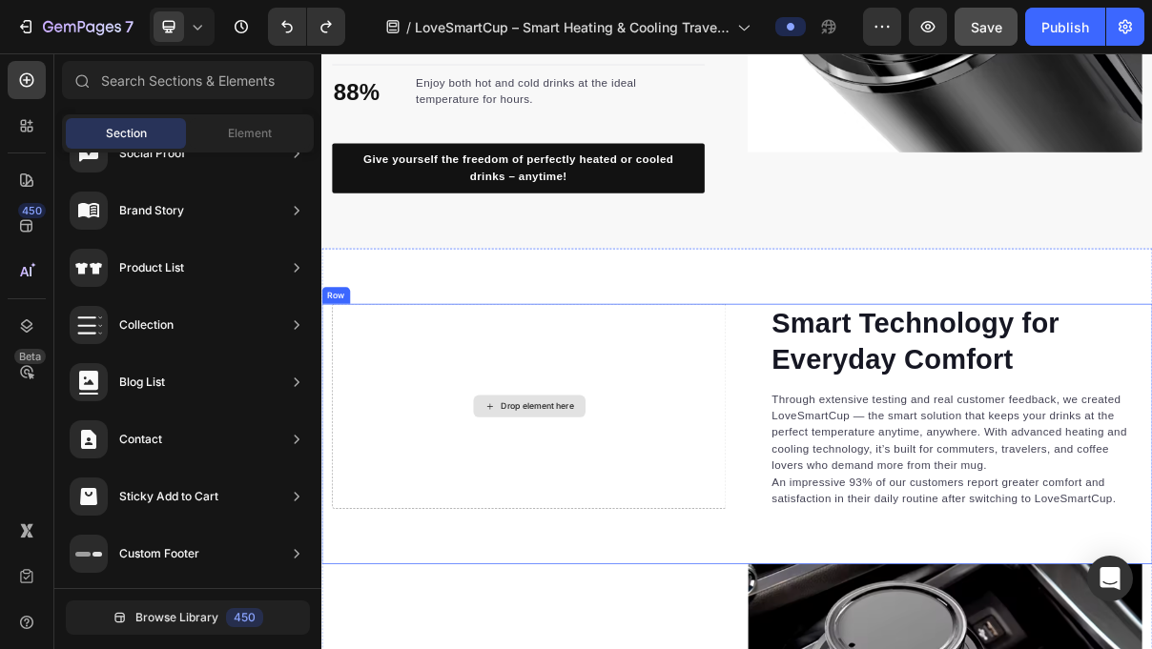
click at [562, 534] on div "Drop element here" at bounding box center [607, 539] width 154 height 31
click at [541, 536] on div "Drop element here" at bounding box center [607, 539] width 154 height 31
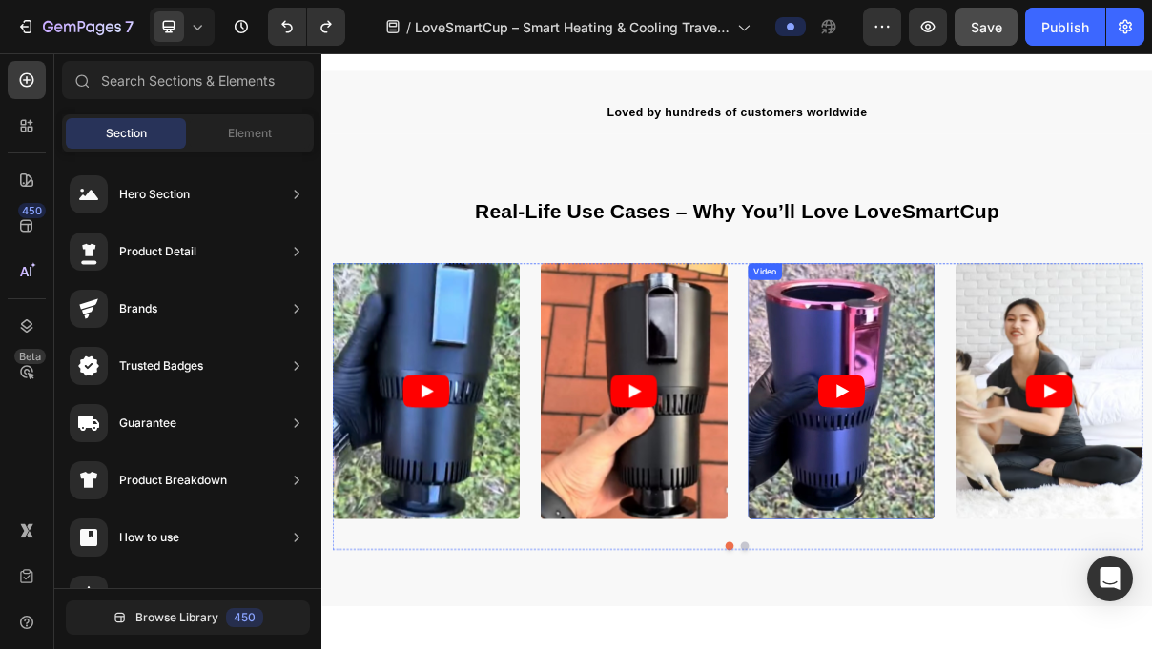
scroll to position [913, 0]
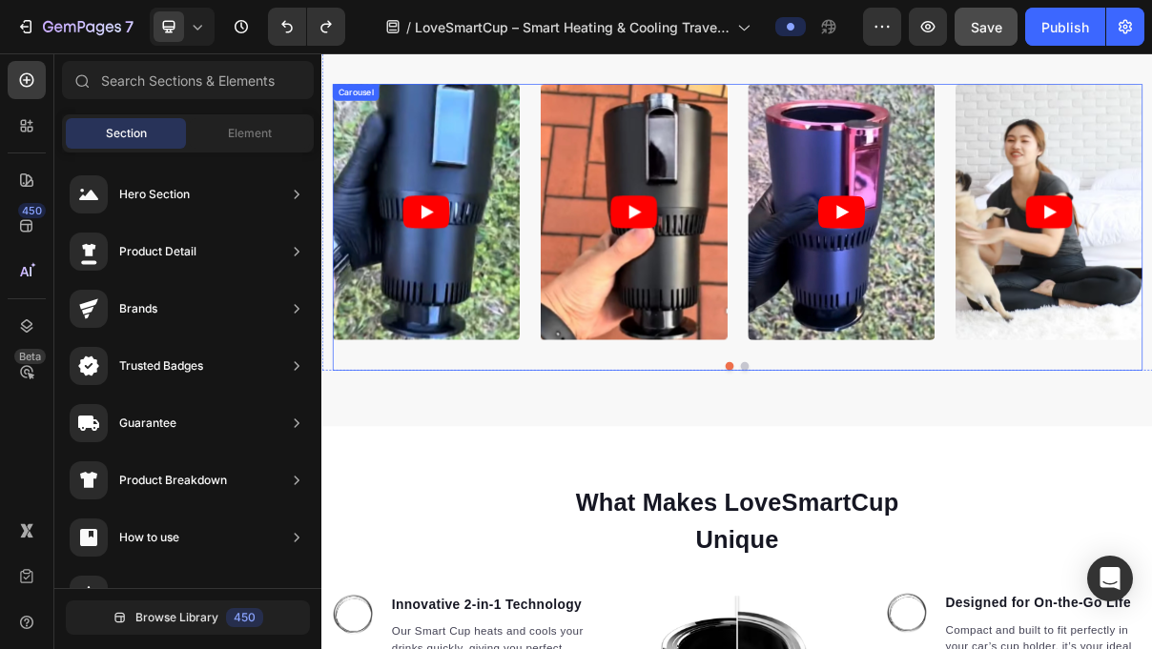
click at [891, 487] on div "Video Video Video Video Video Carousel" at bounding box center [894, 292] width 1116 height 395
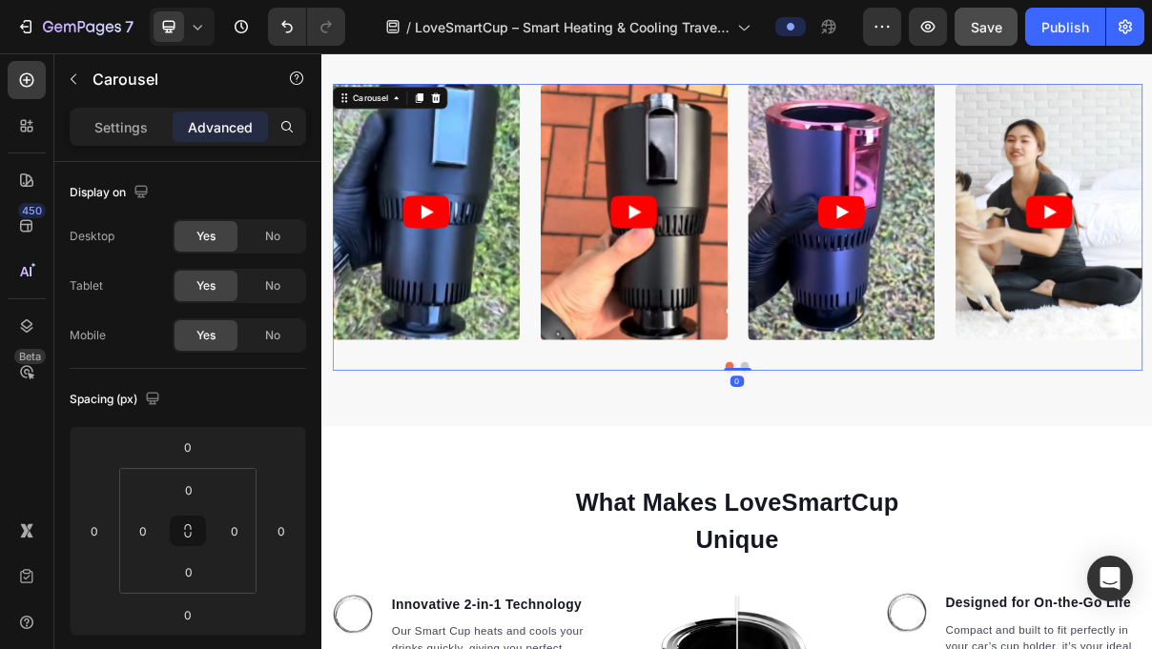
click at [885, 481] on button "Dot" at bounding box center [882, 484] width 11 height 11
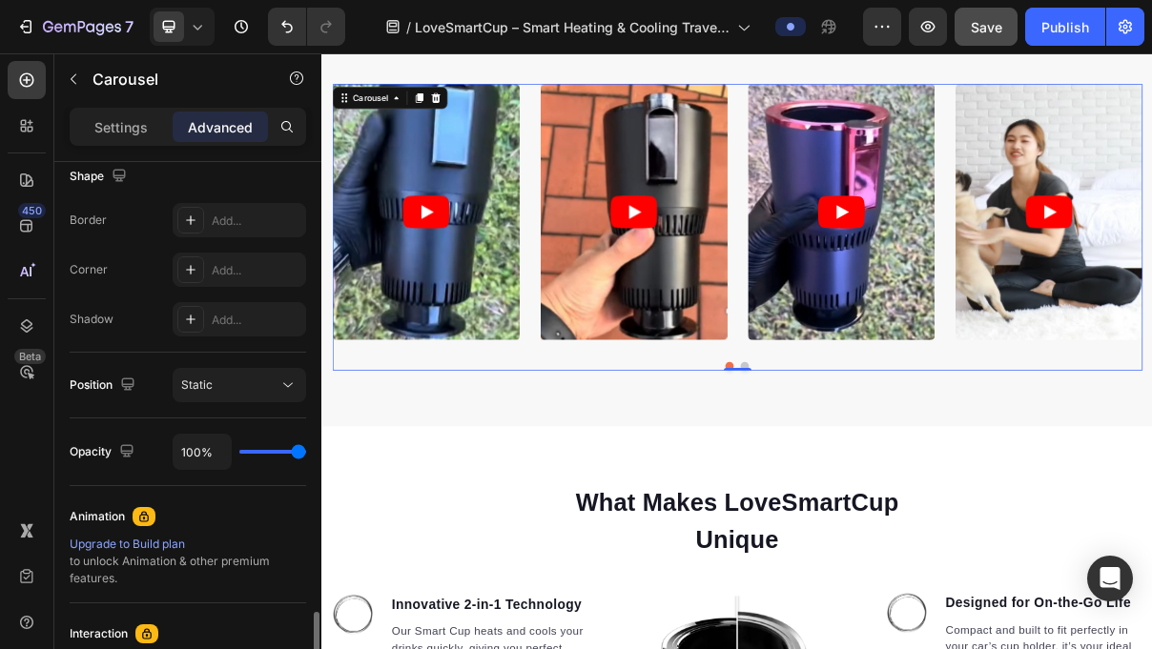
scroll to position [0, 0]
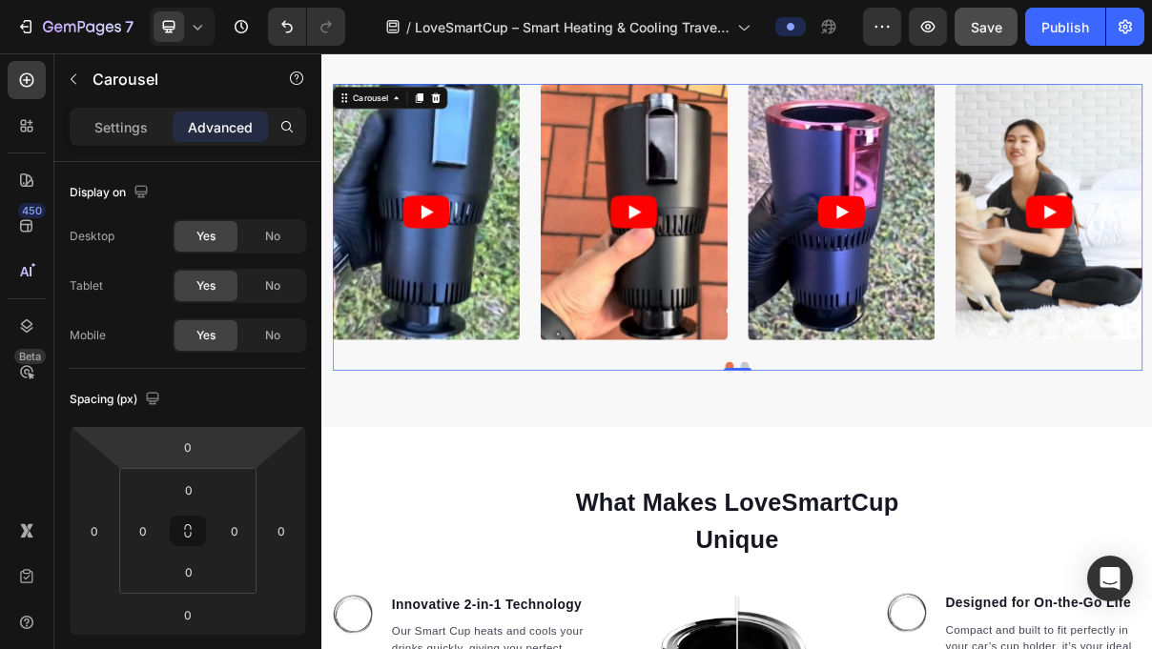
click at [883, 482] on button "Dot" at bounding box center [882, 484] width 11 height 11
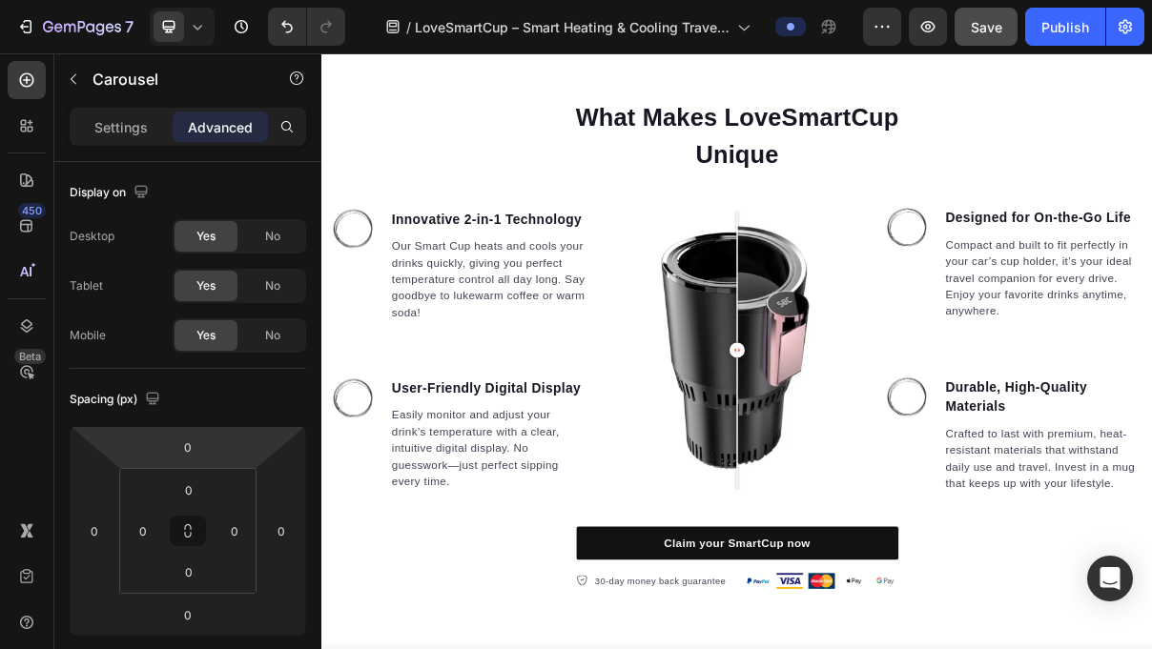
scroll to position [1459, 0]
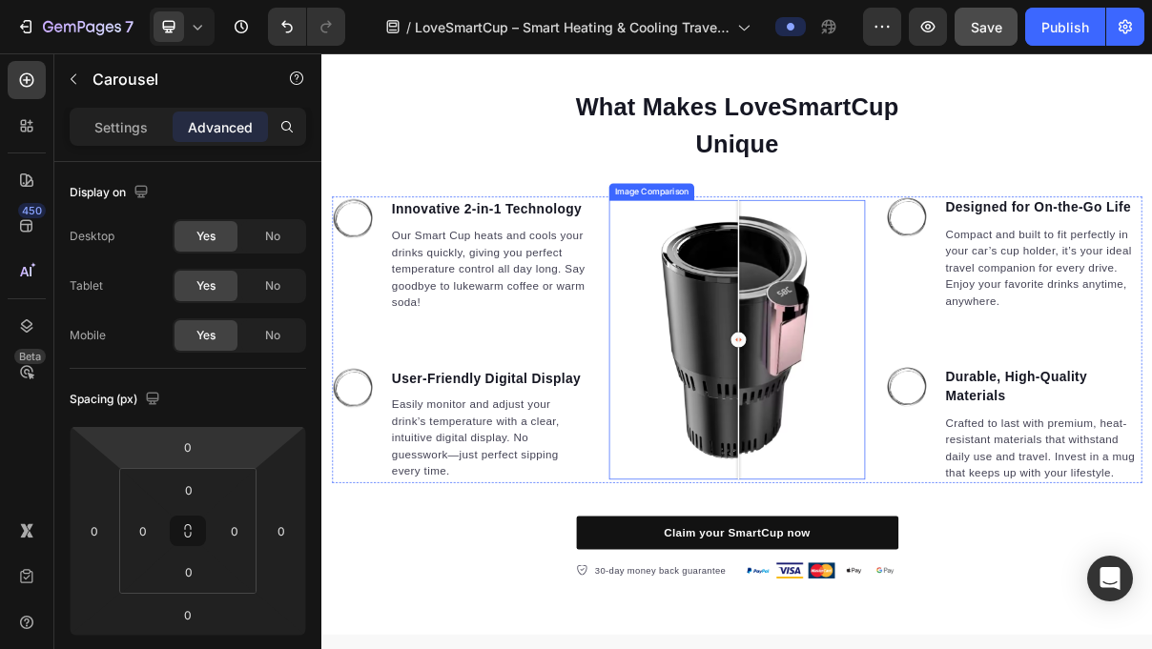
click at [895, 452] on div at bounding box center [895, 448] width 21 height 21
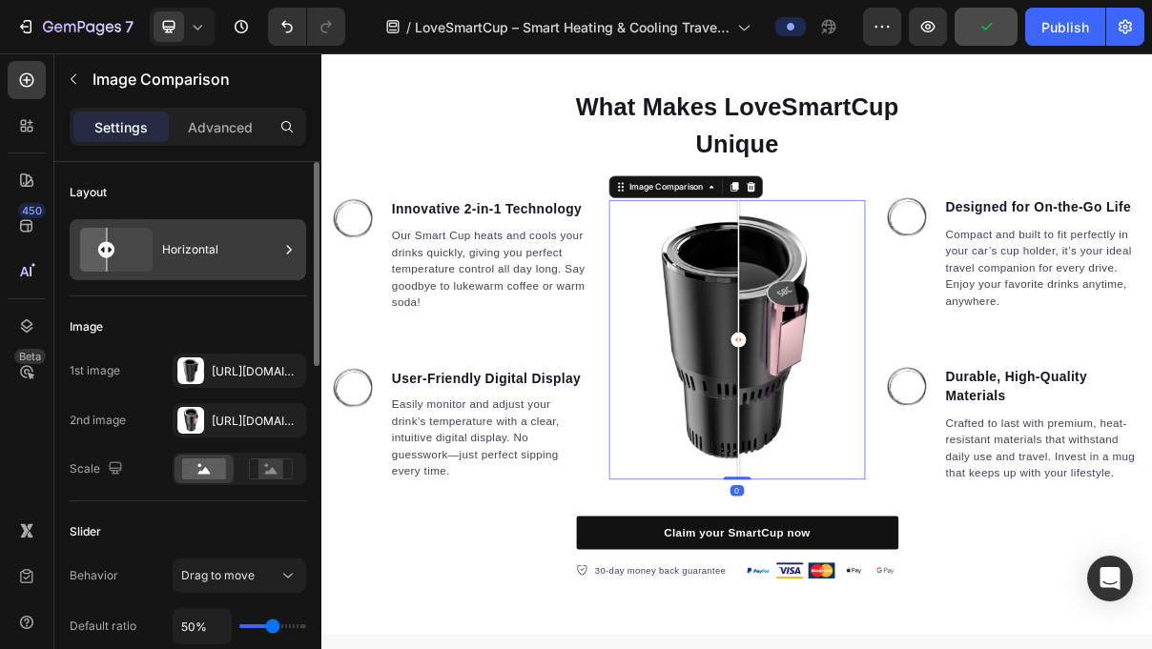
click at [227, 235] on div "Horizontal" at bounding box center [220, 250] width 116 height 44
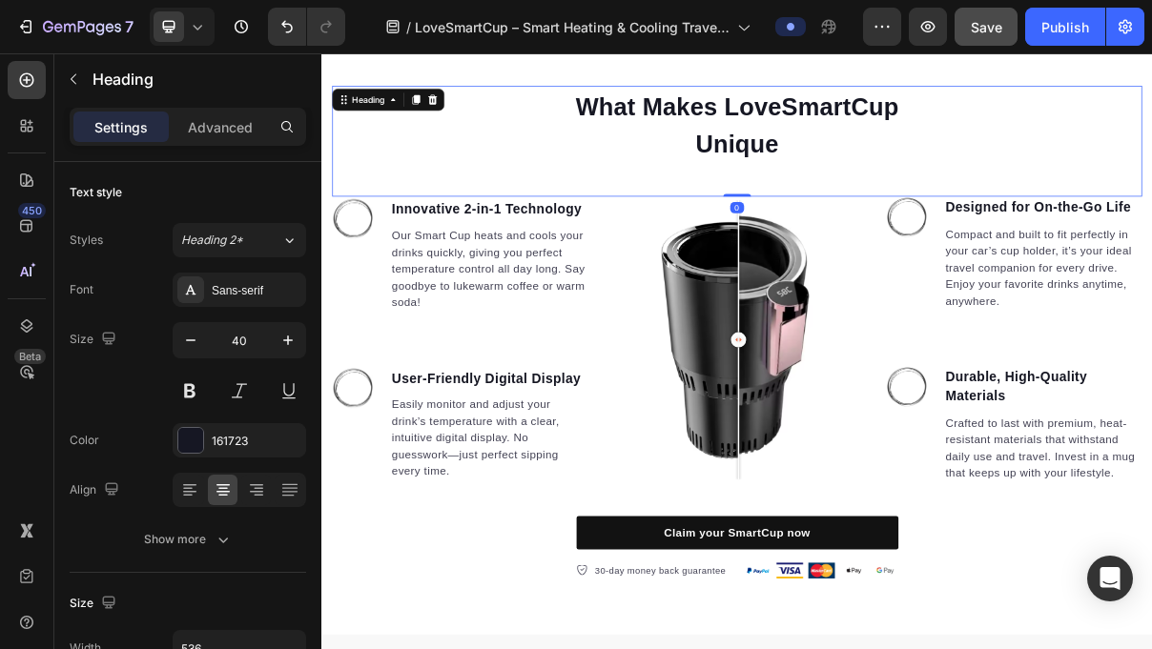
click at [564, 114] on div "What Makes LoveSmartCup Unique" at bounding box center [894, 151] width 1116 height 107
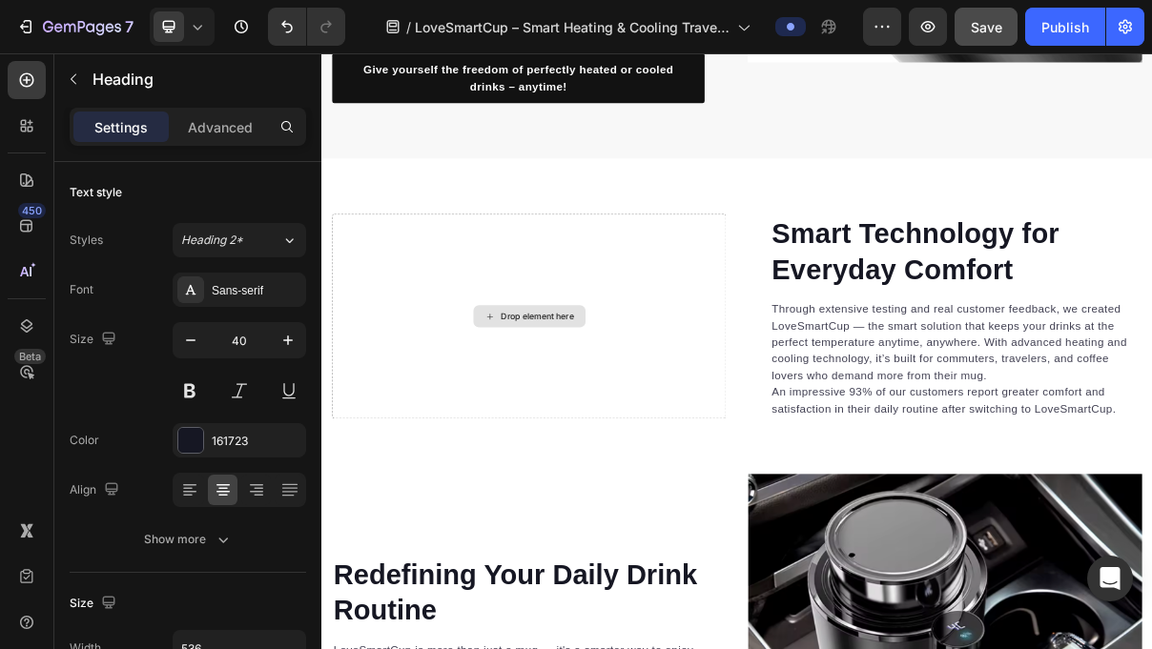
scroll to position [2917, 0]
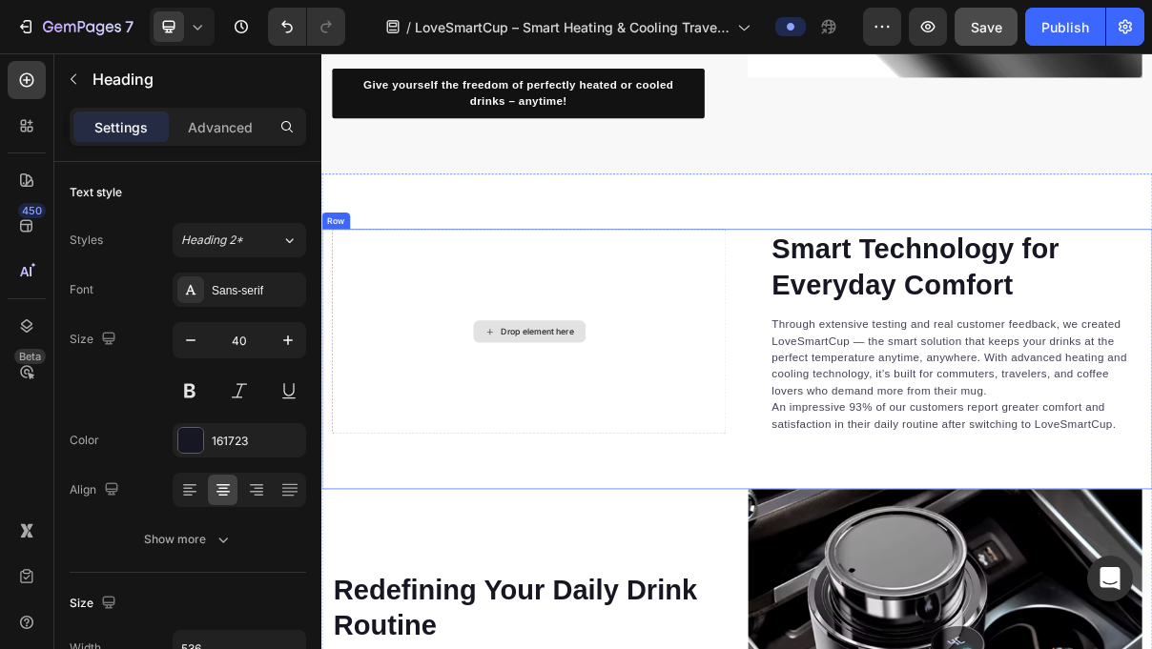
click at [653, 422] on div "Drop element here" at bounding box center [607, 436] width 154 height 31
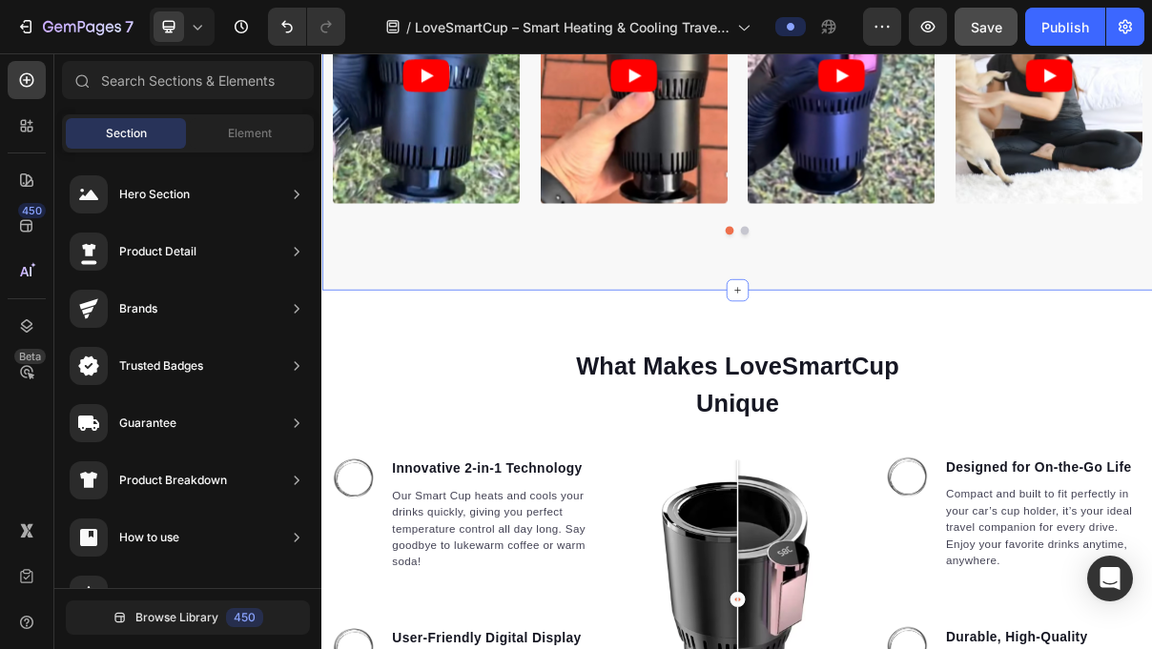
scroll to position [661, 0]
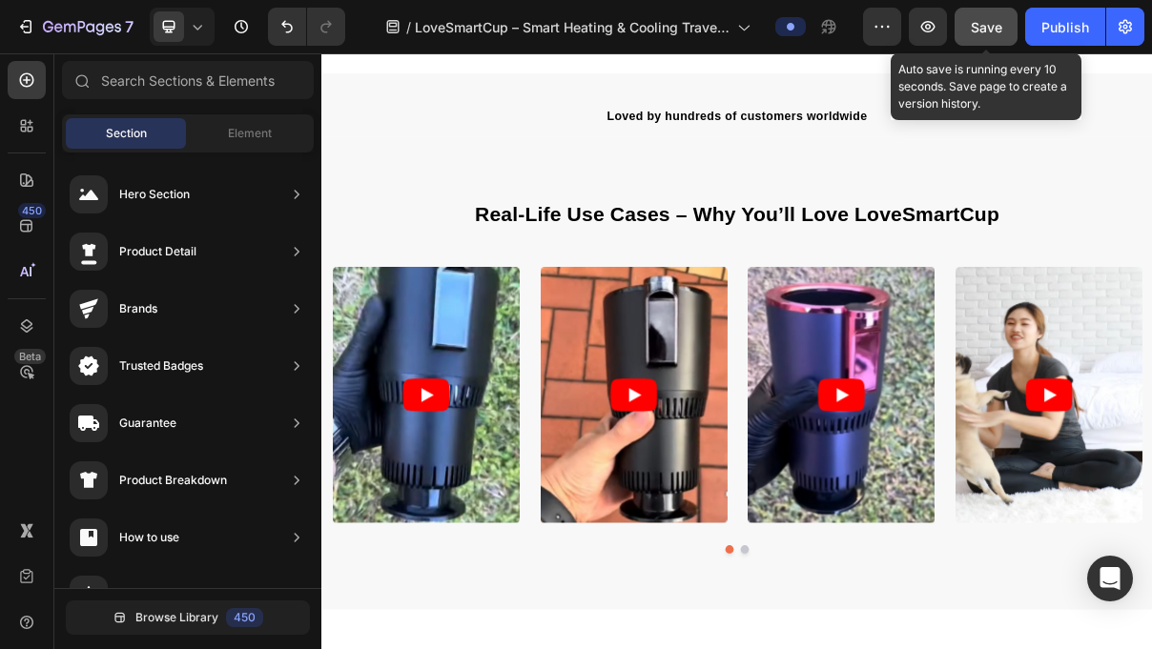
click at [971, 28] on span "Save" at bounding box center [986, 27] width 31 height 16
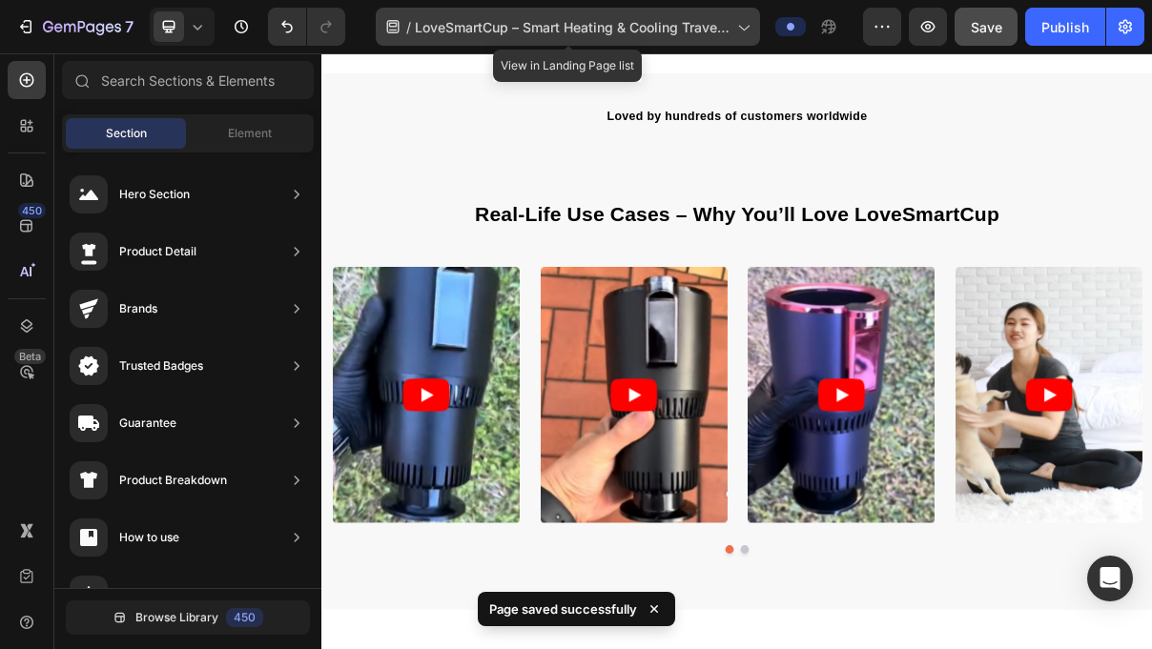
click at [680, 32] on span "LoveSmartCup – Smart Heating & Cooling Travel Mug" at bounding box center [572, 27] width 315 height 20
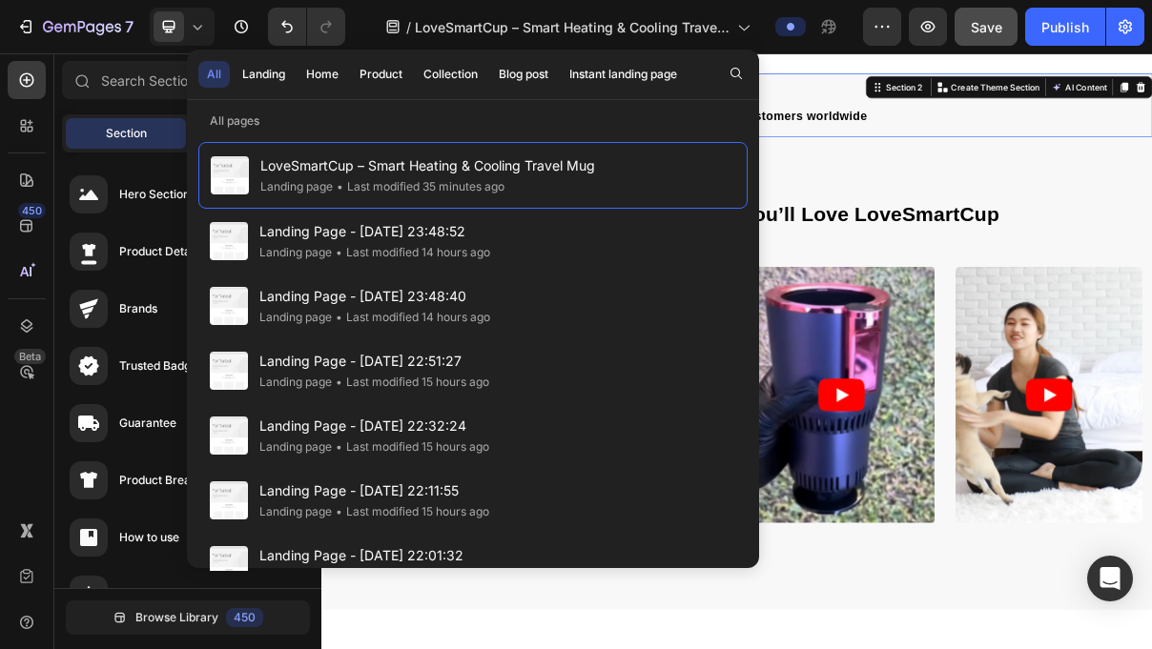
click at [1145, 105] on div "Loved by hundreds of customers worldwide Text block Row Section 2 You can creat…" at bounding box center [893, 125] width 1144 height 88
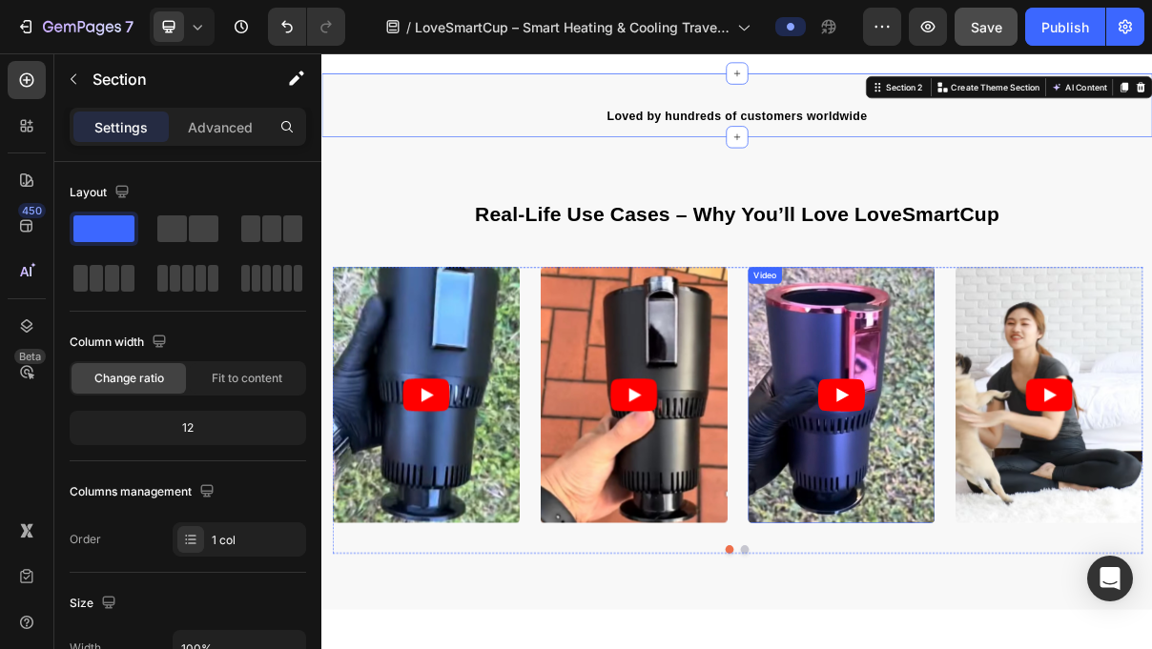
scroll to position [646, 0]
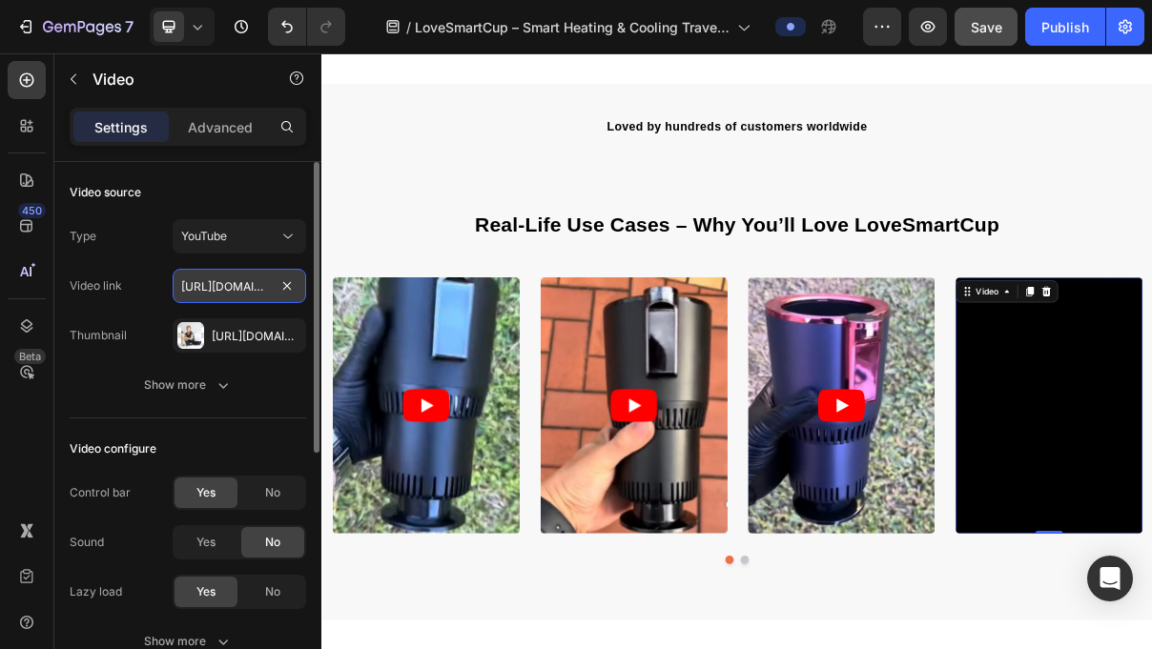
click at [265, 289] on input "https://www.youtube.com/watch?v=3wAl-JnSsvU" at bounding box center [239, 286] width 133 height 34
paste input "youtube.com/shorts/VOgP4hkD-04?si=5wk6oV621aCEv9gI"
type input "https://youtube.com/shorts/VOgP4hkD-04?si=5wk6oV621aCEv9gI"
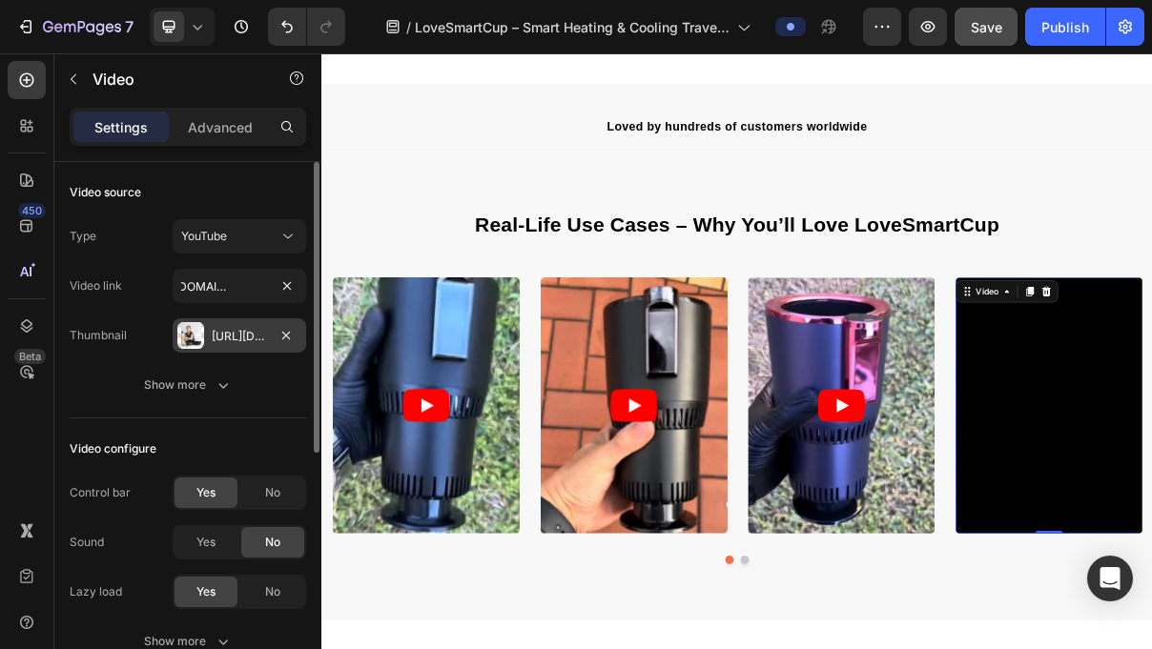
click at [265, 340] on div "Https://cdn.Shopify.Com/s/files/1/0329/7647/0151/files/caa9aca7e1534a14b57808d2…" at bounding box center [239, 336] width 55 height 17
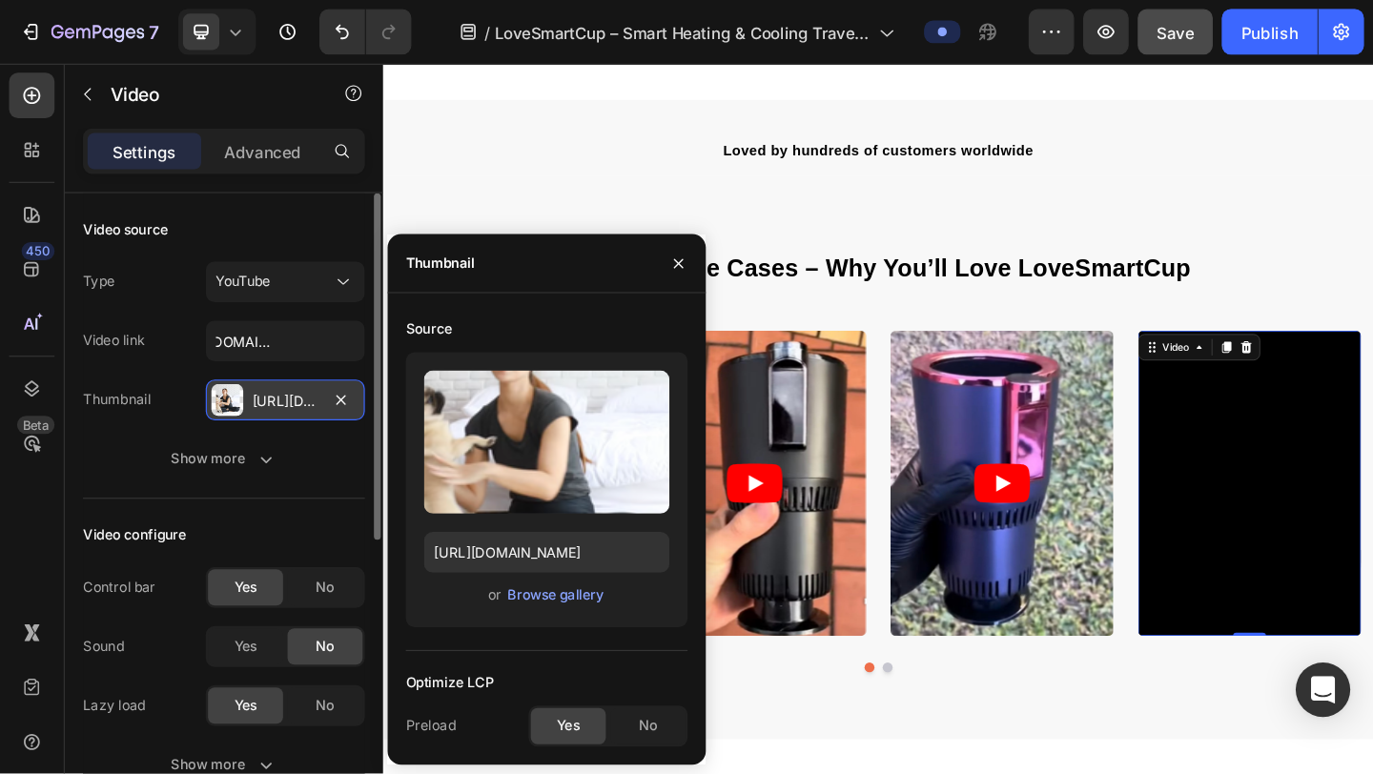
scroll to position [0, 0]
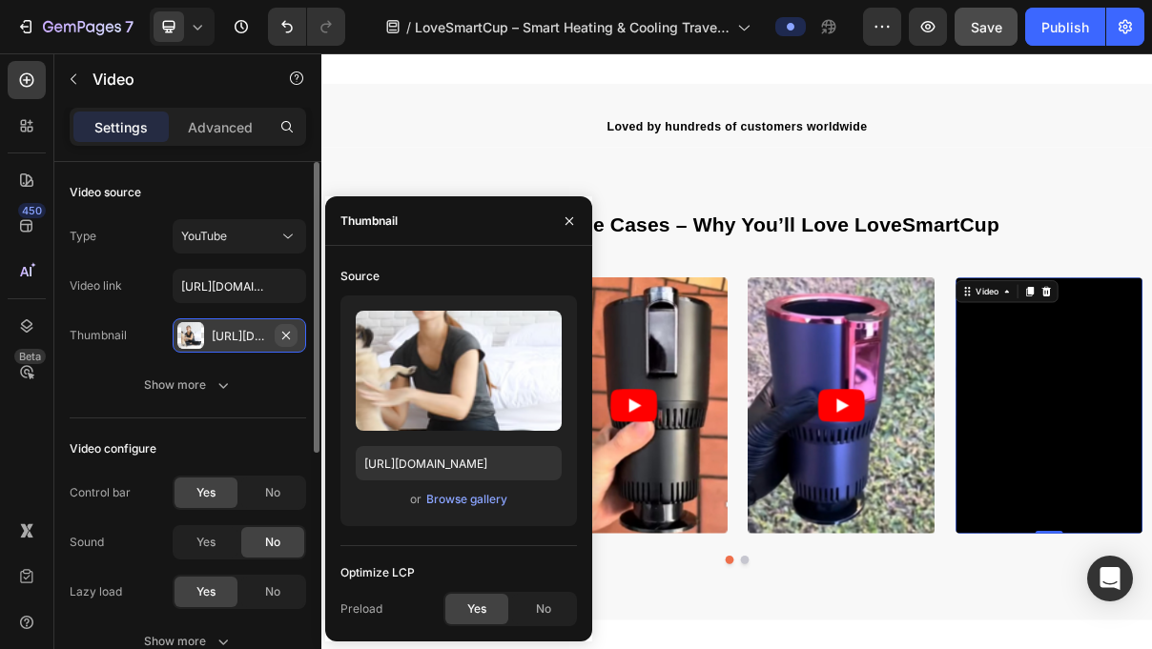
click at [294, 340] on button "button" at bounding box center [286, 335] width 23 height 23
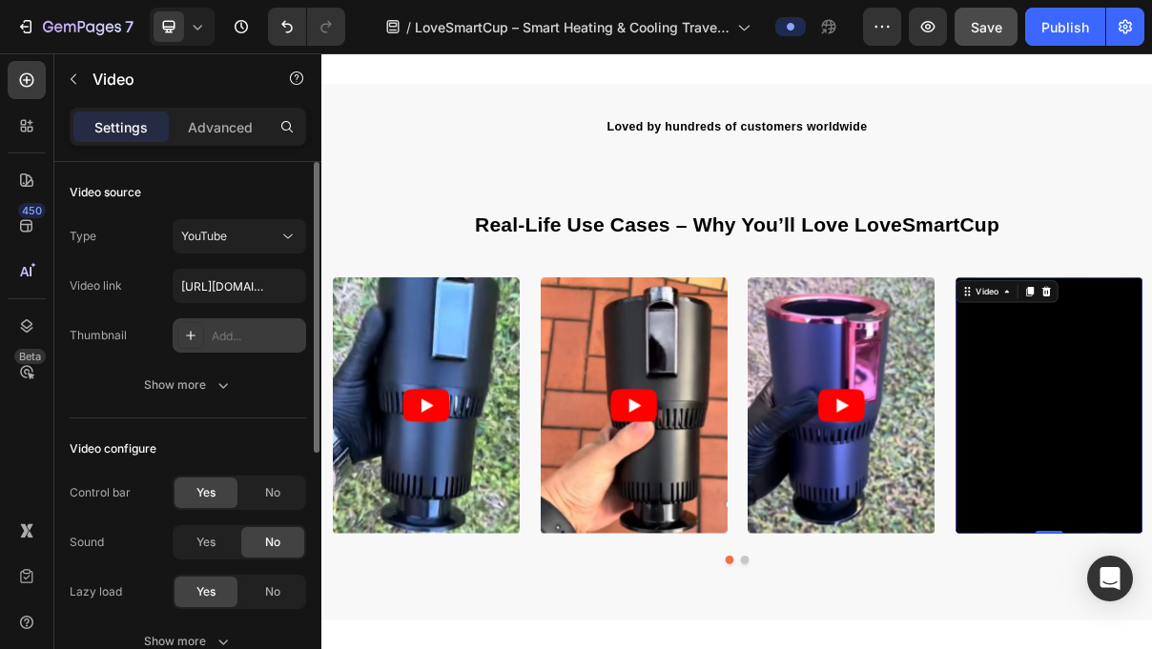
click at [245, 333] on div "Add..." at bounding box center [257, 336] width 90 height 17
type input "https://ucarecdn.com/06075225-af9e-460c-8e3c-6be63c0b773a/-/format/auto/"
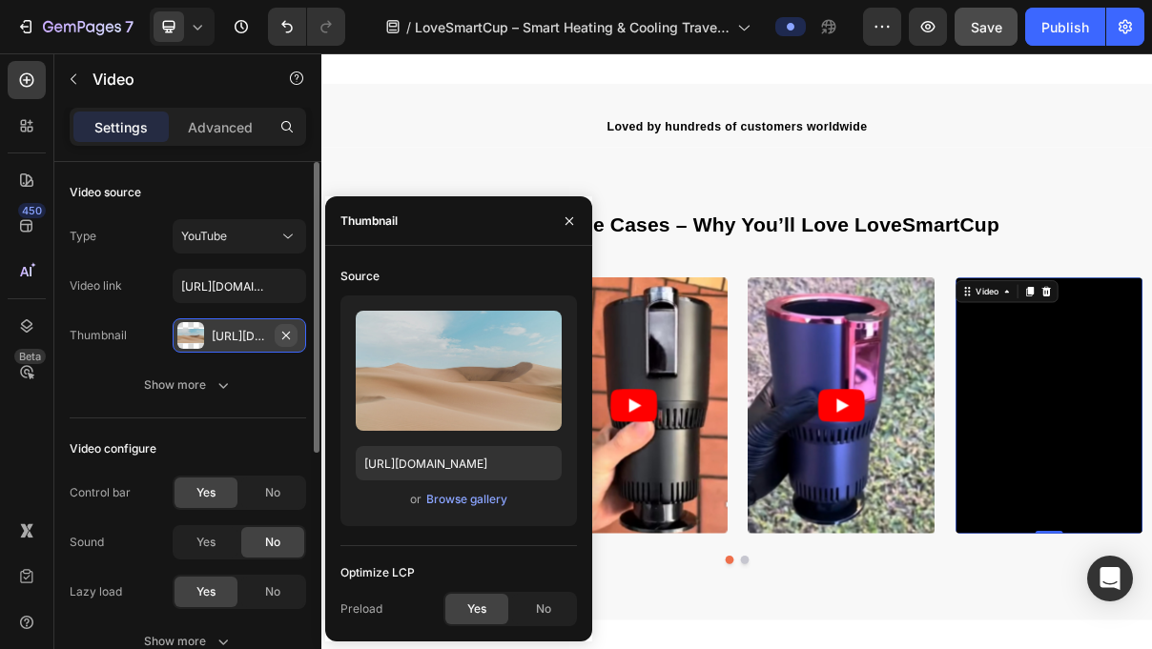
click at [288, 336] on icon "button" at bounding box center [285, 335] width 15 height 15
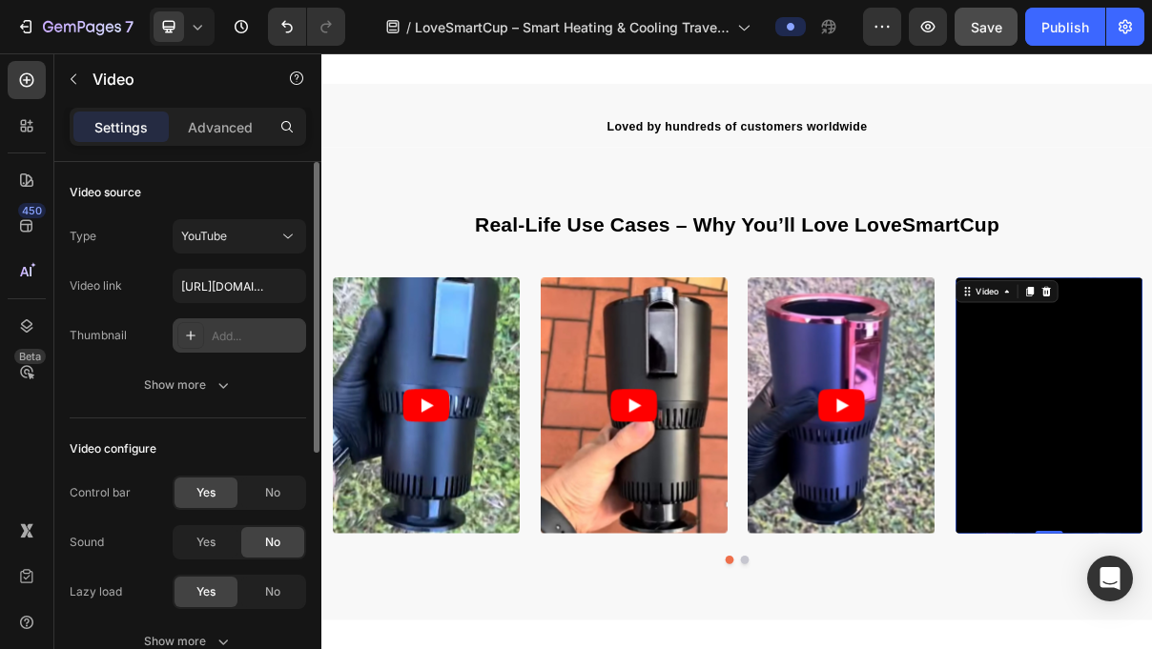
click at [187, 330] on icon at bounding box center [190, 335] width 15 height 15
type input "https://ucarecdn.com/06075225-af9e-460c-8e3c-6be63c0b773a/-/format/auto/"
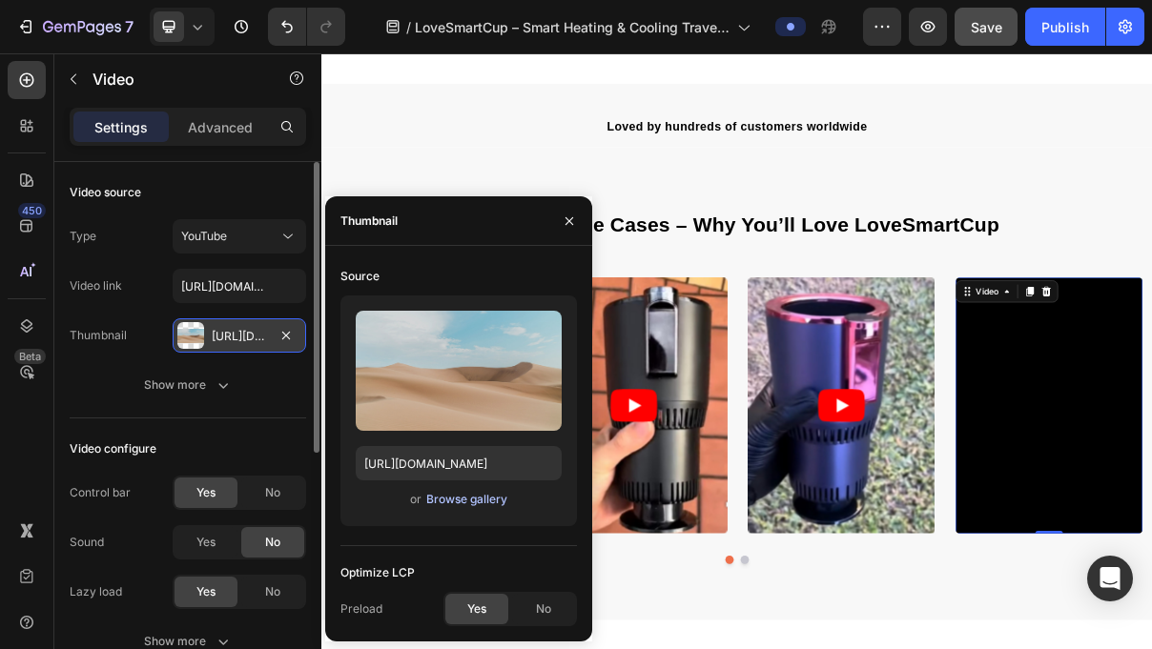
click at [500, 504] on div "Browse gallery" at bounding box center [466, 499] width 81 height 17
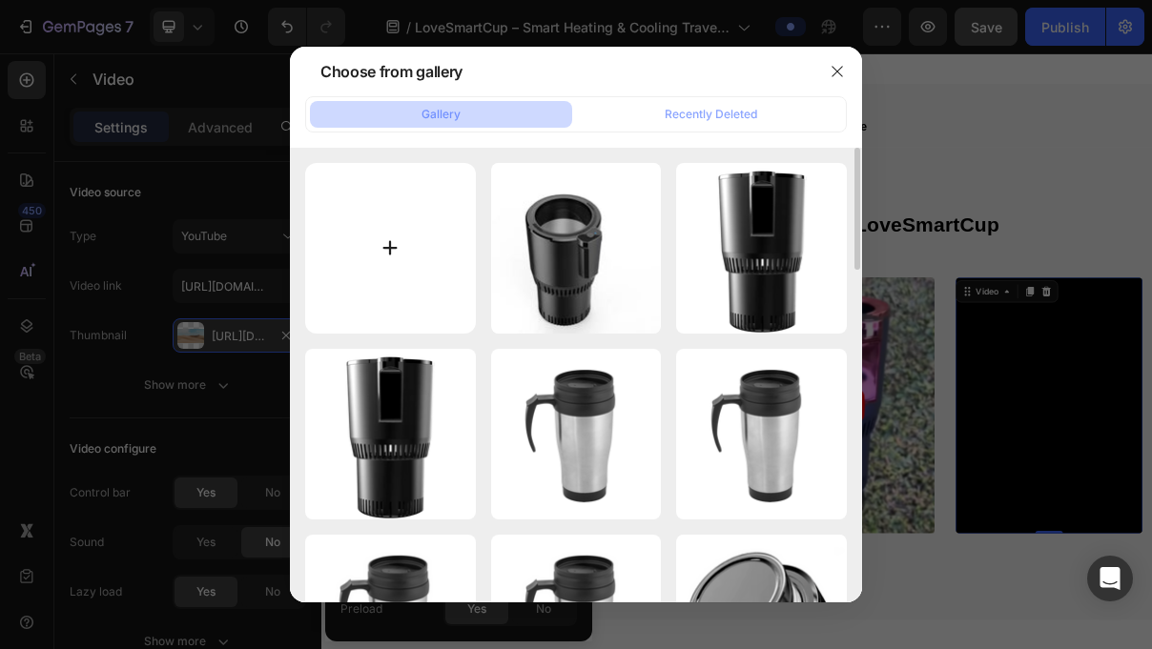
click at [448, 231] on input "file" at bounding box center [390, 248] width 171 height 171
type input "C:\fakepath\WhatsApp Image 2025-09-28 at 16.04.39.jpeg"
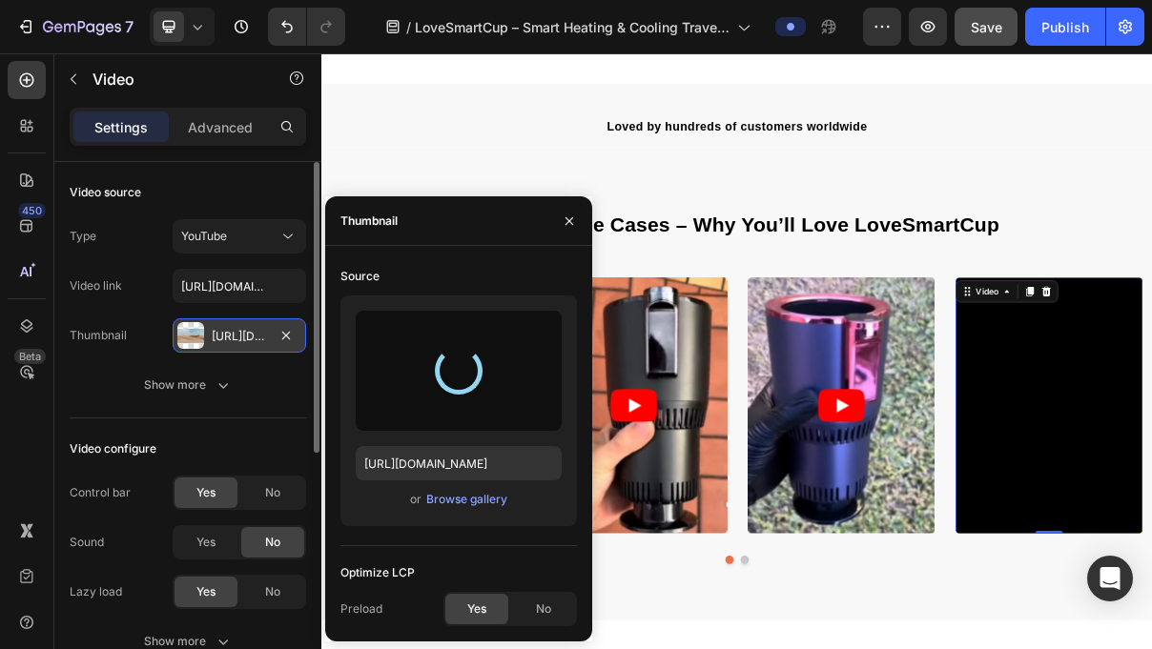
type input "https://cdn.shopify.com/s/files/1/0950/1150/4476/files/gempages_585436047031141…"
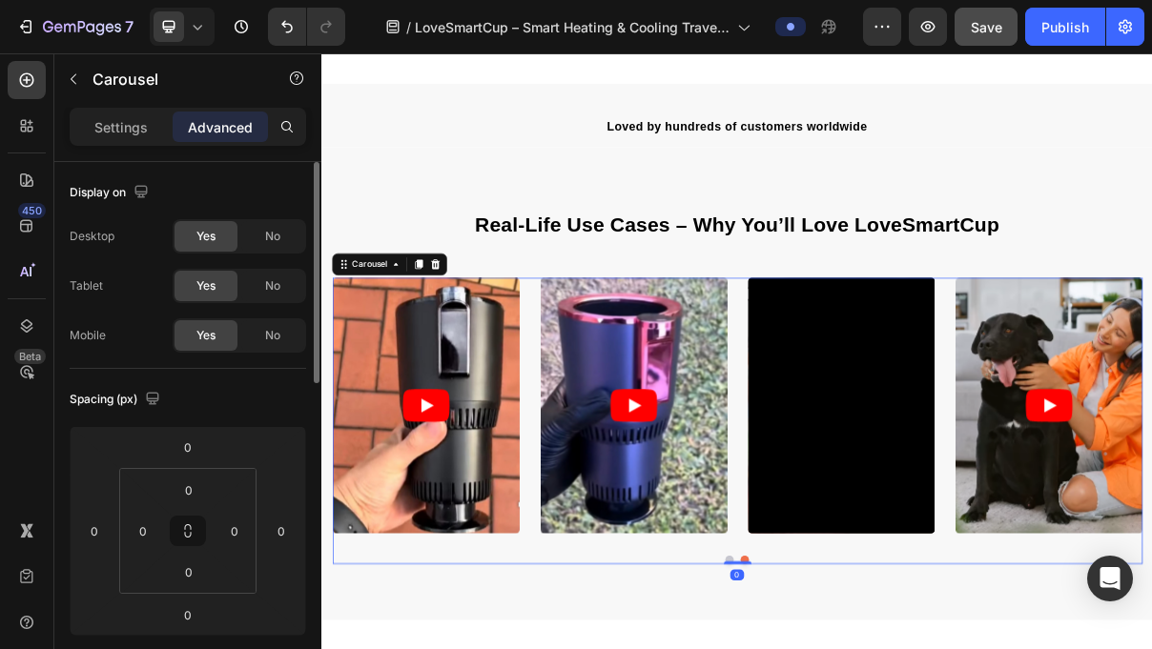
click at [1151, 626] on div "Video Video Video Video Video" at bounding box center [894, 538] width 1116 height 353
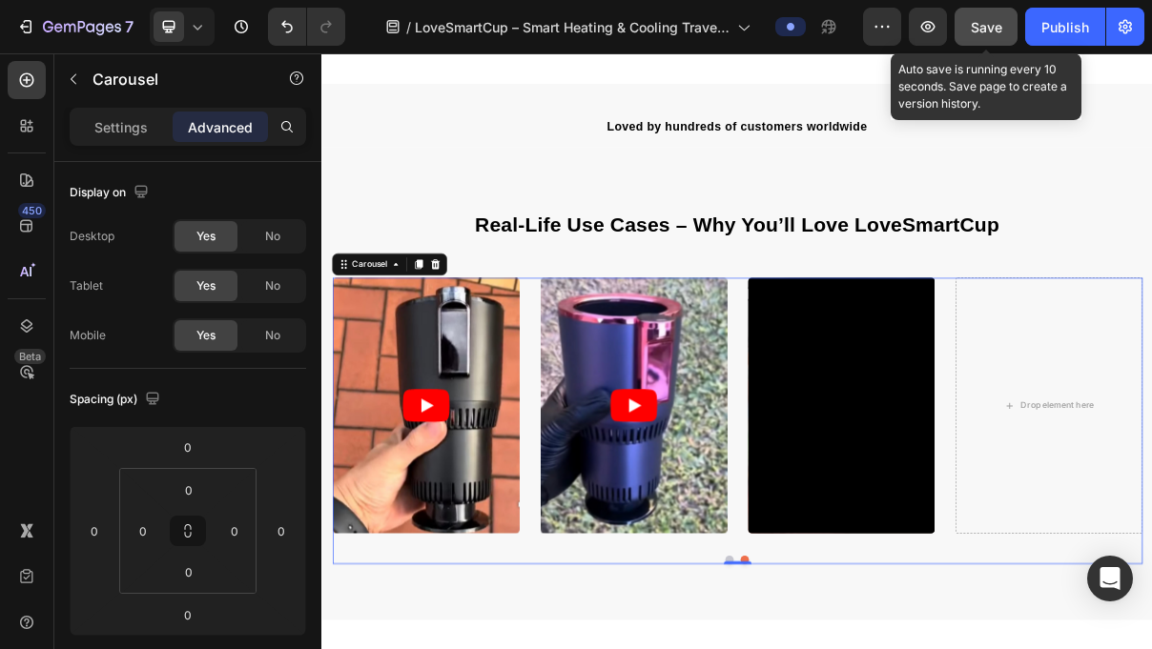
click at [991, 31] on span "Save" at bounding box center [986, 27] width 31 height 16
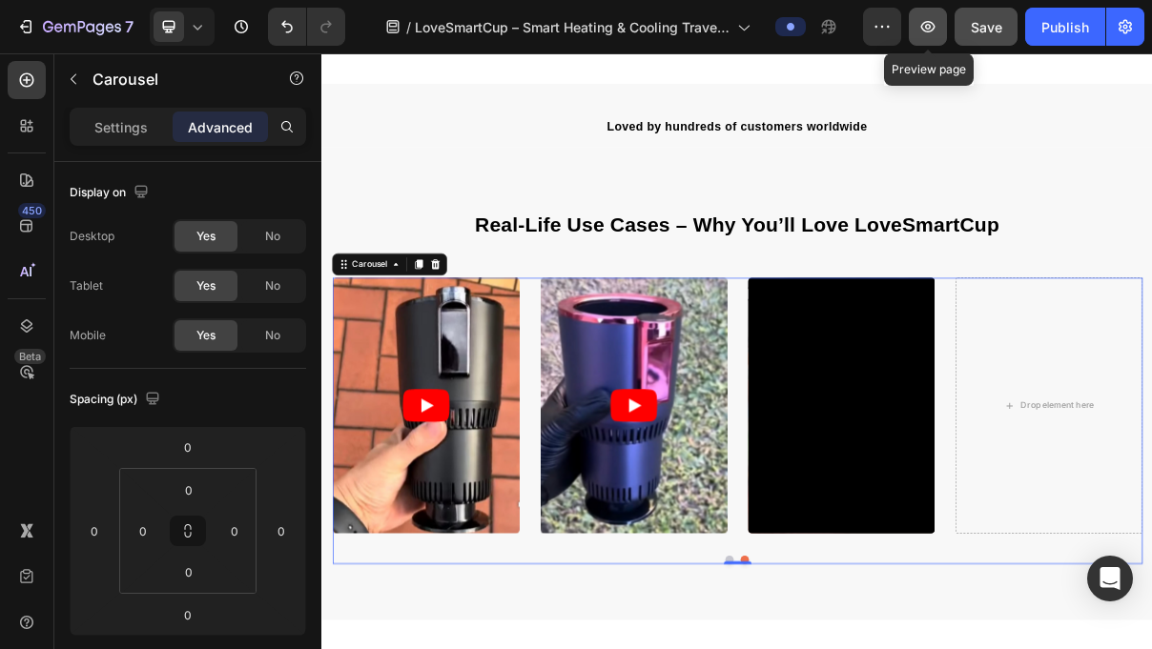
click at [942, 21] on button "button" at bounding box center [928, 27] width 38 height 38
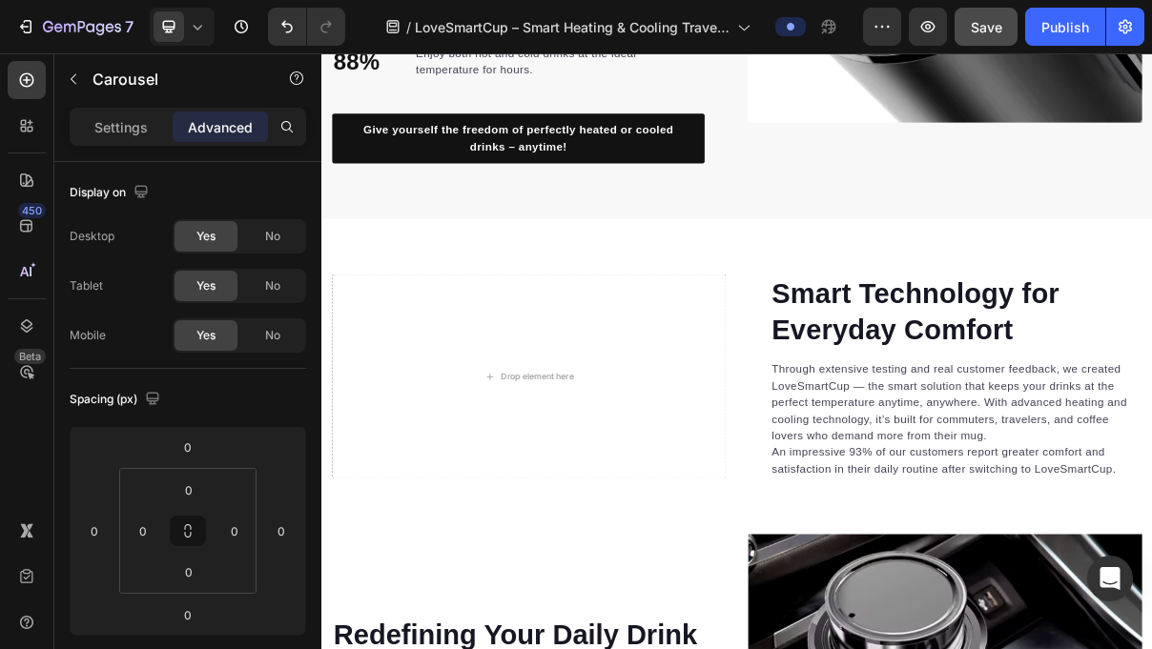
scroll to position [2889, 0]
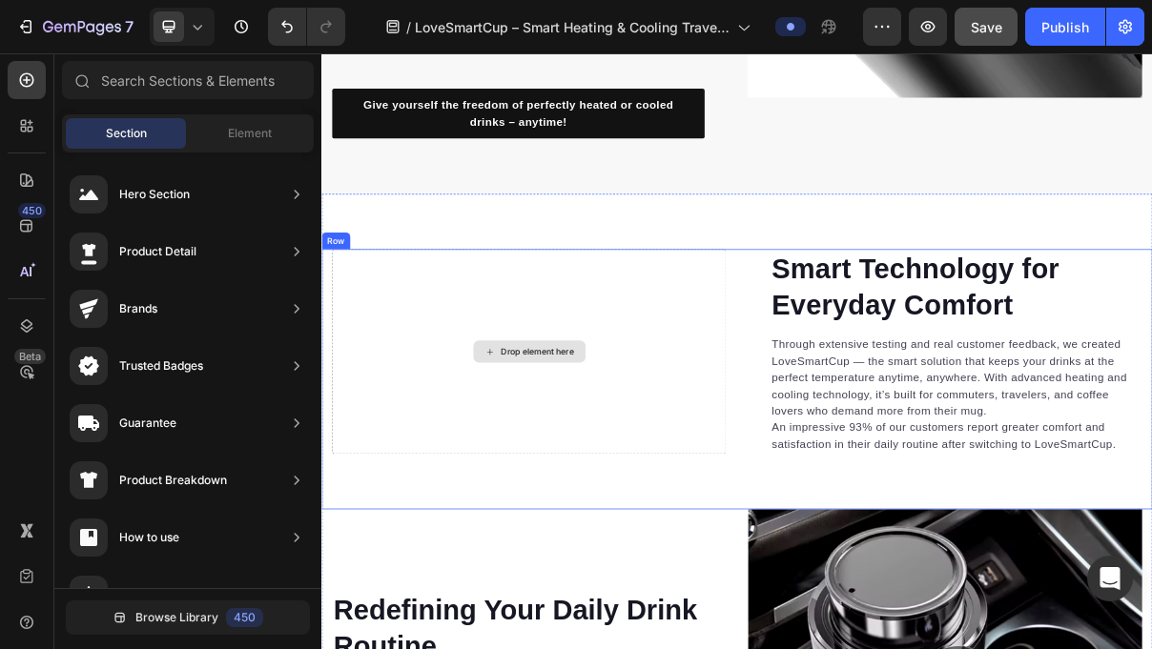
click at [635, 462] on div "Drop element here" at bounding box center [618, 464] width 101 height 15
click at [561, 462] on div "Drop element here" at bounding box center [607, 464] width 154 height 31
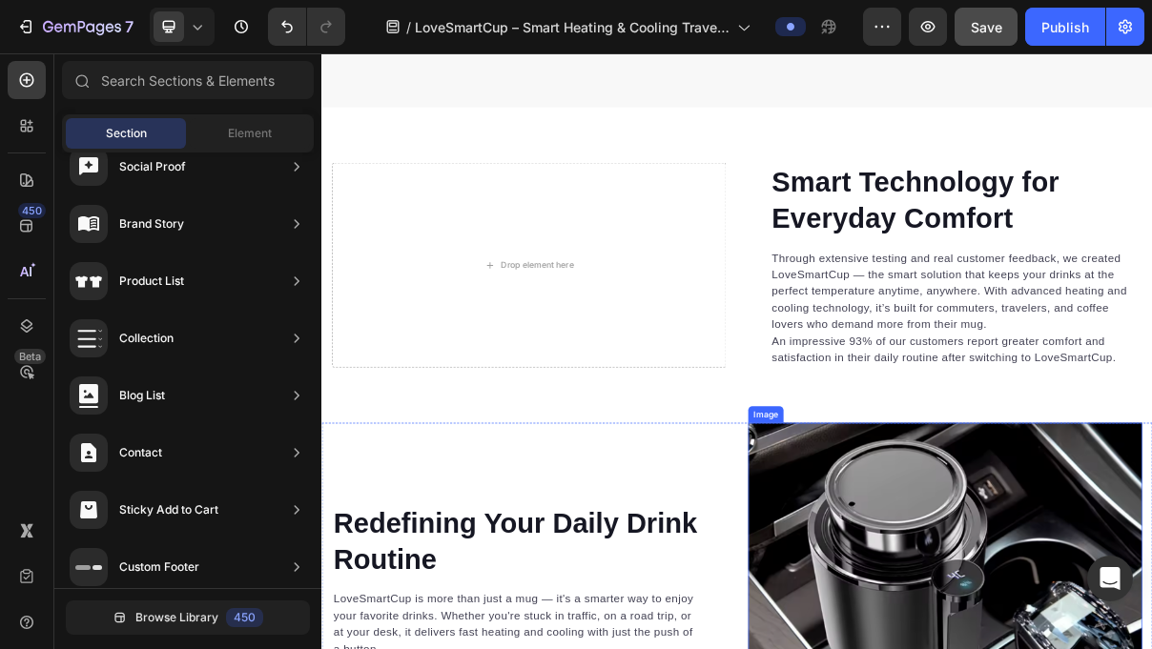
scroll to position [2992, 0]
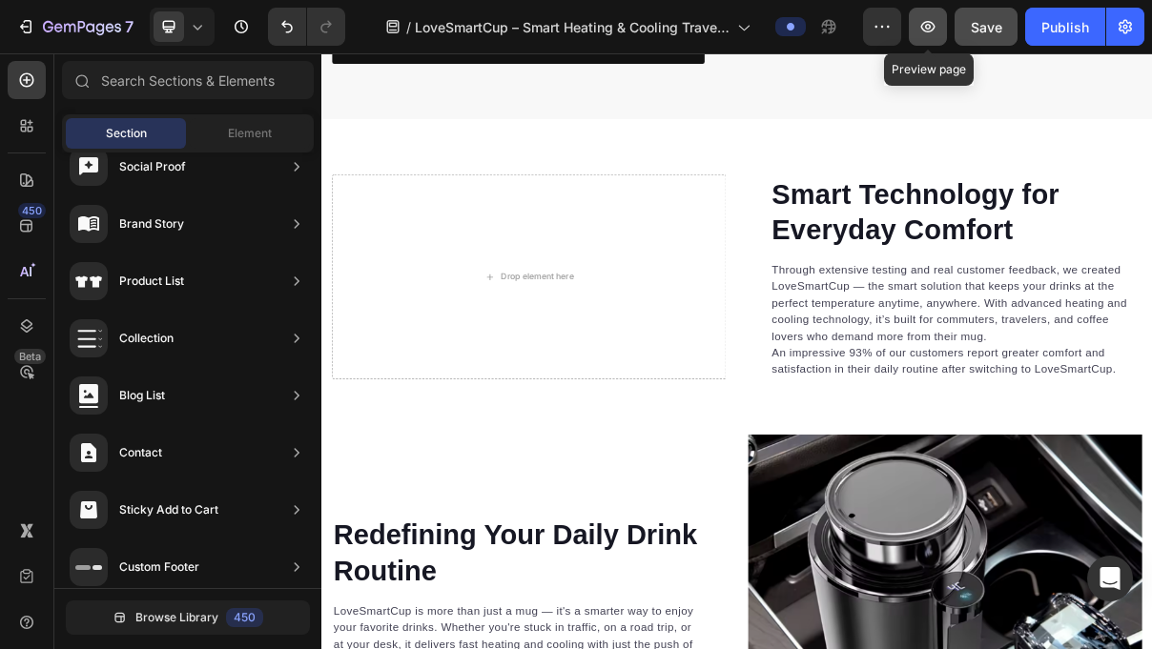
click at [942, 30] on button "button" at bounding box center [928, 27] width 38 height 38
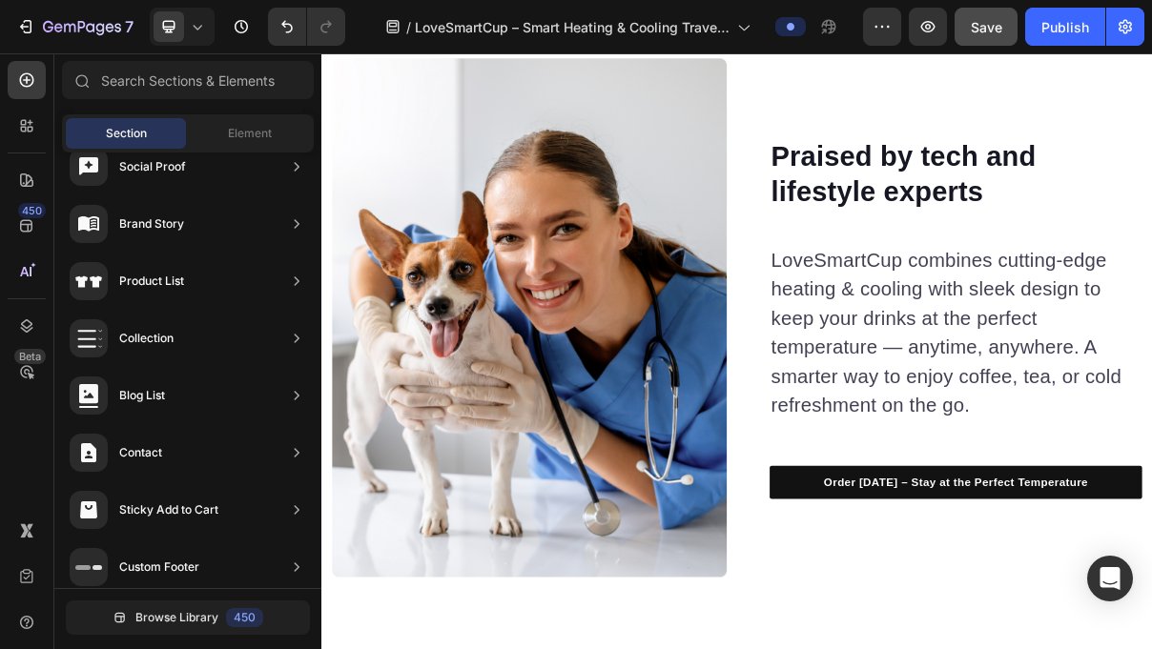
scroll to position [5183, 0]
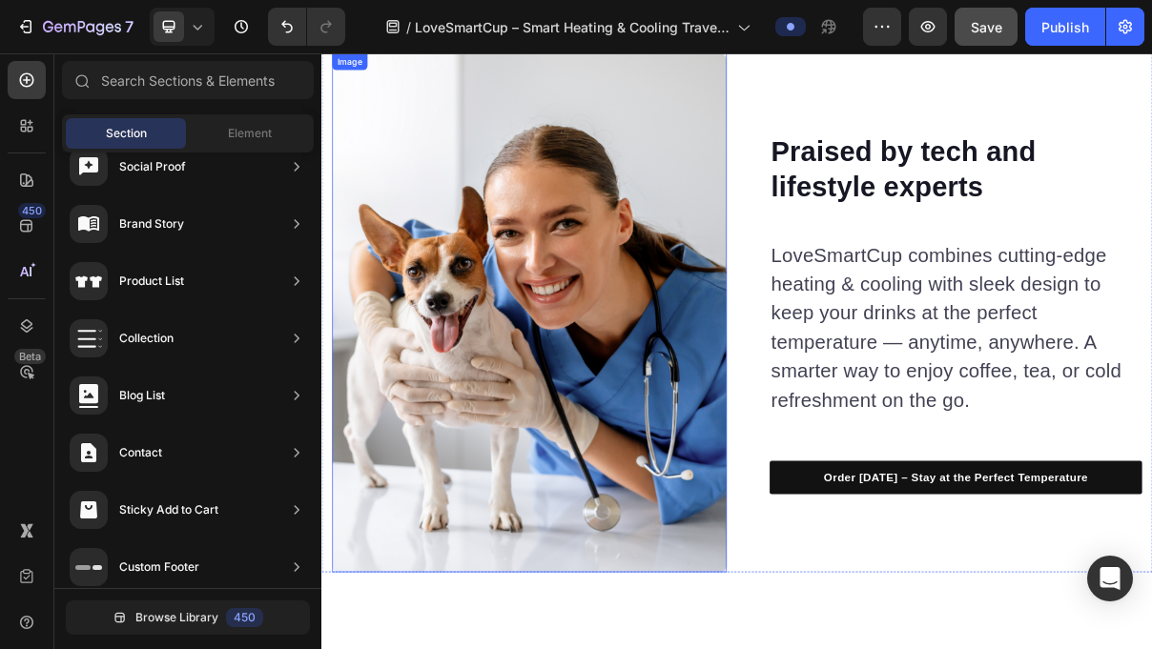
click at [644, 392] on img at bounding box center [608, 410] width 544 height 715
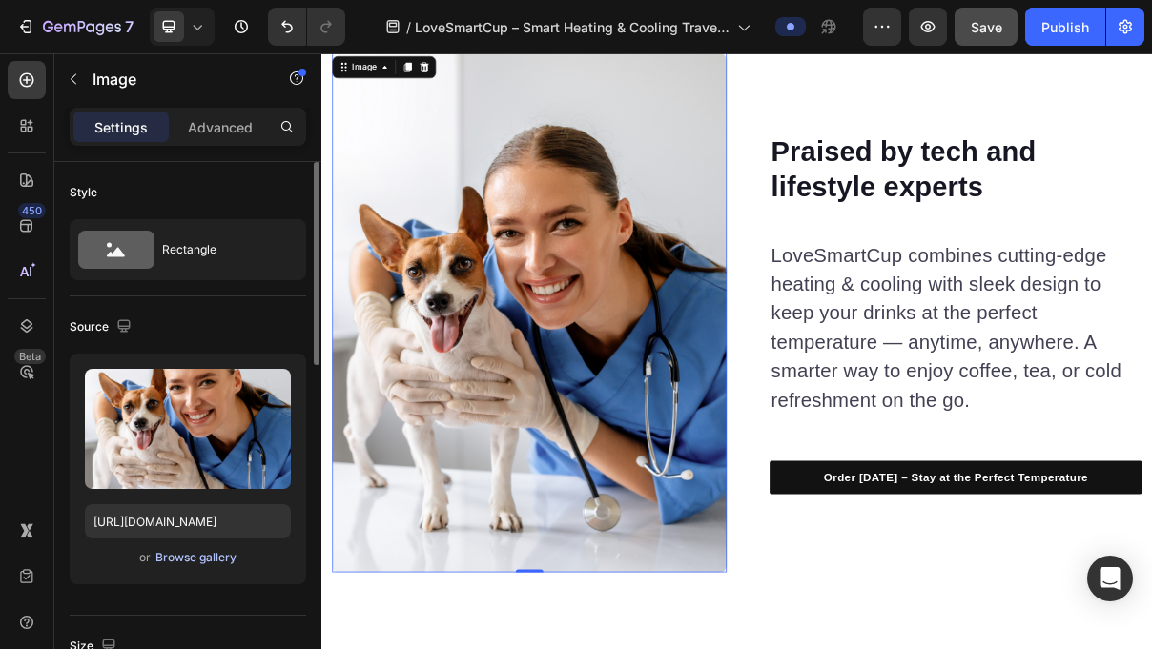
click at [215, 552] on div "Browse gallery" at bounding box center [195, 557] width 81 height 17
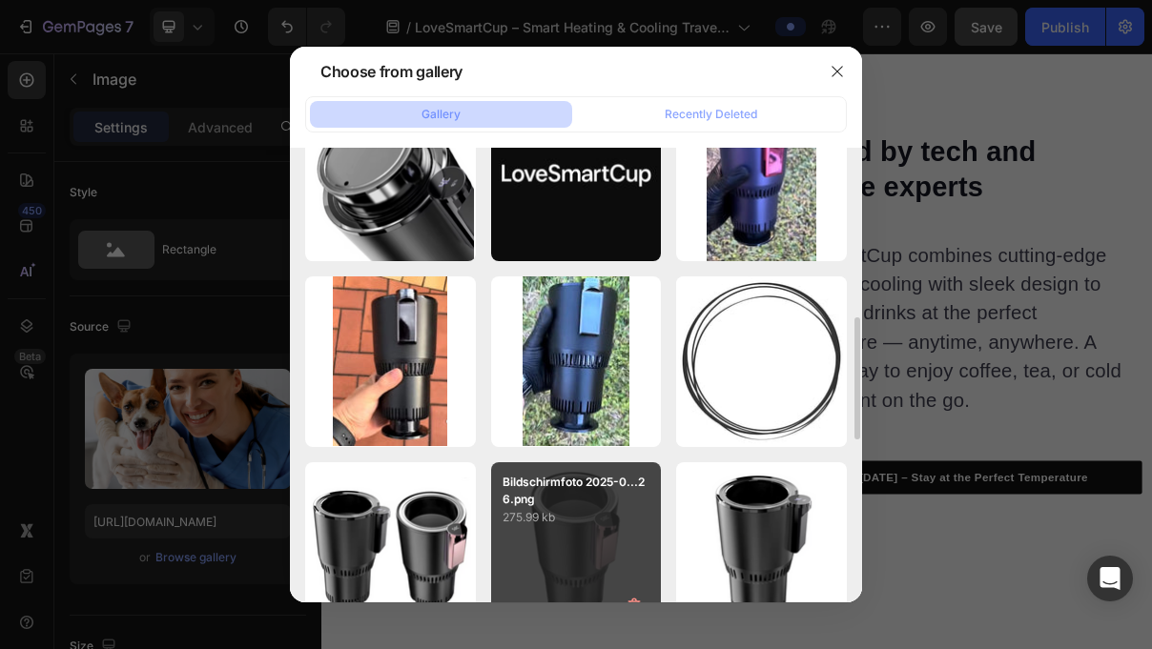
scroll to position [627, 0]
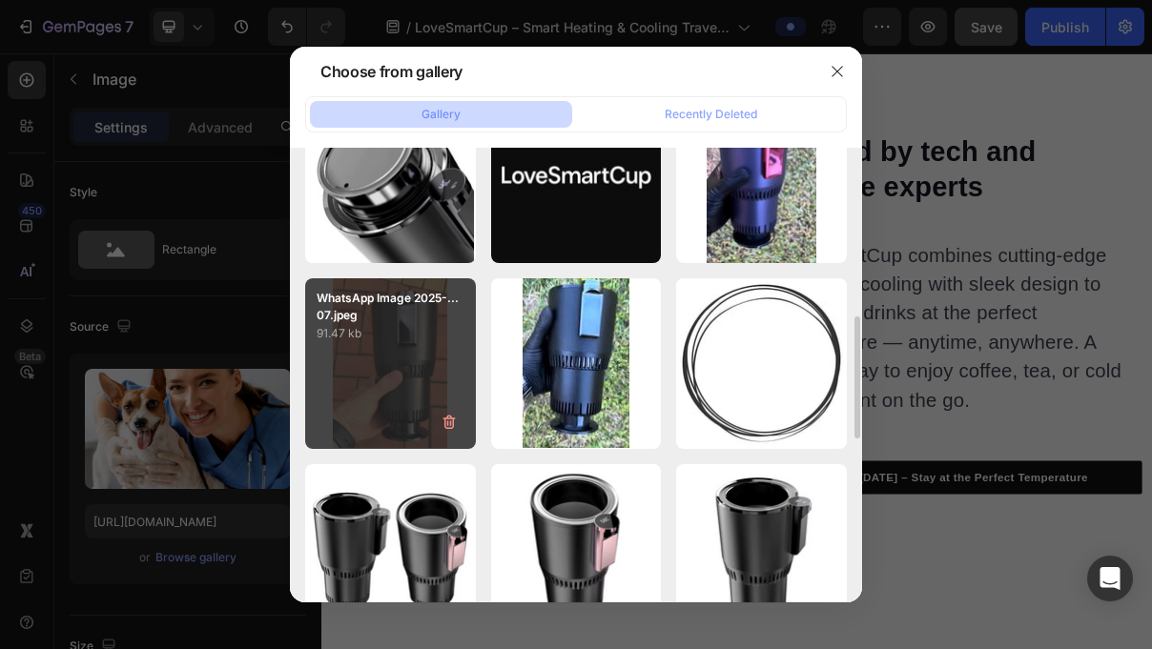
click at [418, 352] on div "WhatsApp Image 2025-...07.jpeg 91.47 kb" at bounding box center [390, 363] width 171 height 171
type input "https://cdn.shopify.com/s/files/1/0950/1150/4476/files/gempages_585436047031141…"
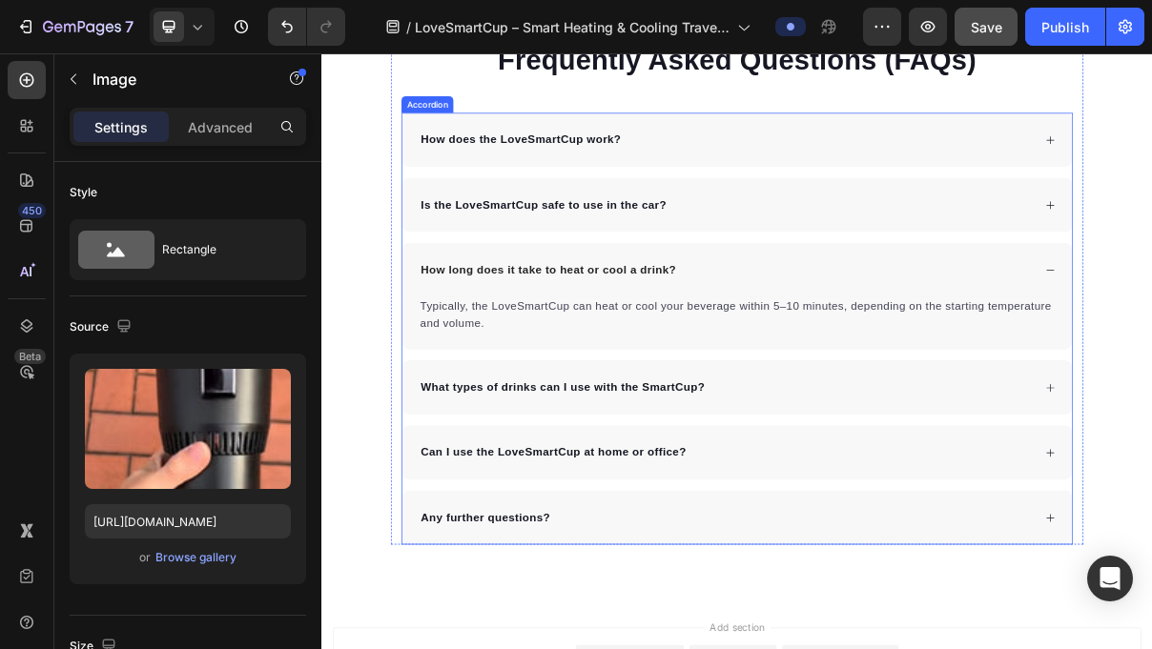
scroll to position [6164, 0]
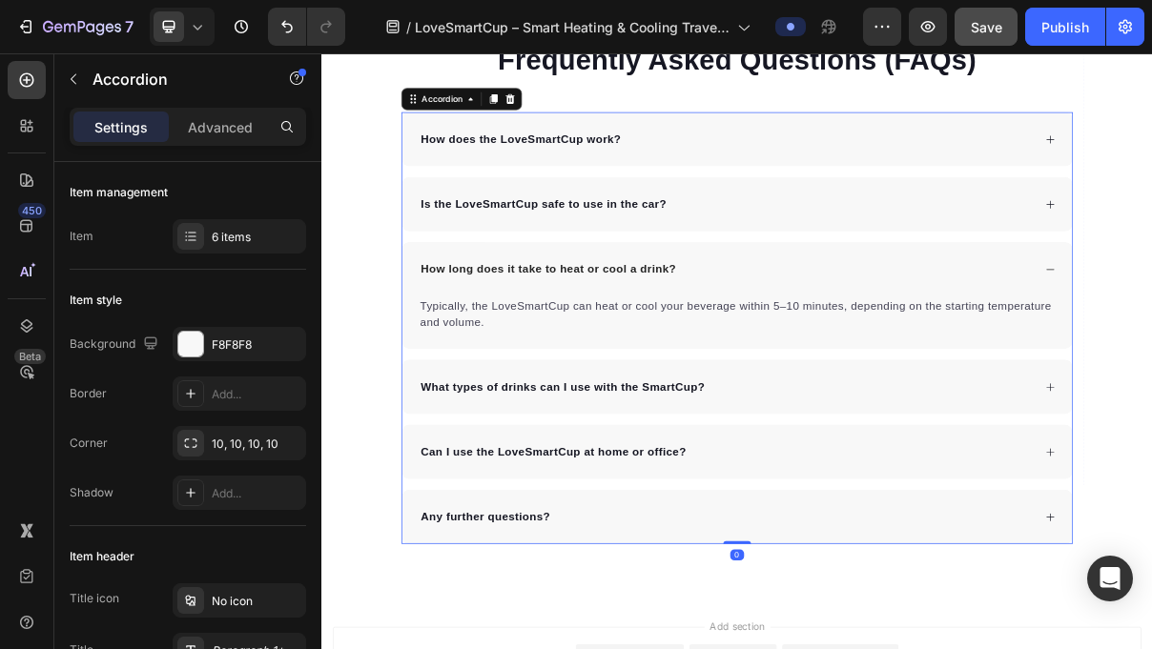
click at [883, 181] on div "How does the LoveSmartCup work?" at bounding box center [879, 171] width 848 height 29
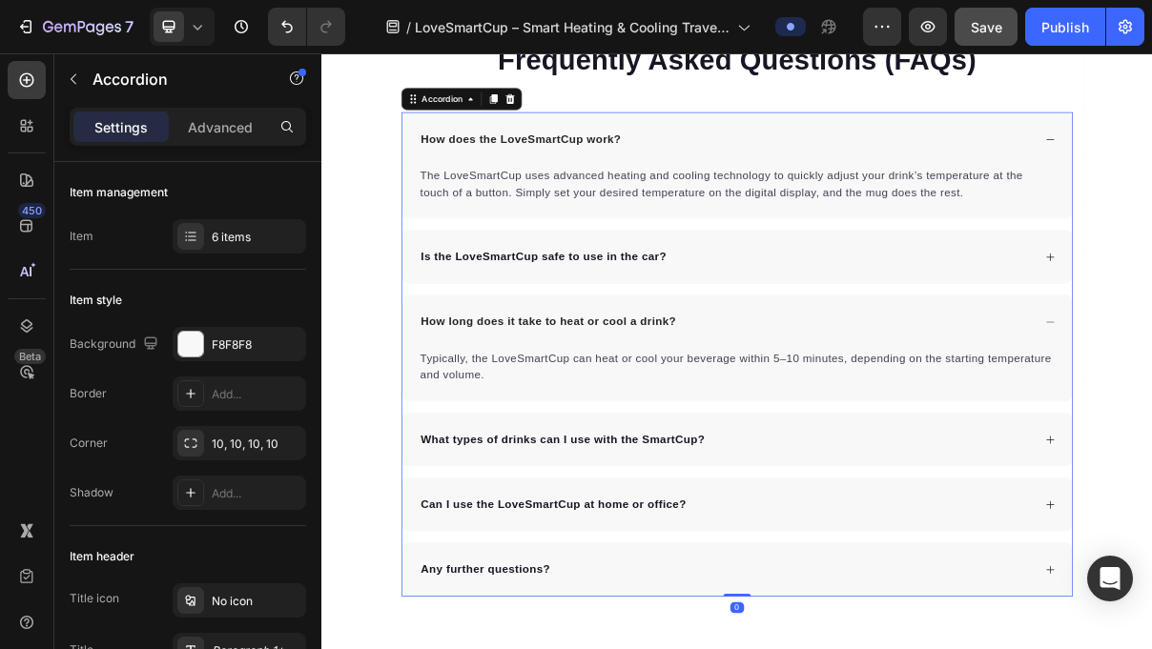
click at [884, 188] on div "How does the LoveSmartCup work?" at bounding box center [893, 171] width 923 height 74
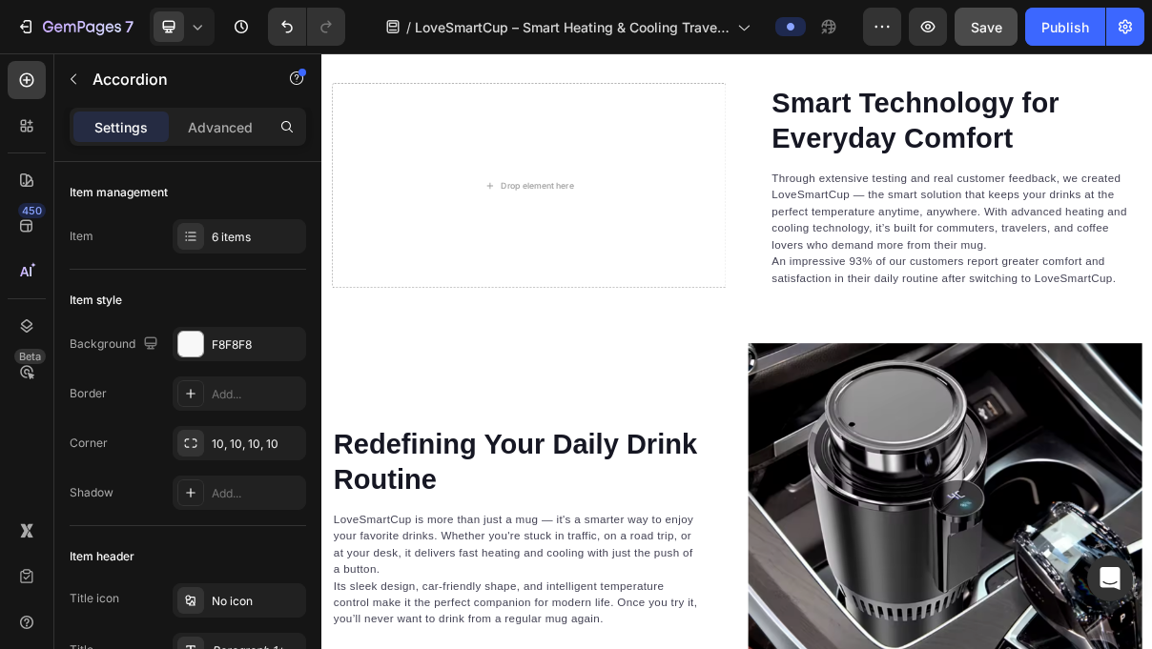
scroll to position [3022, 0]
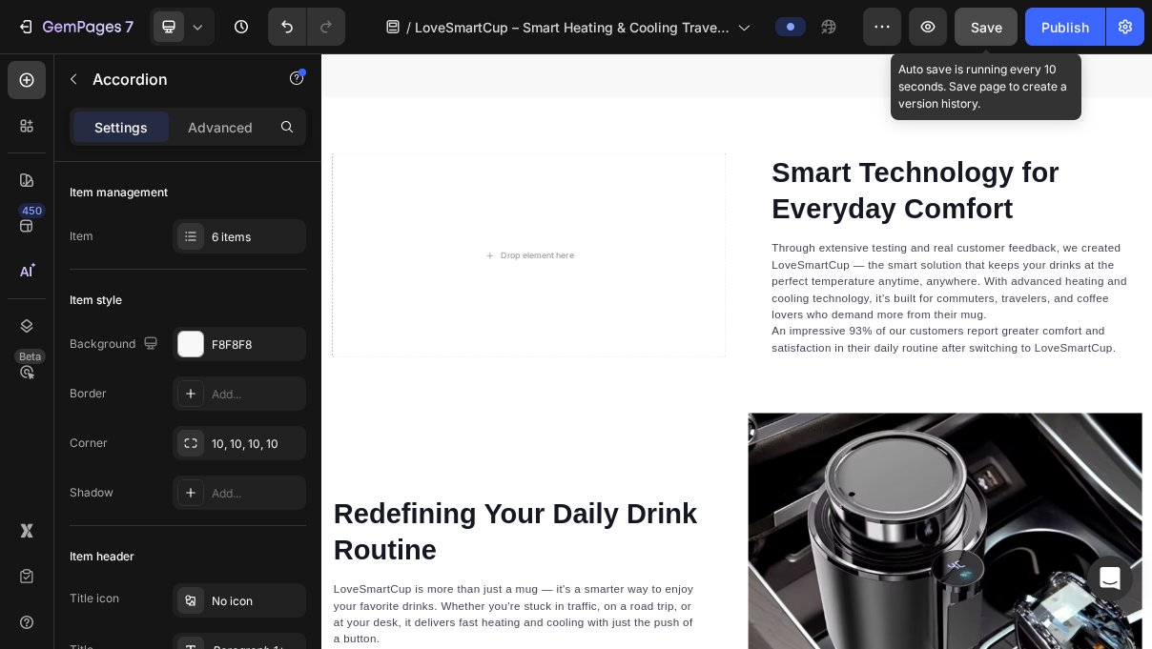
click at [1001, 33] on span "Save" at bounding box center [986, 27] width 31 height 16
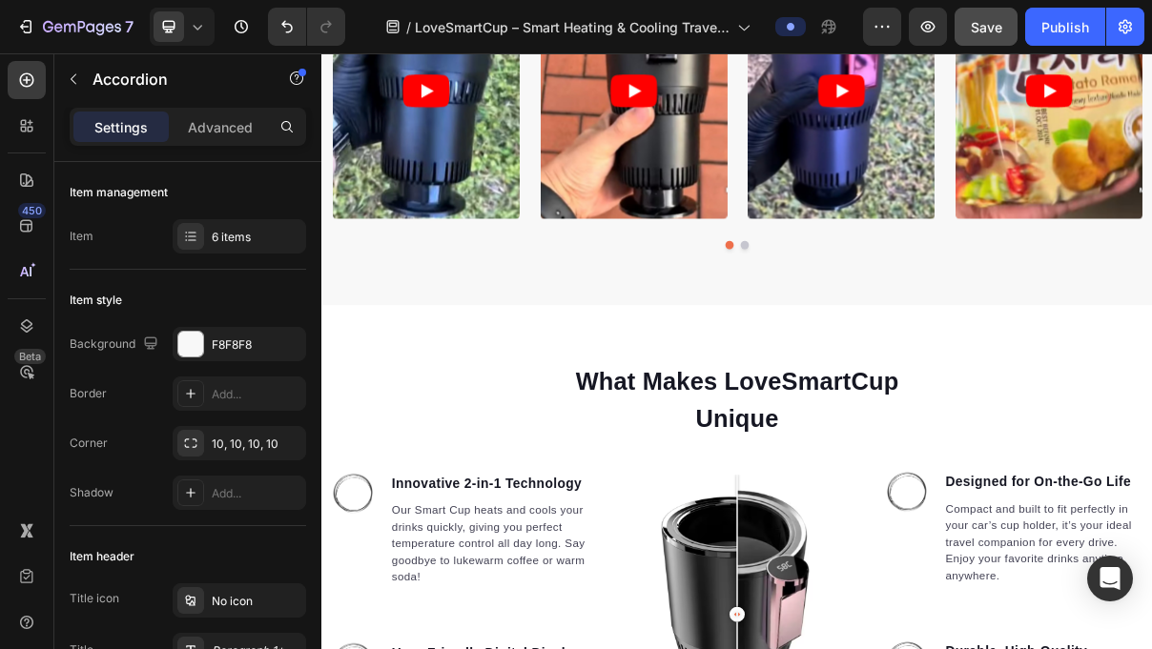
scroll to position [1039, 0]
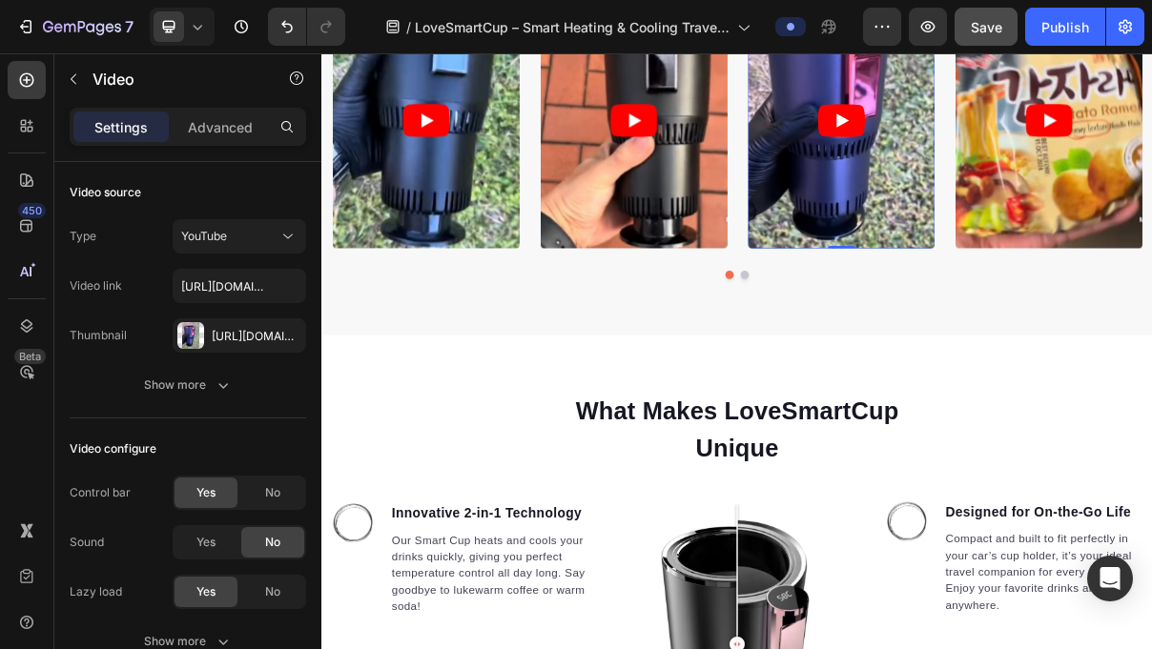
click at [1047, 145] on icon "Play" at bounding box center [1036, 146] width 65 height 46
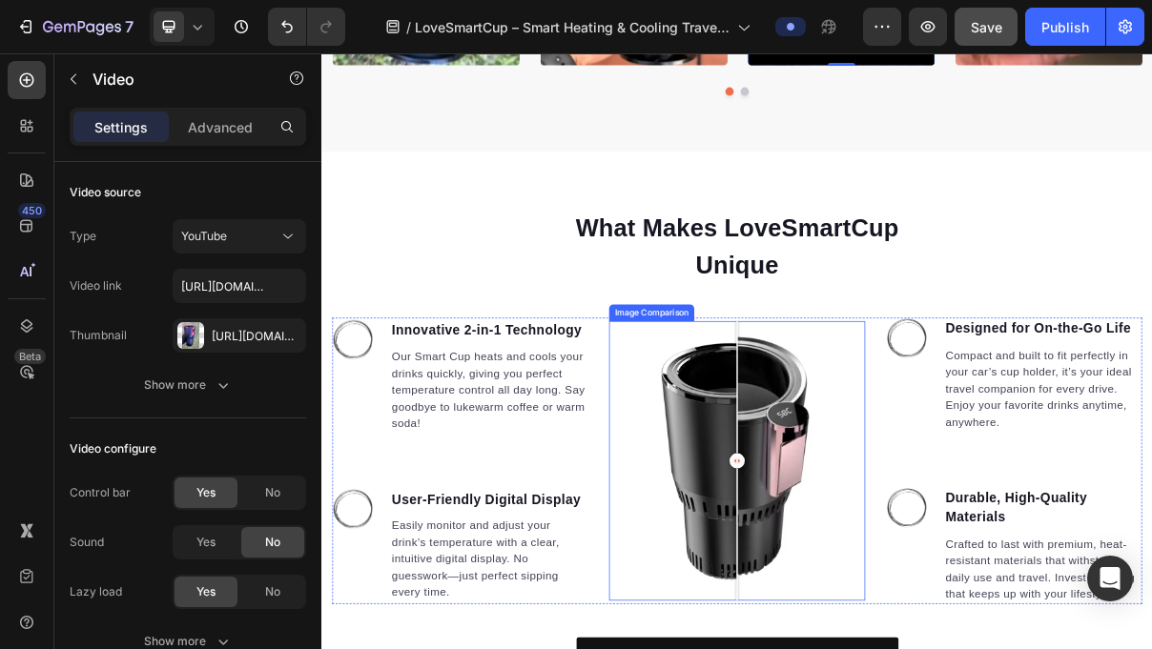
scroll to position [1293, 0]
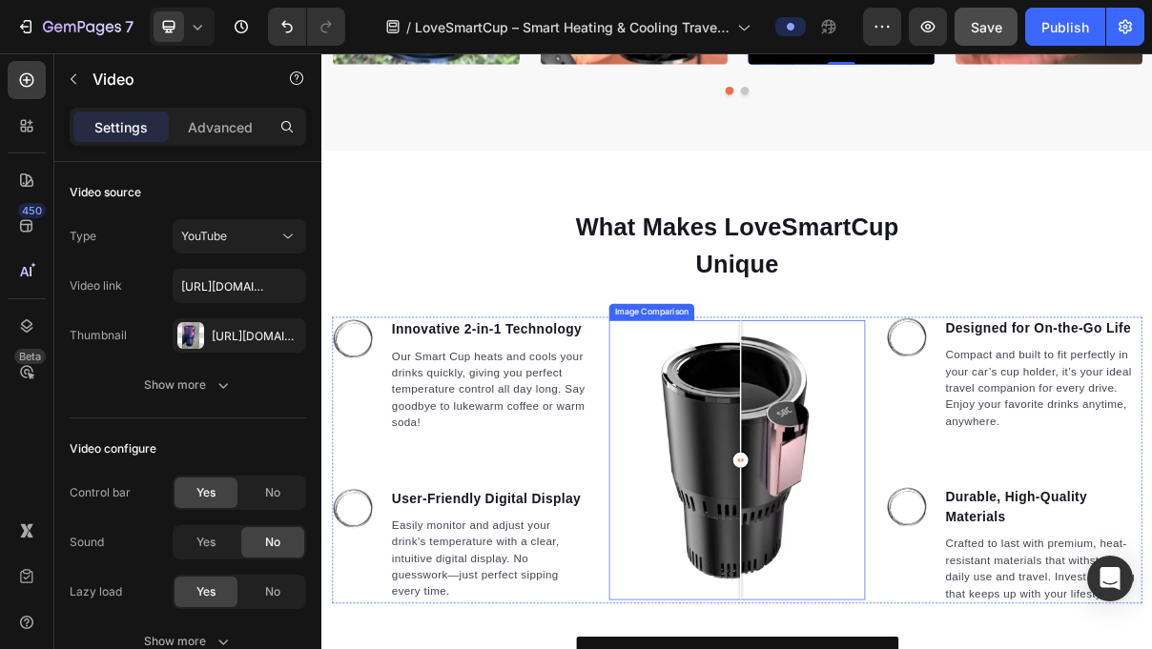
drag, startPoint x: 901, startPoint y: 604, endPoint x: 898, endPoint y: 687, distance: 84.0
click at [898, 648] on div at bounding box center [898, 613] width 38 height 384
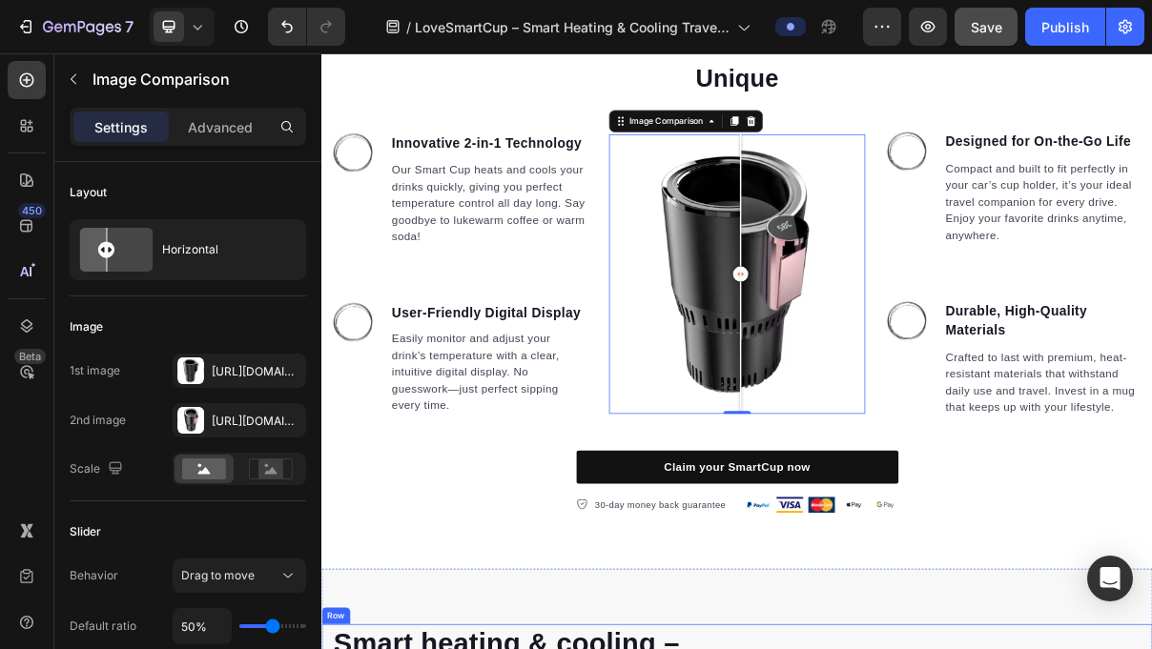
scroll to position [1549, 0]
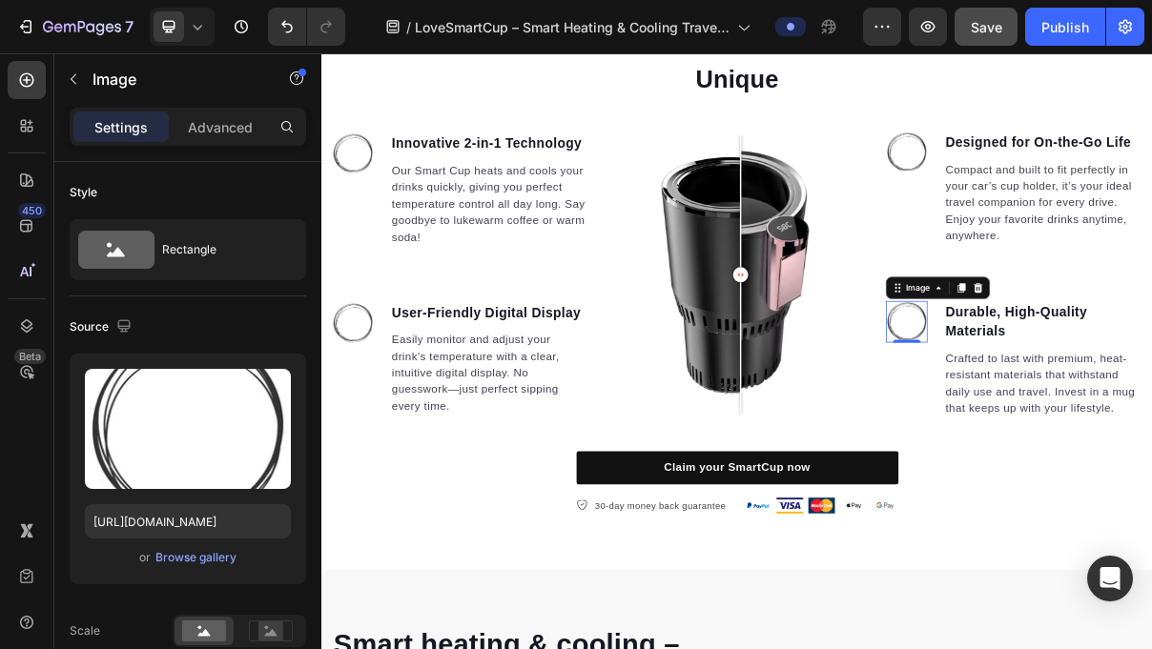
click at [1128, 412] on img at bounding box center [1126, 423] width 57 height 57
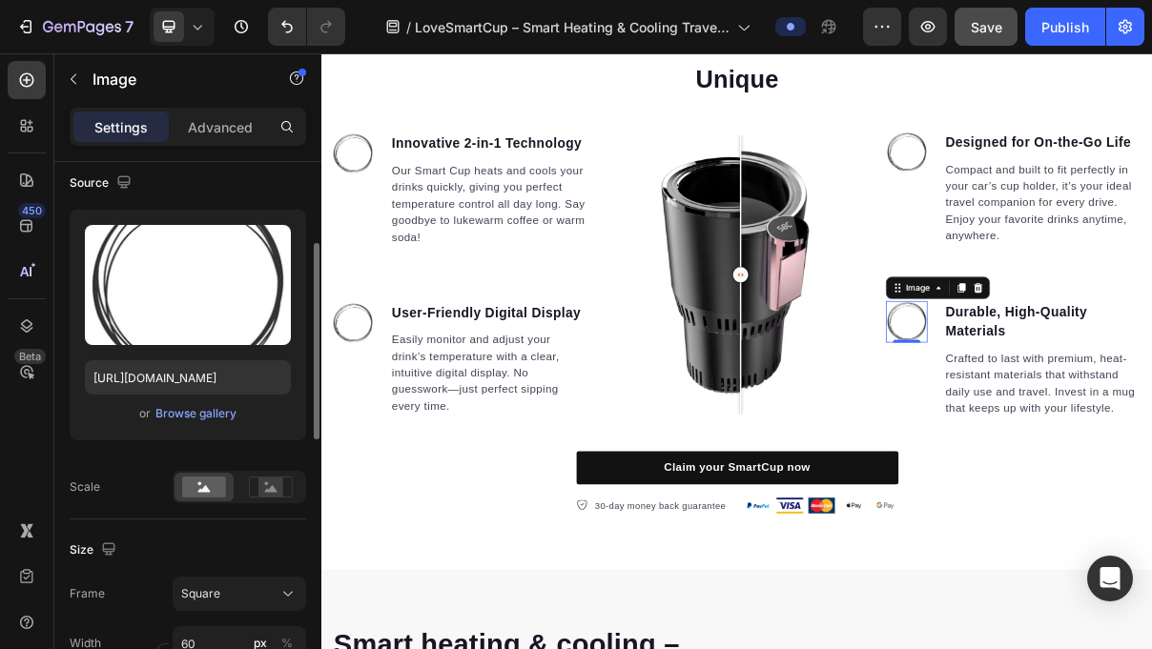
scroll to position [165, 0]
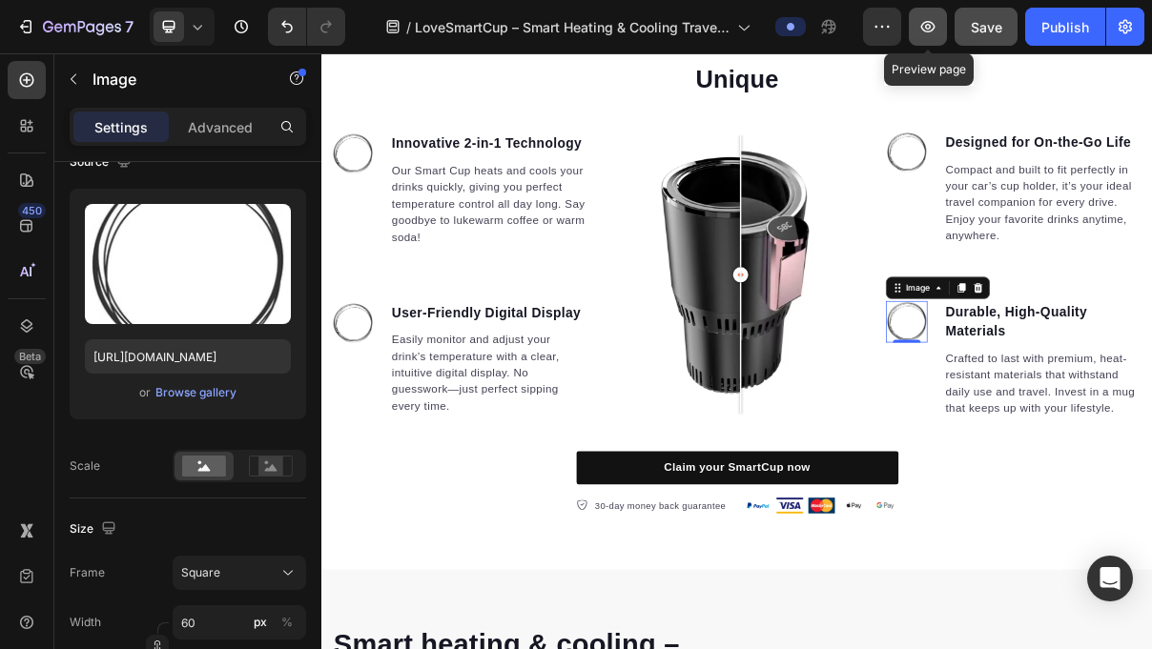
click at [944, 24] on button "button" at bounding box center [928, 27] width 38 height 38
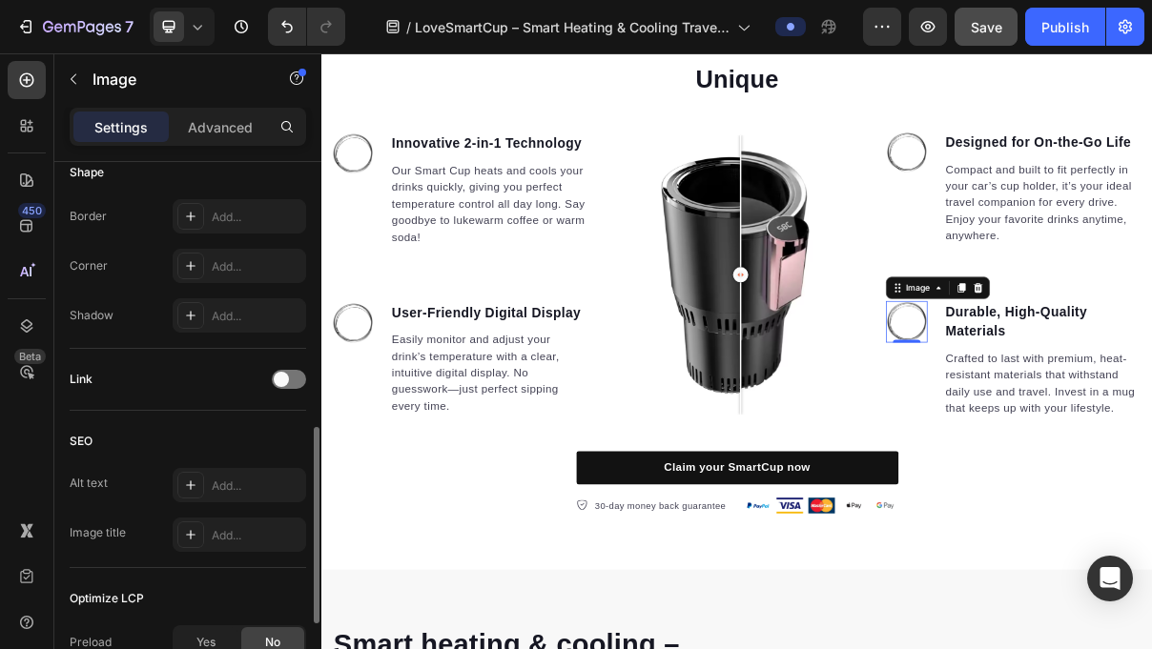
scroll to position [731, 0]
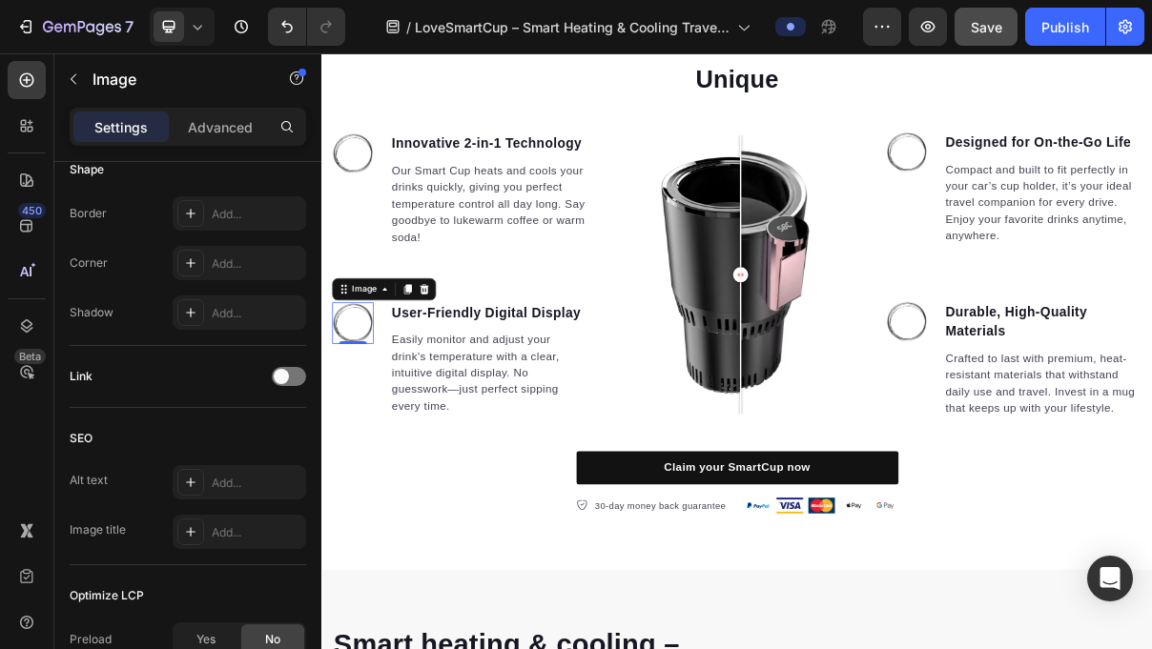
click at [354, 400] on img at bounding box center [364, 425] width 57 height 57
click at [470, 382] on icon at bounding box center [462, 378] width 15 height 15
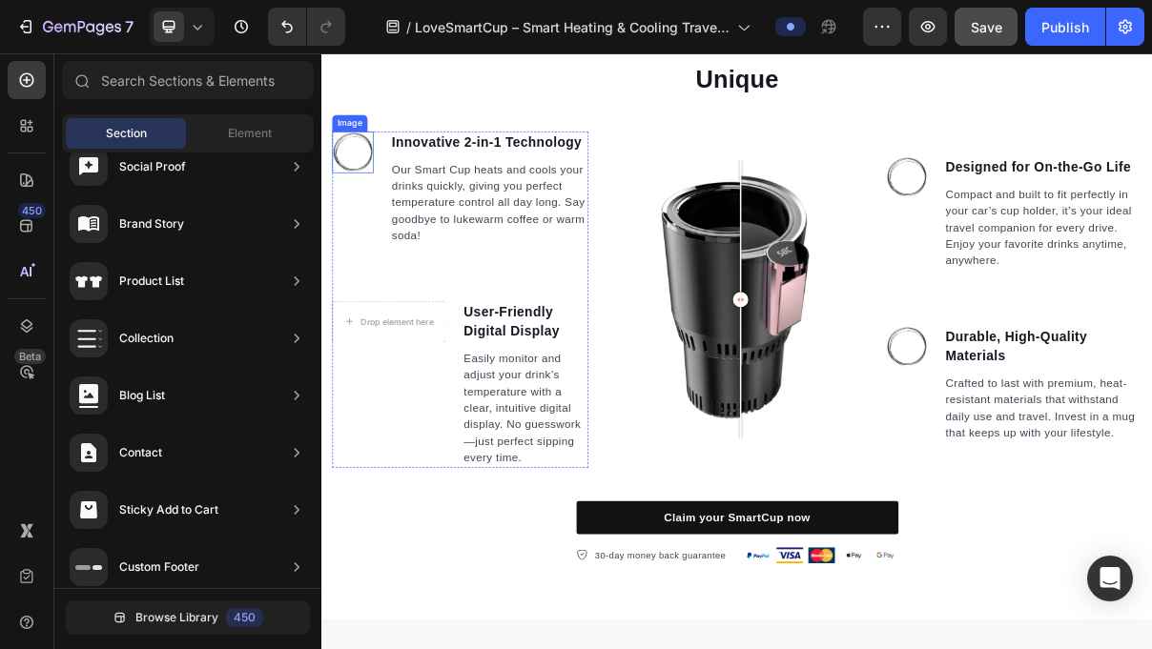
click at [376, 213] on img at bounding box center [364, 189] width 57 height 57
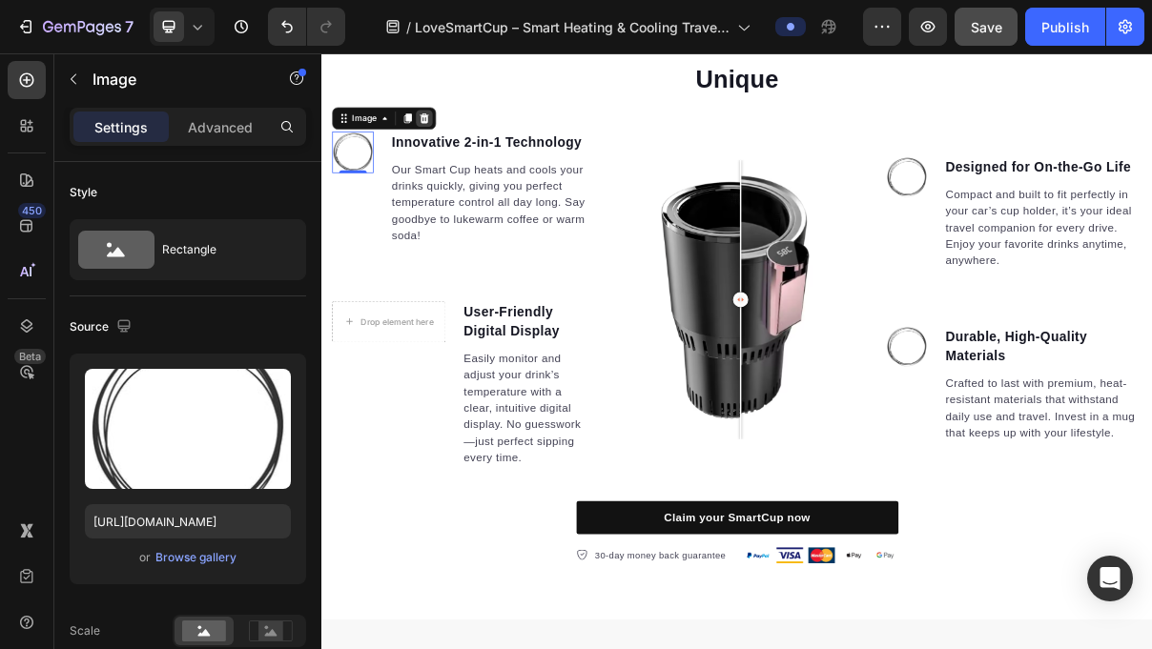
click at [462, 144] on icon at bounding box center [463, 142] width 12 height 13
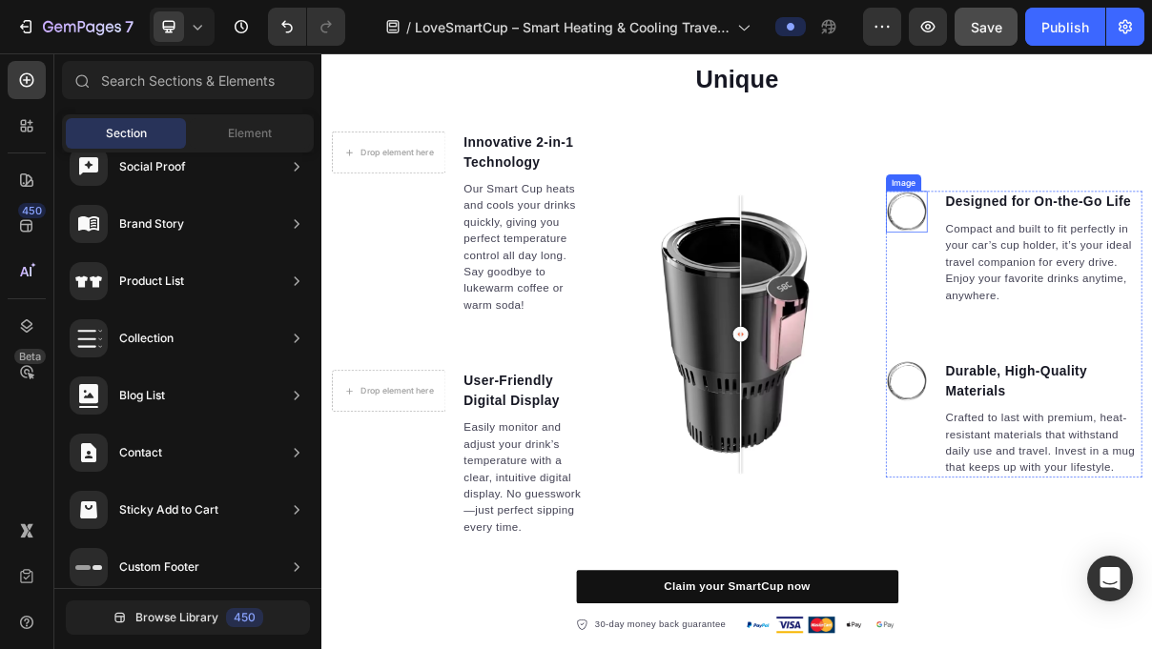
click at [1132, 277] on img at bounding box center [1126, 271] width 57 height 57
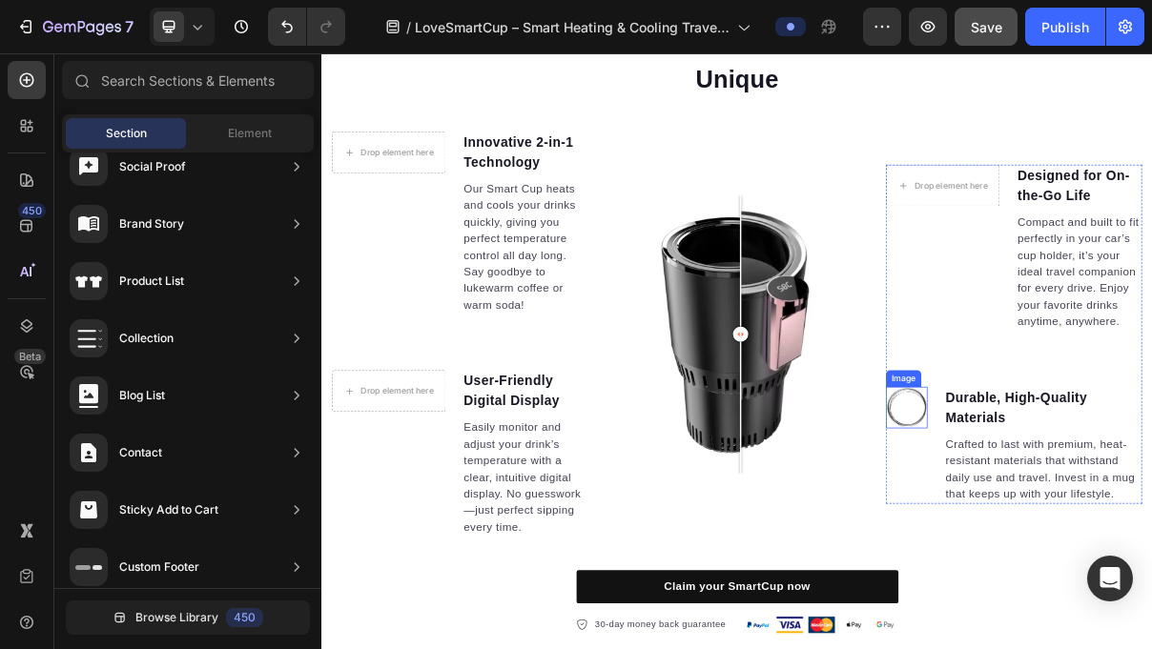
click at [1123, 534] on img at bounding box center [1126, 541] width 57 height 57
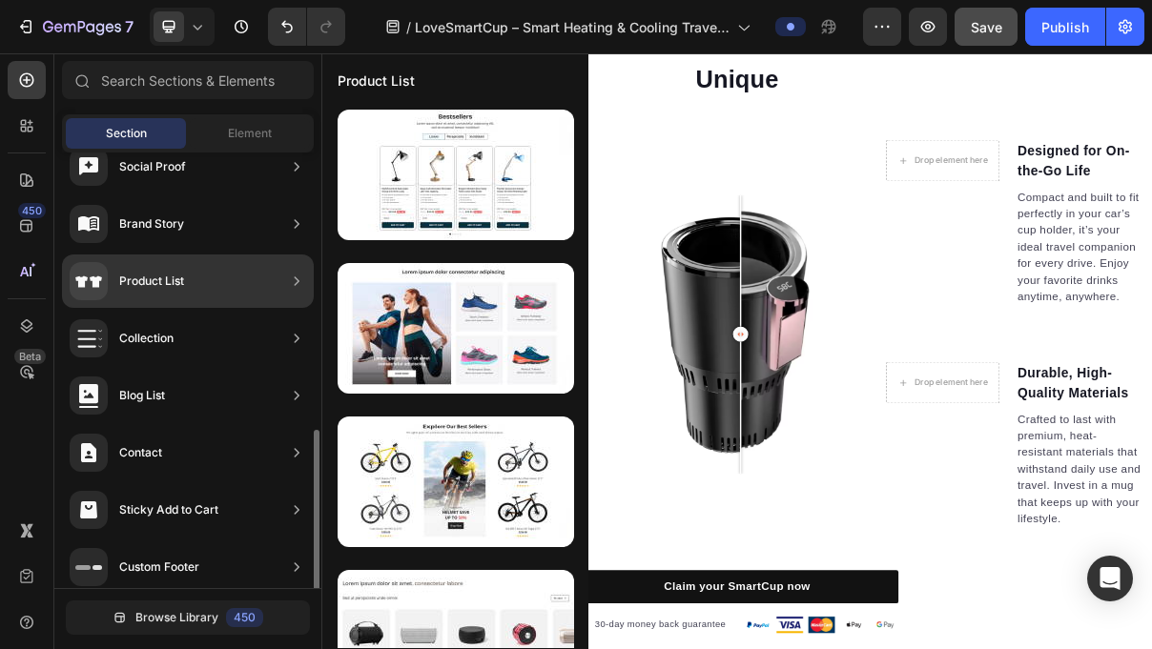
scroll to position [670, 0]
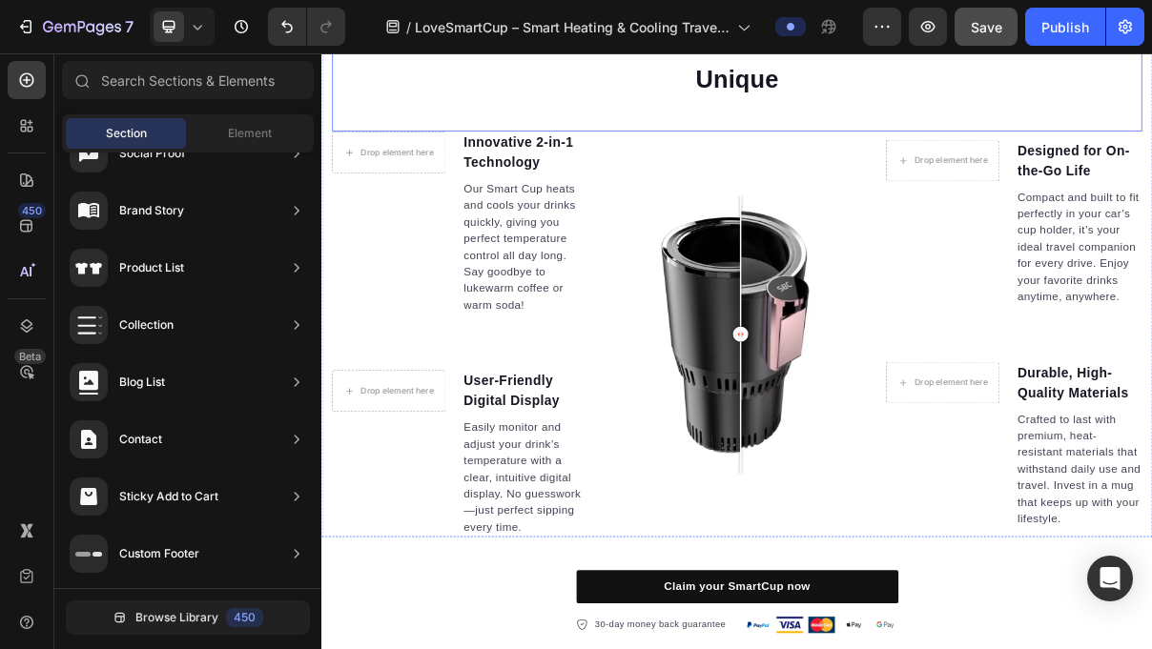
click at [1103, 91] on h2 "What Makes LoveSmartCup Unique" at bounding box center [893, 62] width 511 height 107
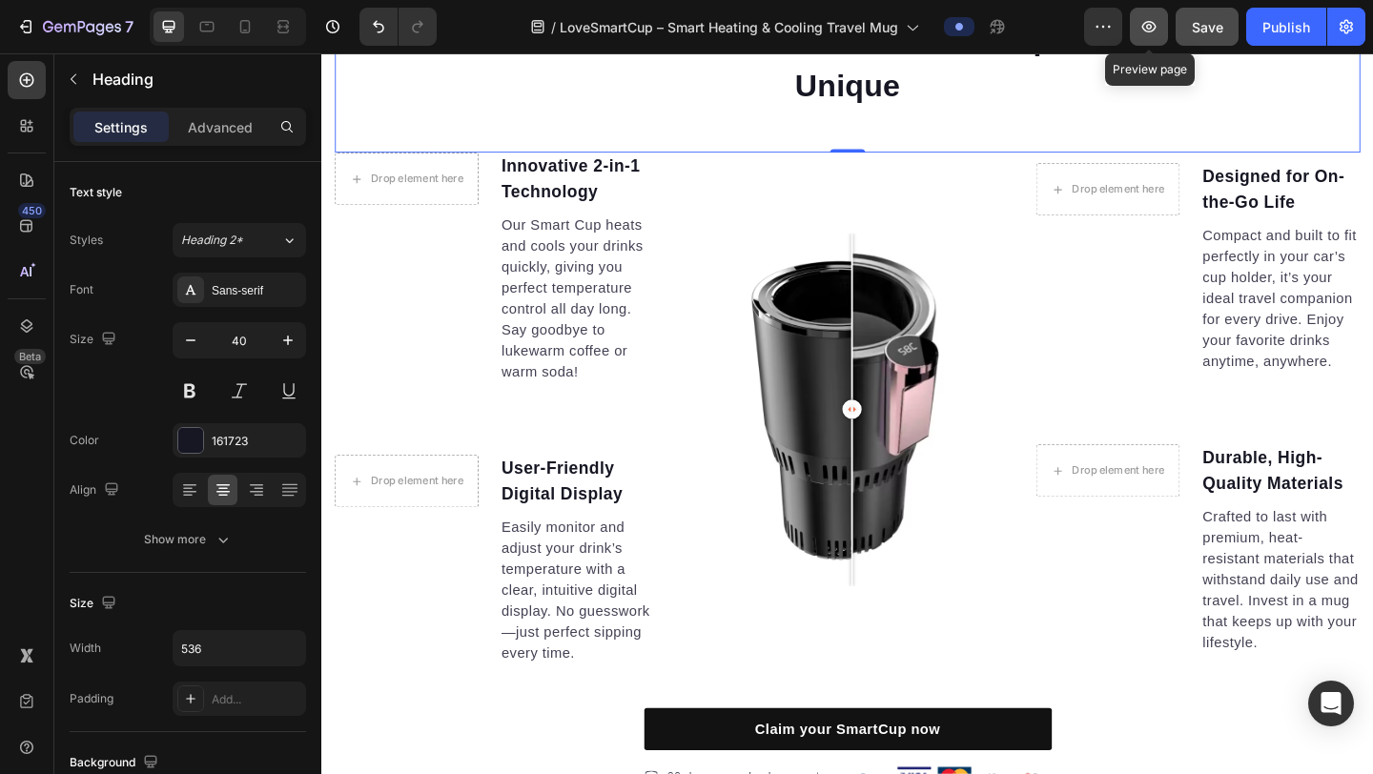
click at [1151, 31] on button "button" at bounding box center [1149, 27] width 38 height 38
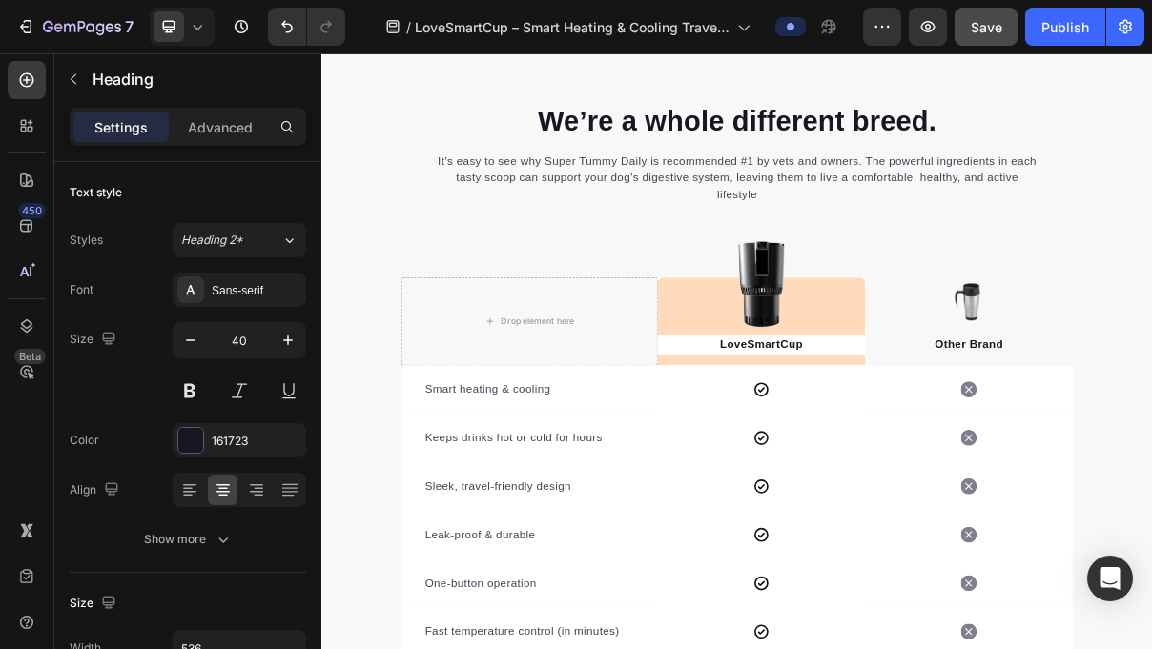
scroll to position [4273, 0]
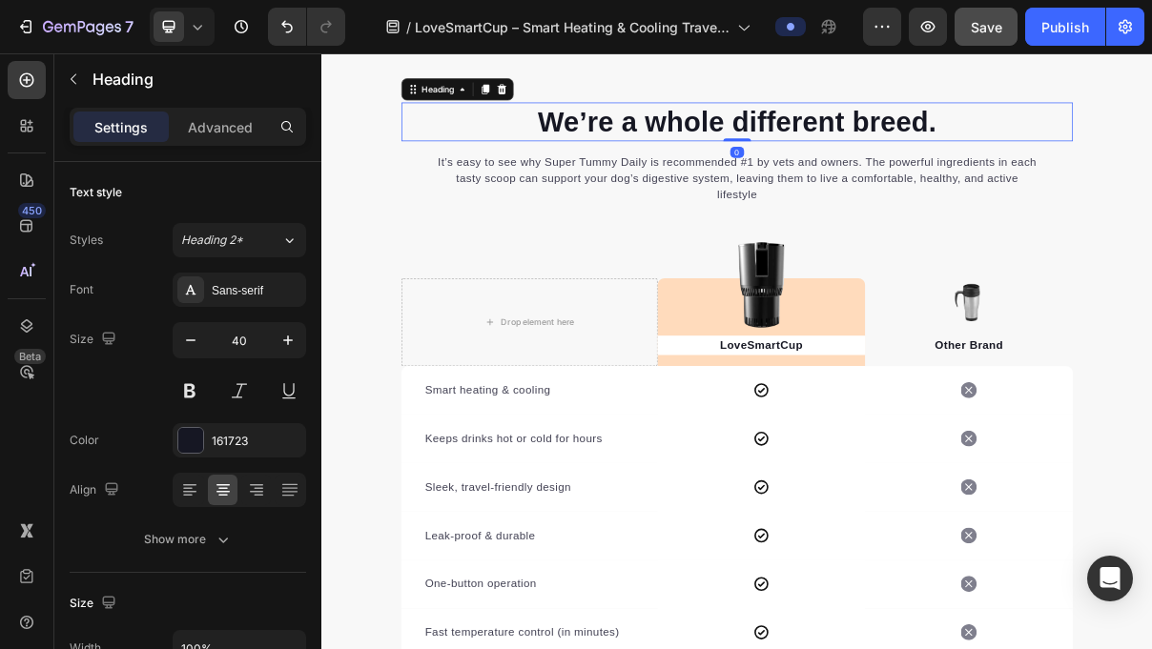
click at [815, 132] on p "We’re a whole different breed." at bounding box center [893, 148] width 921 height 50
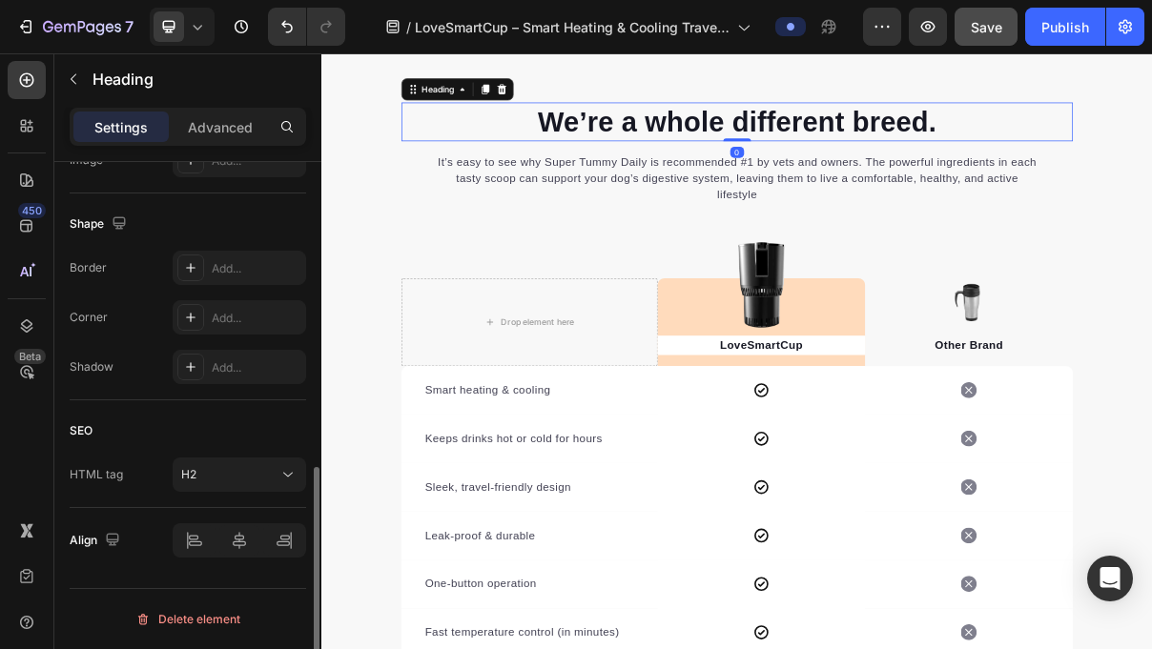
click at [815, 132] on p "We’re a whole different breed." at bounding box center [893, 148] width 921 height 50
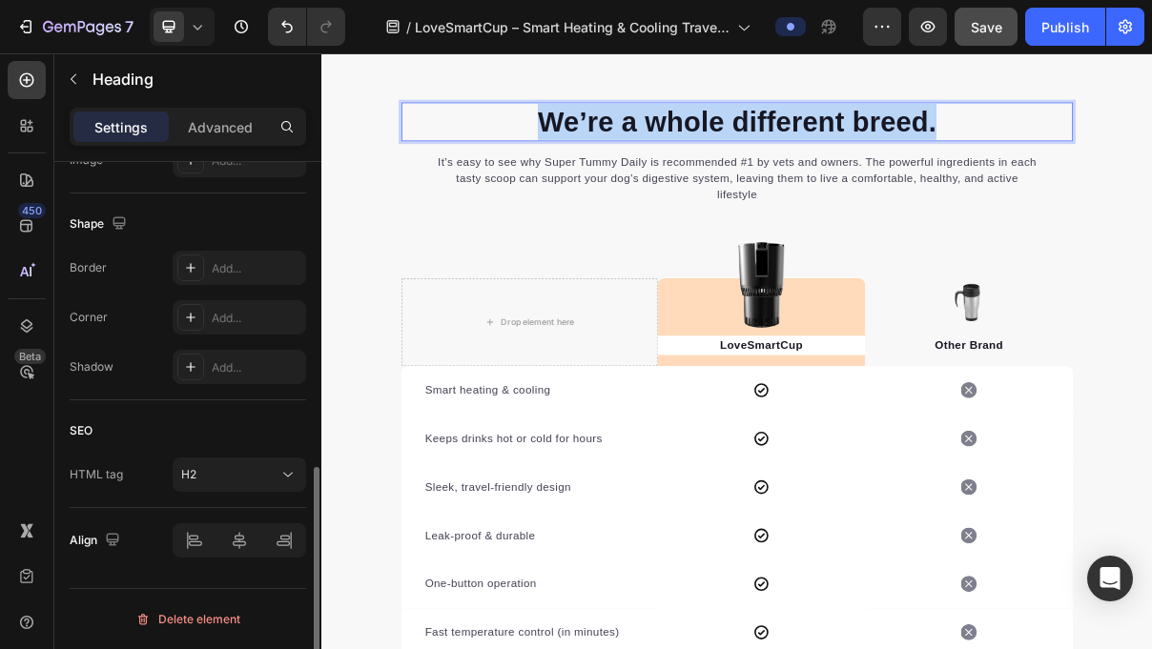
click at [815, 132] on p "We’re a whole different breed." at bounding box center [893, 148] width 921 height 50
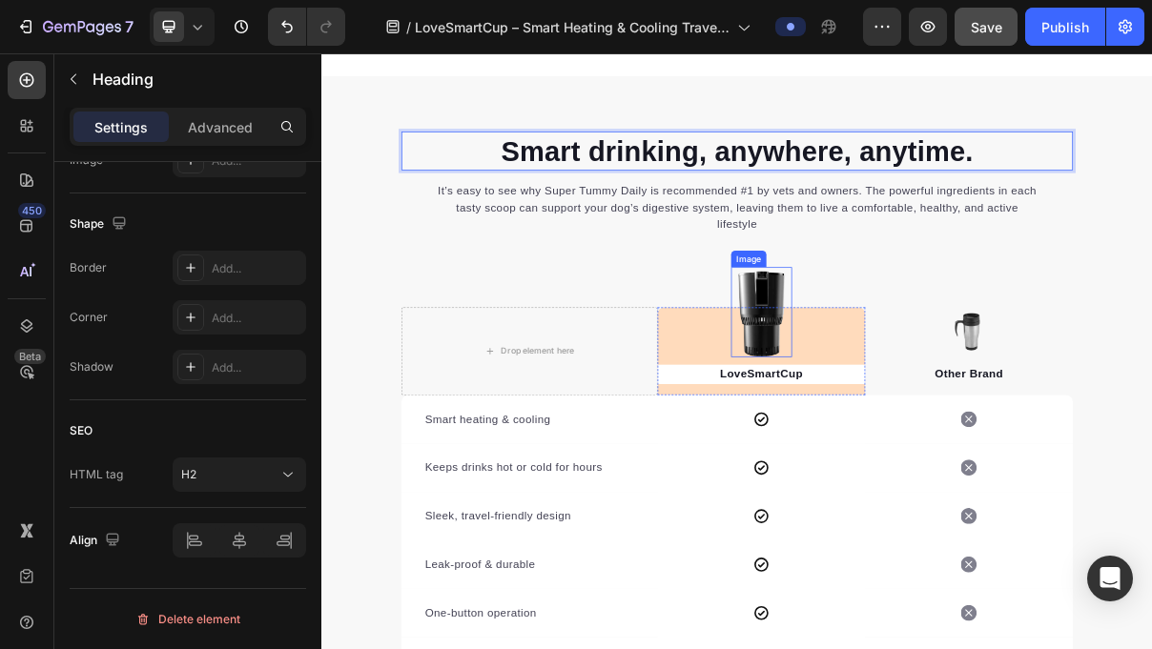
scroll to position [4209, 0]
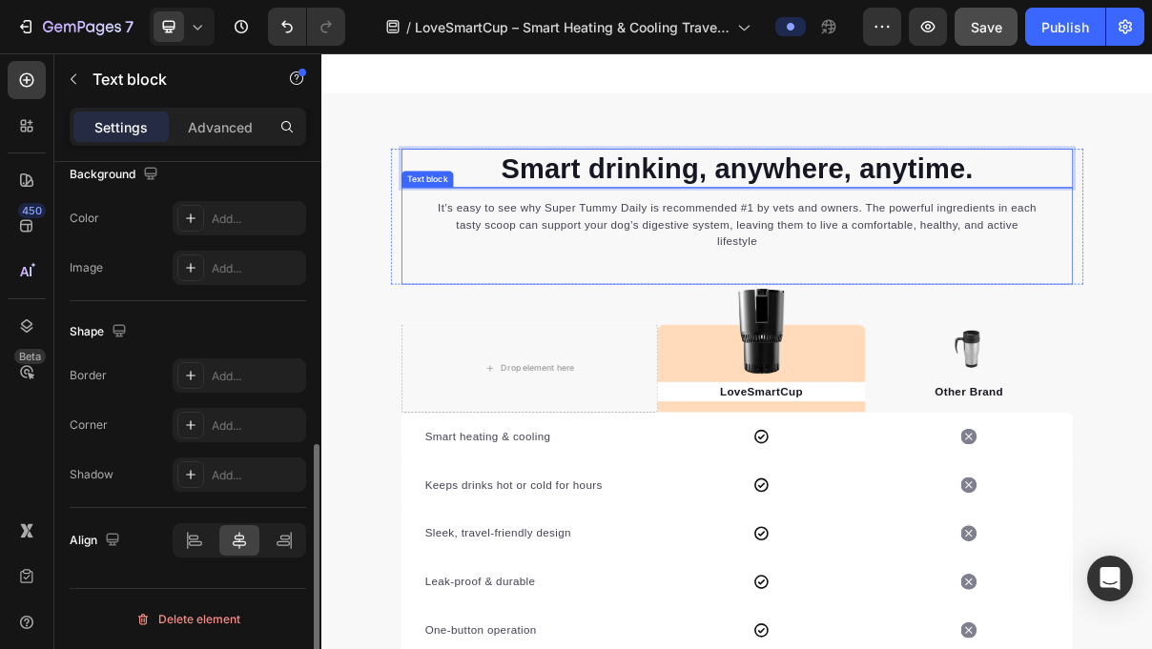
click at [895, 267] on p "It’s easy to see why Super Tummy Daily is recommended #1 by vets and owners. Th…" at bounding box center [894, 290] width 832 height 69
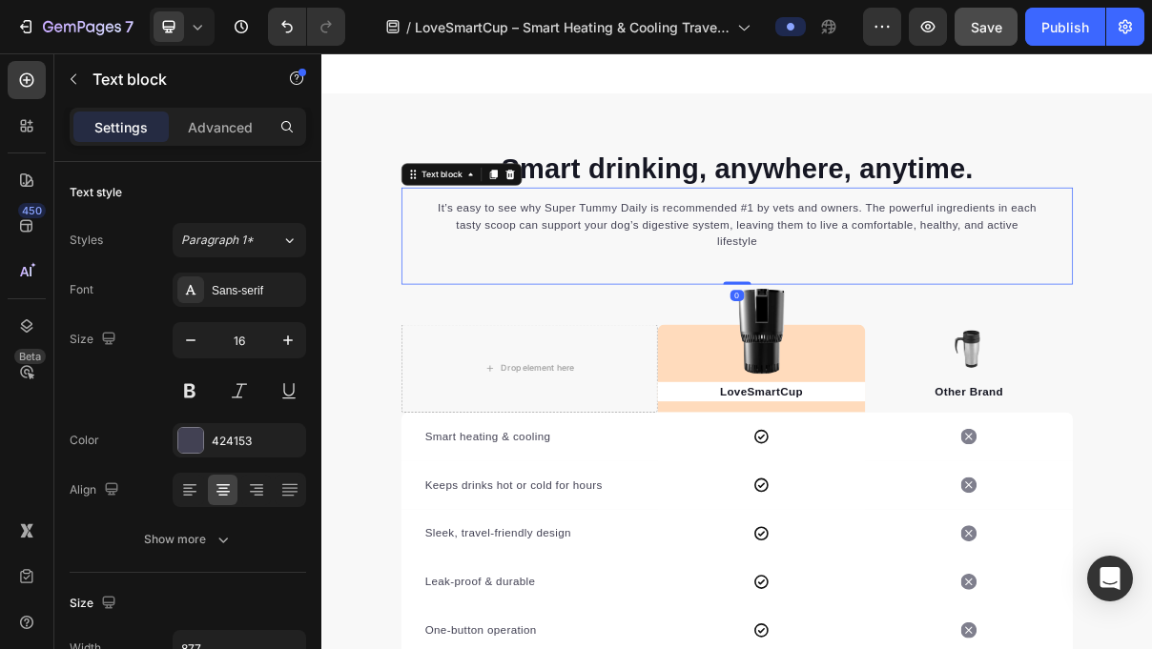
click at [895, 268] on p "It’s easy to see why Super Tummy Daily is recommended #1 by vets and owners. Th…" at bounding box center [894, 290] width 832 height 69
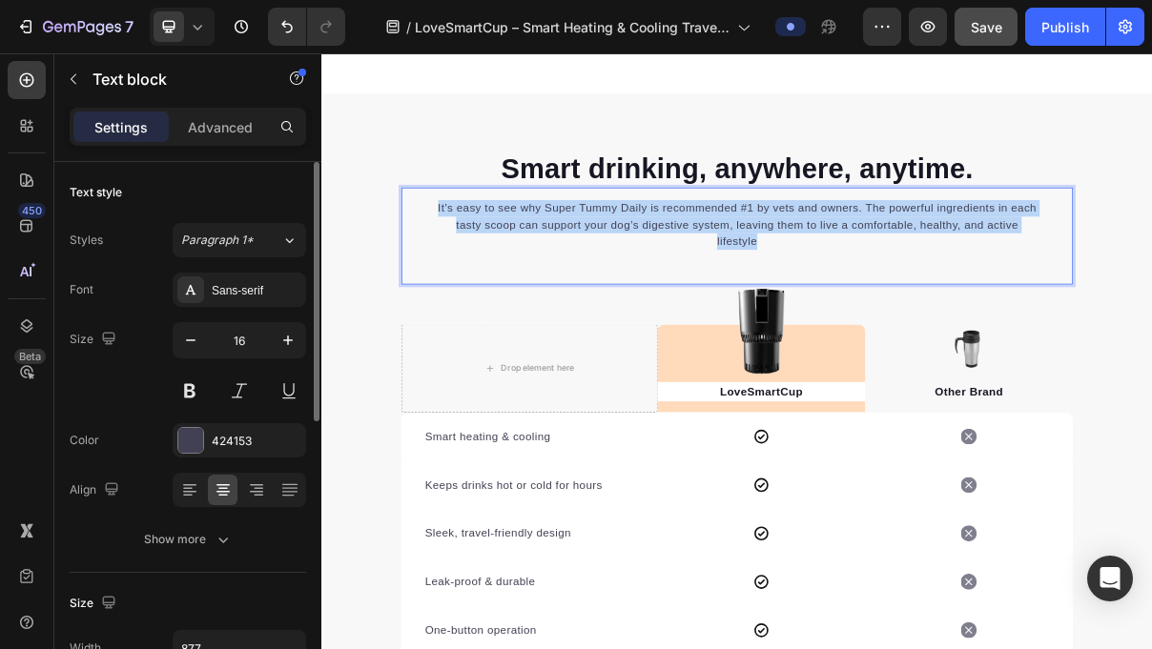
click at [895, 268] on p "It’s easy to see why Super Tummy Daily is recommended #1 by vets and owners. Th…" at bounding box center [894, 290] width 832 height 69
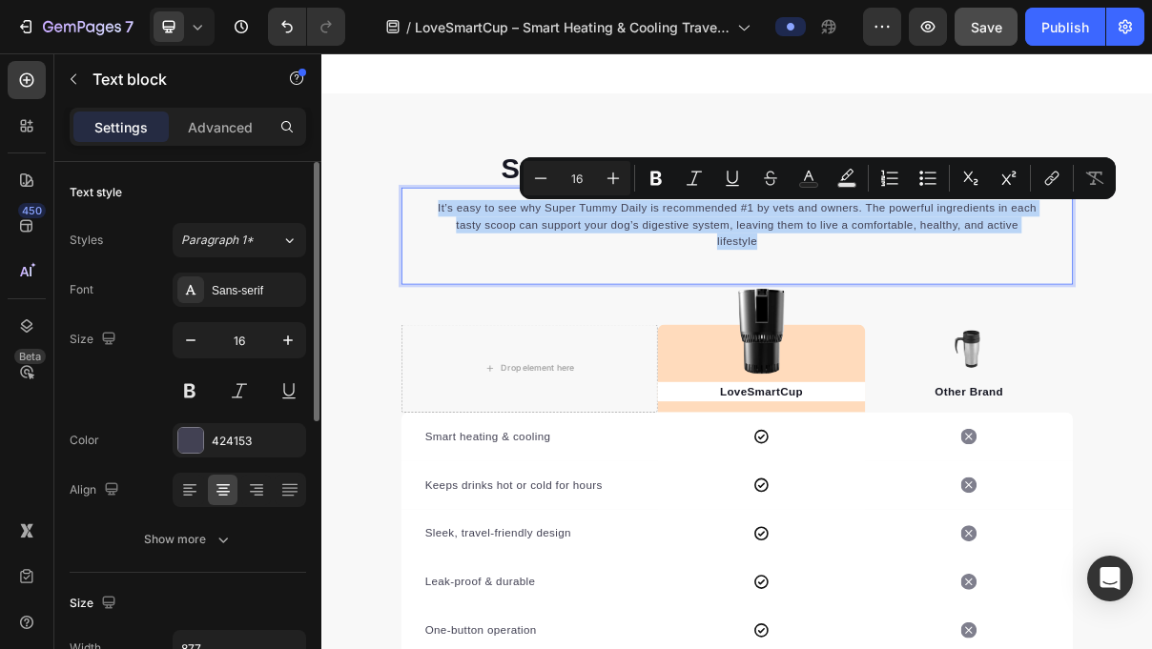
click at [895, 268] on p "It’s easy to see why Super Tummy Daily is recommended #1 by vets and owners. Th…" at bounding box center [894, 290] width 832 height 69
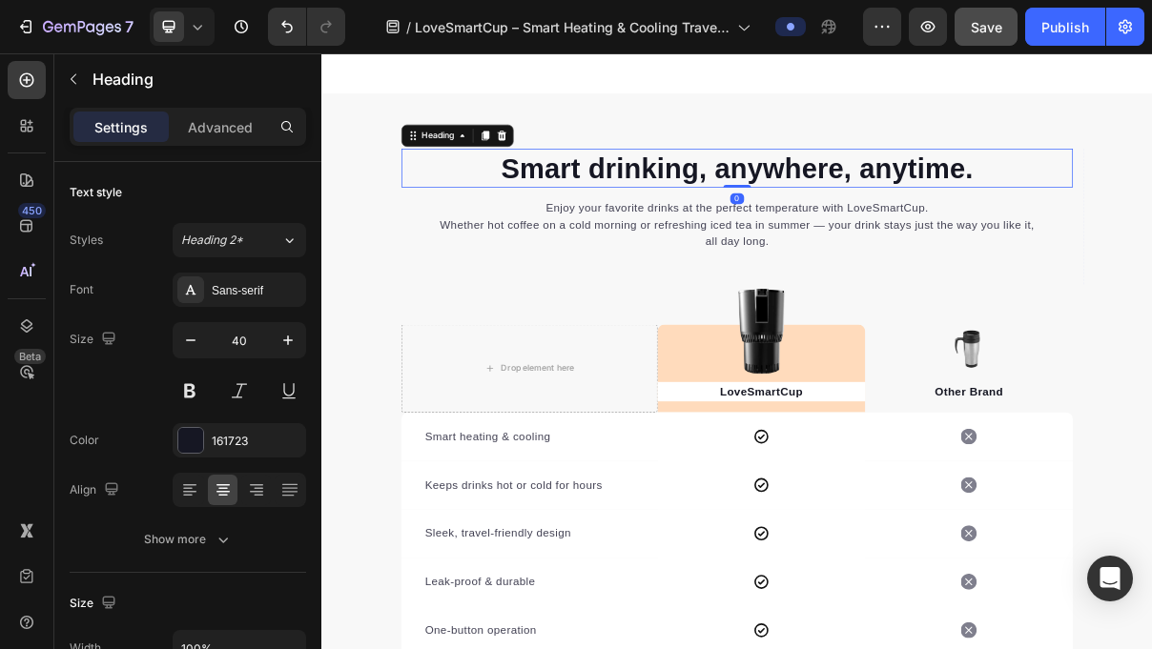
click at [1151, 204] on p "Smart drinking, anywhere, anytime." at bounding box center [893, 212] width 921 height 50
click at [1151, 213] on p "Smart drinking, anywhere, anytime." at bounding box center [893, 212] width 921 height 50
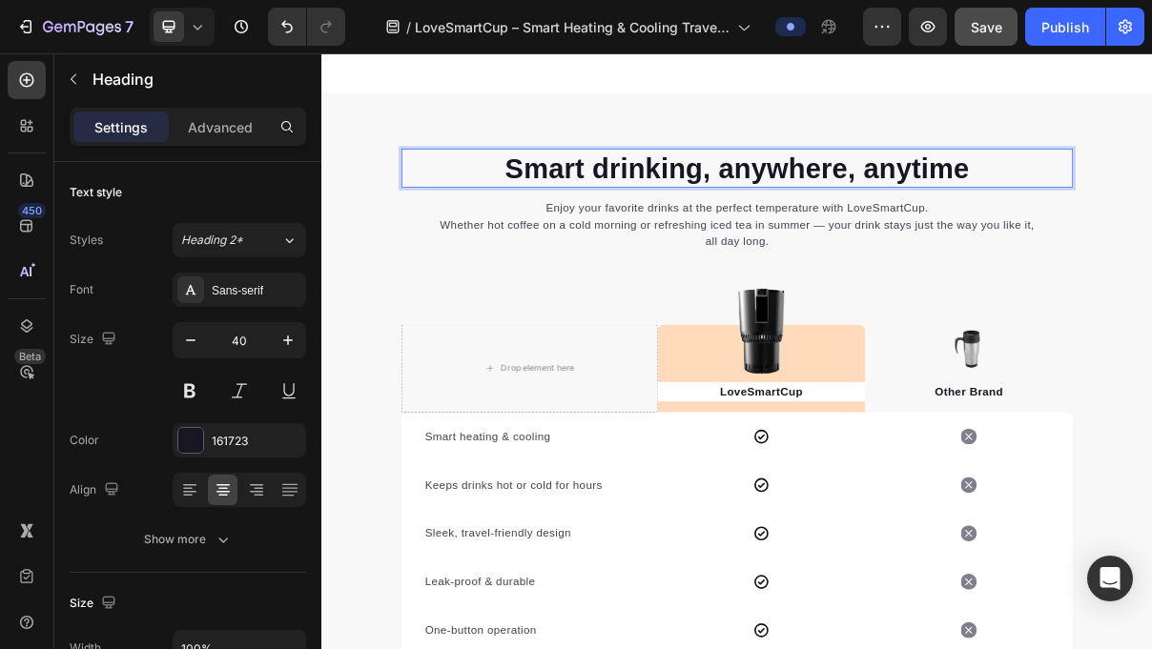
click at [868, 208] on p "Smart drinking, anywhere, anytime" at bounding box center [893, 212] width 921 height 50
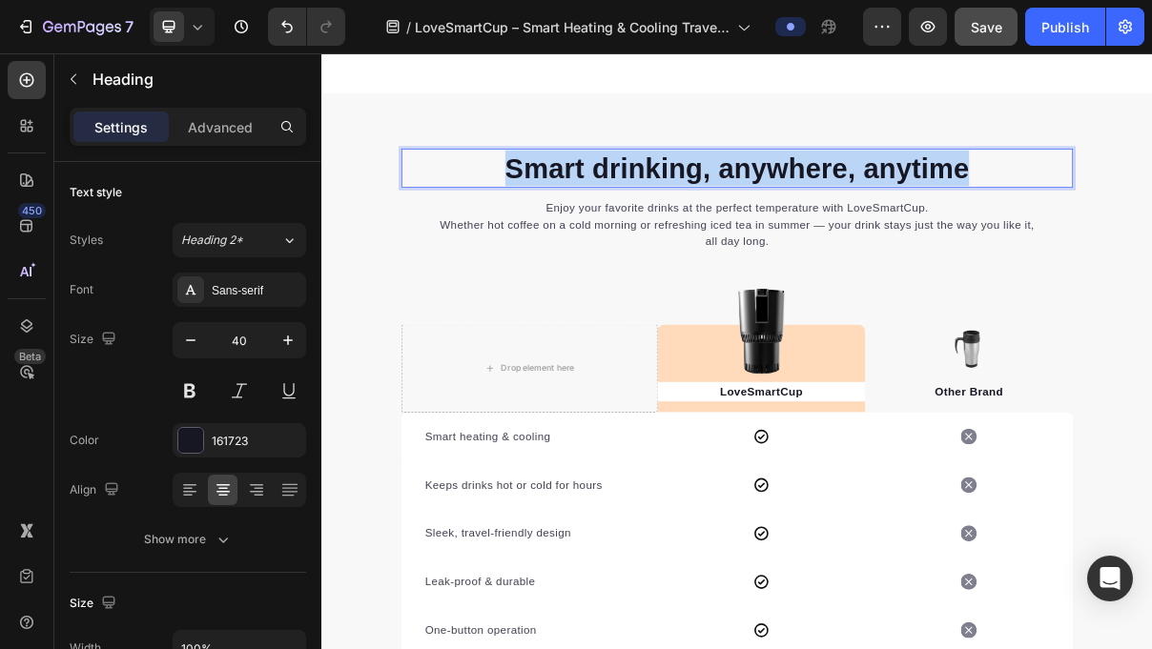
click at [868, 208] on p "Smart drinking, anywhere, anytime" at bounding box center [893, 212] width 921 height 50
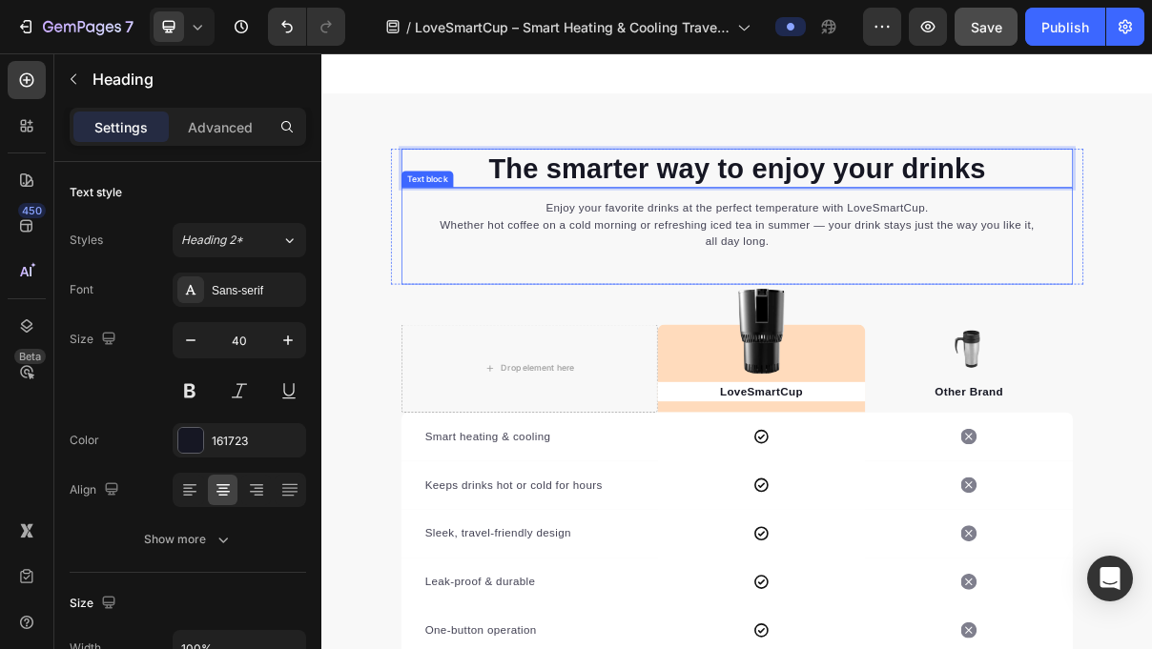
click at [914, 275] on p "Enjoy your favorite drinks at the perfect temperature with LoveSmartCup. Whethe…" at bounding box center [894, 290] width 832 height 69
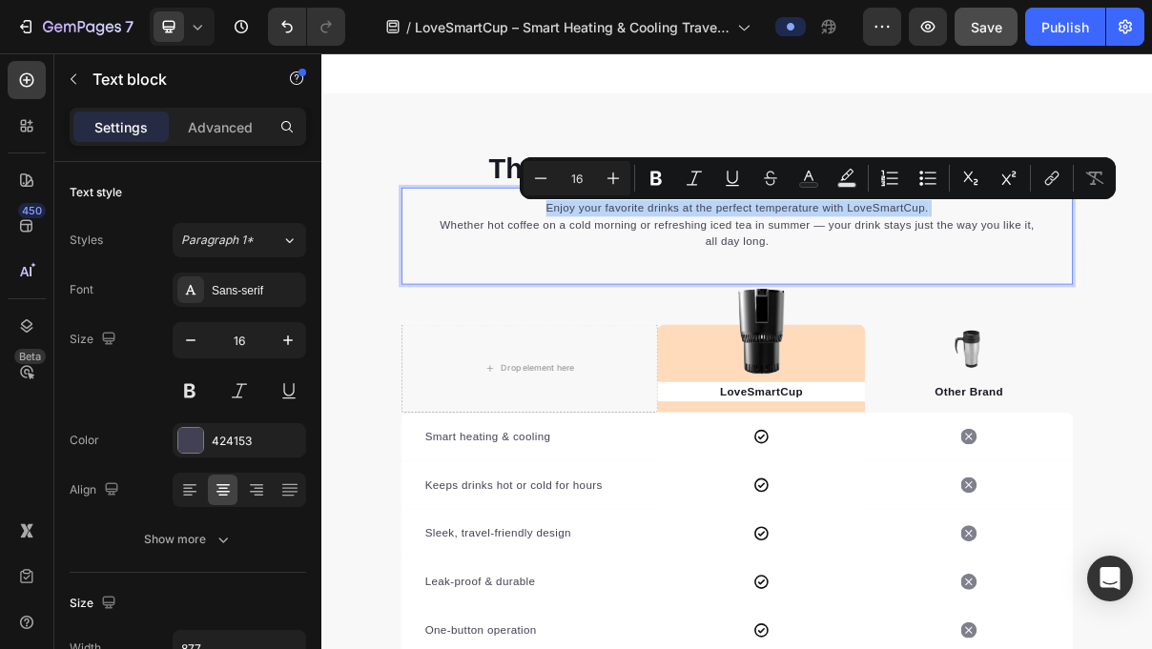
click at [914, 275] on p "Enjoy your favorite drinks at the perfect temperature with LoveSmartCup. Whethe…" at bounding box center [894, 290] width 832 height 69
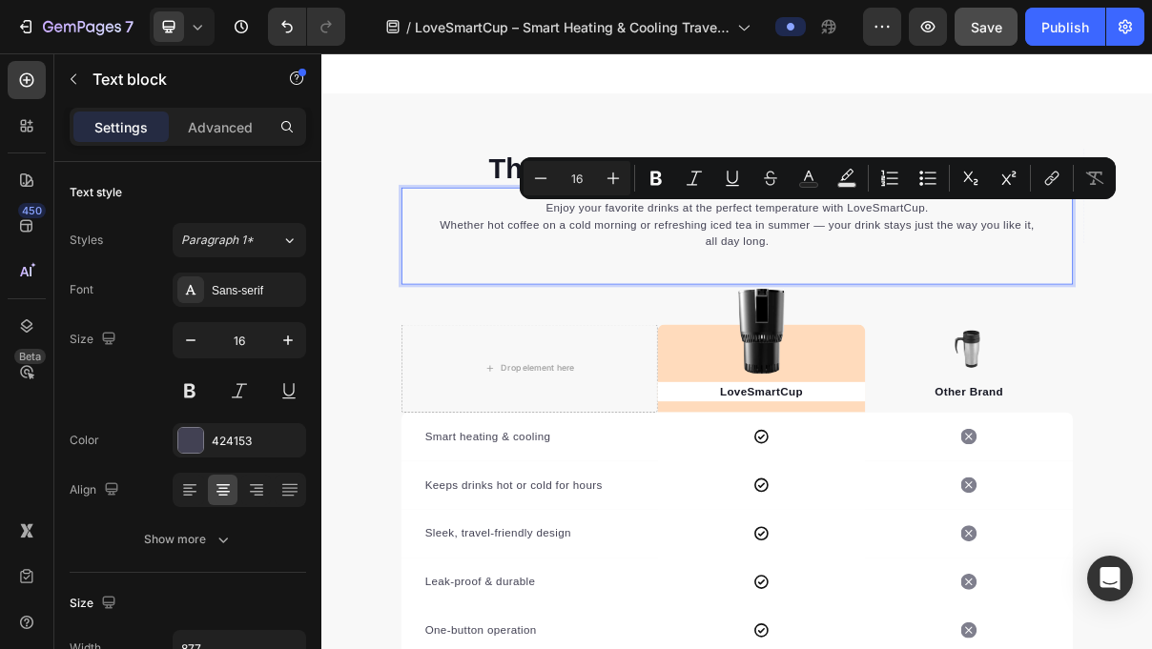
click at [913, 287] on p "Enjoy your favorite drinks at the perfect temperature with LoveSmartCup. Whethe…" at bounding box center [894, 290] width 832 height 69
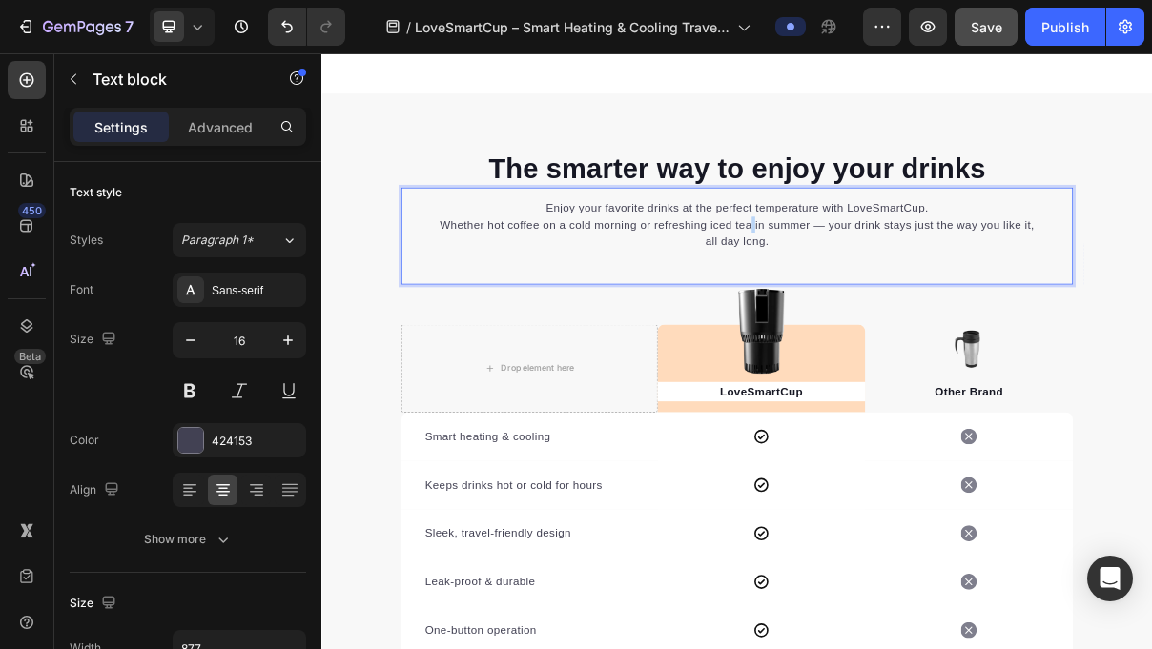
click at [913, 288] on p "Enjoy your favorite drinks at the perfect temperature with LoveSmartCup. Whethe…" at bounding box center [894, 290] width 832 height 69
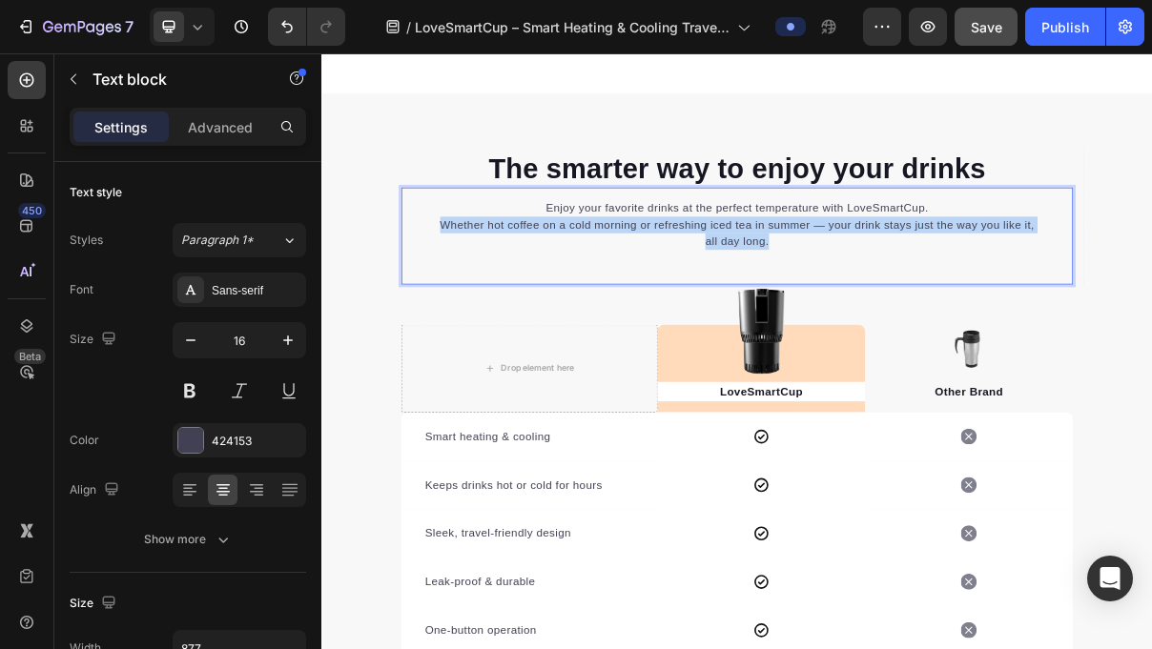
click at [913, 288] on p "Enjoy your favorite drinks at the perfect temperature with LoveSmartCup. Whethe…" at bounding box center [894, 290] width 832 height 69
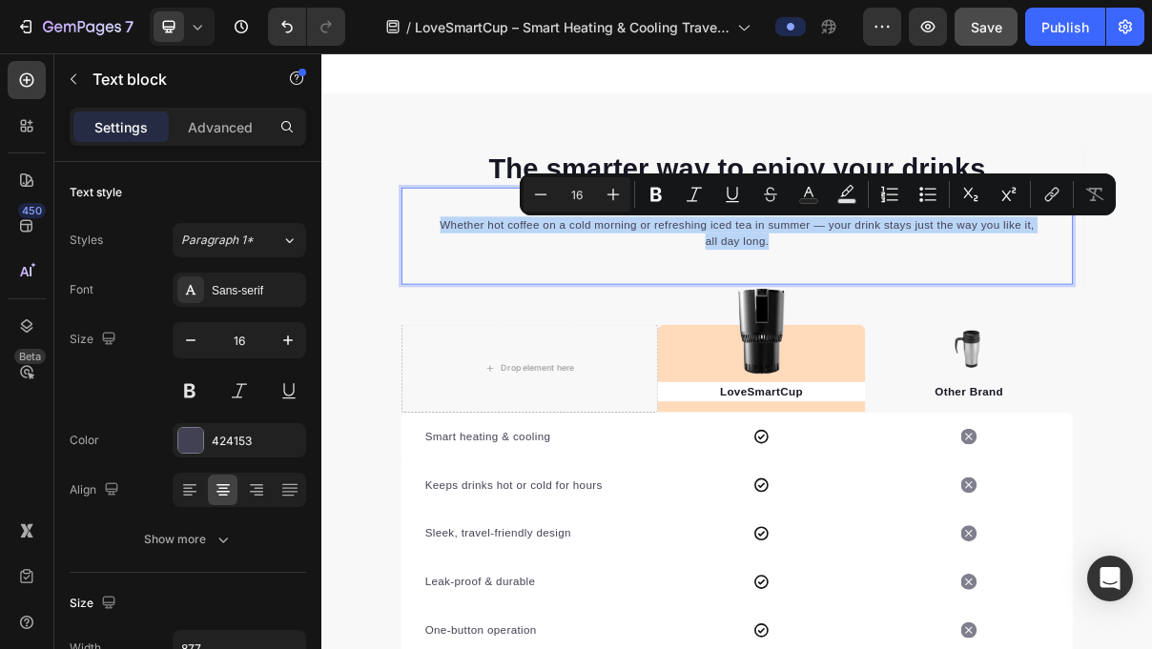
click at [890, 289] on p "Enjoy your favorite drinks at the perfect temperature with LoveSmartCup. Whethe…" at bounding box center [894, 290] width 832 height 69
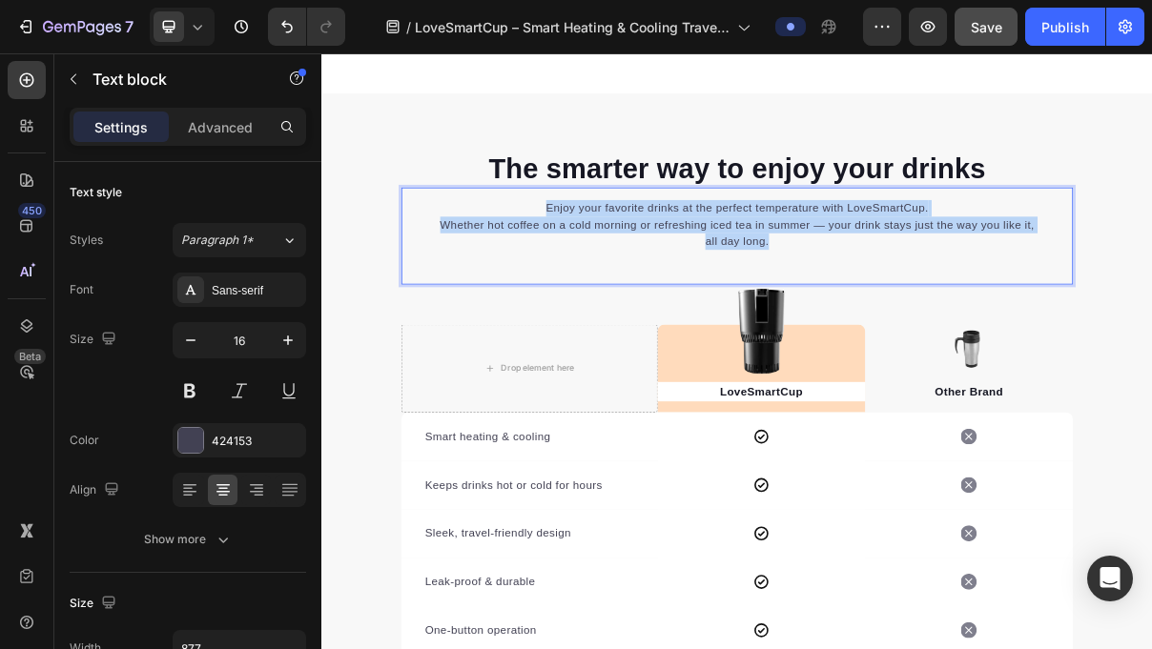
drag, startPoint x: 934, startPoint y: 313, endPoint x: 632, endPoint y: 253, distance: 308.2
click at [632, 256] on p "Enjoy your favorite drinks at the perfect temperature with LoveSmartCup. Whethe…" at bounding box center [894, 290] width 832 height 69
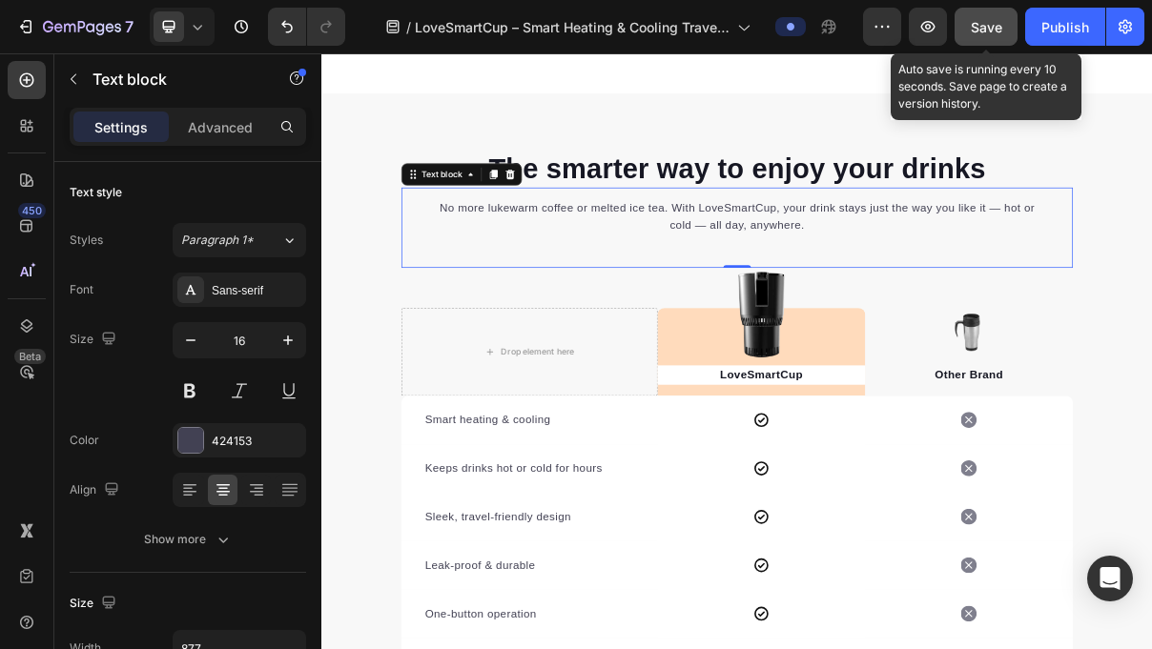
click at [995, 24] on span "Save" at bounding box center [986, 27] width 31 height 16
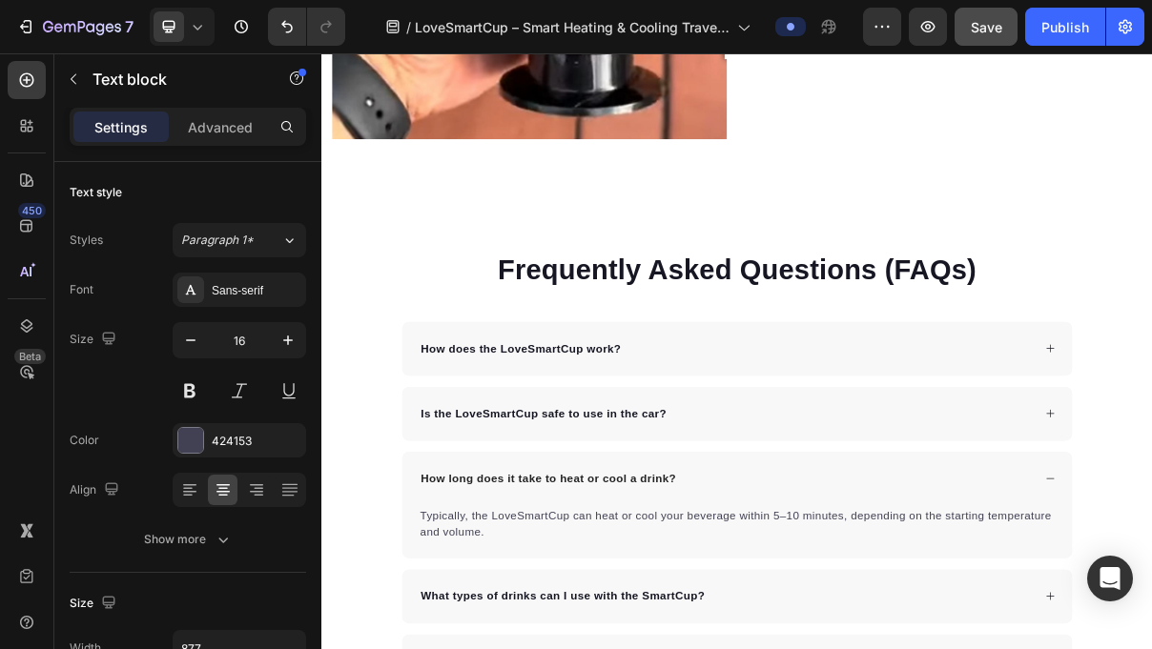
scroll to position [6512, 0]
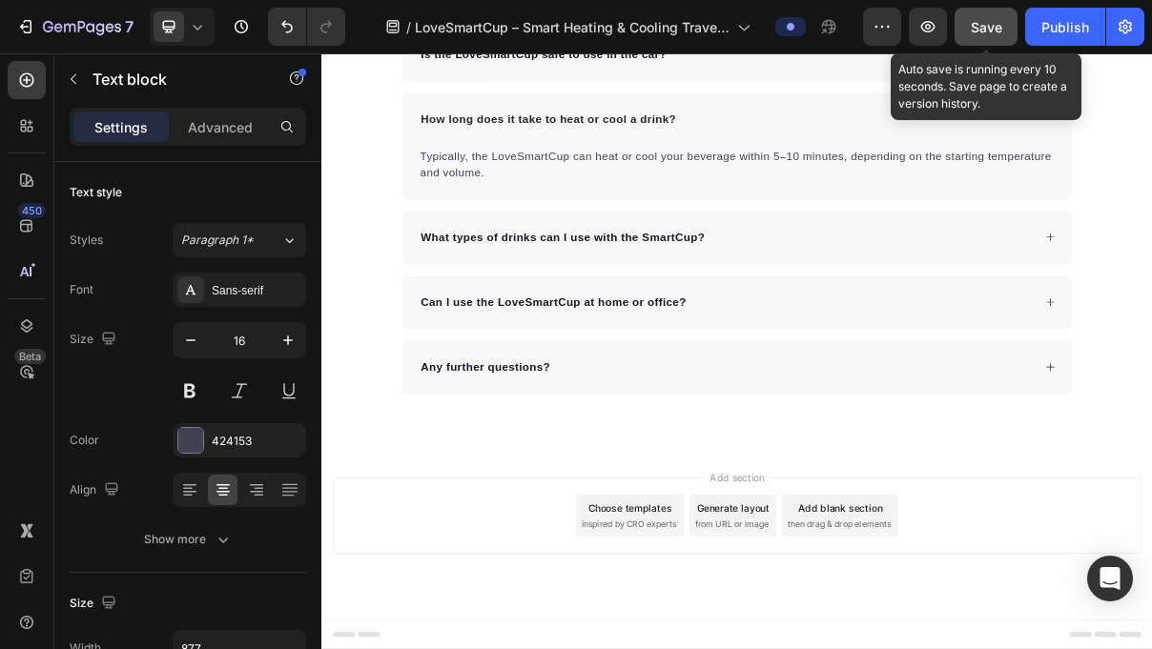
click at [985, 22] on span "Save" at bounding box center [986, 27] width 31 height 16
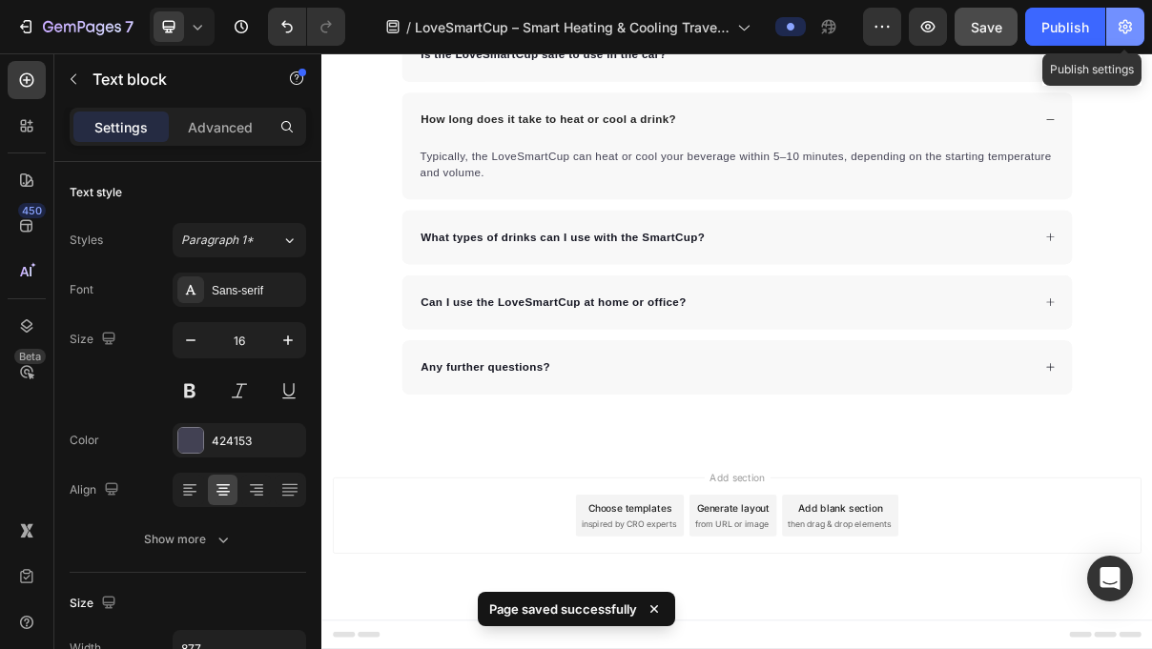
click at [1120, 31] on icon "button" at bounding box center [1124, 27] width 13 height 14
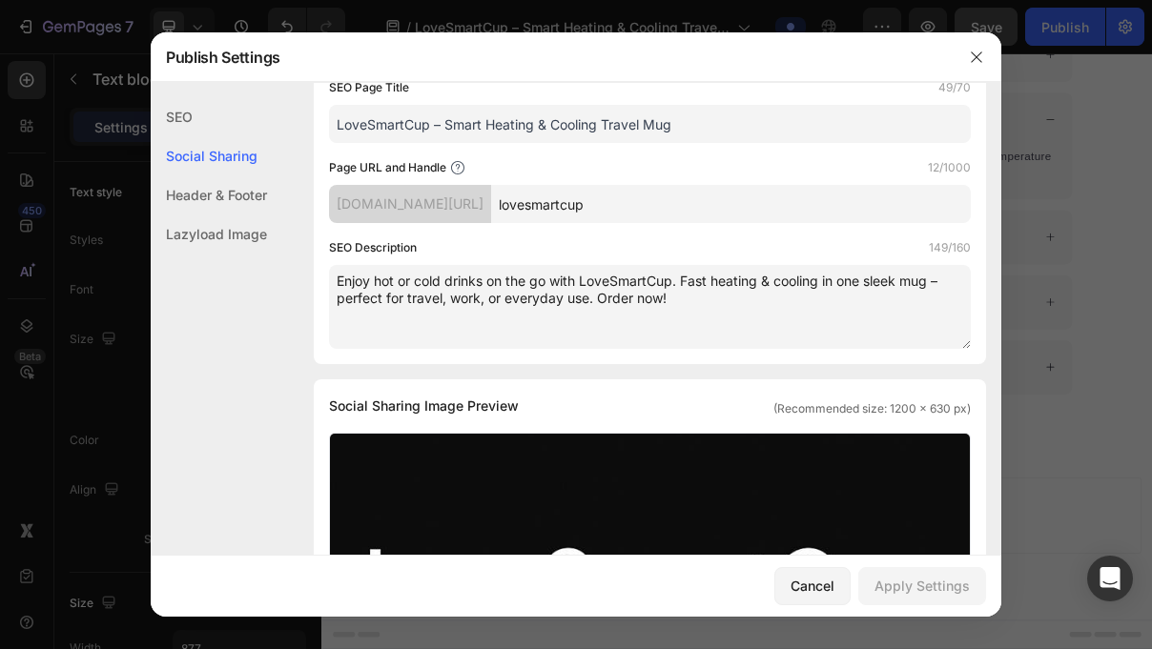
scroll to position [168, 0]
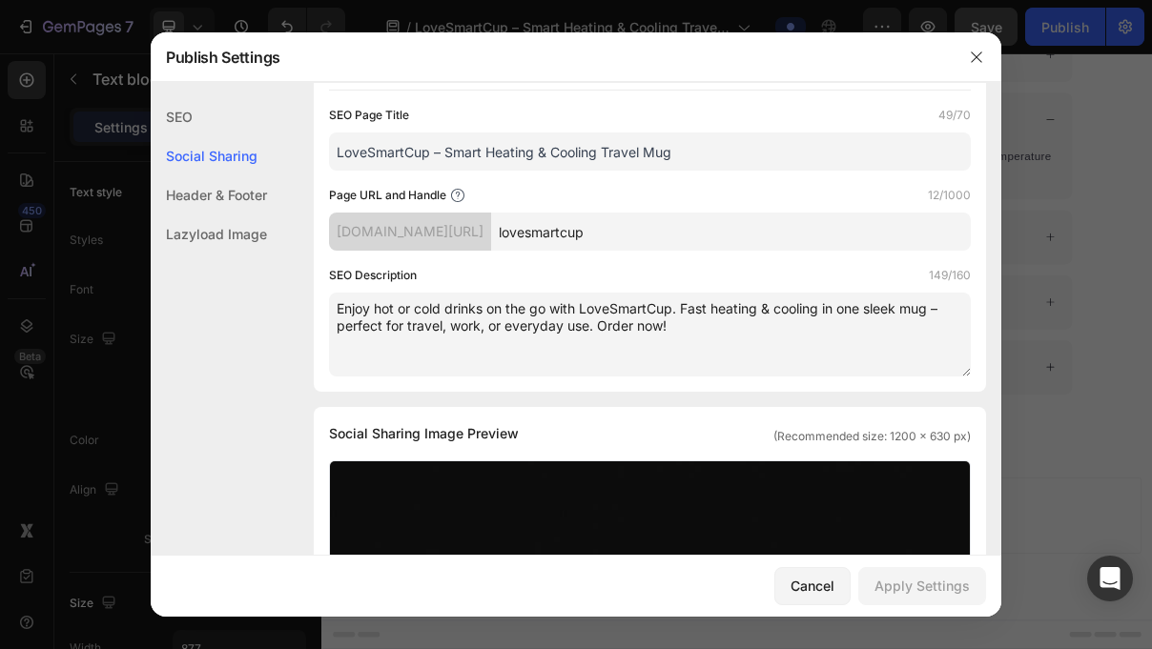
drag, startPoint x: 560, startPoint y: 228, endPoint x: 338, endPoint y: 230, distance: 222.2
click at [337, 229] on div "qn6cqq-mf.myshopify.com/pages/" at bounding box center [410, 232] width 162 height 38
click at [482, 271] on div "SEO Description 149/160" at bounding box center [650, 275] width 642 height 19
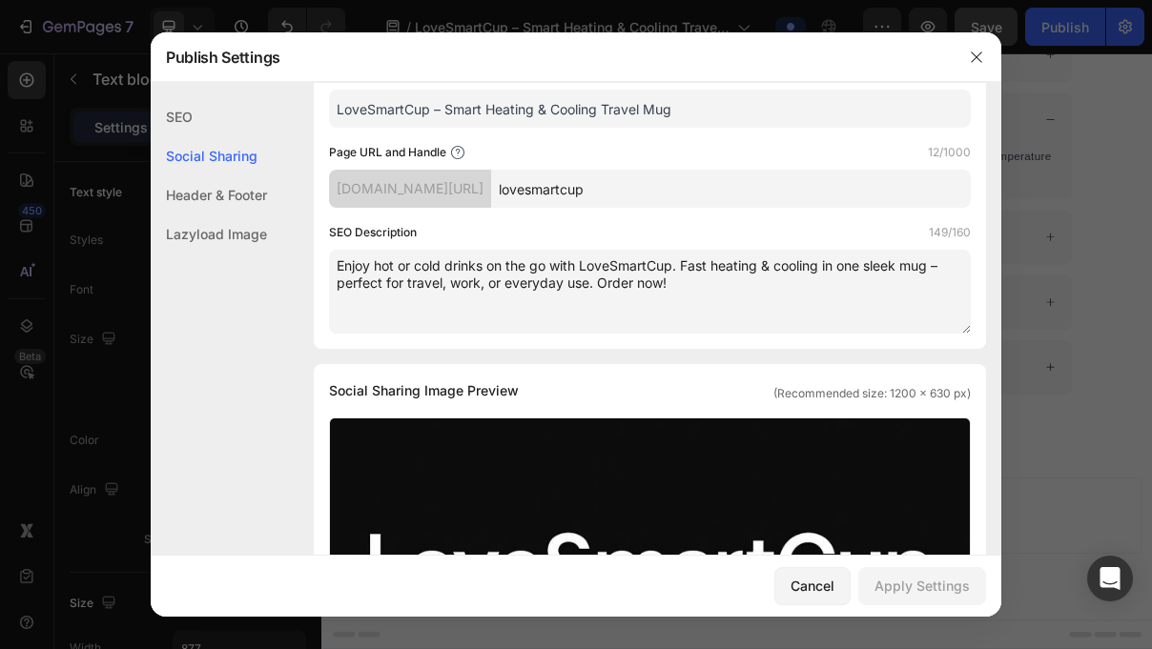
scroll to position [208, 0]
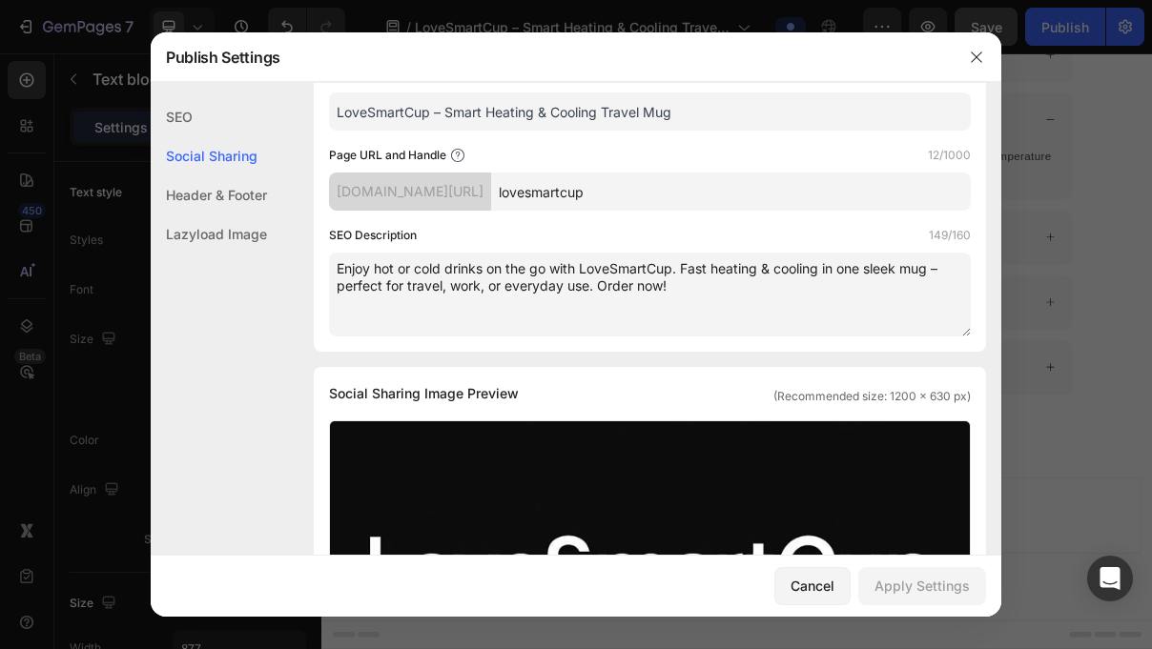
click at [491, 176] on div "qn6cqq-mf.myshopify.com/pages/" at bounding box center [410, 192] width 162 height 38
click at [491, 184] on div "qn6cqq-mf.myshopify.com/pages/" at bounding box center [410, 192] width 162 height 38
drag, startPoint x: 995, startPoint y: 57, endPoint x: 929, endPoint y: 5, distance: 84.9
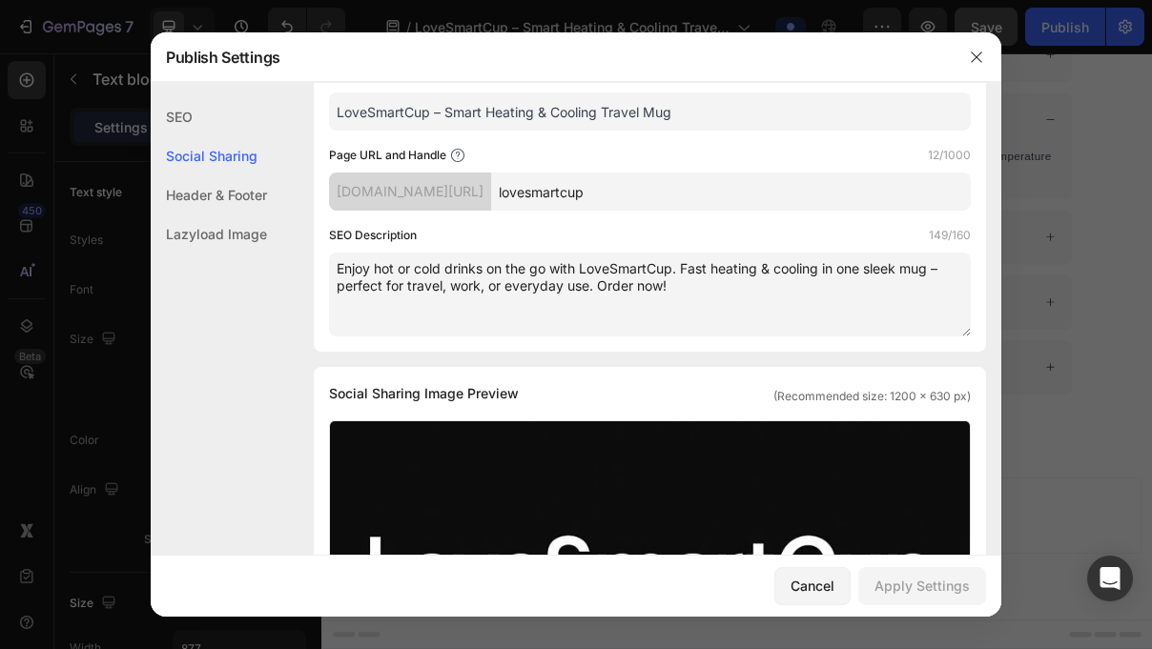
click at [995, 57] on div at bounding box center [977, 57] width 50 height 50
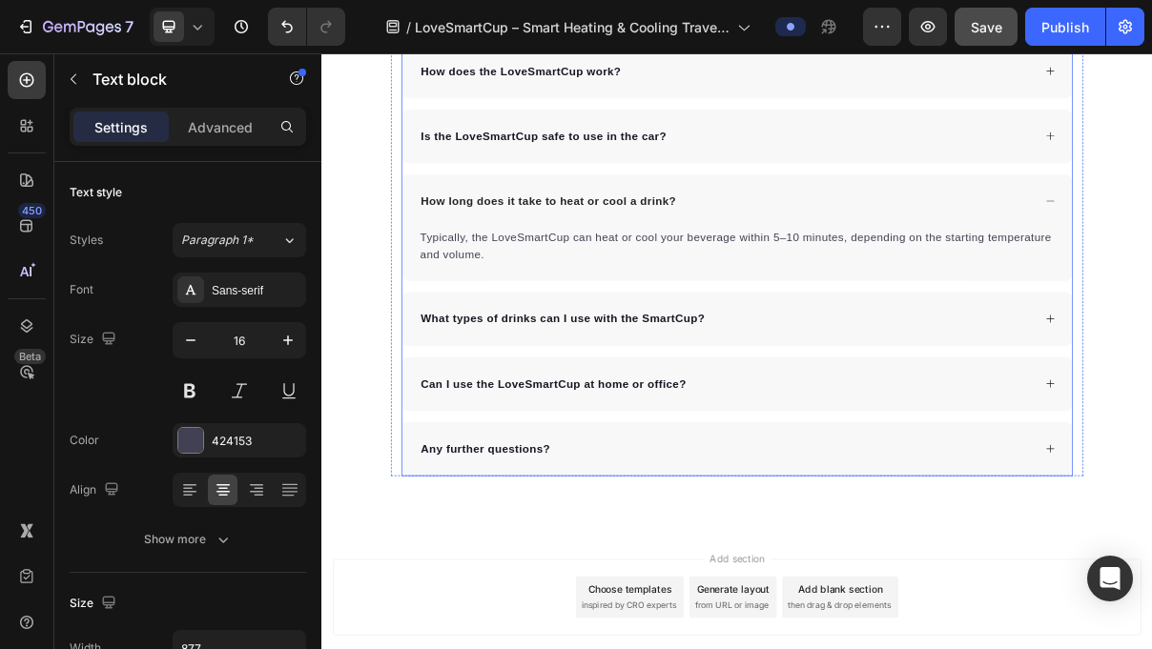
scroll to position [6512, 0]
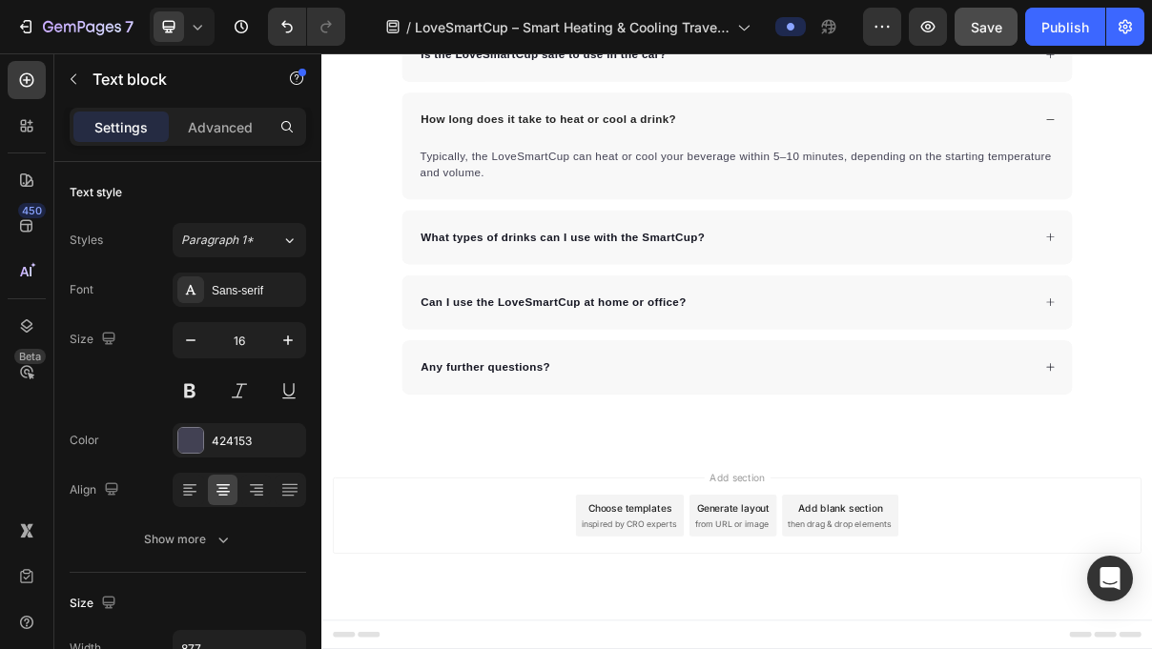
click at [990, 35] on div "Save" at bounding box center [986, 27] width 31 height 20
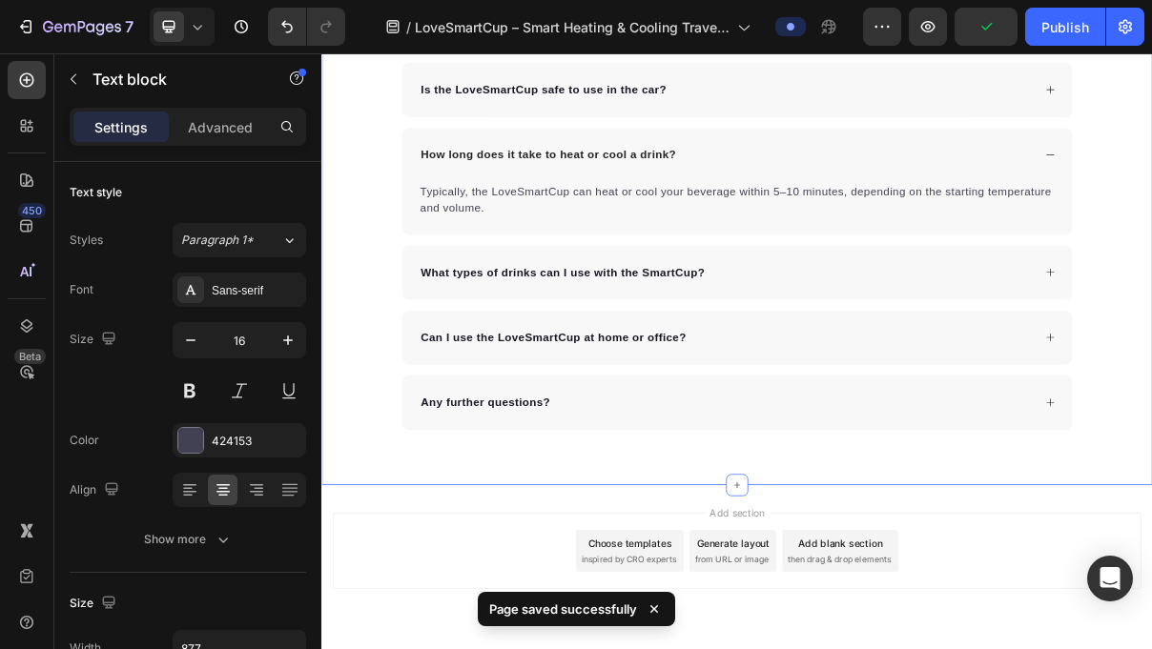
scroll to position [6464, 0]
click at [1139, 27] on button "button" at bounding box center [1125, 27] width 38 height 38
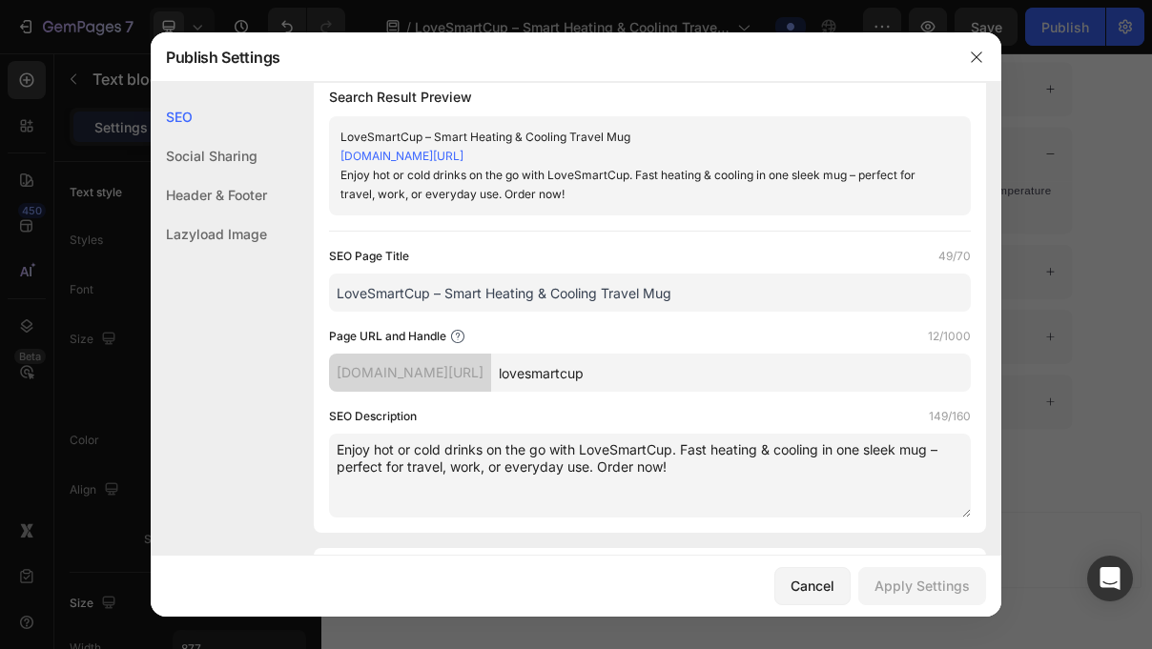
scroll to position [34, 0]
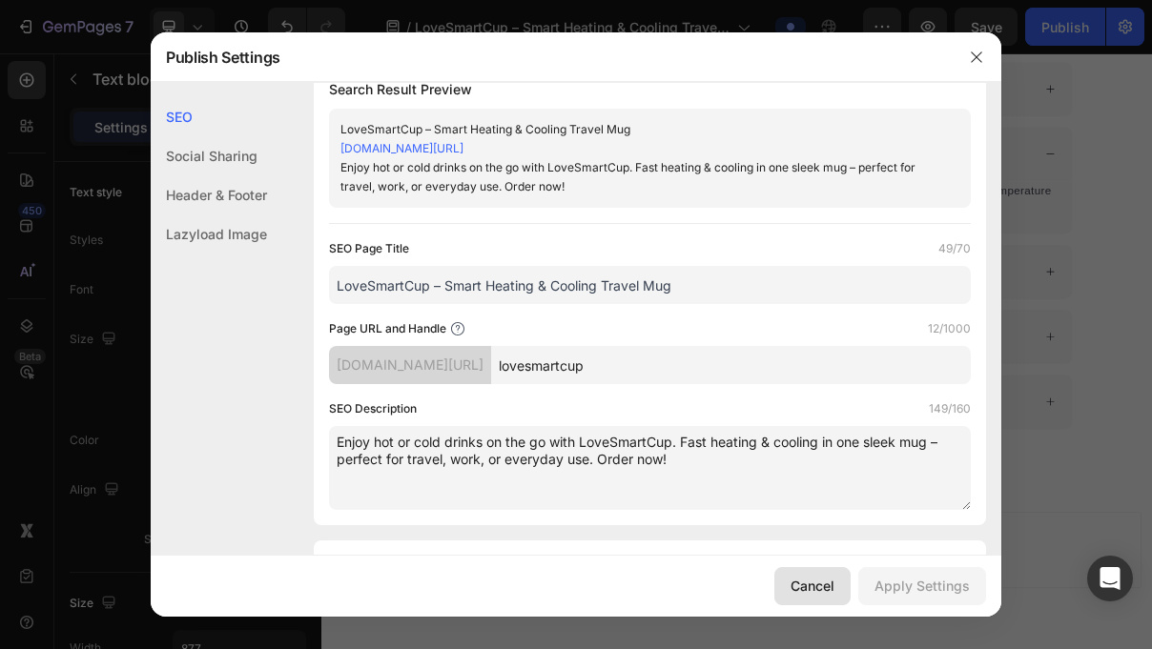
click at [831, 587] on div "Cancel" at bounding box center [812, 586] width 44 height 20
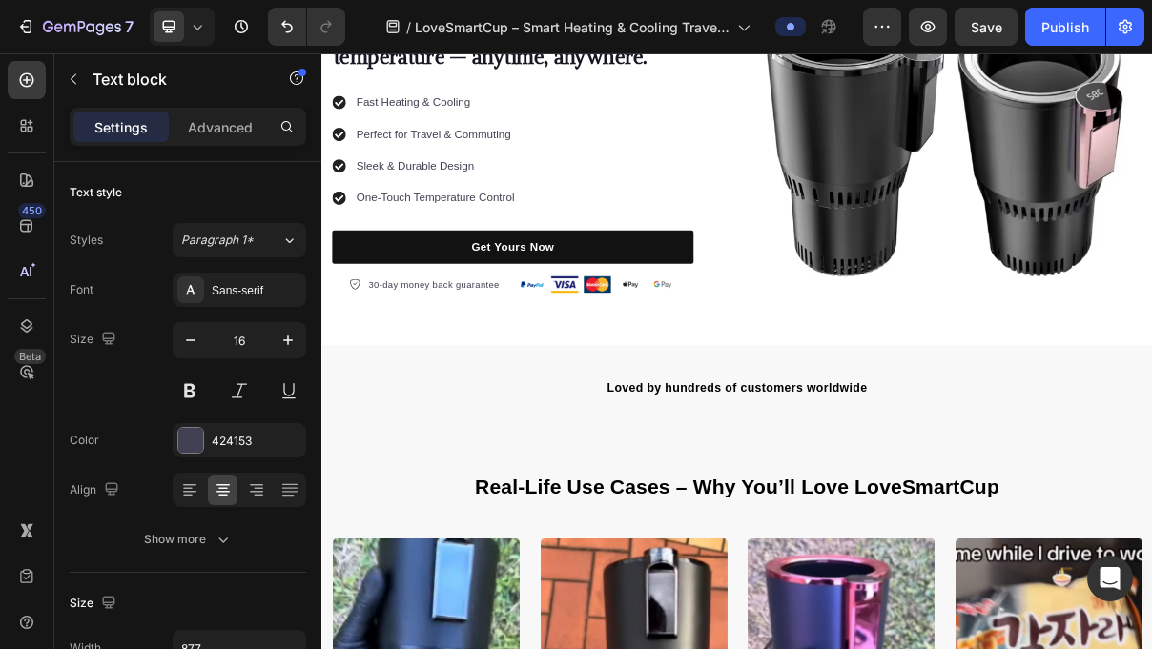
scroll to position [246, 0]
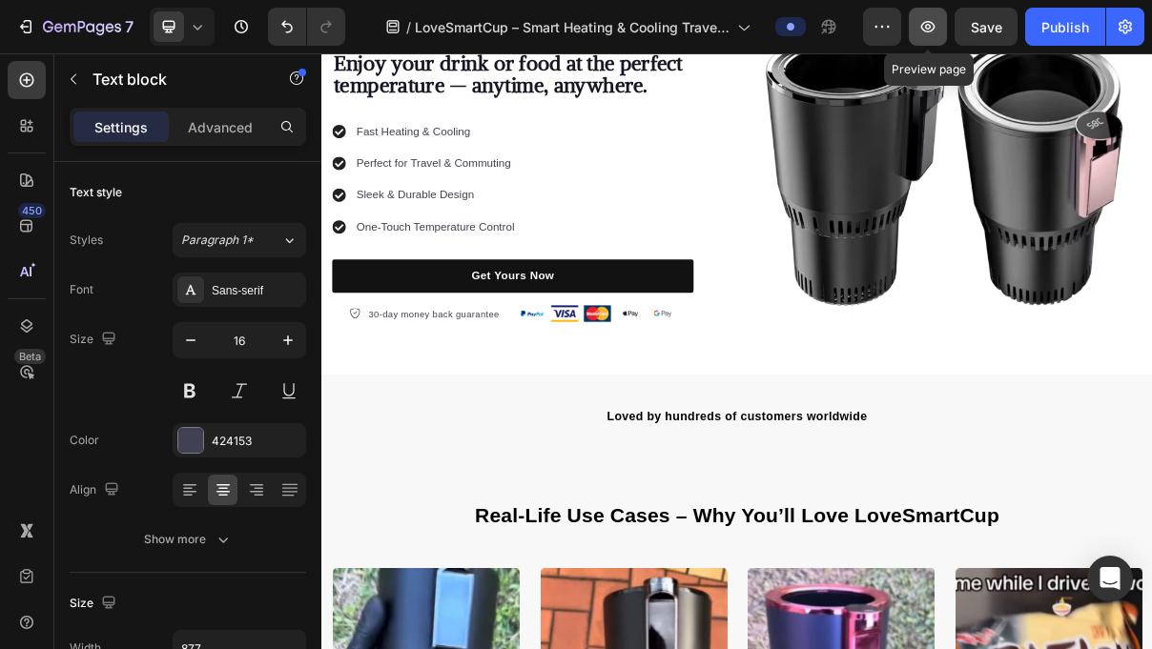
click at [942, 31] on button "button" at bounding box center [928, 27] width 38 height 38
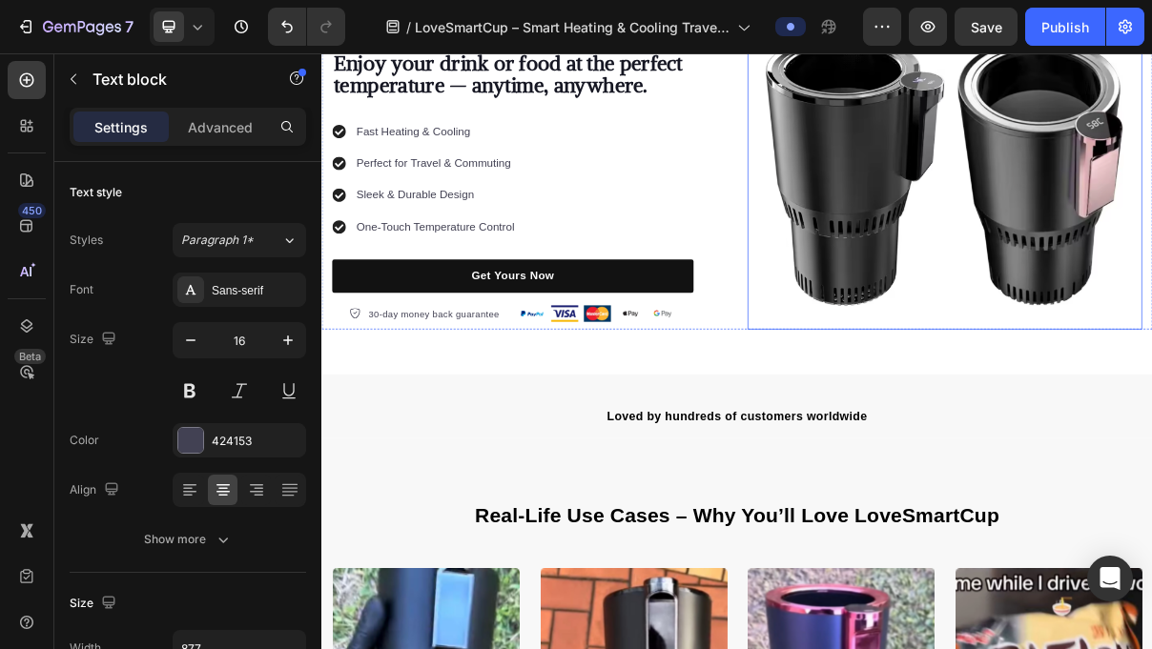
scroll to position [0, 0]
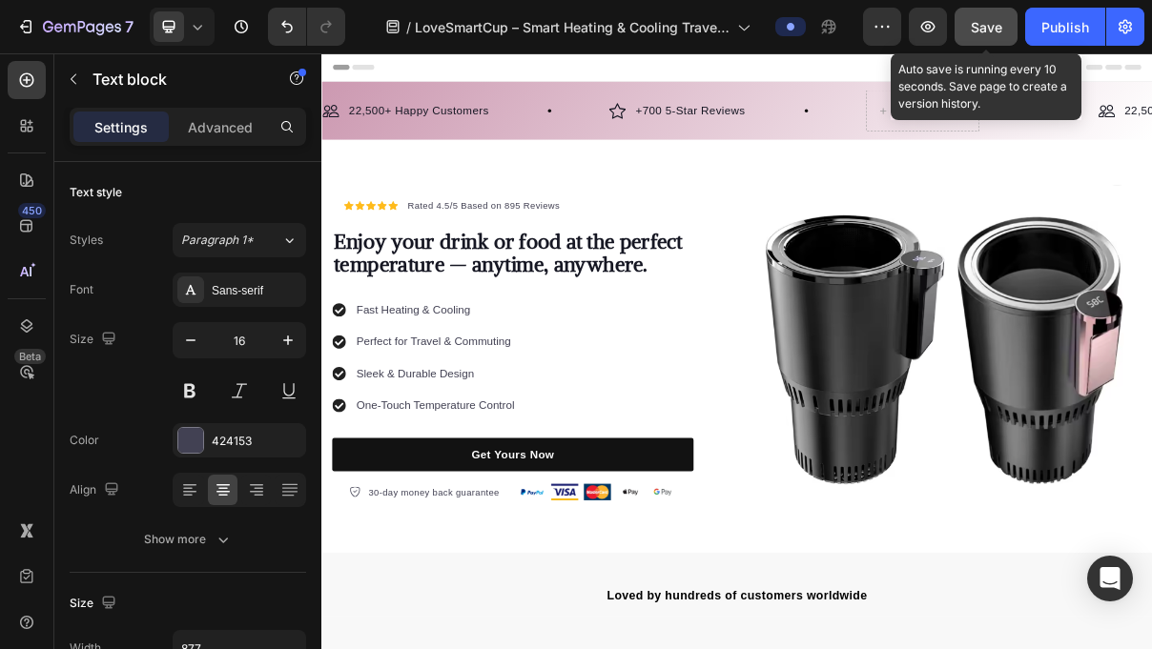
click at [997, 32] on span "Save" at bounding box center [986, 27] width 31 height 16
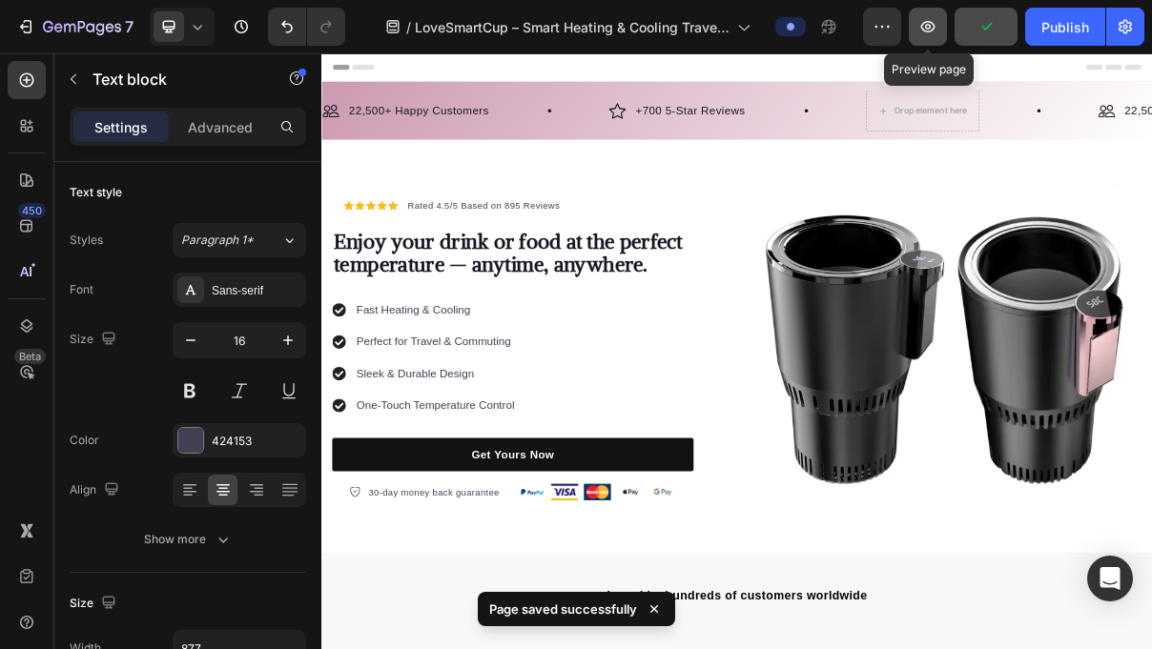
click at [932, 36] on button "button" at bounding box center [928, 27] width 38 height 38
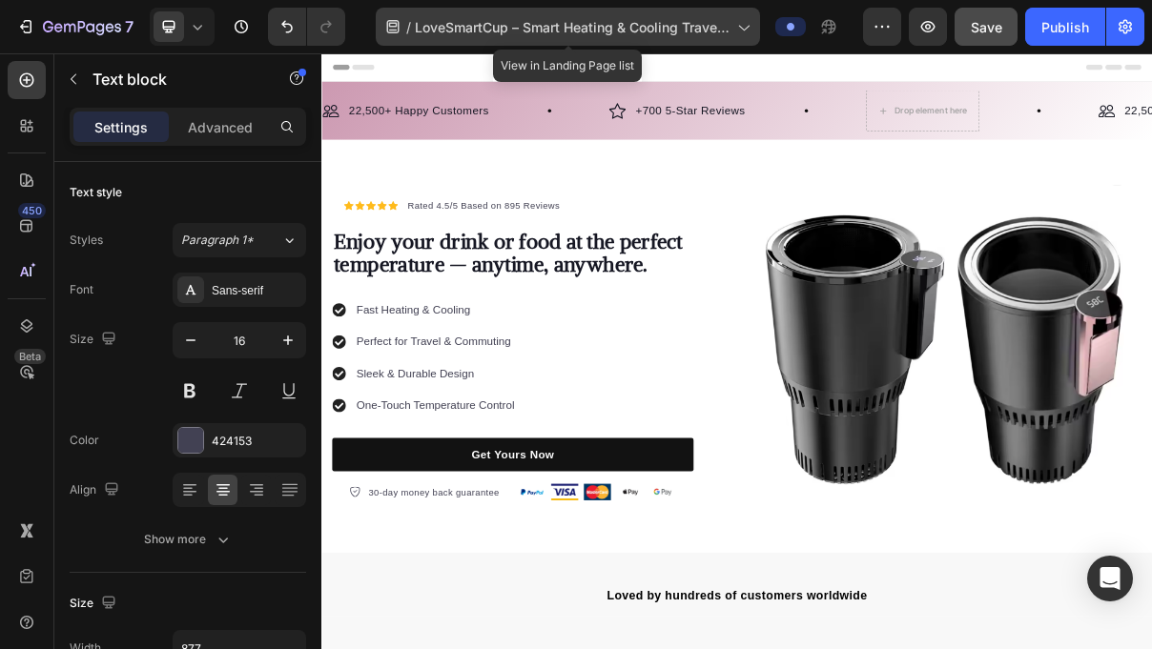
click at [654, 28] on span "LoveSmartCup – Smart Heating & Cooling Travel Mug" at bounding box center [572, 27] width 315 height 20
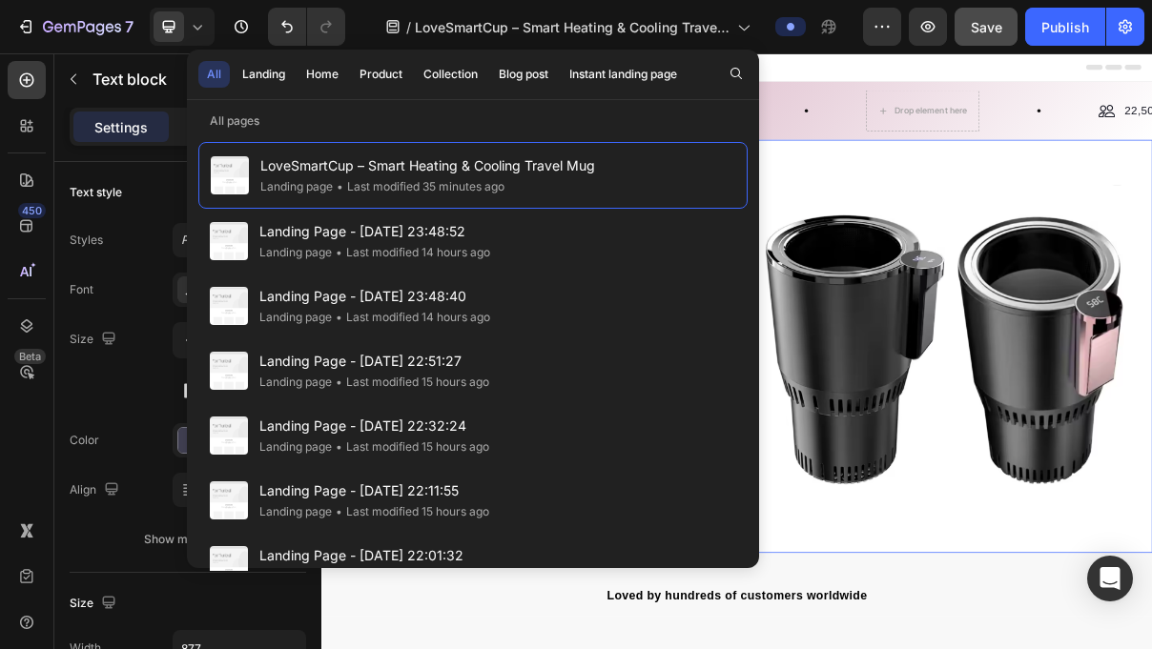
click at [1027, 206] on div "Icon Icon Icon Icon Icon Icon List Hoz Rated 4.5/5 Based on 895 Reviews Text bl…" at bounding box center [893, 457] width 1144 height 569
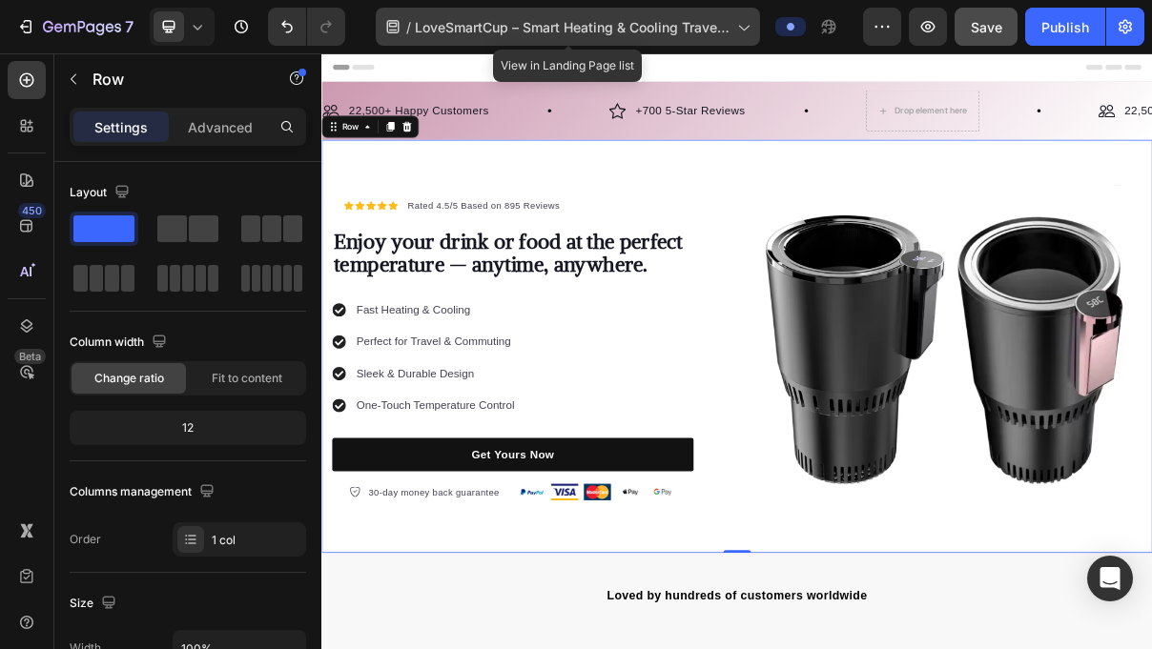
click at [747, 33] on icon at bounding box center [742, 26] width 19 height 19
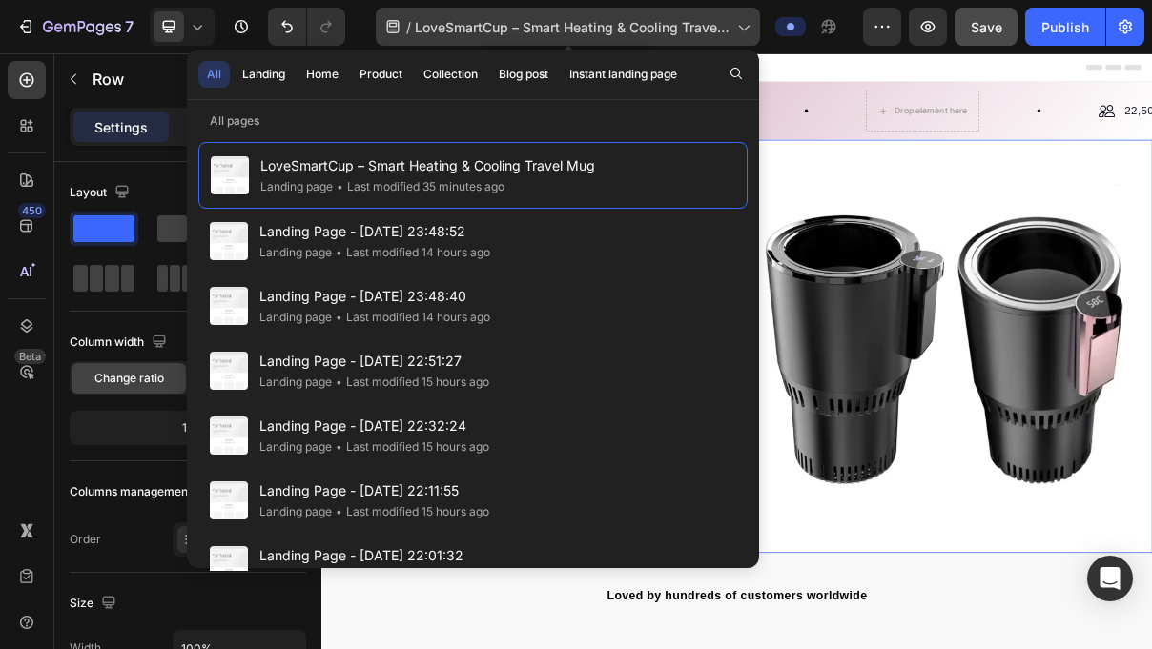
click at [722, 29] on span "LoveSmartCup – Smart Heating & Cooling Travel Mug" at bounding box center [572, 27] width 315 height 20
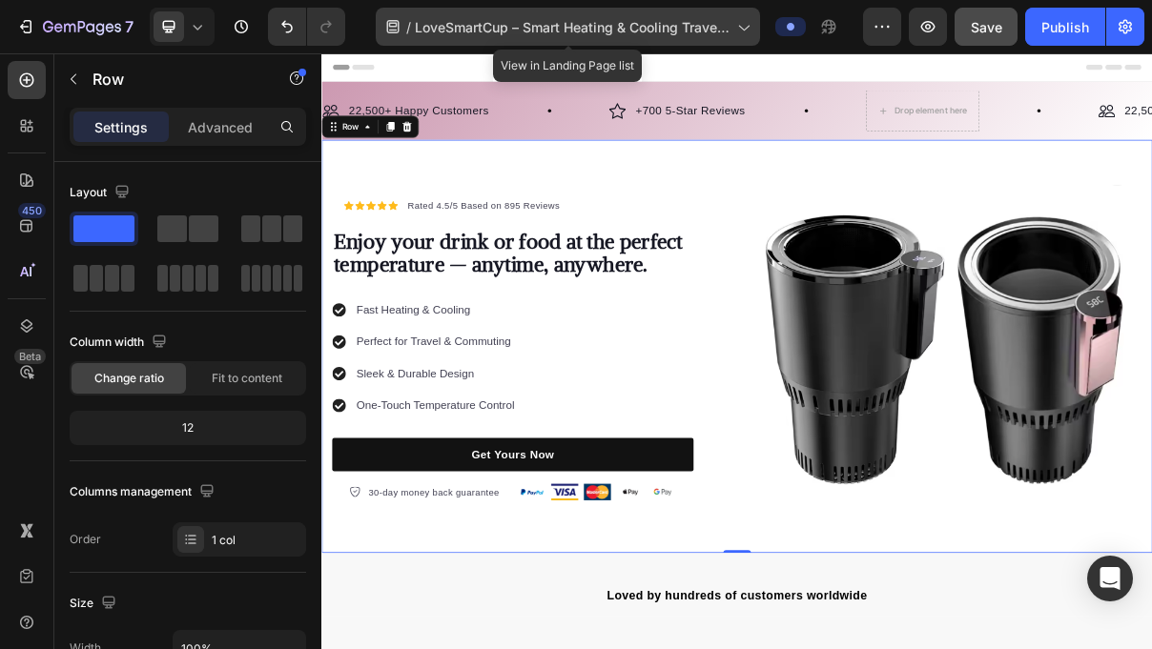
click at [389, 26] on icon at bounding box center [393, 26] width 12 height 13
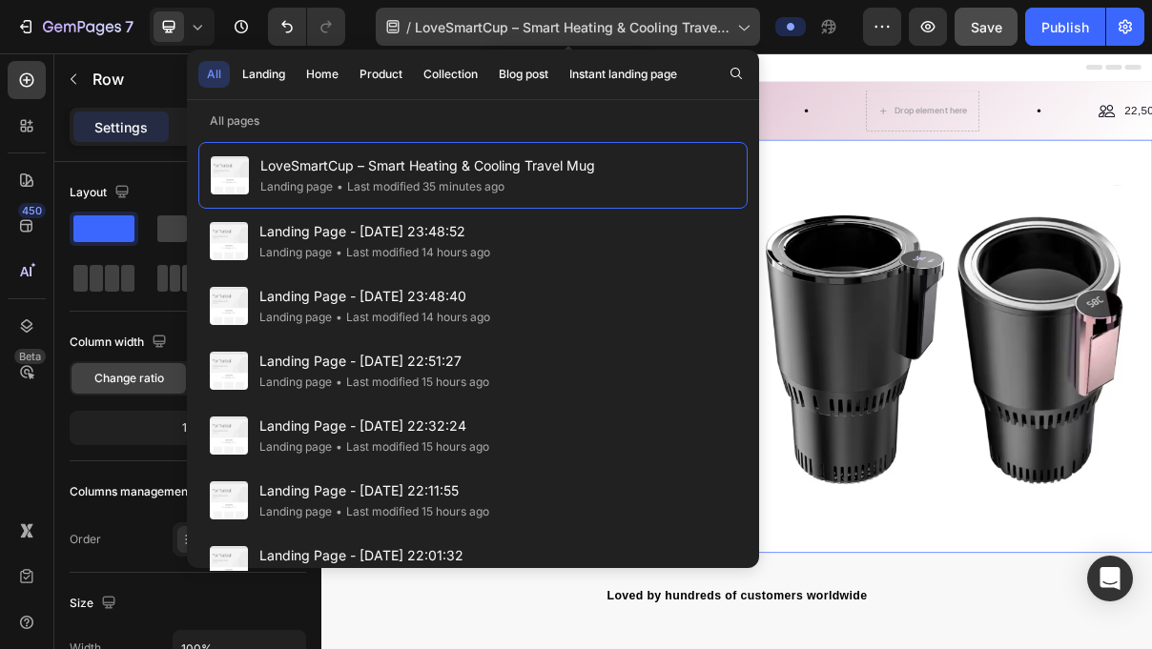
click at [459, 22] on span "LoveSmartCup – Smart Heating & Cooling Travel Mug" at bounding box center [572, 27] width 315 height 20
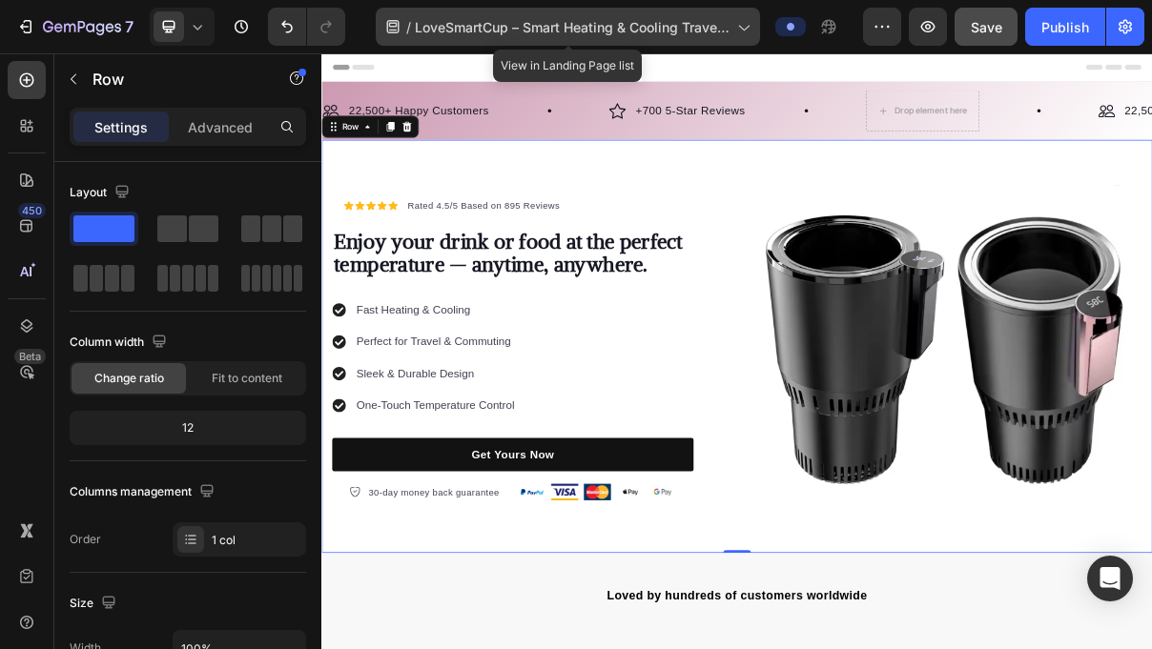
click at [743, 28] on icon at bounding box center [744, 29] width 10 height 6
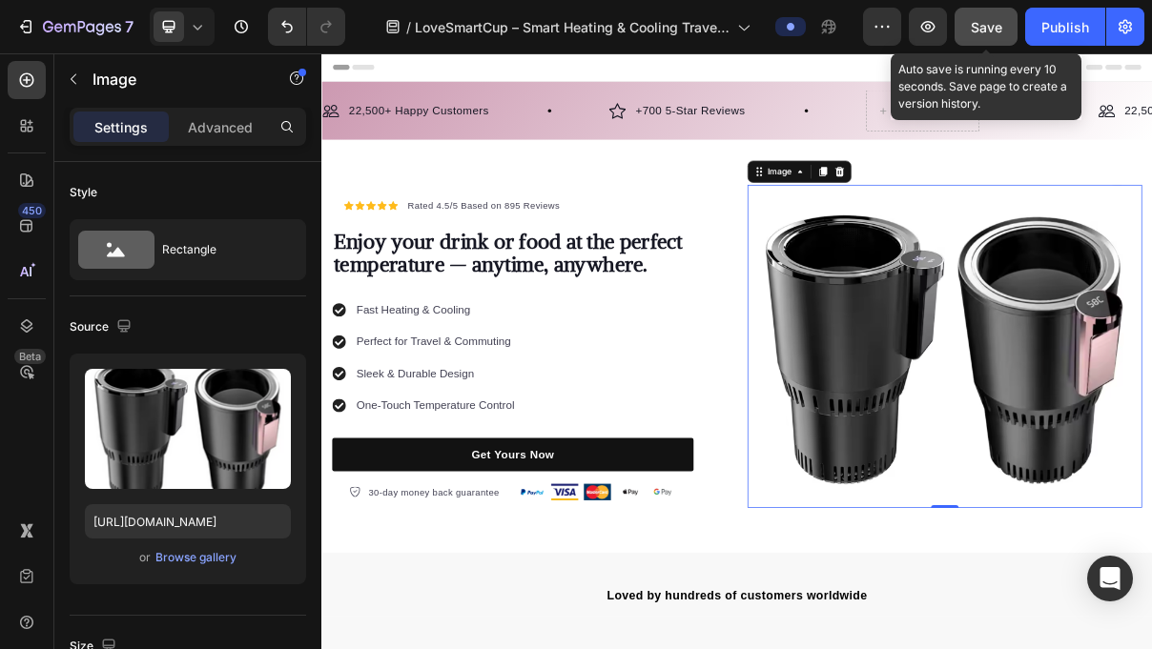
click at [974, 24] on span "Save" at bounding box center [986, 27] width 31 height 16
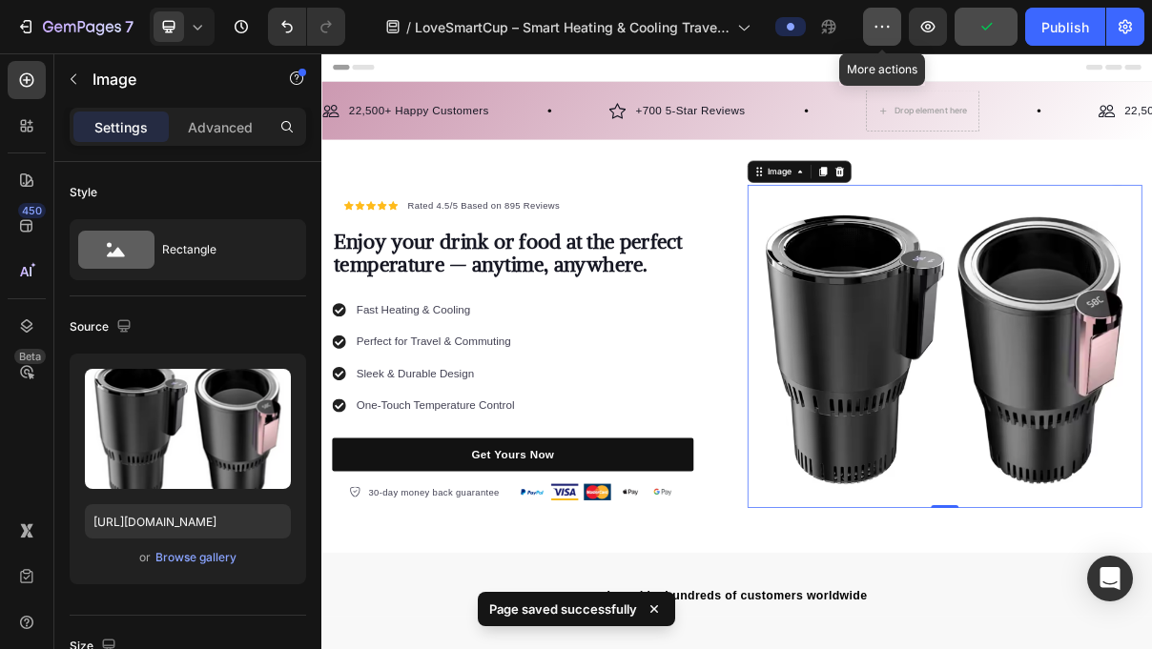
click at [893, 30] on button "button" at bounding box center [882, 27] width 38 height 38
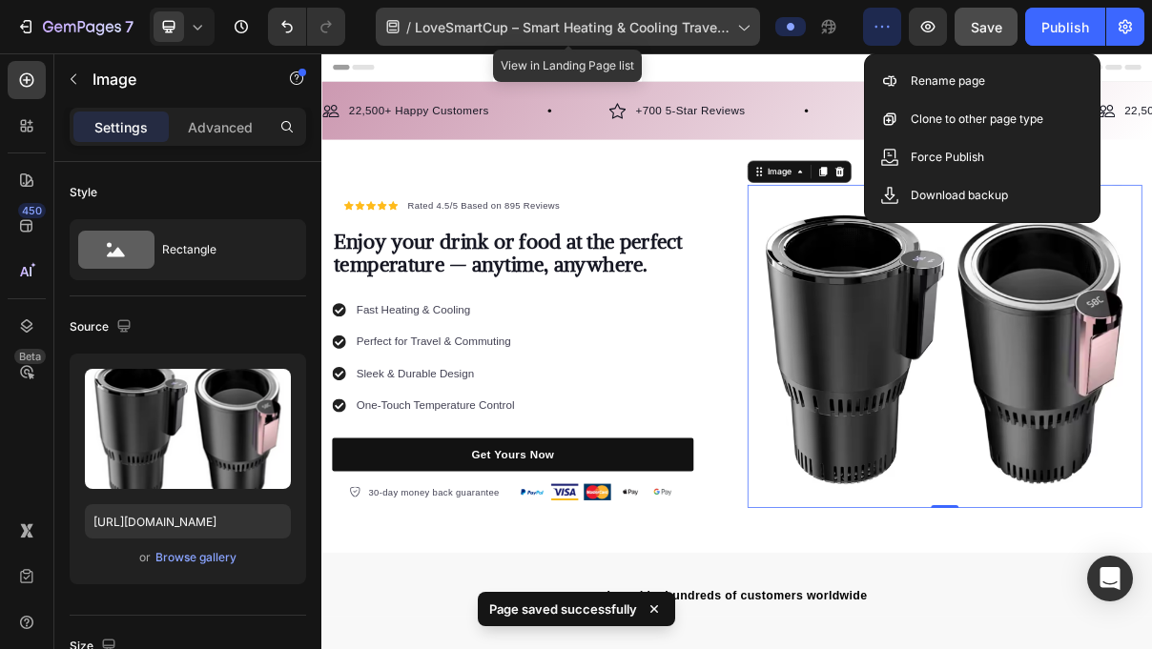
click at [760, 26] on div "/ LoveSmartCup – Smart Heating & Cooling Travel Mug" at bounding box center [568, 27] width 384 height 38
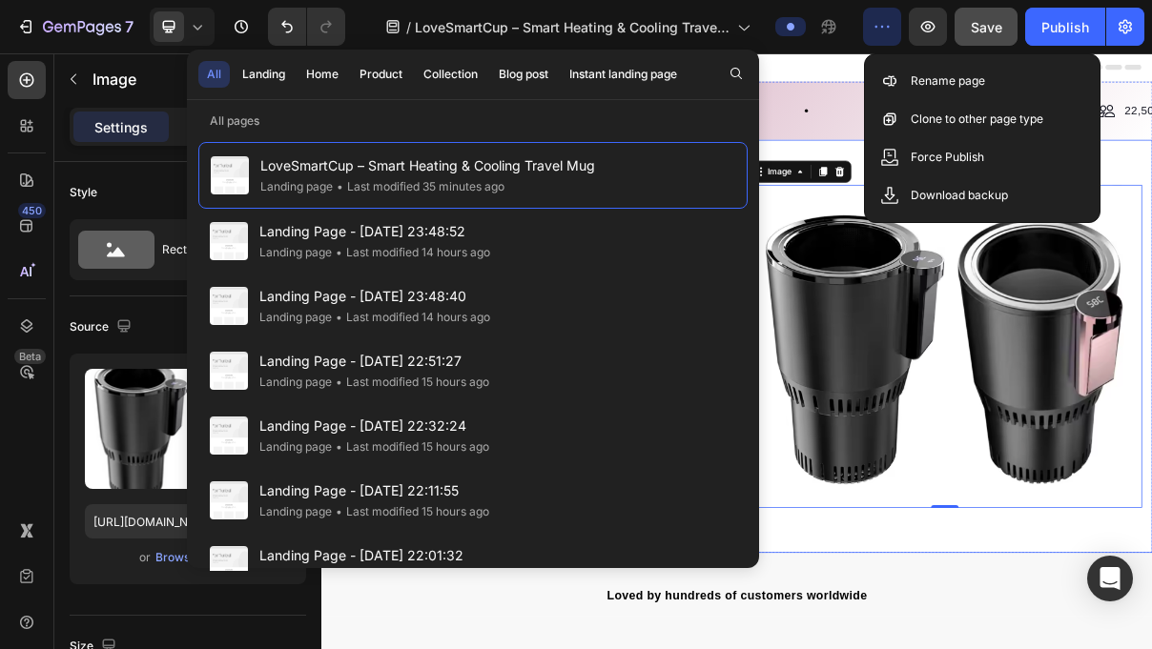
click at [965, 648] on div "Icon Icon Icon Icon Icon Icon List Hoz Rated 4.5/5 Based on 895 Reviews Text bl…" at bounding box center [893, 457] width 1144 height 569
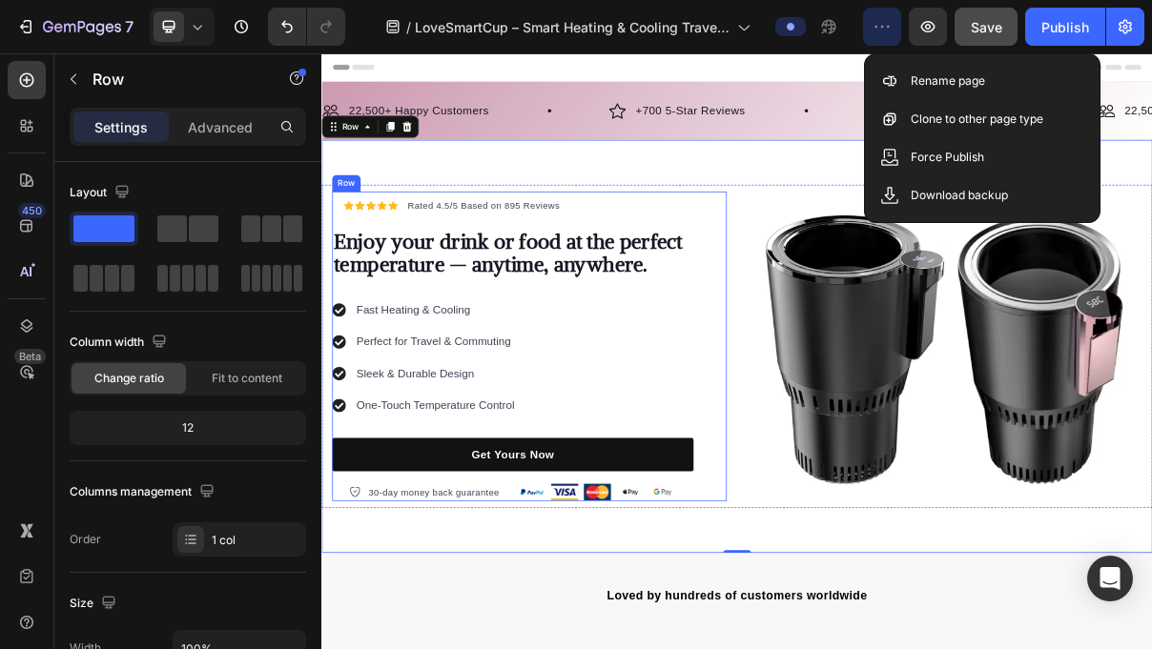
click at [815, 282] on div "Enjoy your drink or food at the perfect temperature — anytime, anywhere. Heading" at bounding box center [585, 337] width 498 height 111
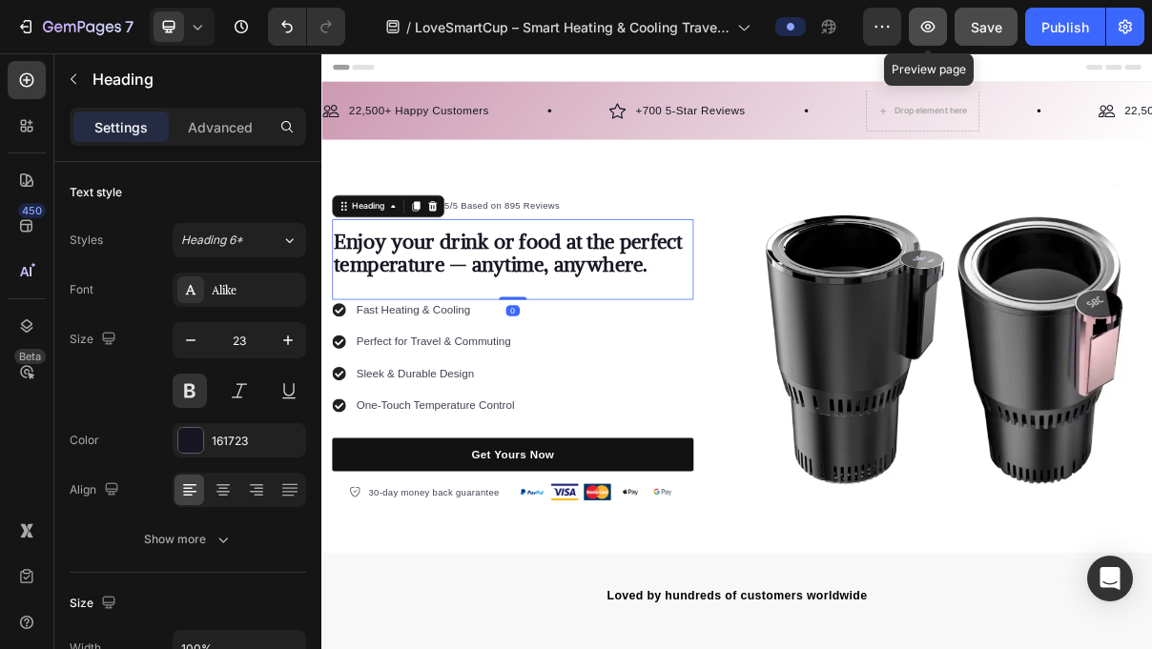
click at [913, 25] on button "button" at bounding box center [928, 27] width 38 height 38
click at [943, 26] on button "button" at bounding box center [928, 27] width 38 height 38
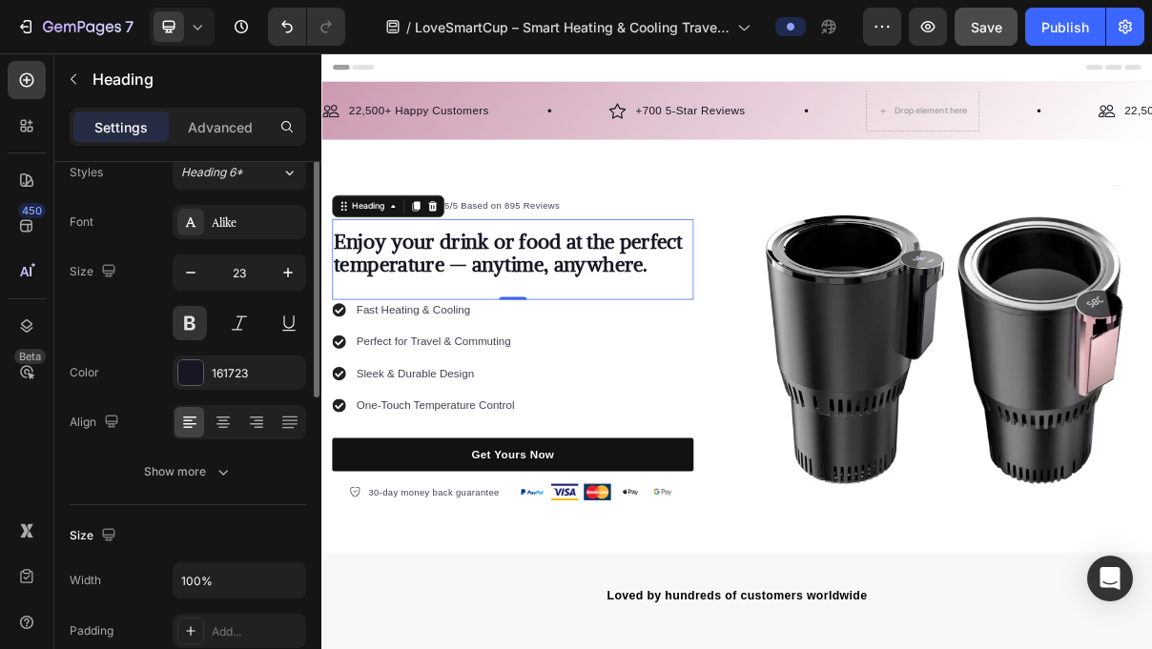
scroll to position [46, 0]
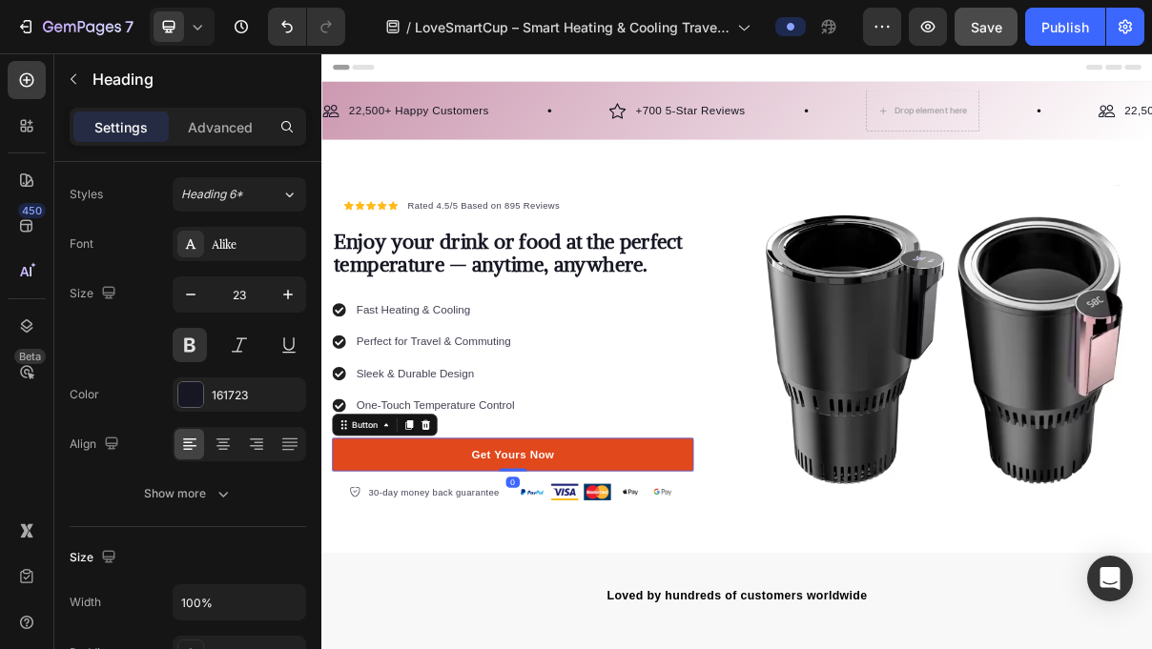
click at [499, 603] on link "Get Yours Now" at bounding box center [585, 607] width 498 height 46
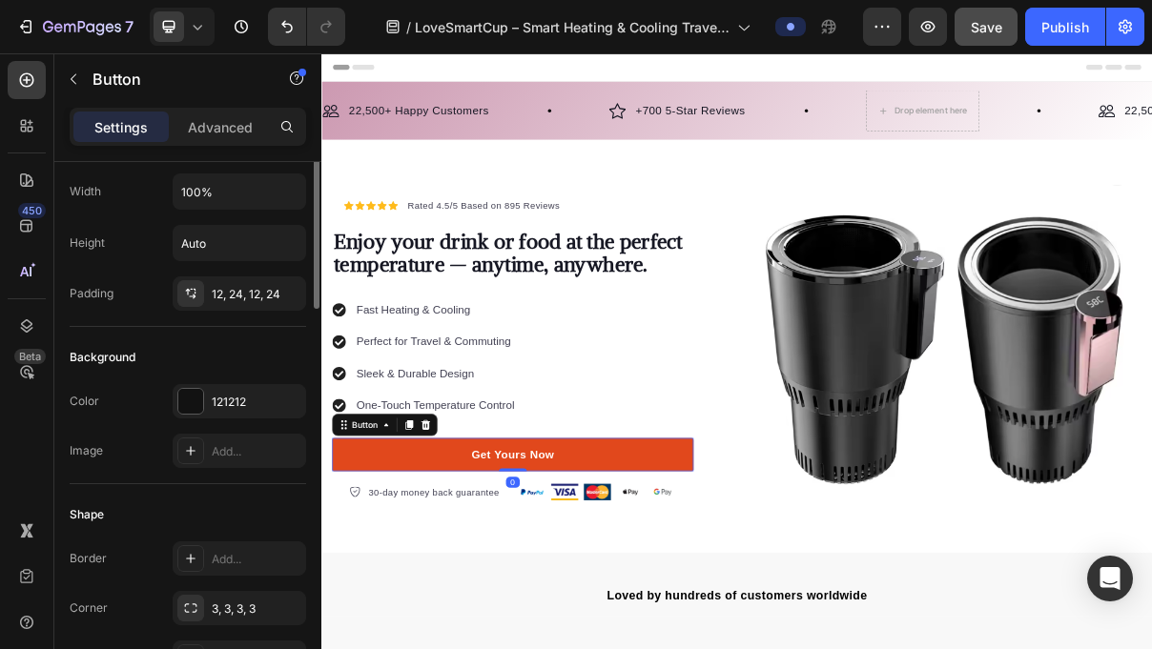
scroll to position [0, 0]
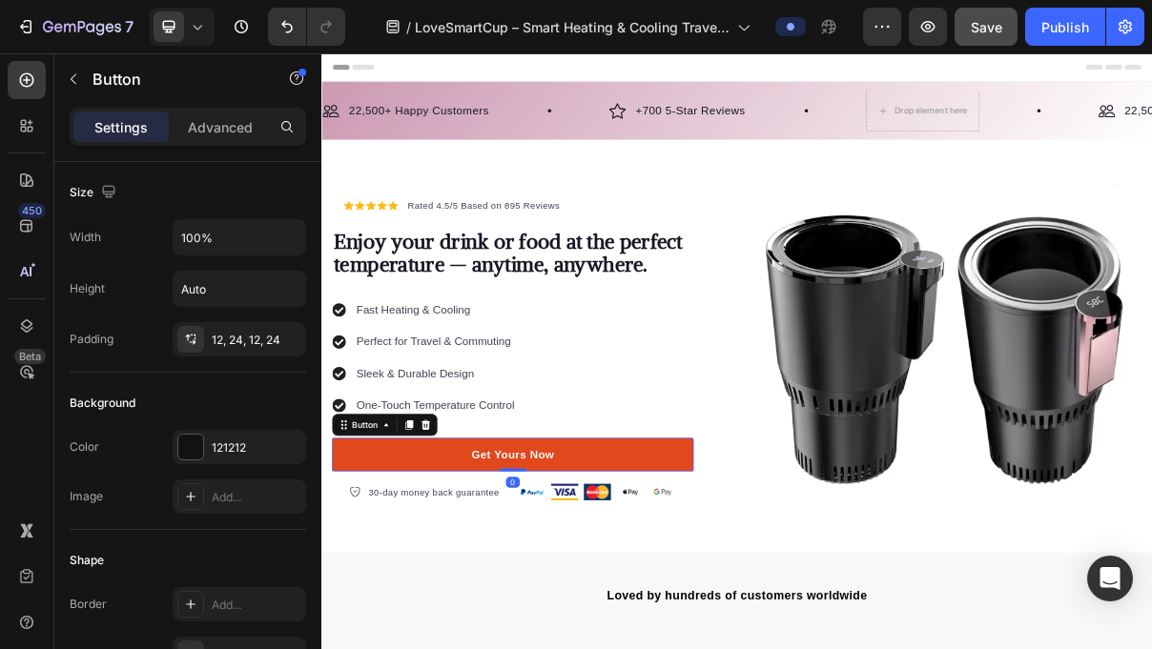
click at [465, 603] on link "Get Yours Now" at bounding box center [585, 607] width 498 height 46
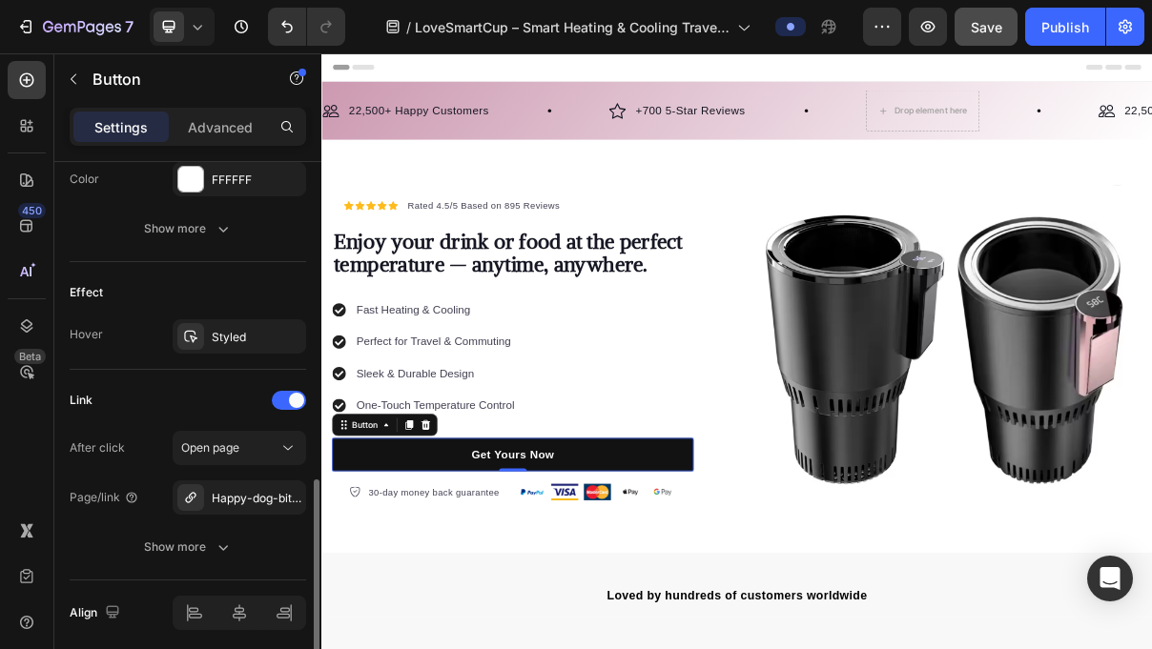
scroll to position [908, 0]
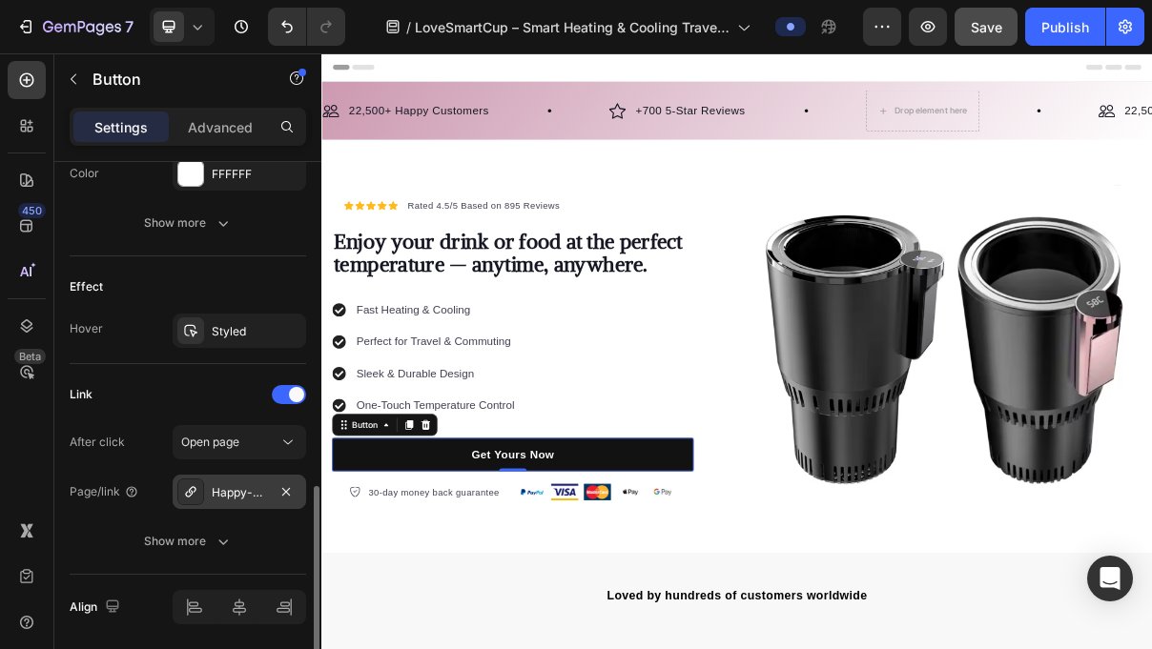
click at [236, 498] on div "Happy-dog-bites" at bounding box center [239, 492] width 55 height 17
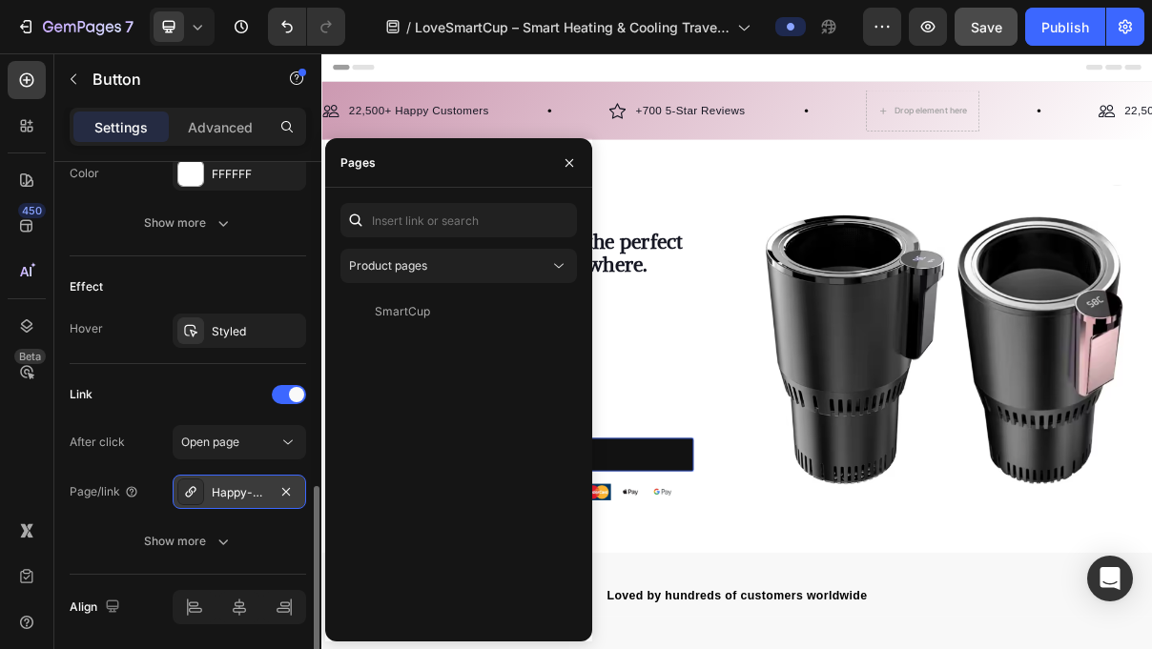
click at [236, 498] on div "Happy-dog-bites" at bounding box center [239, 492] width 55 height 17
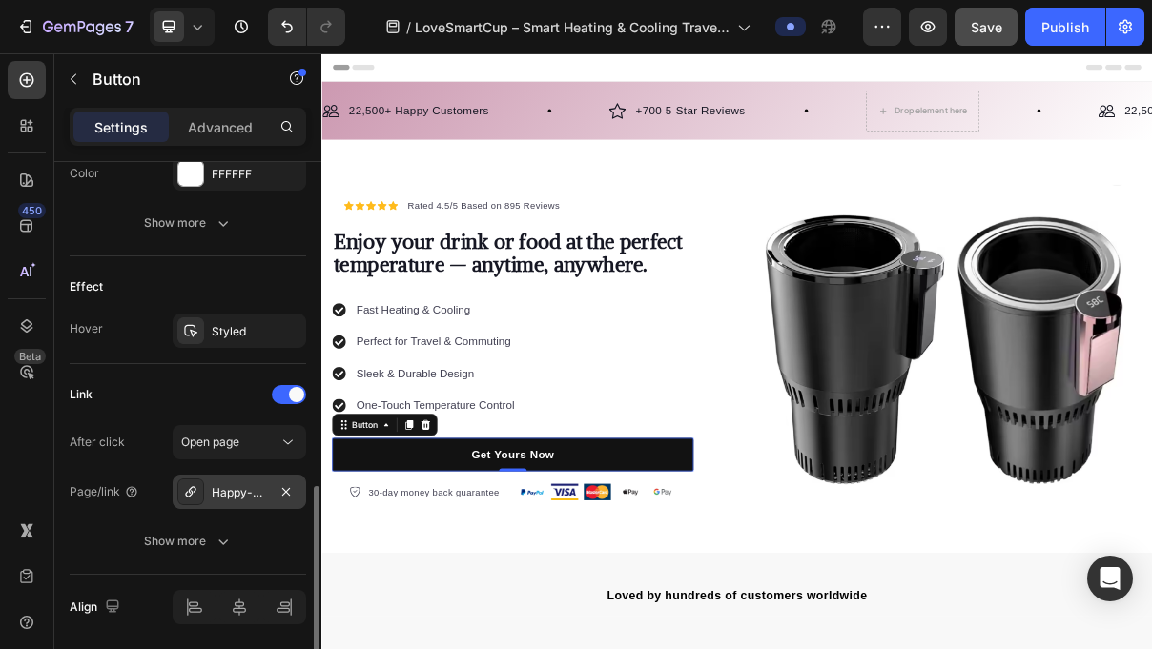
click at [231, 482] on div "Happy-dog-bites" at bounding box center [239, 492] width 133 height 34
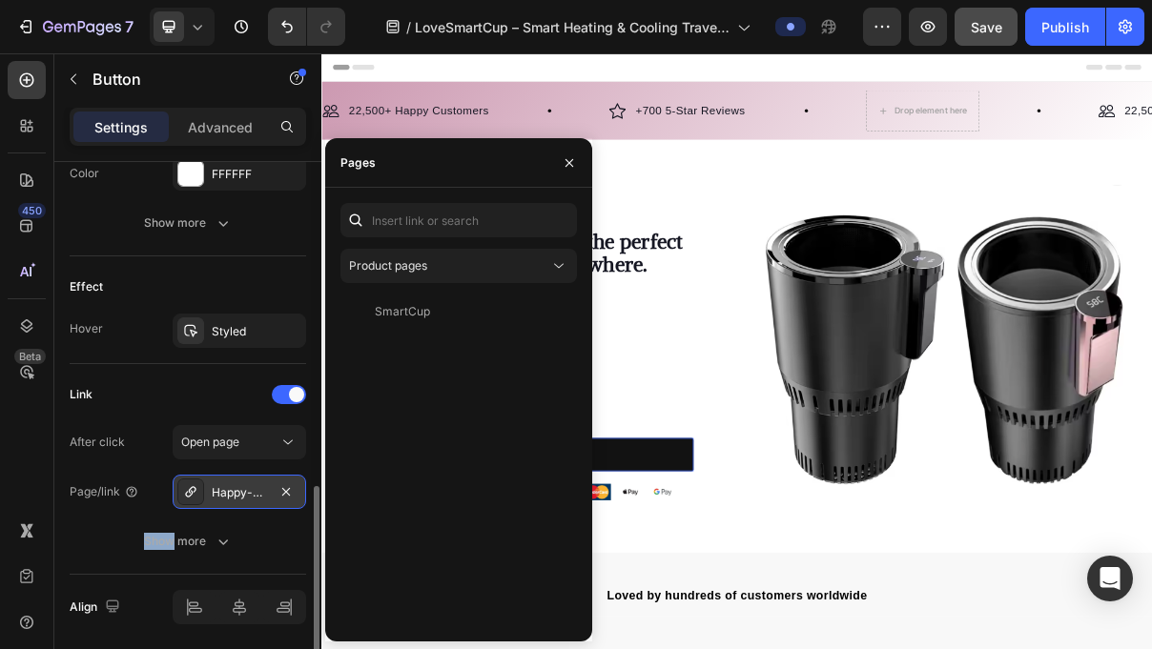
click at [231, 482] on div "Happy-dog-bites" at bounding box center [239, 492] width 133 height 34
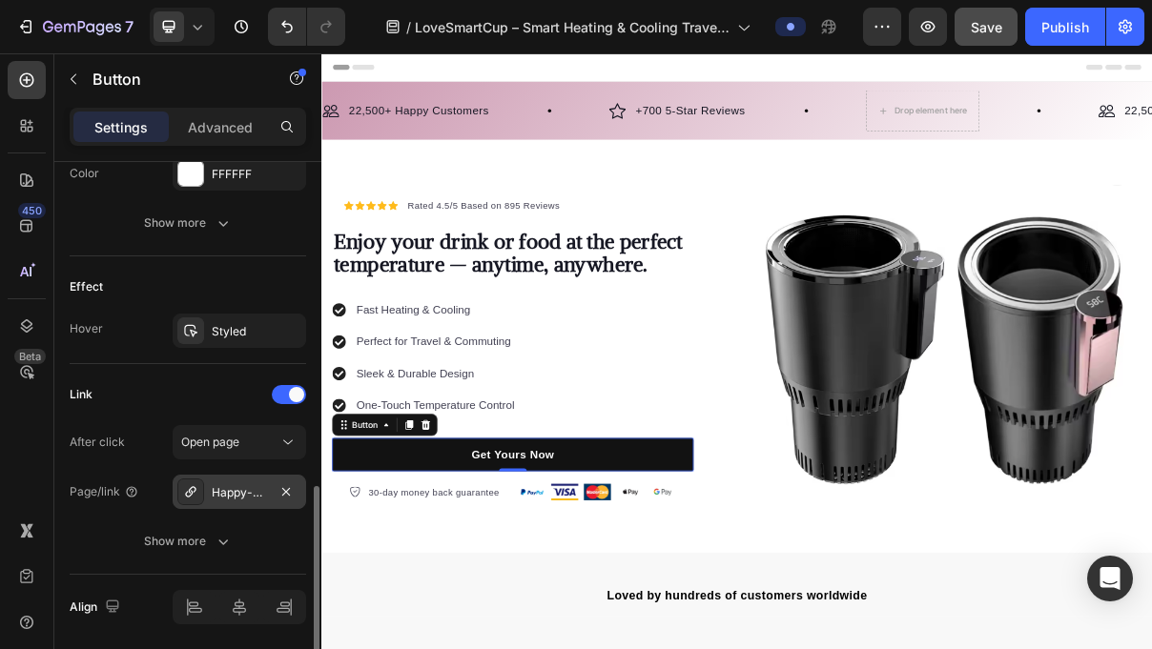
click at [231, 482] on div "Happy-dog-bites" at bounding box center [239, 492] width 133 height 34
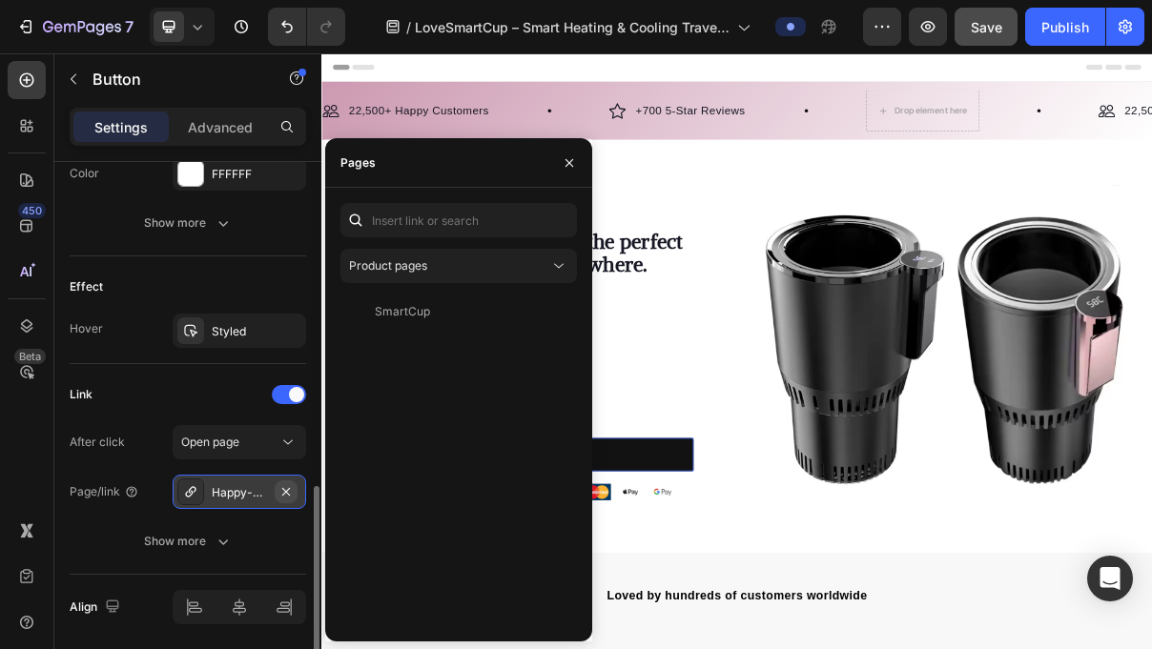
click at [294, 488] on button "button" at bounding box center [286, 492] width 23 height 23
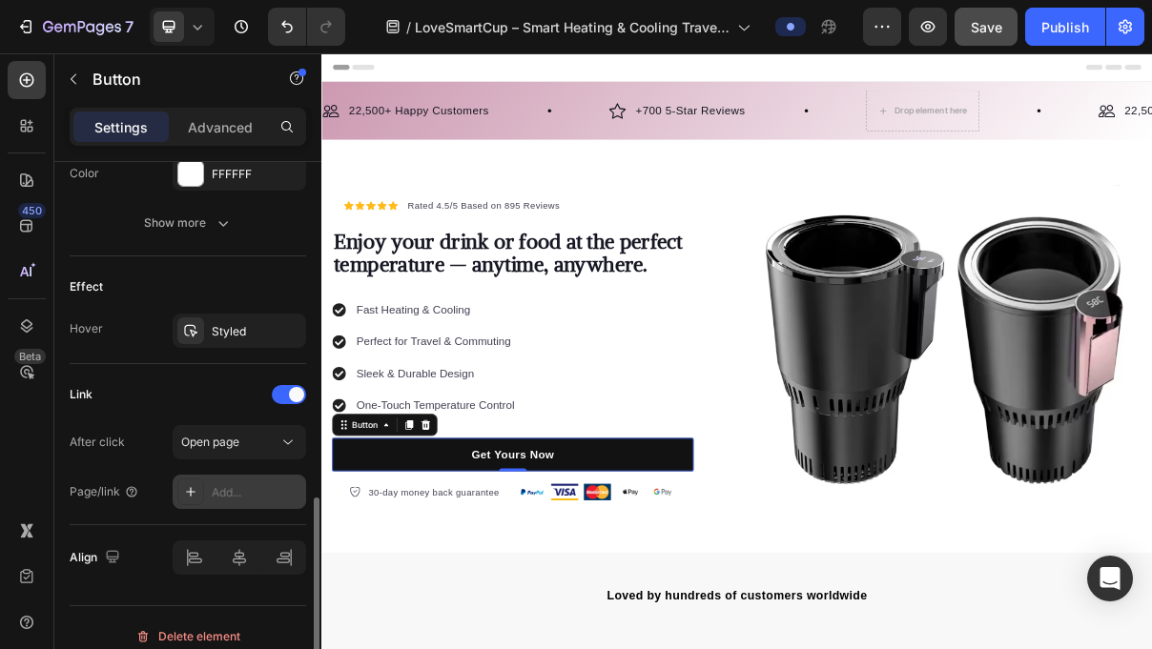
click at [229, 494] on div "Add..." at bounding box center [257, 492] width 90 height 17
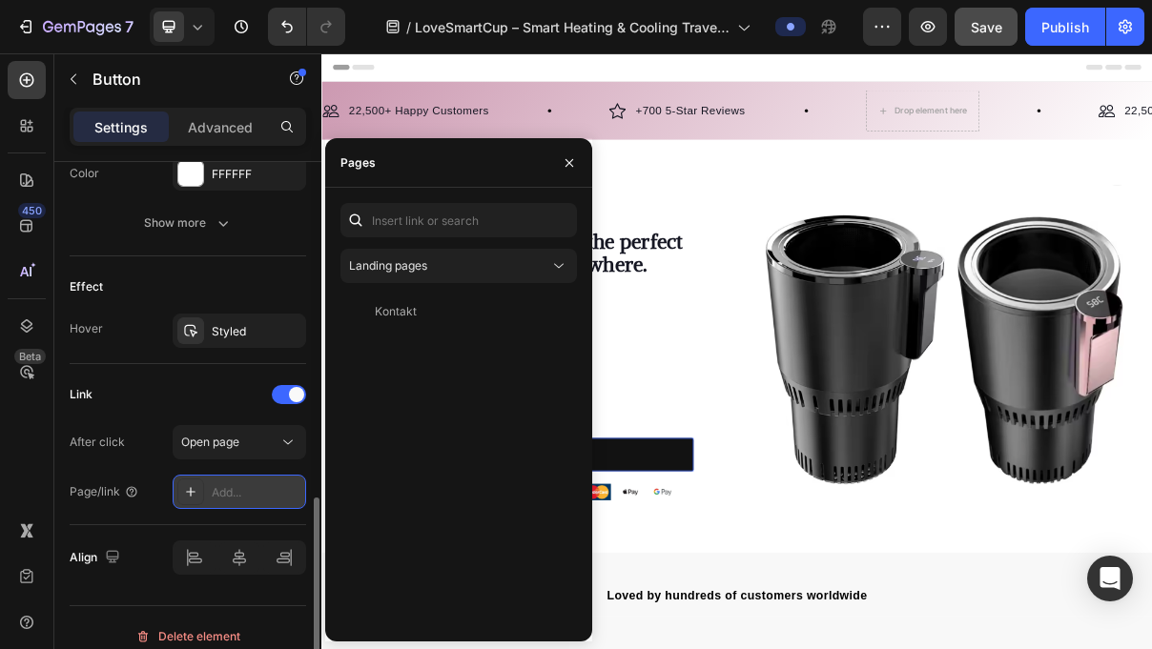
click at [239, 497] on div "Add..." at bounding box center [257, 492] width 90 height 17
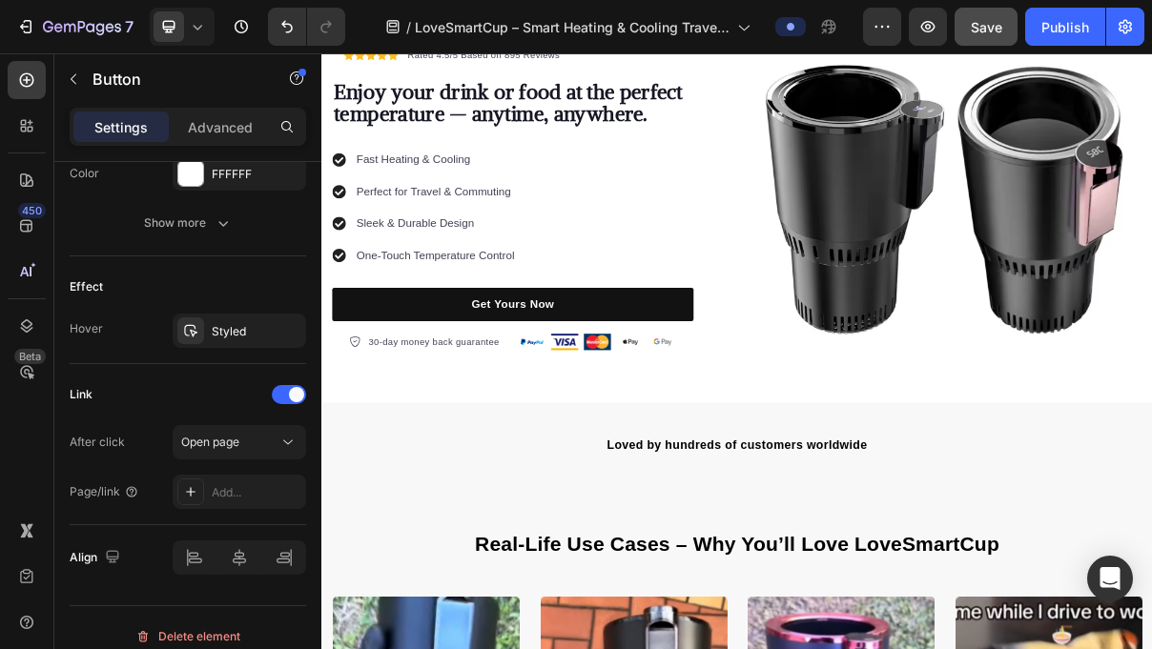
scroll to position [201, 0]
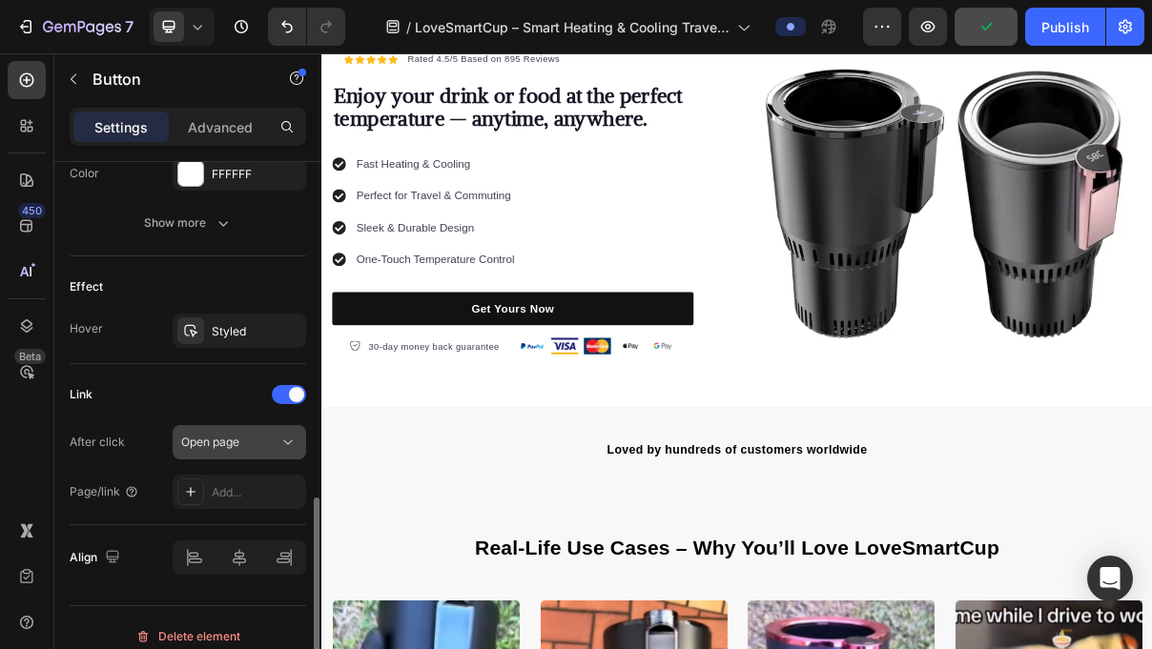
click at [215, 441] on span "Open page" at bounding box center [210, 442] width 58 height 14
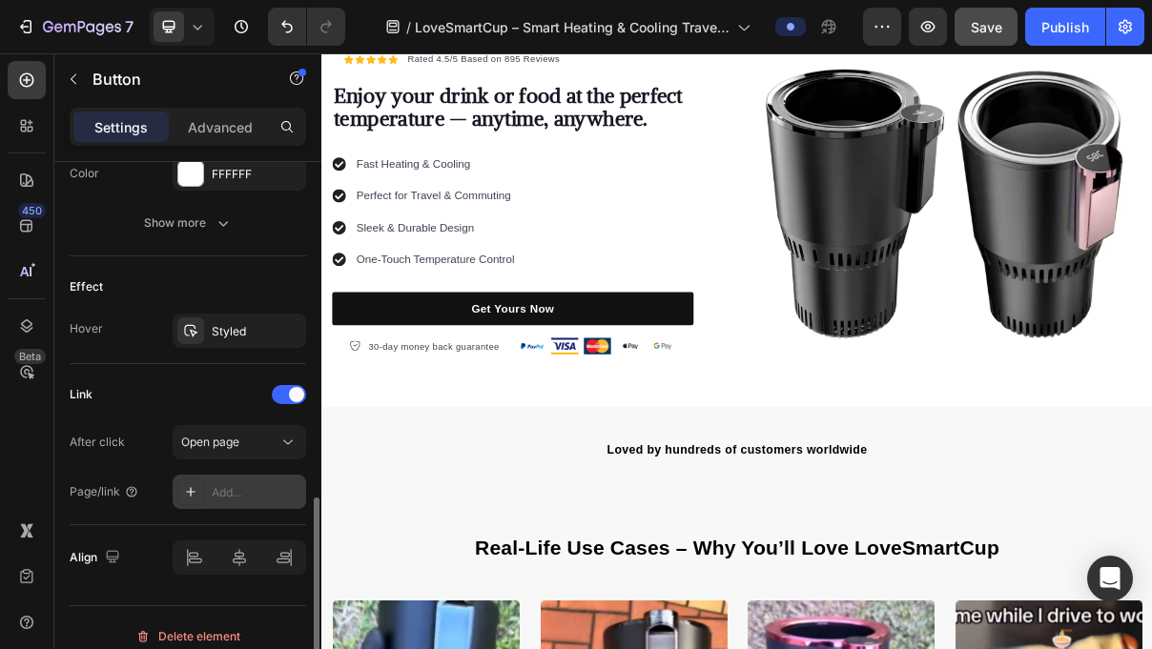
click at [222, 481] on div "Add..." at bounding box center [239, 492] width 133 height 34
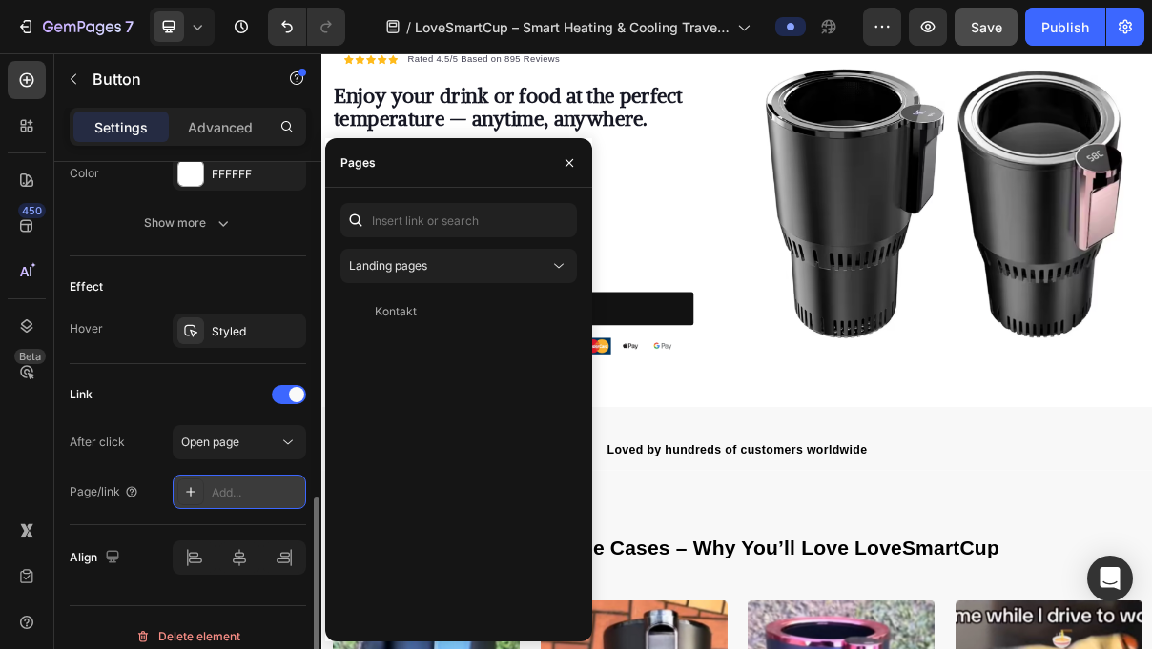
click at [217, 475] on div "Add..." at bounding box center [239, 492] width 133 height 34
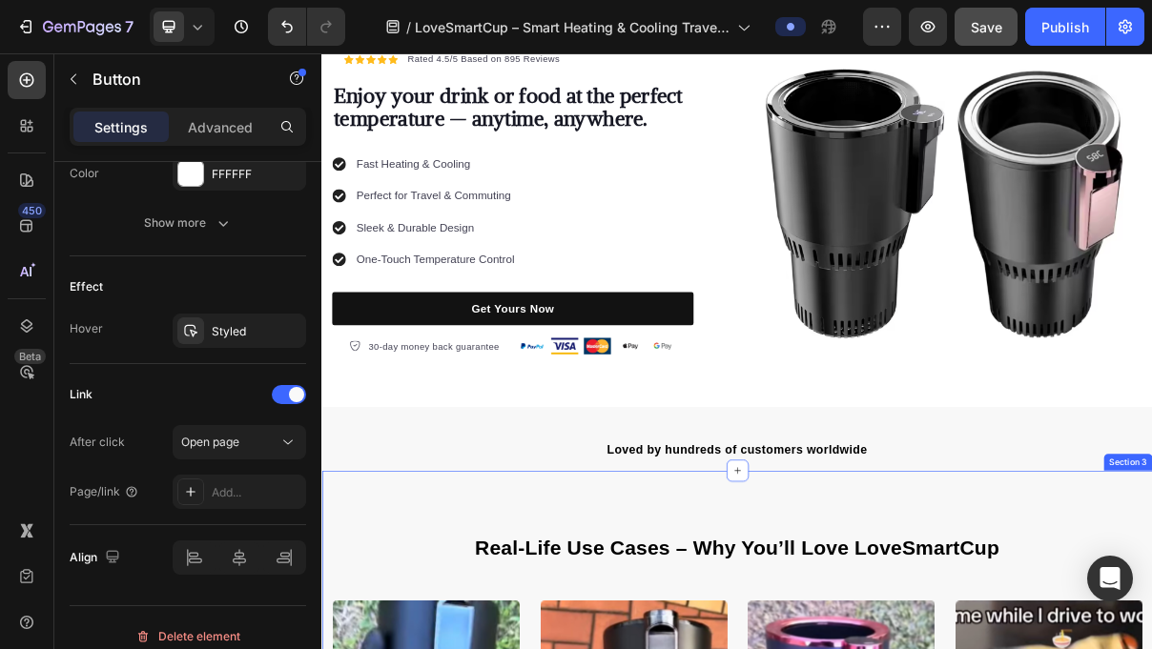
scroll to position [0, 0]
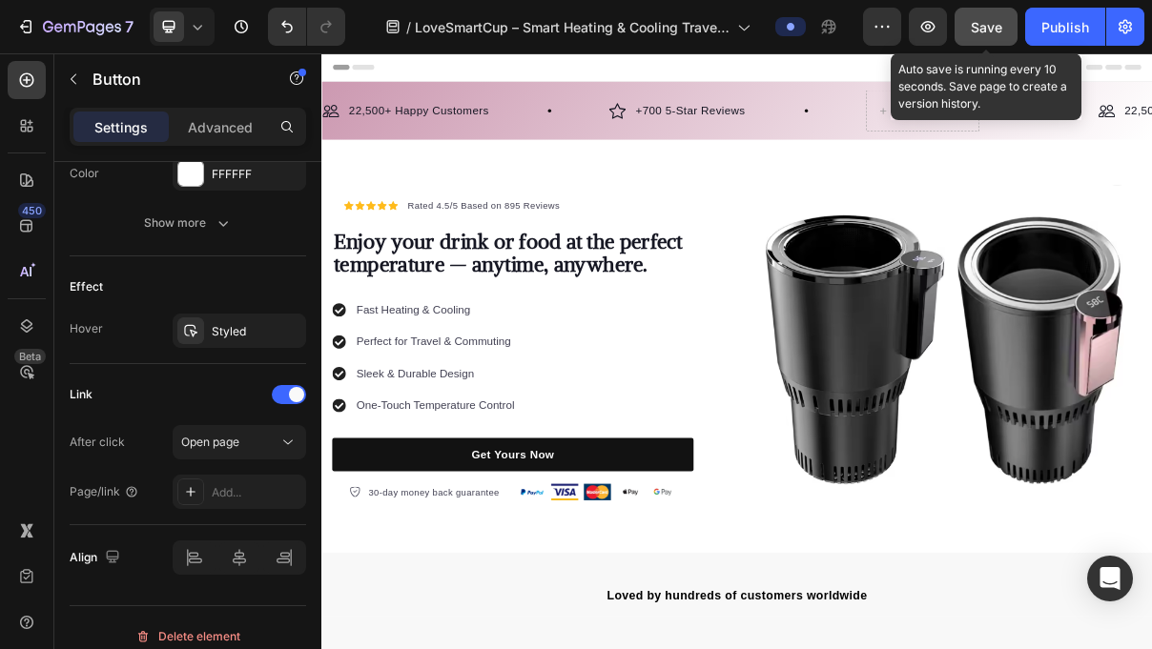
click at [998, 17] on div "Save" at bounding box center [986, 27] width 31 height 20
